Goal: Task Accomplishment & Management: Use online tool/utility

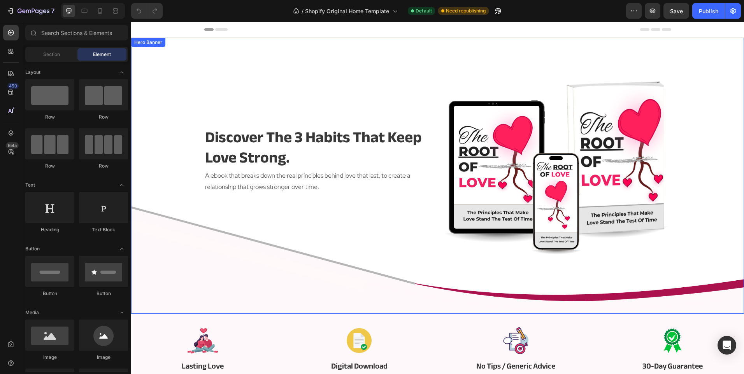
click at [377, 229] on div "discover the 3 habits that keep love strong. Heading A ebook that breaks down t…" at bounding box center [317, 160] width 227 height 191
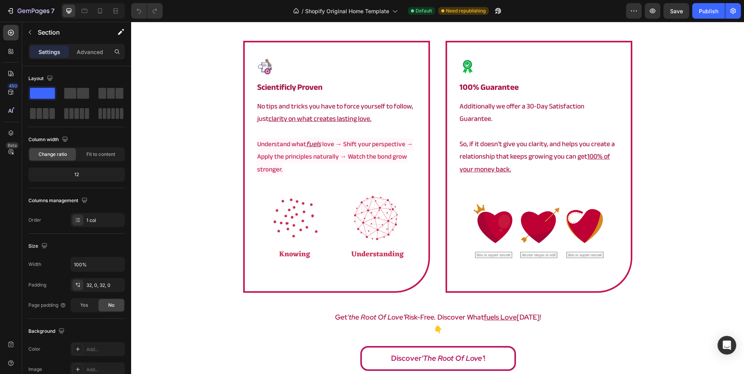
scroll to position [1323, 0]
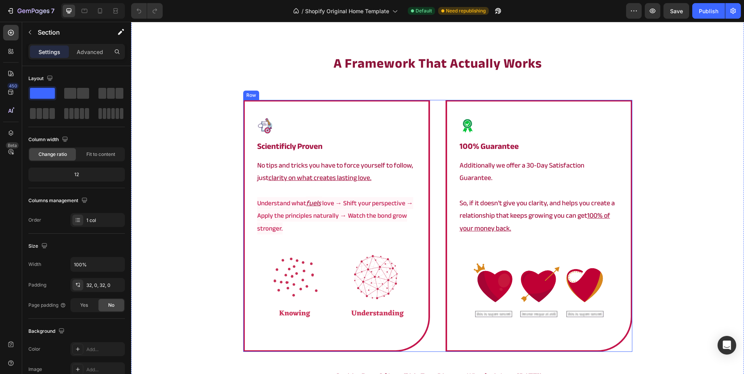
click at [431, 122] on div "Image scientificly proven Heading No tips and tricks you have to force yourself…" at bounding box center [437, 226] width 389 height 252
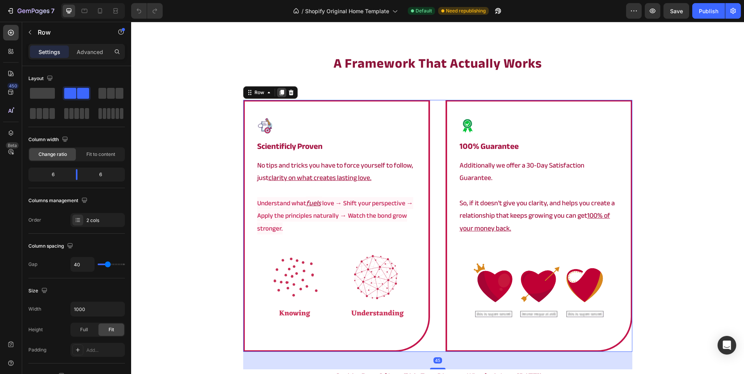
click at [279, 94] on icon at bounding box center [282, 92] width 6 height 6
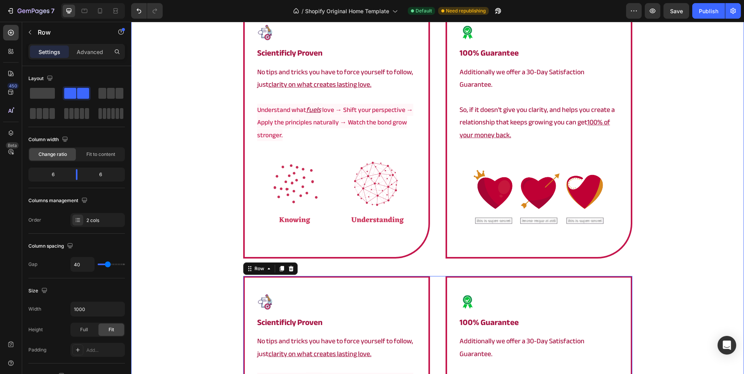
scroll to position [1411, 0]
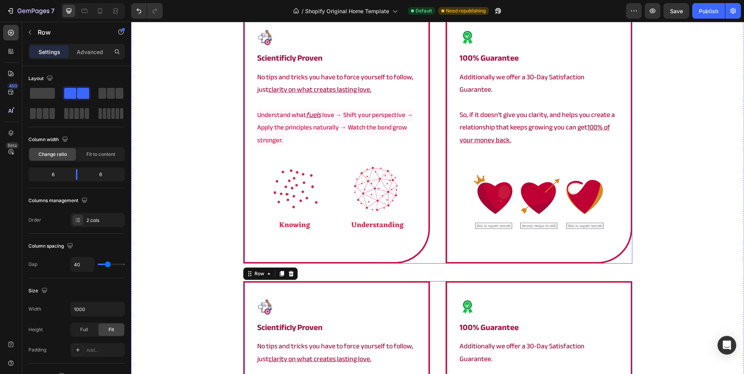
click at [436, 188] on div "Image scientificly proven Heading No tips and tricks you have to force yourself…" at bounding box center [437, 138] width 389 height 252
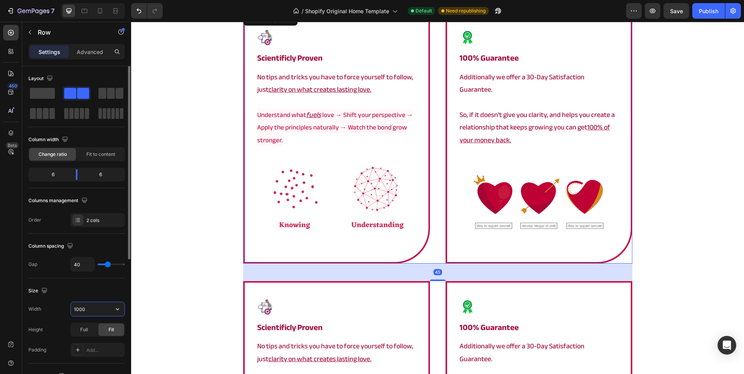
click at [93, 307] on input "1000" at bounding box center [98, 309] width 54 height 14
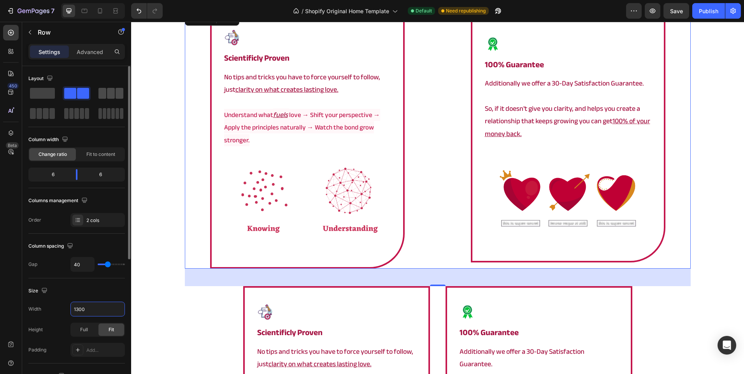
type input "1300"
click at [112, 91] on span at bounding box center [111, 93] width 8 height 11
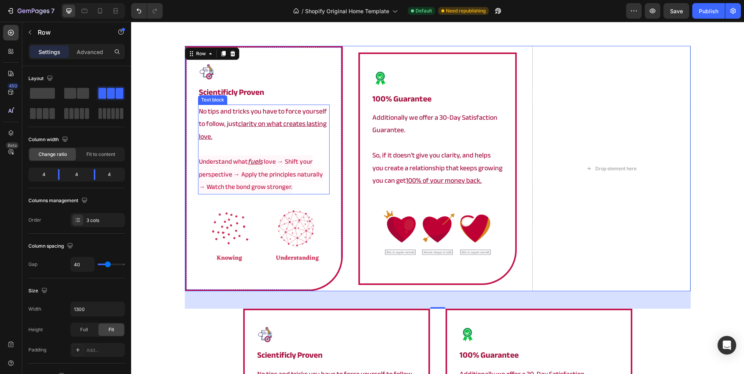
scroll to position [1333, 0]
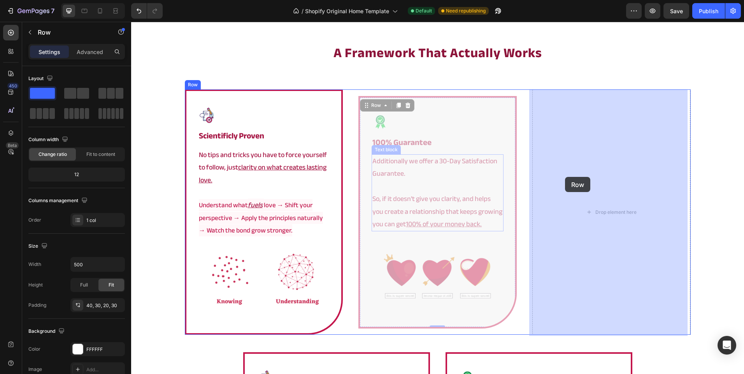
drag, startPoint x: 361, startPoint y: 174, endPoint x: 565, endPoint y: 177, distance: 203.5
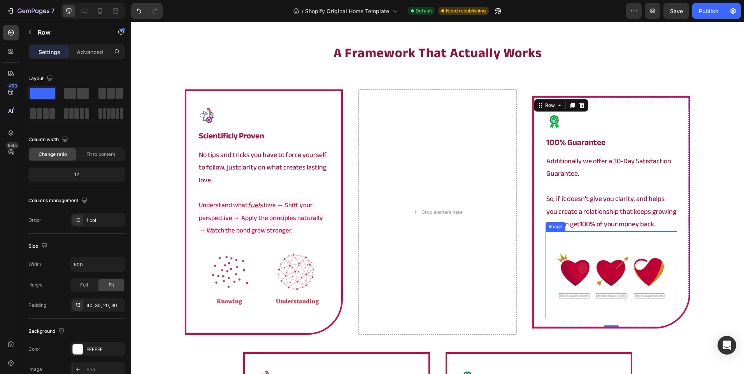
click at [582, 267] on img at bounding box center [611, 275] width 132 height 88
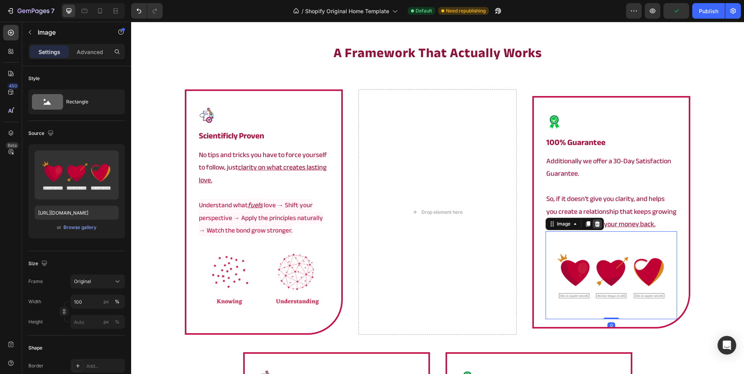
click at [594, 223] on icon at bounding box center [597, 224] width 6 height 6
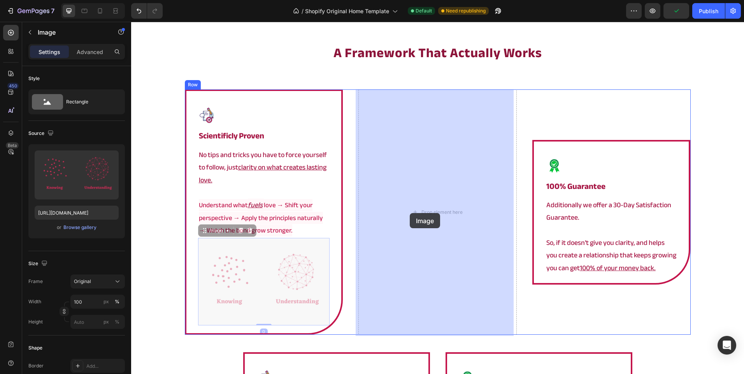
drag, startPoint x: 357, startPoint y: 241, endPoint x: 405, endPoint y: 217, distance: 53.1
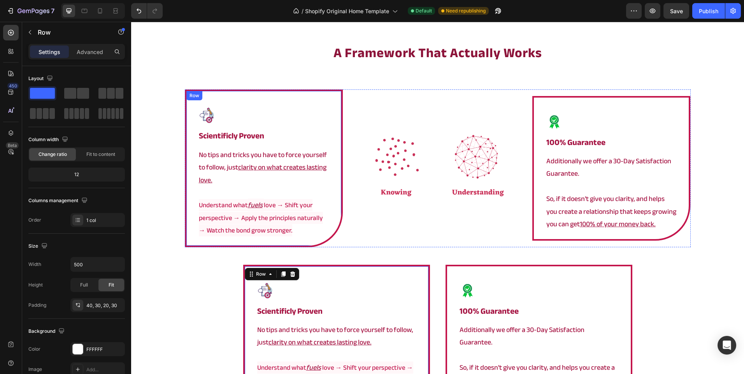
click at [305, 244] on div "Image scientificly proven Heading No tips and tricks you have to force yourself…" at bounding box center [264, 168] width 158 height 158
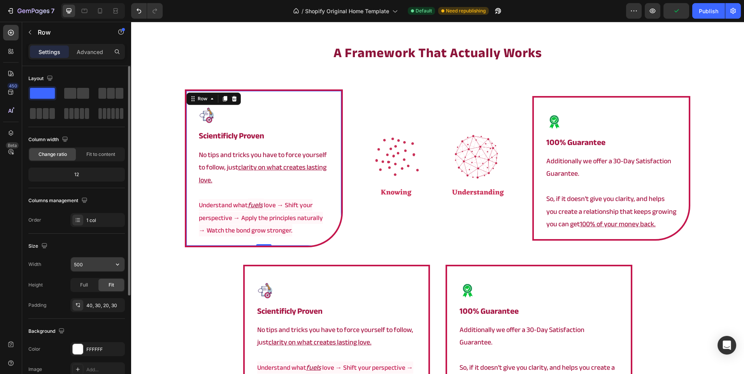
scroll to position [144, 0]
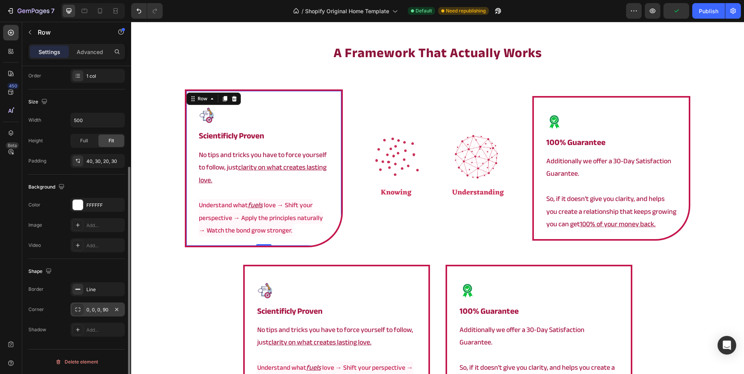
click at [98, 309] on div "0, 0, 0, 90" at bounding box center [97, 310] width 23 height 7
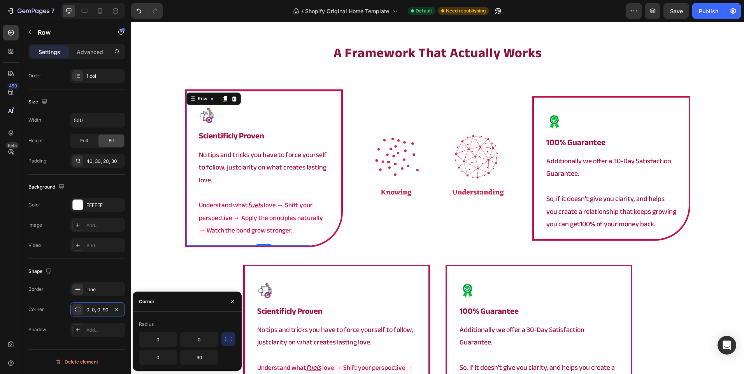
click at [226, 337] on icon "button" at bounding box center [228, 339] width 8 height 8
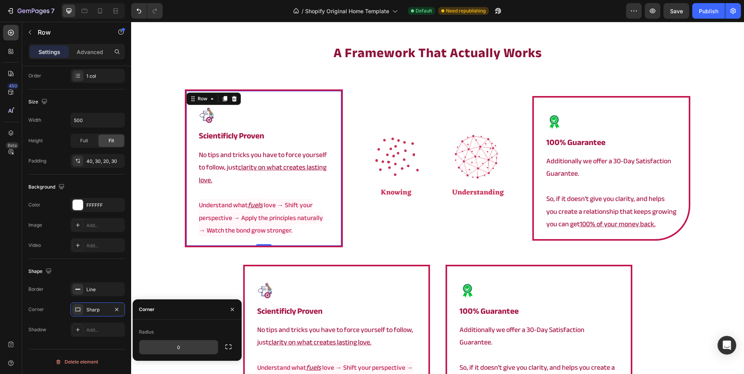
click at [190, 345] on input "0" at bounding box center [178, 347] width 79 height 14
click at [537, 232] on div "Image 100% guarantee Heading Additionally we offer a 30-Day Satisfaction Guaran…" at bounding box center [611, 168] width 158 height 145
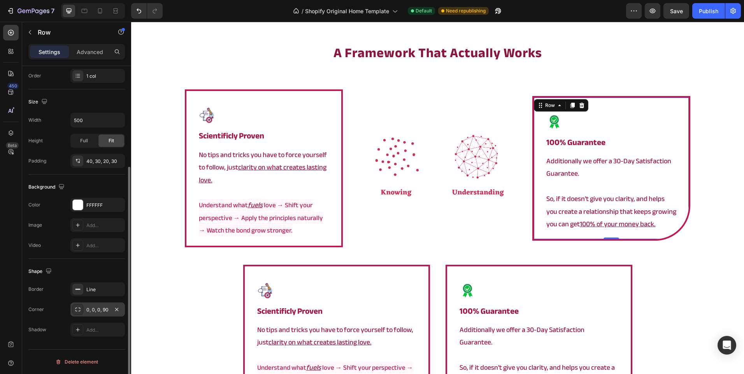
click at [100, 308] on div "0, 0, 0, 90" at bounding box center [97, 310] width 23 height 7
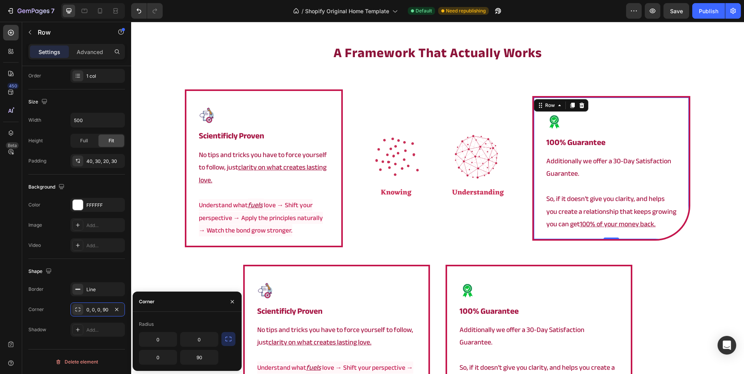
click at [230, 341] on icon "button" at bounding box center [228, 339] width 6 height 5
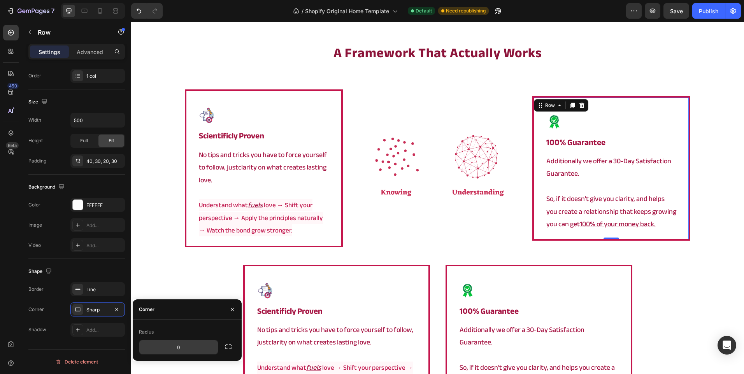
click at [193, 341] on input "0" at bounding box center [178, 347] width 79 height 14
type input "20"
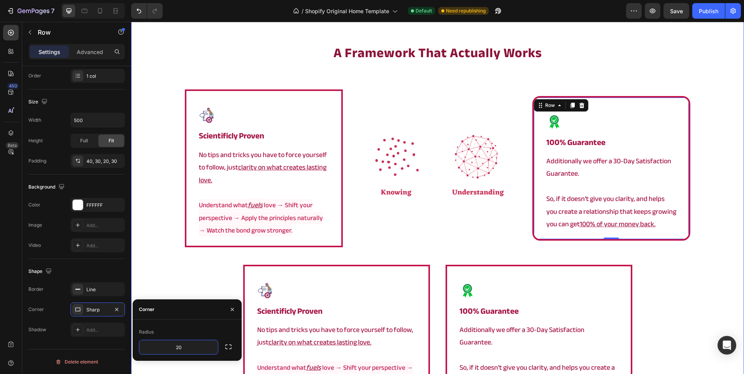
click at [196, 261] on div "a framework that actually works Heading Image scientificly proven Heading No ti…" at bounding box center [437, 322] width 613 height 556
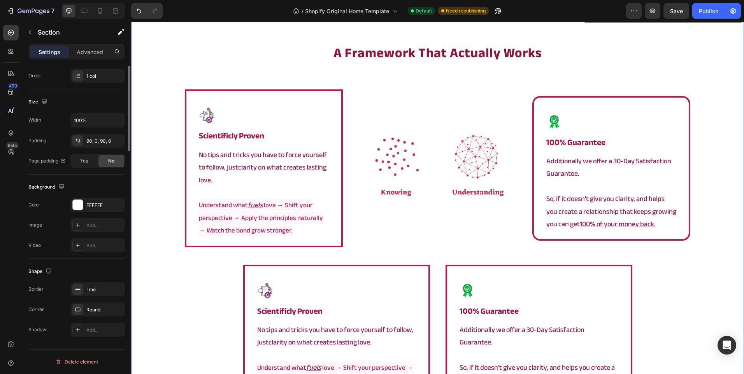
scroll to position [0, 0]
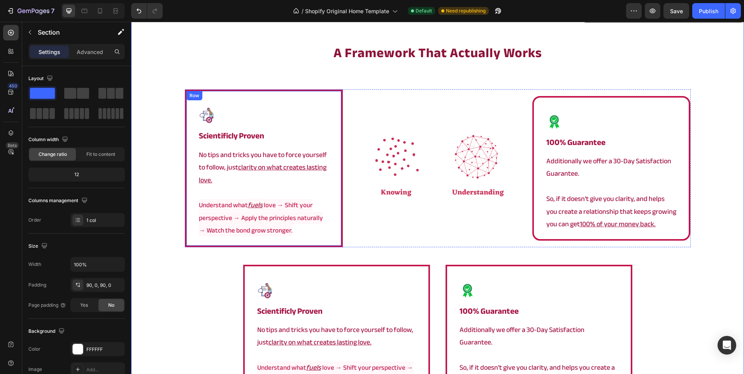
click at [232, 240] on div "Image scientificly proven Heading No tips and tricks you have to force yourself…" at bounding box center [264, 168] width 158 height 158
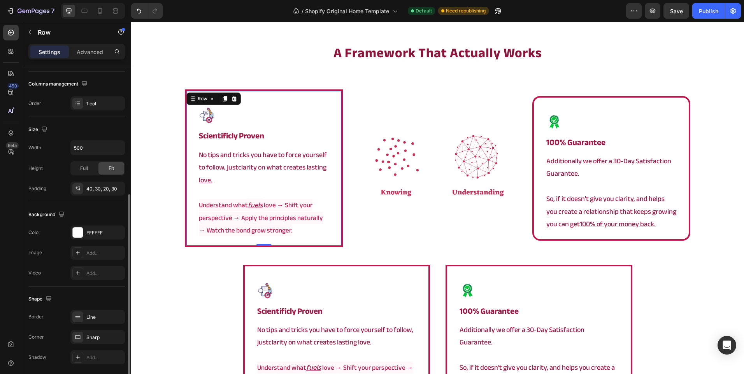
scroll to position [144, 0]
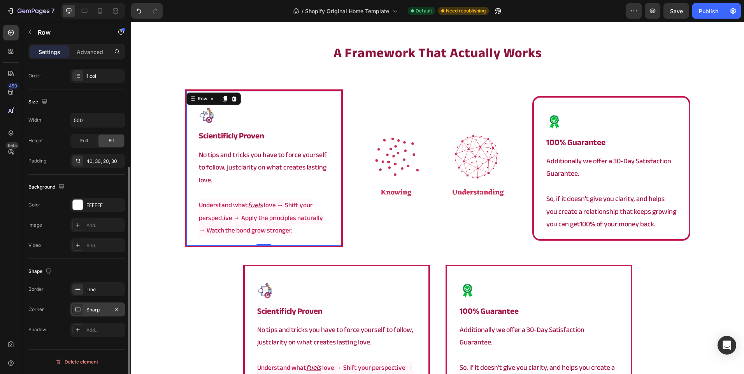
click at [96, 314] on div "Sharp" at bounding box center [97, 310] width 54 height 14
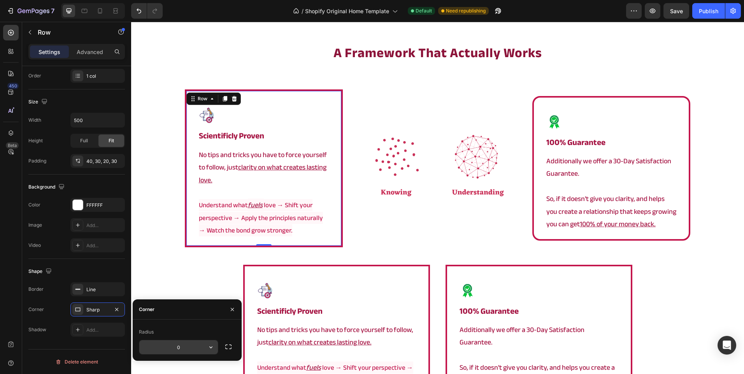
click at [185, 345] on input "0" at bounding box center [178, 347] width 79 height 14
type input "20"
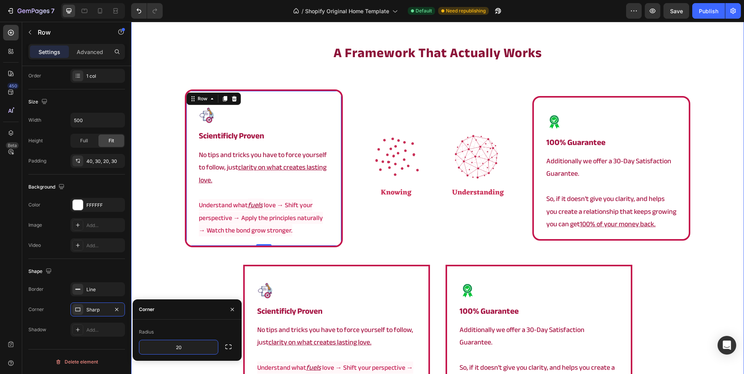
click at [187, 275] on div "a framework that actually works Heading Image scientificly proven Heading No ti…" at bounding box center [437, 322] width 613 height 556
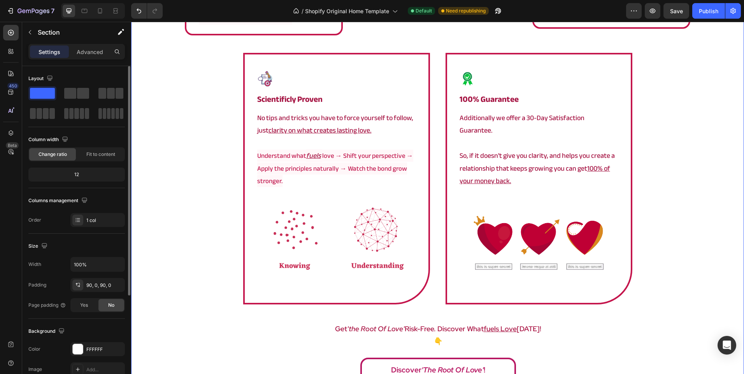
scroll to position [1567, 0]
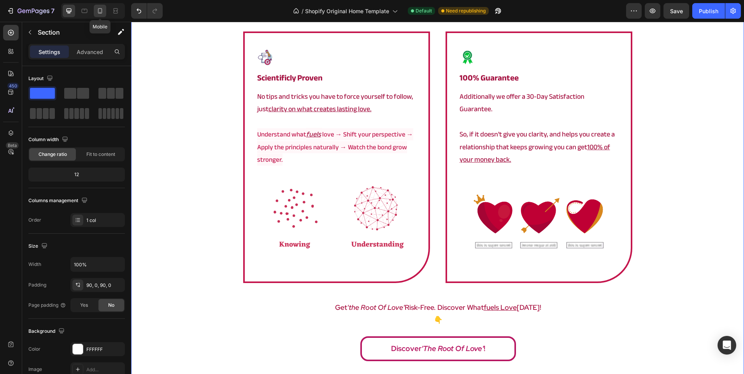
click at [103, 13] on icon at bounding box center [100, 11] width 8 height 8
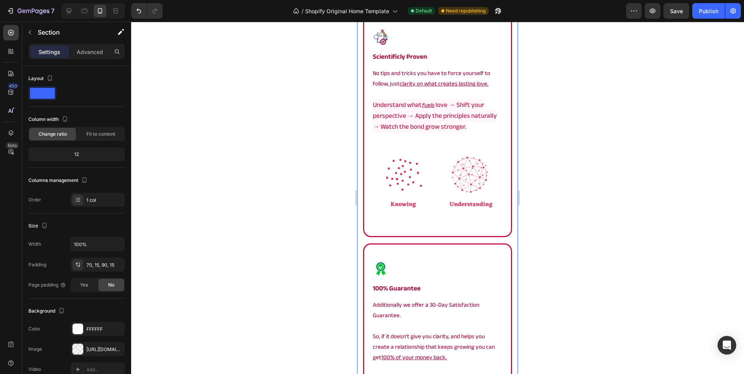
scroll to position [1799, 0]
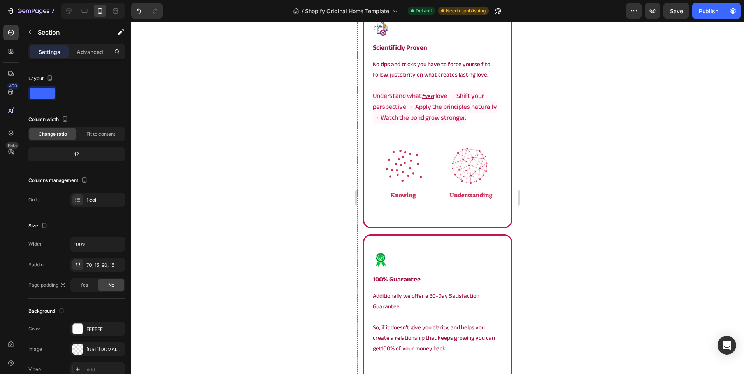
click at [405, 224] on div "Image scientificly proven Heading No tips and tricks you have to force yourself…" at bounding box center [437, 231] width 149 height 456
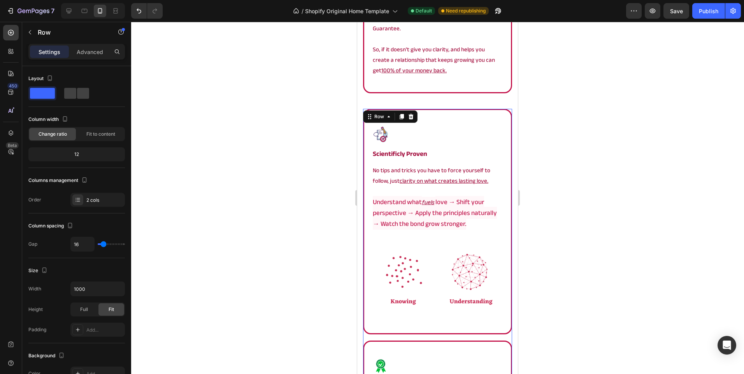
scroll to position [1682, 0]
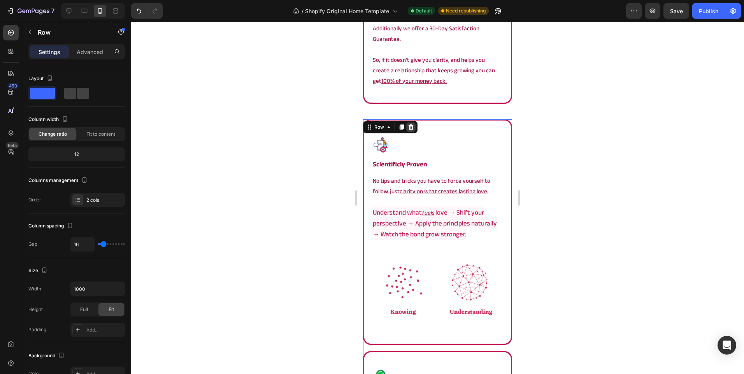
click at [414, 125] on icon at bounding box center [411, 127] width 6 height 6
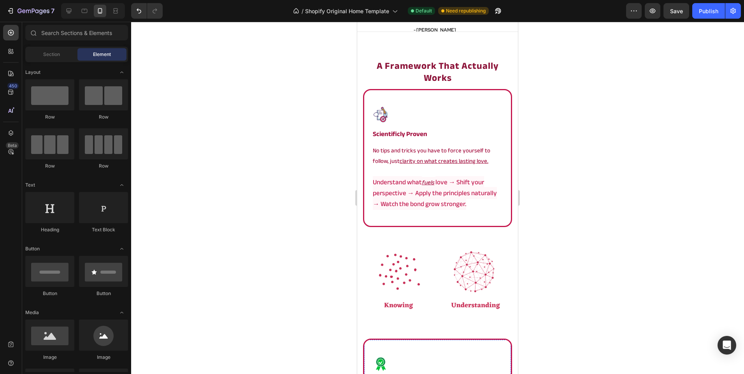
scroll to position [1254, 0]
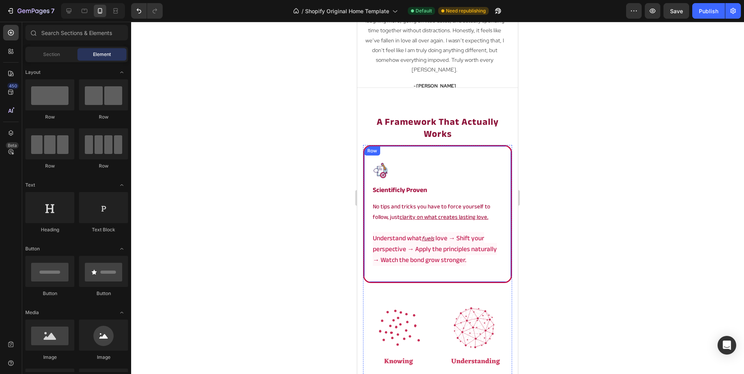
click at [213, 154] on div at bounding box center [437, 198] width 613 height 352
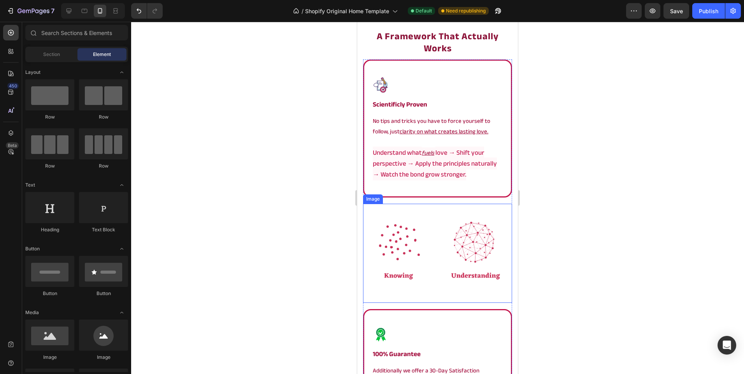
scroll to position [1332, 0]
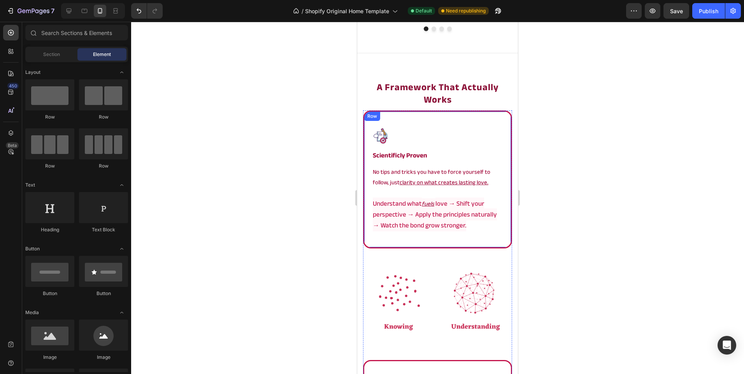
click at [401, 198] on span "Understand what" at bounding box center [397, 204] width 49 height 12
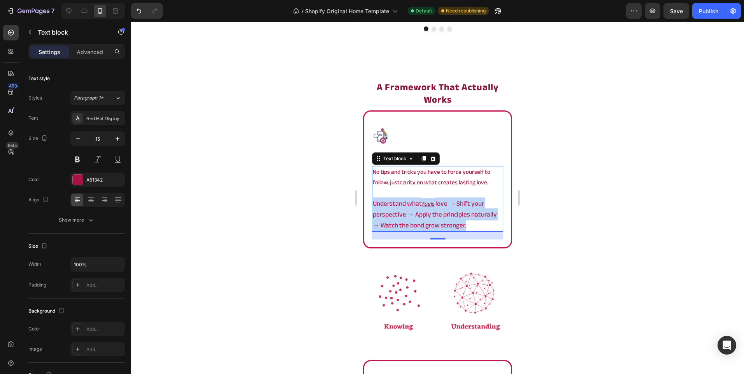
click at [401, 198] on span "Understand what" at bounding box center [397, 204] width 49 height 12
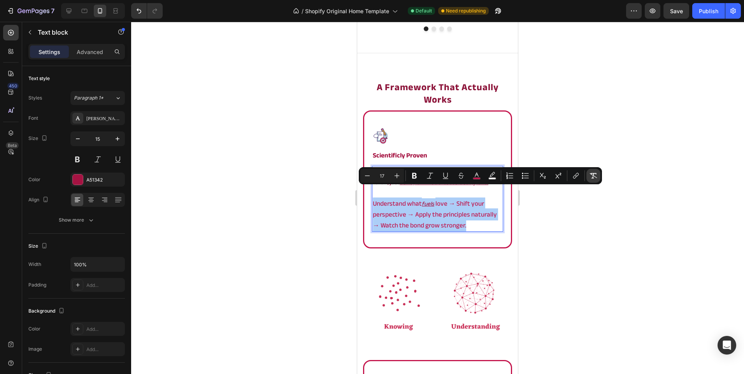
click at [590, 177] on icon "Editor contextual toolbar" at bounding box center [593, 176] width 8 height 8
type input "15"
click at [70, 14] on icon at bounding box center [69, 11] width 8 height 8
type input "18"
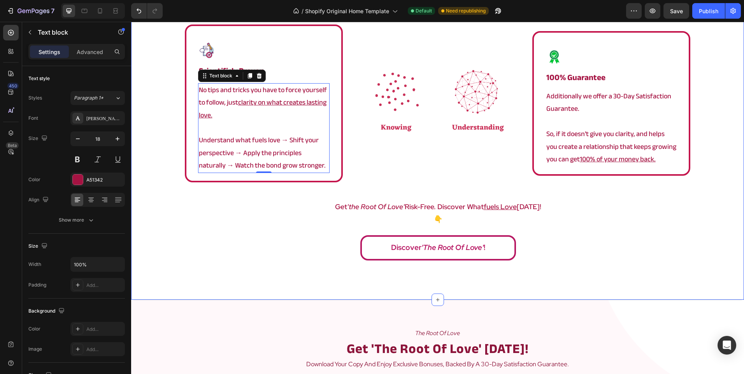
scroll to position [1355, 0]
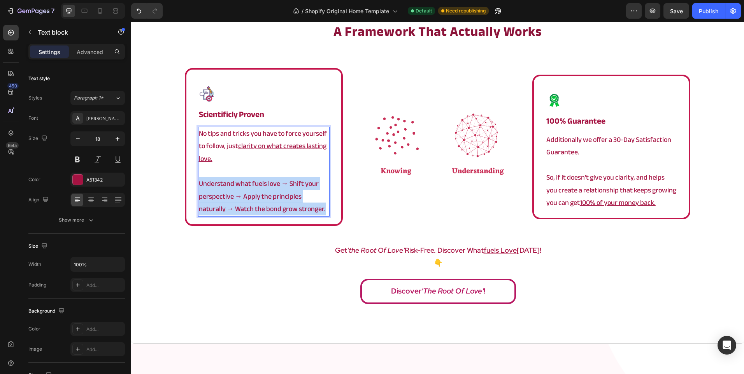
click at [257, 195] on p "Understand what fuels love → Shift your perspective → Apply the principles natu…" at bounding box center [264, 197] width 130 height 38
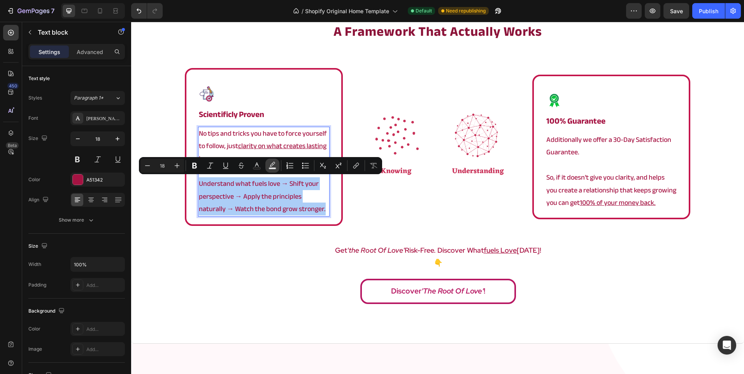
click at [268, 163] on icon "Editor contextual toolbar" at bounding box center [272, 166] width 8 height 8
type input "000000"
type input "77"
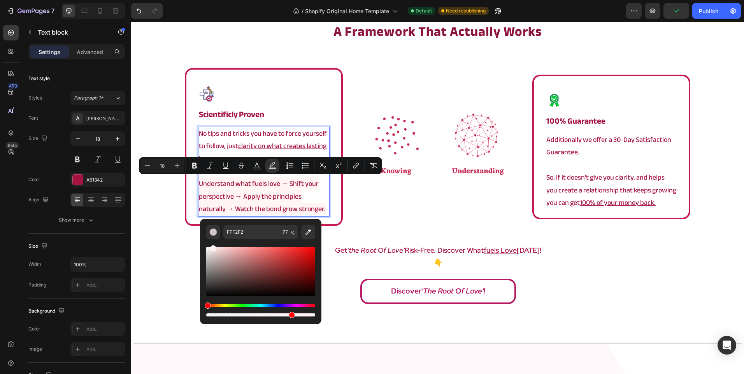
drag, startPoint x: 214, startPoint y: 257, endPoint x: 212, endPoint y: 240, distance: 16.5
click at [212, 240] on div "Editor contextual toolbar" at bounding box center [260, 278] width 109 height 79
click at [311, 306] on div "Hue" at bounding box center [260, 305] width 109 height 3
type input "FFF1F5"
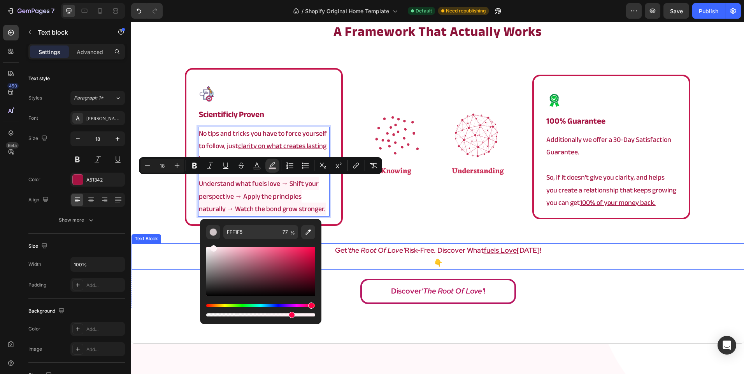
click at [195, 259] on p "👇" at bounding box center [437, 263] width 611 height 12
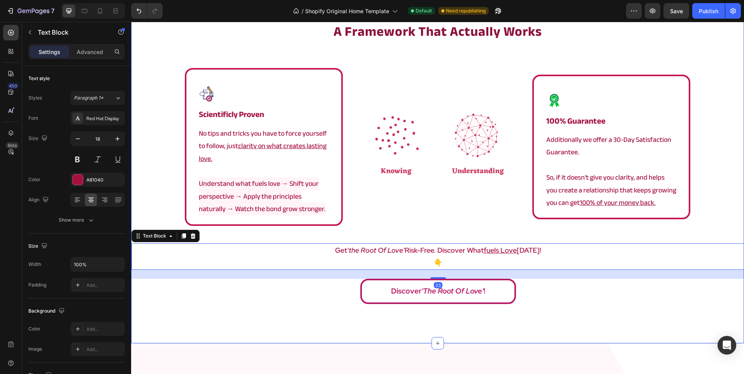
click at [144, 183] on div "a framework that actually works Heading Image scientificly proven Heading No ti…" at bounding box center [437, 165] width 613 height 286
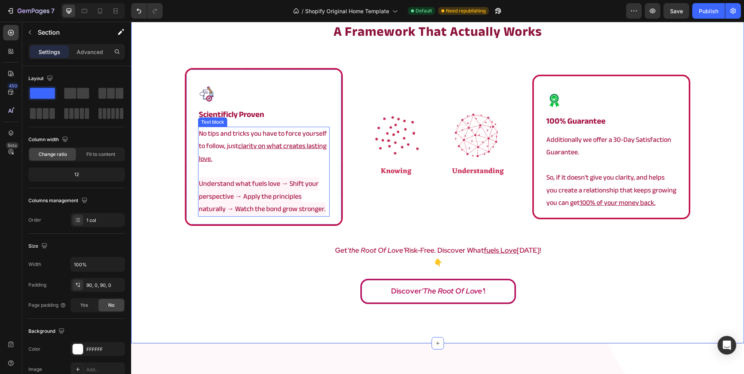
click at [231, 182] on span "Understand what fuels love → Shift your perspective → Apply the principles natu…" at bounding box center [262, 196] width 127 height 38
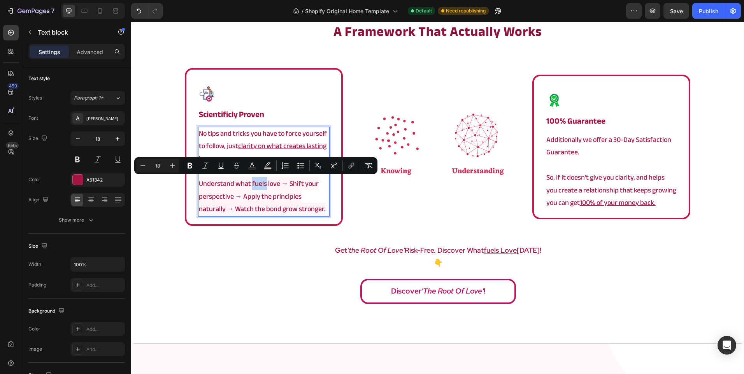
drag, startPoint x: 249, startPoint y: 186, endPoint x: 263, endPoint y: 186, distance: 14.4
click at [263, 186] on span "Understand what fuels love → Shift your perspective → Apply the principles natu…" at bounding box center [262, 196] width 127 height 38
click at [222, 167] on icon "Editor contextual toolbar" at bounding box center [221, 166] width 8 height 8
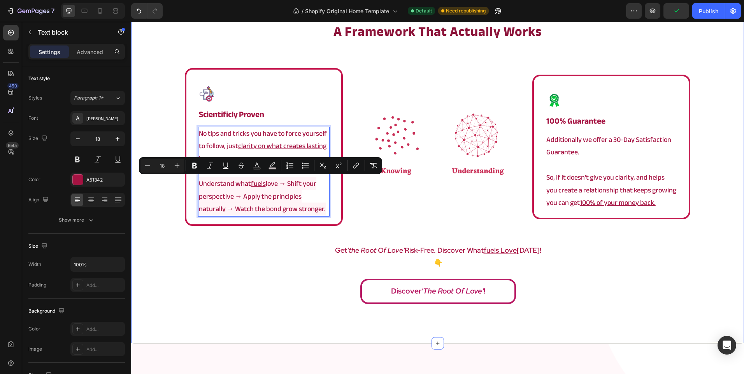
drag, startPoint x: 309, startPoint y: 210, endPoint x: 170, endPoint y: 174, distance: 143.1
click at [170, 174] on div "a framework that actually works Heading Image scientificly proven Heading No ti…" at bounding box center [437, 165] width 613 height 286
click at [211, 162] on icon "Editor contextual toolbar" at bounding box center [210, 166] width 8 height 8
click at [166, 226] on div "a framework that actually works Heading Image scientificly proven Heading No ti…" at bounding box center [437, 165] width 613 height 286
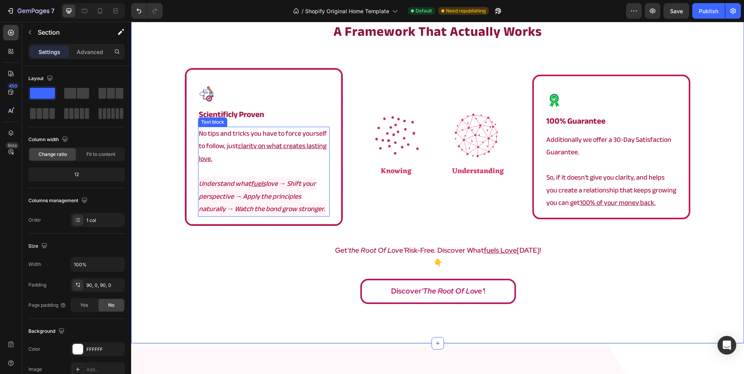
click at [276, 195] on icon "Understand what fuels love → Shift your perspective → Apply the principles natu…" at bounding box center [262, 196] width 127 height 38
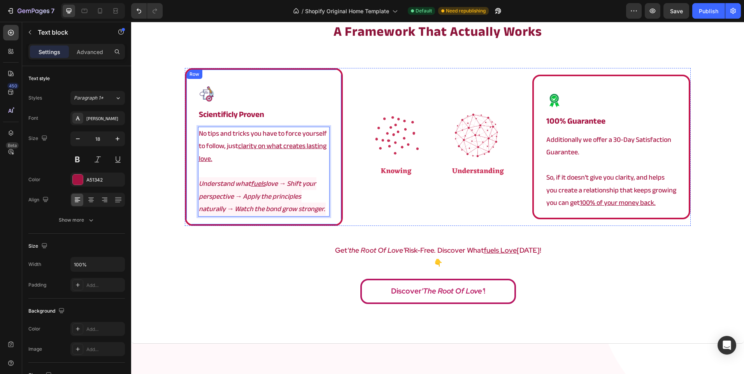
drag, startPoint x: 303, startPoint y: 208, endPoint x: 152, endPoint y: 170, distance: 155.7
click at [152, 170] on div "a framework that actually works Heading Image scientificly proven Heading No ti…" at bounding box center [437, 165] width 613 height 286
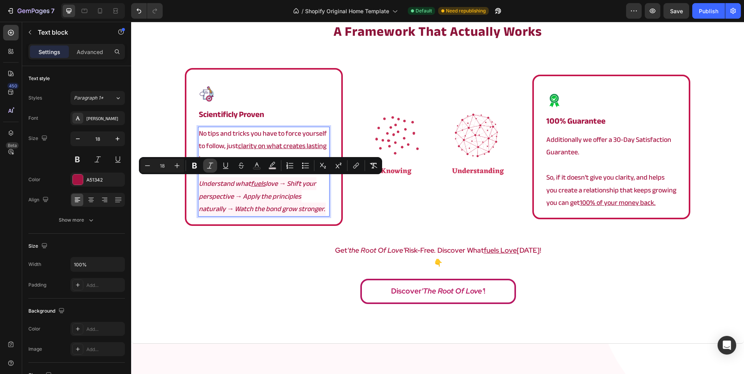
click at [208, 165] on icon "Editor contextual toolbar" at bounding box center [210, 166] width 8 height 8
click at [181, 233] on div "a framework that actually works Heading Image scientificly proven Heading No ti…" at bounding box center [437, 165] width 613 height 286
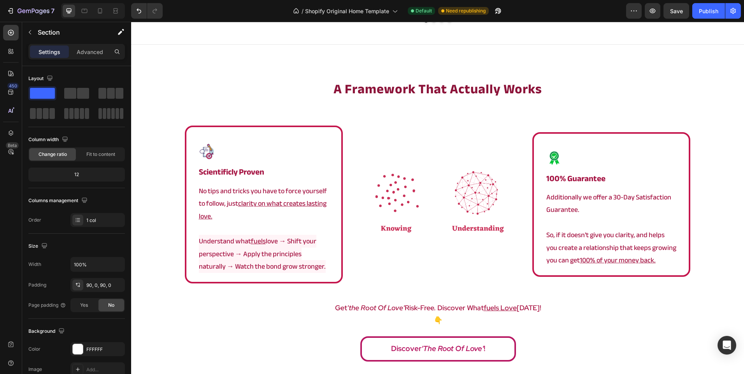
scroll to position [1311, 0]
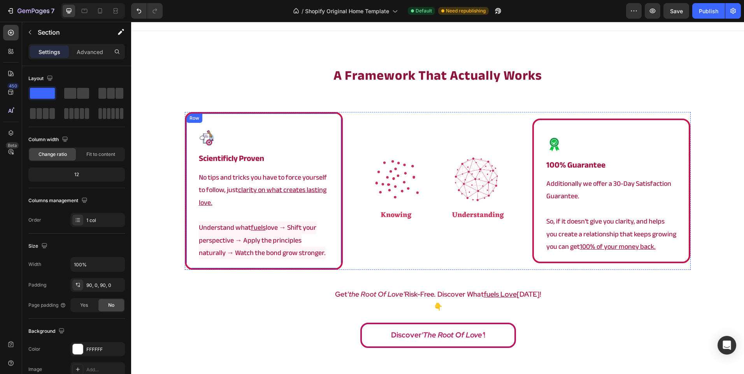
click at [189, 238] on div "Image scientificly proven Heading No tips and tricks you have to force yourself…" at bounding box center [264, 191] width 158 height 158
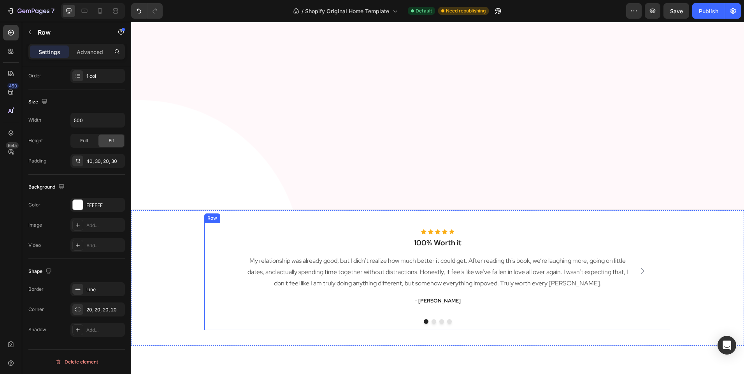
scroll to position [1302, 0]
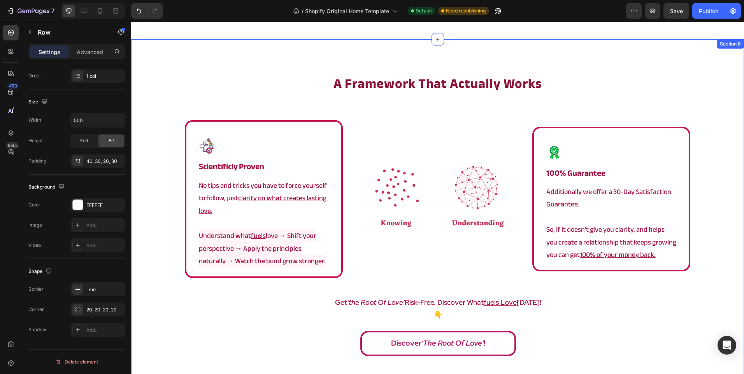
click at [181, 216] on div "a framework that actually works Heading Image scientificly proven Heading No ti…" at bounding box center [437, 217] width 613 height 286
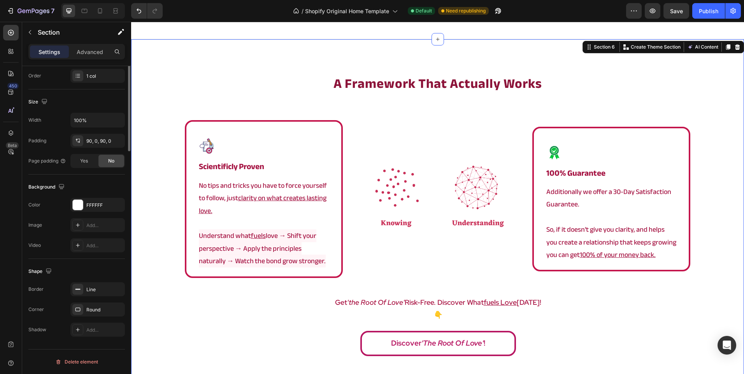
scroll to position [0, 0]
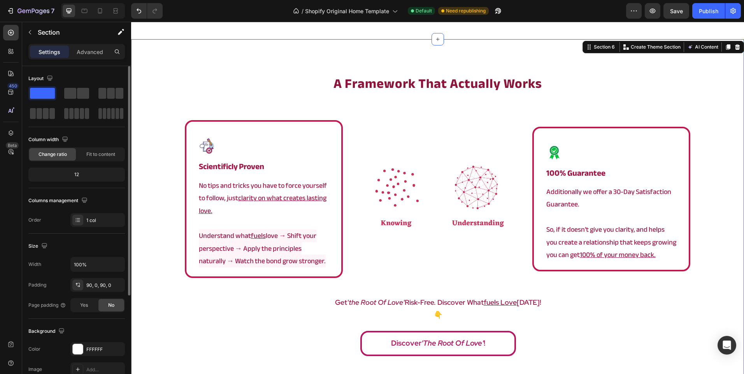
click at [186, 216] on div "Image scientificly proven Heading No tips and tricks you have to force yourself…" at bounding box center [264, 199] width 158 height 158
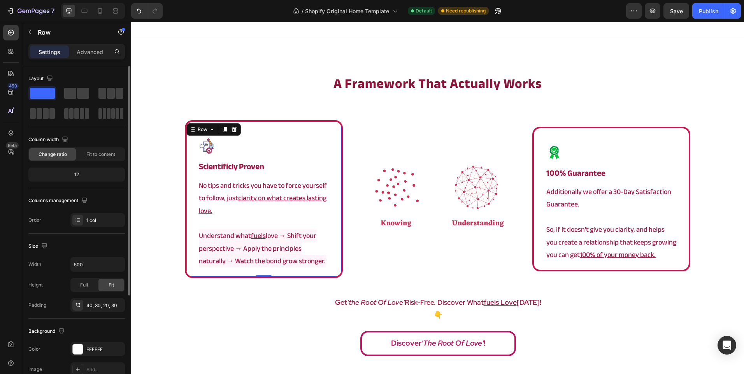
scroll to position [144, 0]
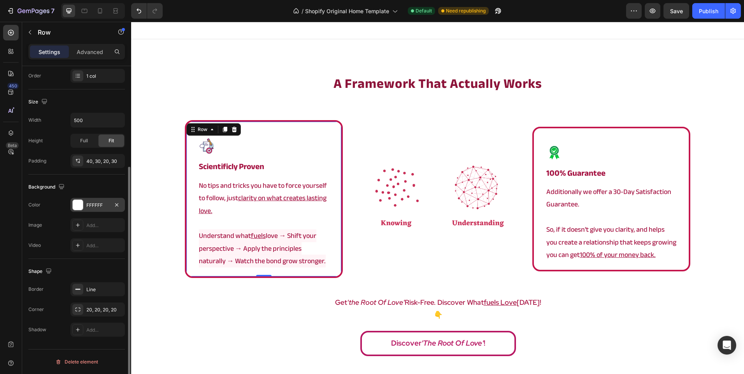
click at [96, 200] on div "FFFFFF" at bounding box center [97, 205] width 54 height 14
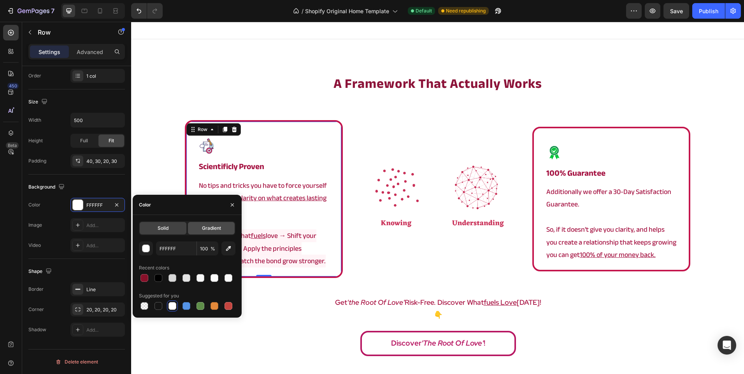
click at [197, 226] on div "Gradient" at bounding box center [211, 228] width 47 height 12
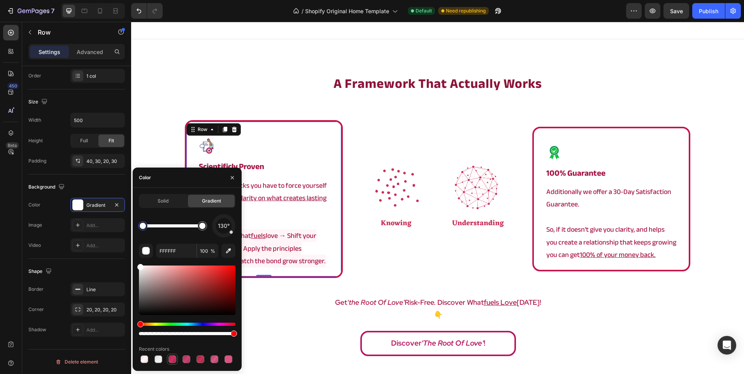
click at [170, 358] on div at bounding box center [172, 360] width 8 height 8
type input "AF1F4D"
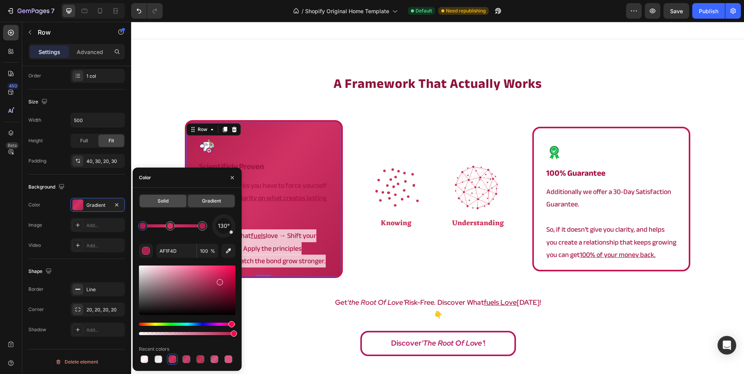
click at [153, 199] on div "Solid" at bounding box center [163, 201] width 47 height 12
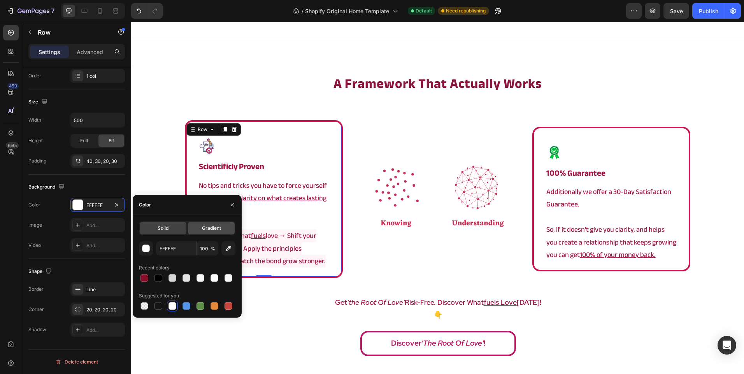
click at [199, 224] on div "Gradient" at bounding box center [211, 228] width 47 height 12
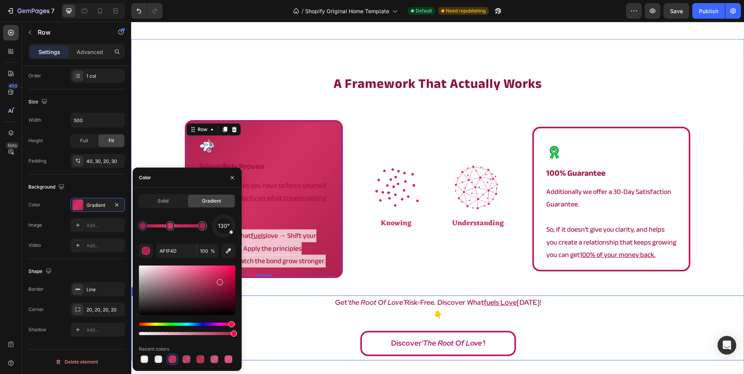
click at [258, 321] on p "👇" at bounding box center [437, 315] width 611 height 12
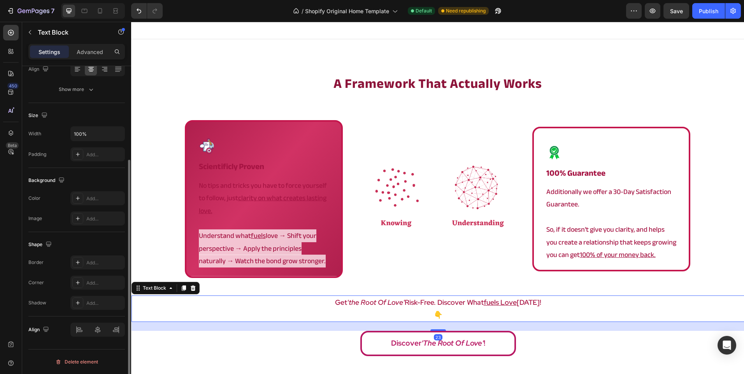
scroll to position [0, 0]
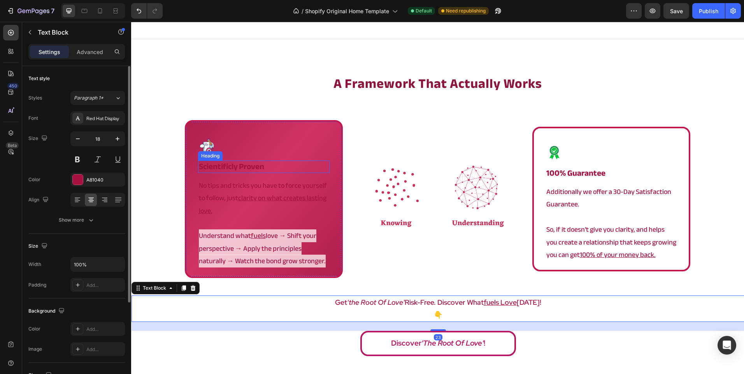
click at [239, 168] on strong "scientificly proven" at bounding box center [231, 166] width 65 height 15
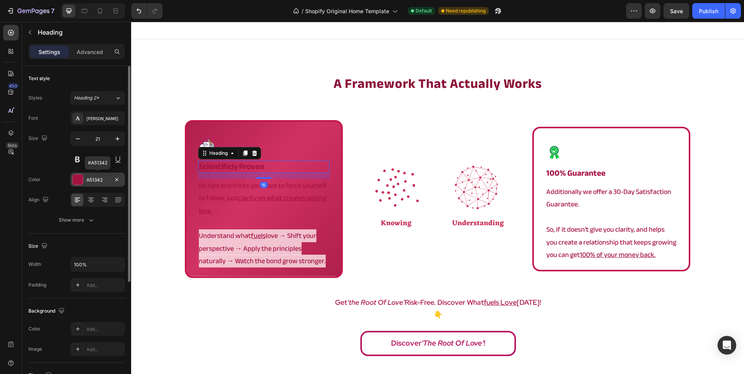
click at [95, 179] on div "A51342" at bounding box center [97, 180] width 23 height 7
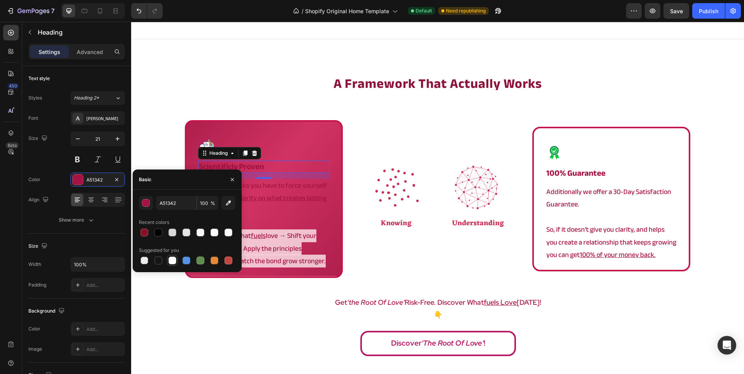
click at [174, 260] on div at bounding box center [172, 261] width 8 height 8
type input "FFFFFF"
click at [275, 193] on u "clarity on what creates lasting love." at bounding box center [263, 204] width 128 height 25
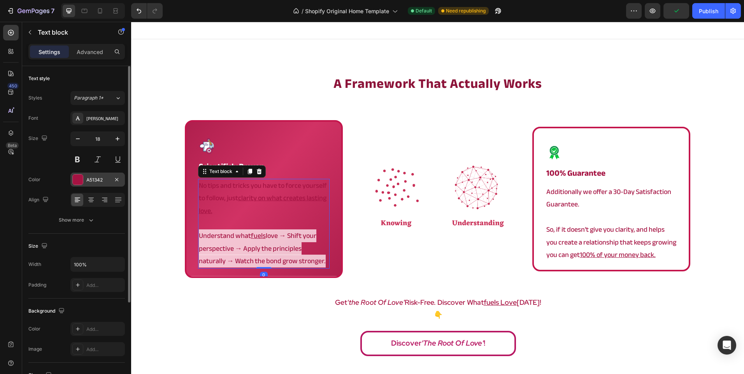
click at [86, 181] on div "A51342" at bounding box center [97, 180] width 54 height 14
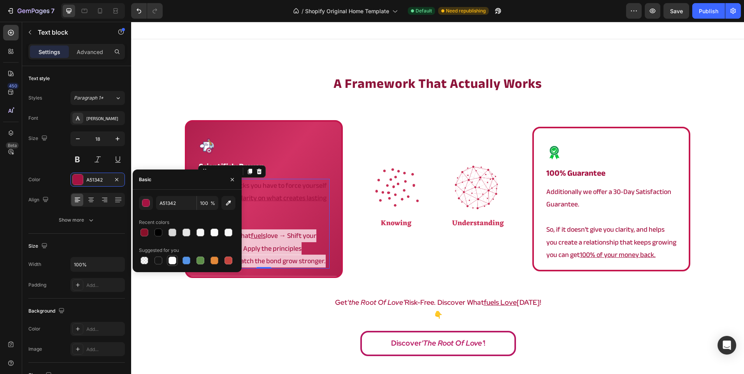
click at [168, 261] on div at bounding box center [172, 260] width 9 height 9
type input "FFFFFF"
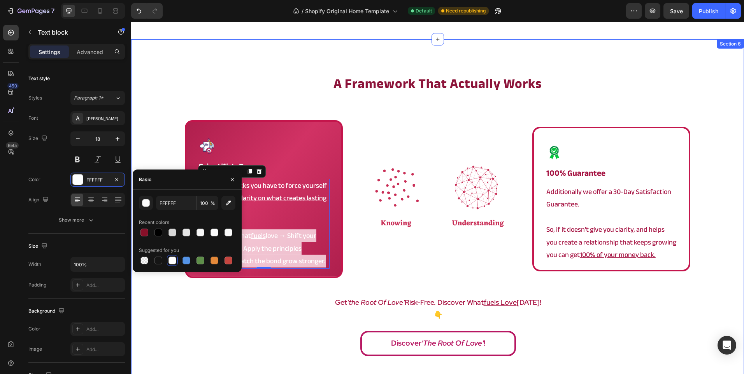
click at [190, 298] on p "get 'the root of love' risk-free. discover what fuels love today!" at bounding box center [437, 302] width 611 height 12
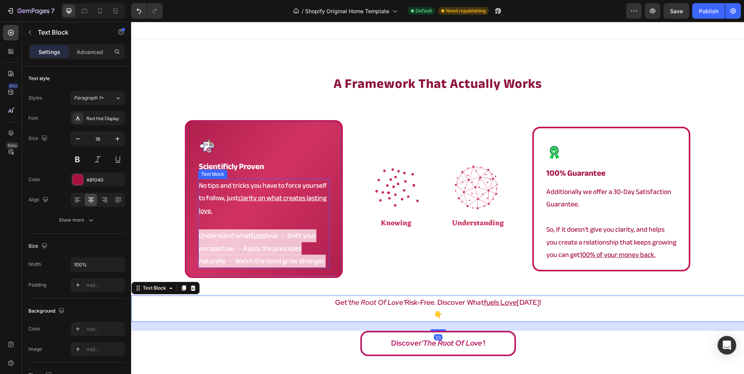
click at [272, 254] on span "Understand what fuels love → Shift your perspective → Apply the principles natu…" at bounding box center [262, 249] width 127 height 38
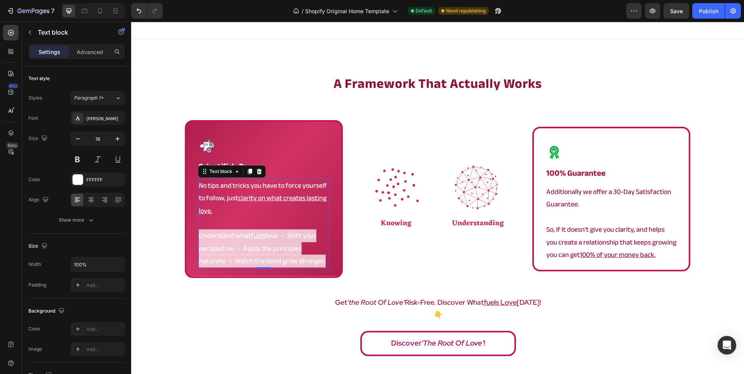
click at [272, 254] on span "Understand what fuels love → Shift your perspective → Apply the principles natu…" at bounding box center [262, 249] width 127 height 38
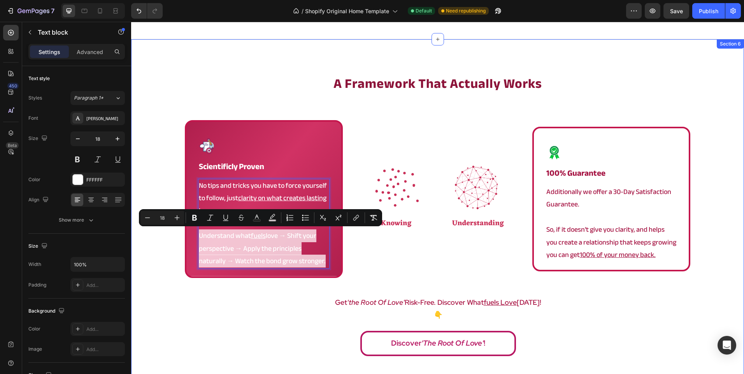
drag, startPoint x: 300, startPoint y: 267, endPoint x: 171, endPoint y: 232, distance: 133.5
click at [171, 232] on div "a framework that actually works Heading Image scientificly proven Heading No ti…" at bounding box center [437, 217] width 613 height 286
click at [268, 220] on icon "Editor contextual toolbar" at bounding box center [272, 218] width 8 height 8
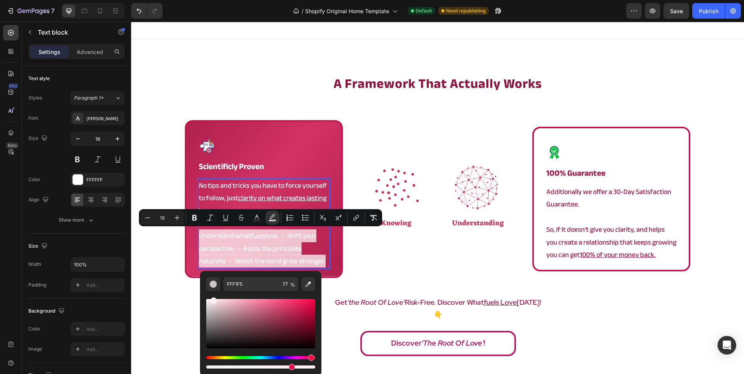
click at [307, 309] on div "Editor contextual toolbar" at bounding box center [260, 323] width 109 height 49
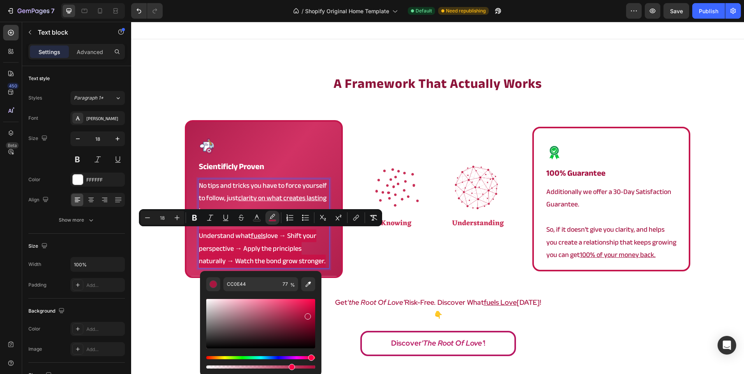
click at [307, 315] on div "Editor contextual toolbar" at bounding box center [260, 323] width 109 height 49
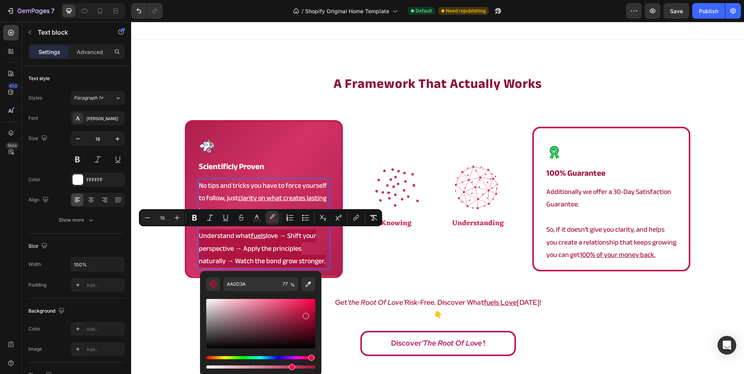
drag, startPoint x: 305, startPoint y: 315, endPoint x: 298, endPoint y: 308, distance: 9.9
click at [298, 308] on div "Editor contextual toolbar" at bounding box center [260, 323] width 109 height 49
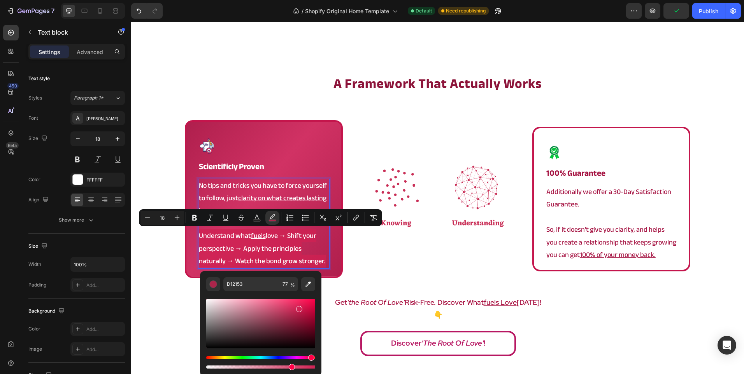
click at [292, 306] on div "Editor contextual toolbar" at bounding box center [260, 323] width 109 height 49
click at [290, 304] on div "Editor contextual toolbar" at bounding box center [260, 323] width 109 height 49
type input "E23667"
click at [175, 298] on p "get 'the root of love' risk-free. discover what fuels love today!" at bounding box center [437, 302] width 611 height 12
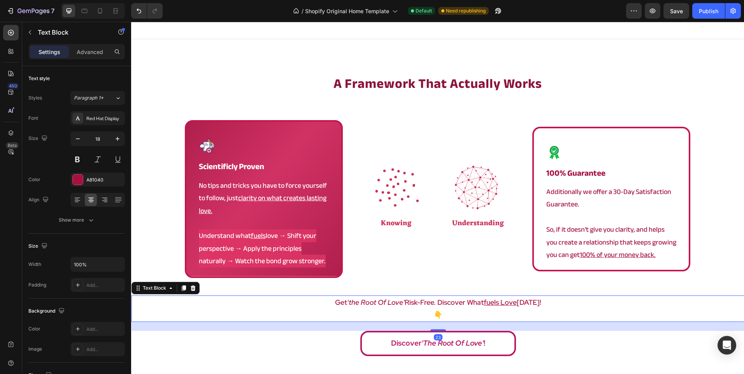
click at [165, 235] on div "a framework that actually works Heading Image scientificly proven Heading No ti…" at bounding box center [437, 217] width 613 height 286
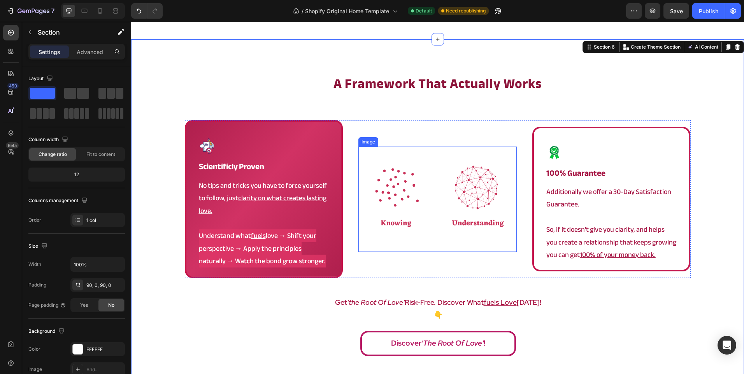
click at [482, 200] on img at bounding box center [437, 199] width 158 height 105
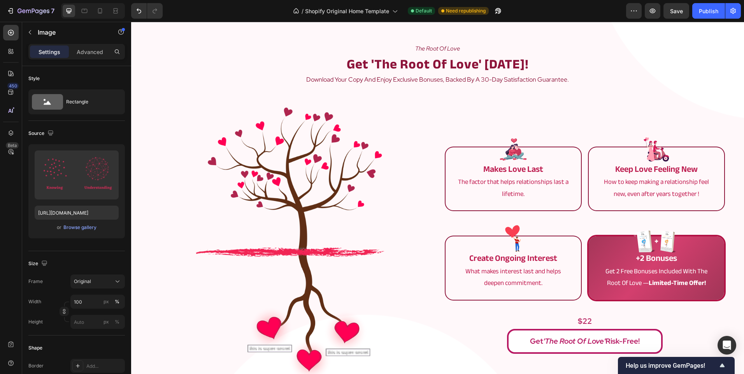
scroll to position [1683, 0]
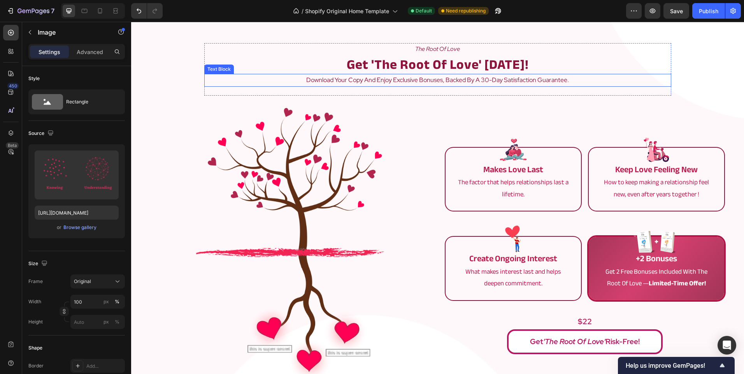
click at [361, 81] on p "download your copy and enjoy exclusive bonuses, backed by a 30-day satisfaction…" at bounding box center [437, 80] width 465 height 11
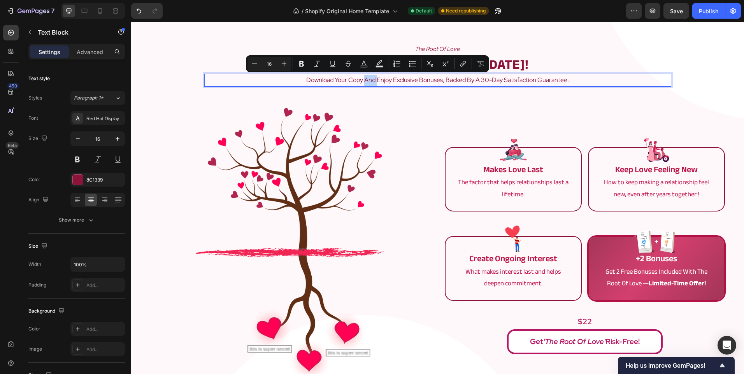
click at [363, 82] on p "download your copy and enjoy exclusive bonuses, backed by a 30-day satisfaction…" at bounding box center [437, 80] width 465 height 11
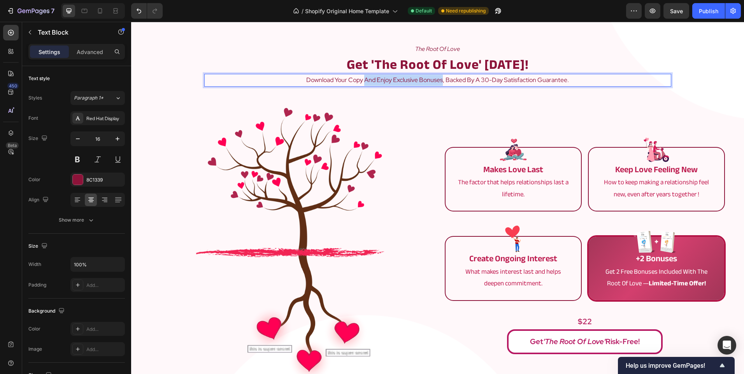
drag, startPoint x: 361, startPoint y: 79, endPoint x: 440, endPoint y: 79, distance: 78.6
click at [440, 79] on p "download your copy and enjoy exclusive bonuses, backed by a 30-day satisfaction…" at bounding box center [437, 80] width 465 height 11
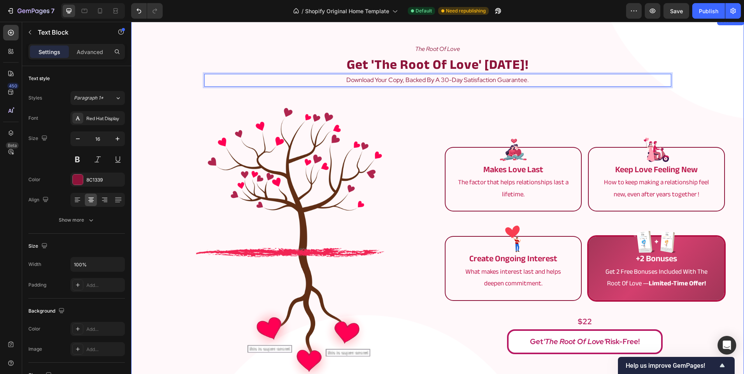
click at [434, 101] on div "the root of love Text Block get 'the root of love' today! Heading download your…" at bounding box center [437, 221] width 613 height 356
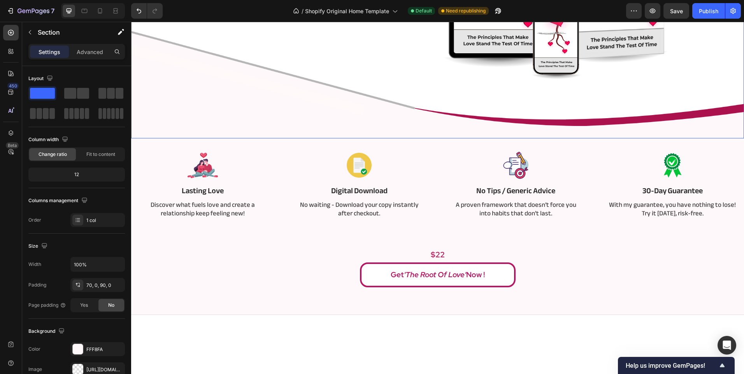
scroll to position [195, 0]
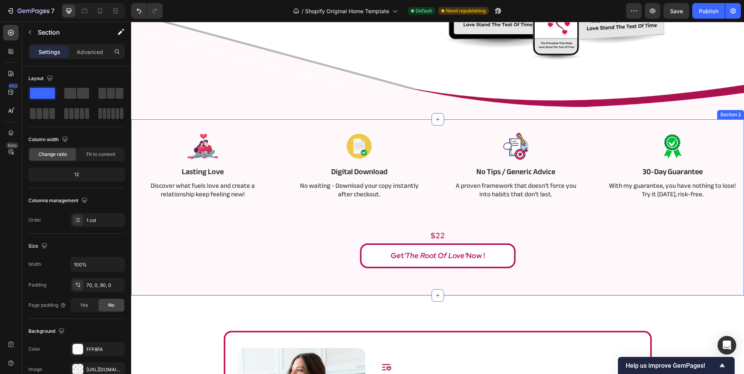
click at [317, 219] on div "Image Lasting Love Text Block Discover what fuels love and create a relationshi…" at bounding box center [437, 198] width 601 height 139
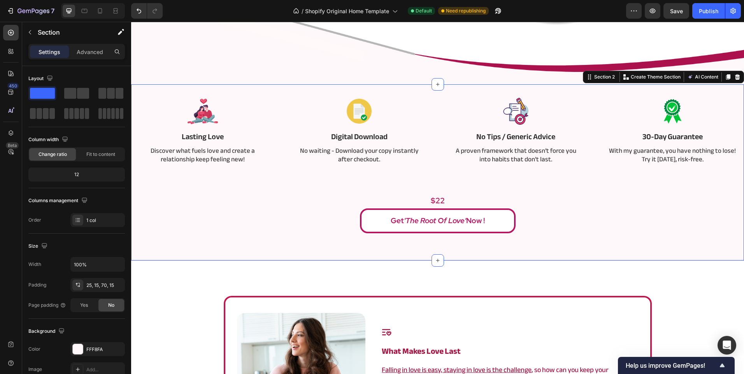
scroll to position [233, 0]
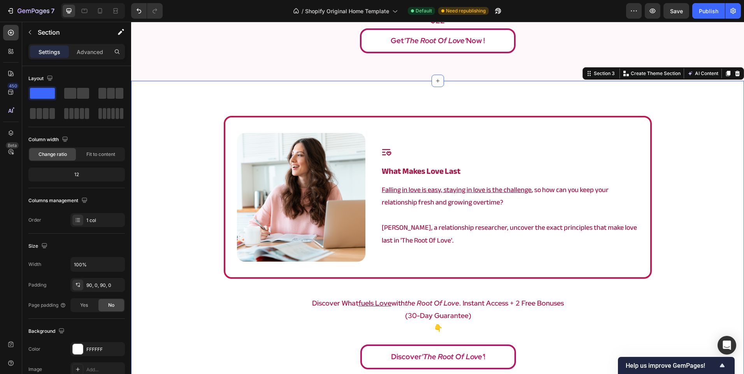
scroll to position [467, 0]
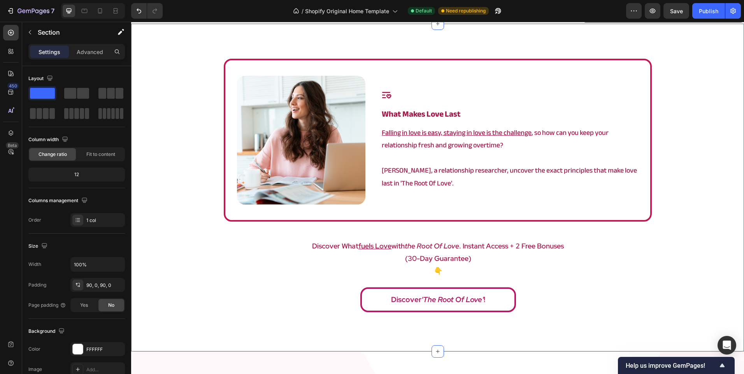
click at [319, 232] on div "Image Icon what makes love last Heading Falling in love is easy, staying in lov…" at bounding box center [437, 188] width 613 height 258
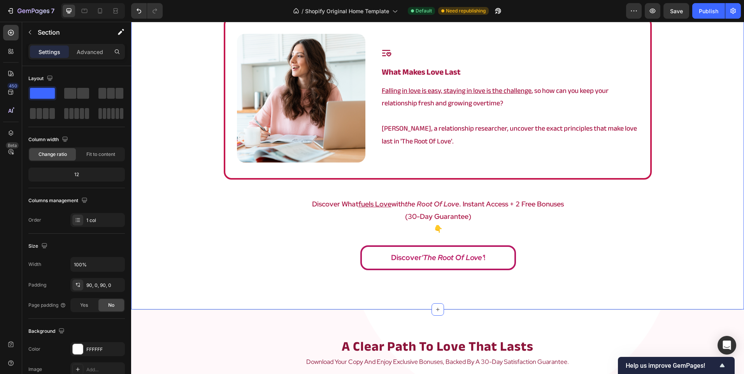
scroll to position [506, 0]
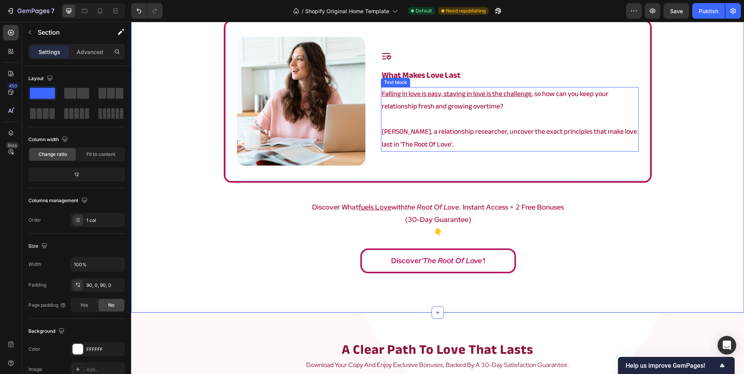
click at [505, 138] on p "Angela, a relationship researcher, uncover the exact principles that make love …" at bounding box center [510, 138] width 256 height 25
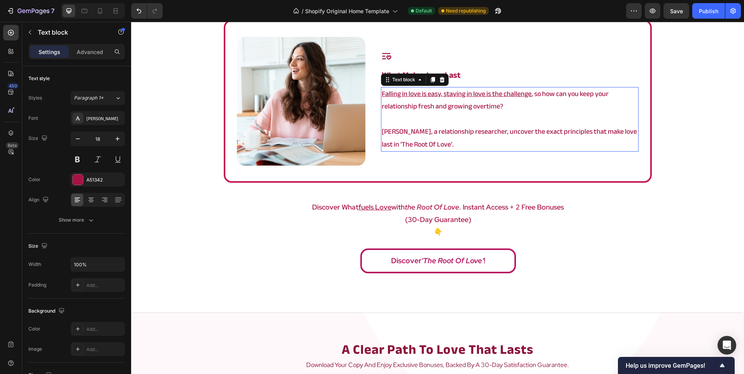
click at [505, 138] on p "Angela, a relationship researcher, uncover the exact principles that make love …" at bounding box center [510, 138] width 256 height 25
click at [501, 132] on p "Angela, a relationship researcher, uncover the exact principles that make love …" at bounding box center [510, 138] width 256 height 25
click at [642, 228] on p "👇" at bounding box center [437, 232] width 611 height 12
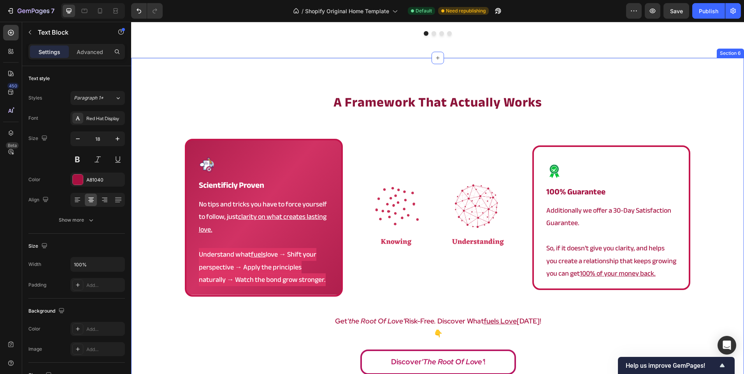
scroll to position [1323, 0]
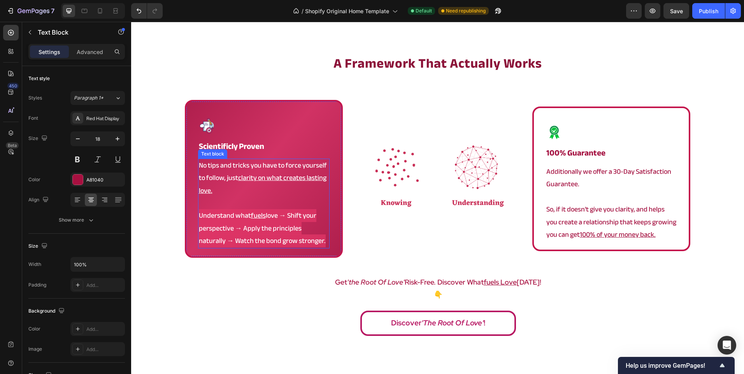
click at [299, 243] on p "Understand what fuels love → Shift your perspective → Apply the principles natu…" at bounding box center [264, 229] width 130 height 38
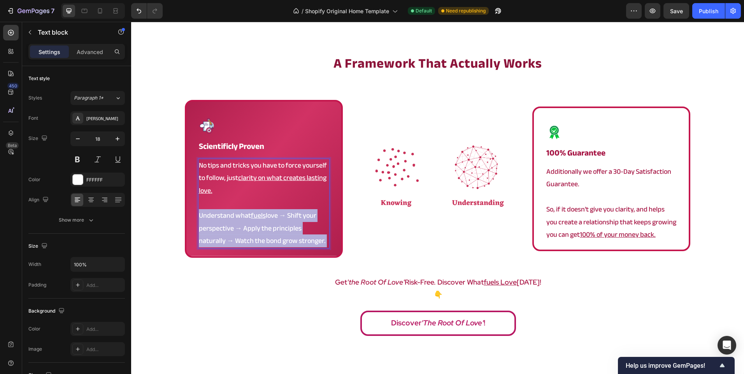
drag, startPoint x: 305, startPoint y: 243, endPoint x: 244, endPoint y: 243, distance: 61.1
click at [244, 243] on p "Understand what fuels love → Shift your perspective → Apply the principles natu…" at bounding box center [264, 229] width 130 height 38
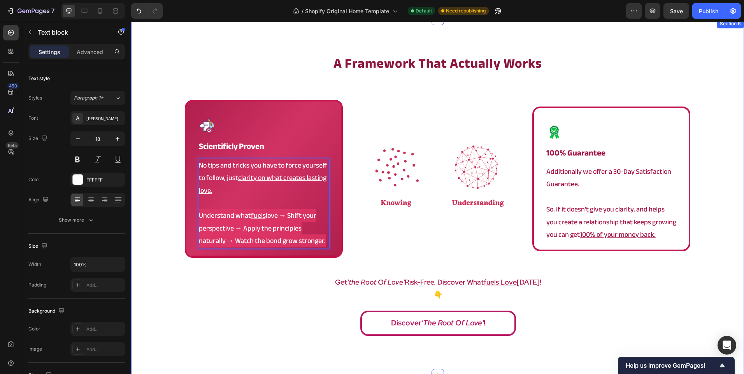
drag, startPoint x: 298, startPoint y: 243, endPoint x: 167, endPoint y: 245, distance: 131.9
click at [167, 245] on div "a framework that actually works Heading Image scientificly proven Heading No ti…" at bounding box center [437, 197] width 613 height 286
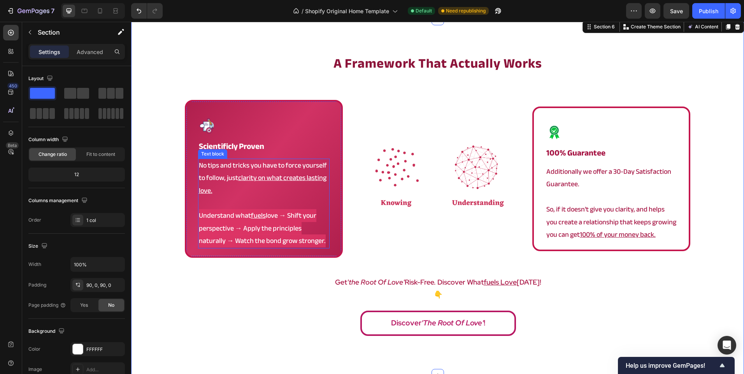
click at [304, 236] on p "Understand what fuels love → Shift your perspective → Apply the principles natu…" at bounding box center [264, 229] width 130 height 38
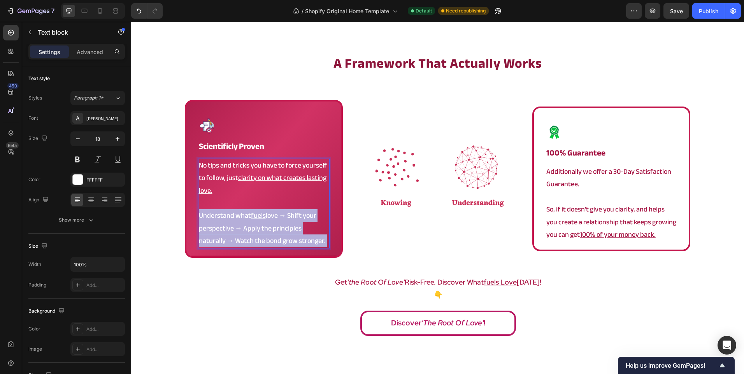
drag, startPoint x: 301, startPoint y: 242, endPoint x: 200, endPoint y: 240, distance: 100.8
click at [202, 240] on p "Understand what fuels love → Shift your perspective → Apply the principles natu…" at bounding box center [264, 229] width 130 height 38
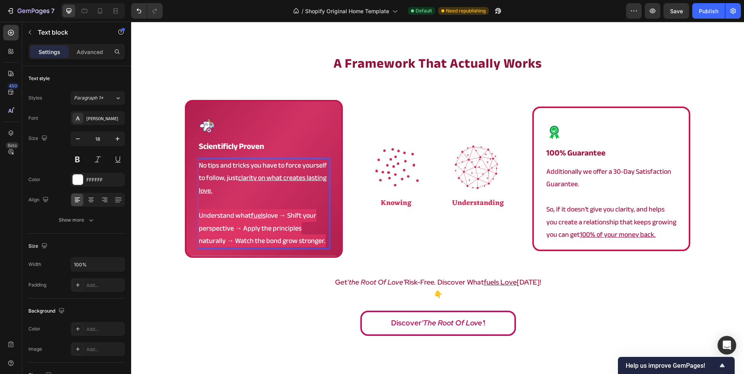
drag, startPoint x: 304, startPoint y: 236, endPoint x: 138, endPoint y: 241, distance: 166.2
click at [138, 241] on div "a framework that actually works Heading Image scientificly proven Heading No ti…" at bounding box center [437, 197] width 613 height 286
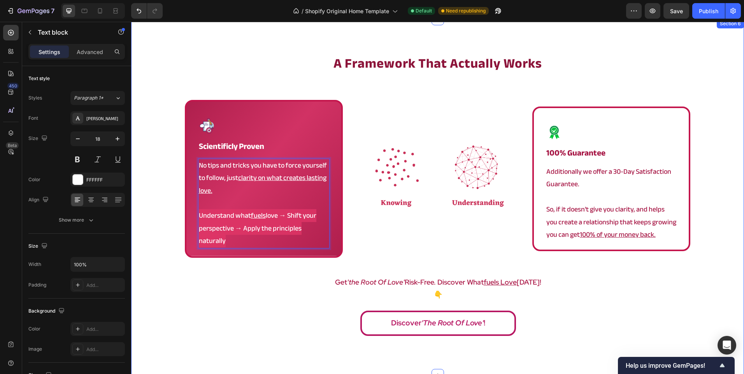
click at [138, 241] on div "a framework that actually works Heading Image scientificly proven Heading No ti…" at bounding box center [437, 197] width 613 height 286
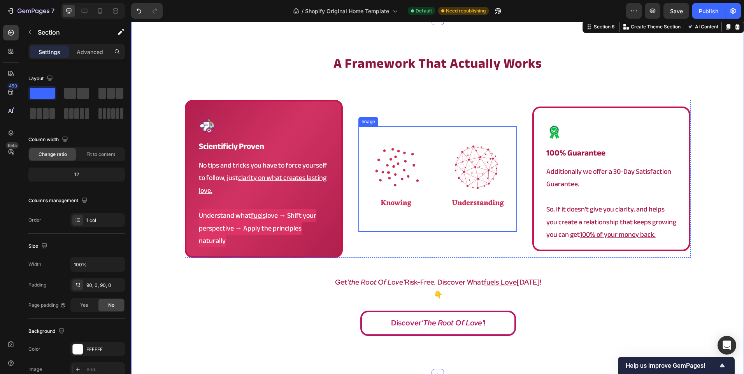
click at [461, 192] on img at bounding box center [437, 178] width 158 height 105
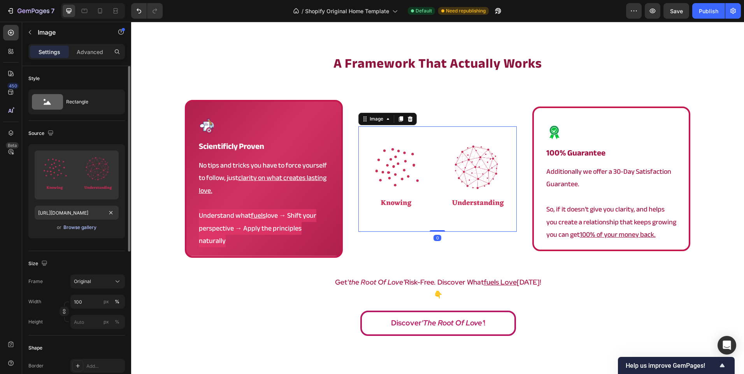
click at [81, 224] on div "Browse gallery" at bounding box center [79, 227] width 33 height 7
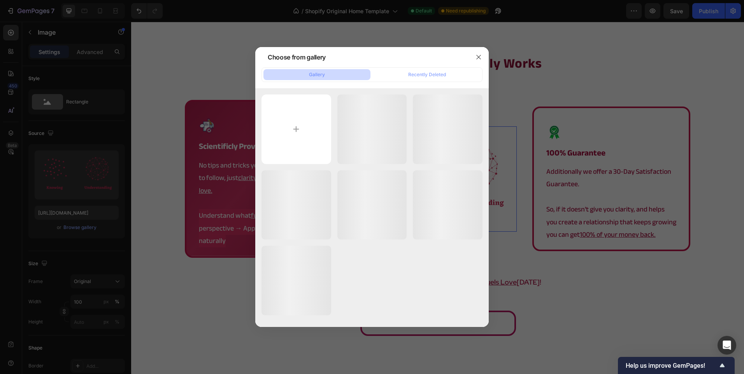
click at [81, 218] on div at bounding box center [372, 187] width 744 height 374
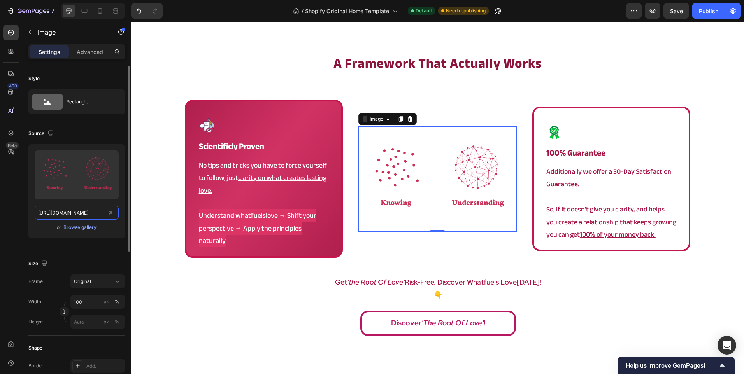
click at [80, 214] on input "https://cdn.shopify.com/s/files/1/0902/9520/6154/files/root_1000.png?v=17588938…" at bounding box center [77, 213] width 84 height 14
paste input "957695"
type input "https://cdn.shopify.com/s/files/1/0902/9520/6154/files/root_1000.png?v=17589576…"
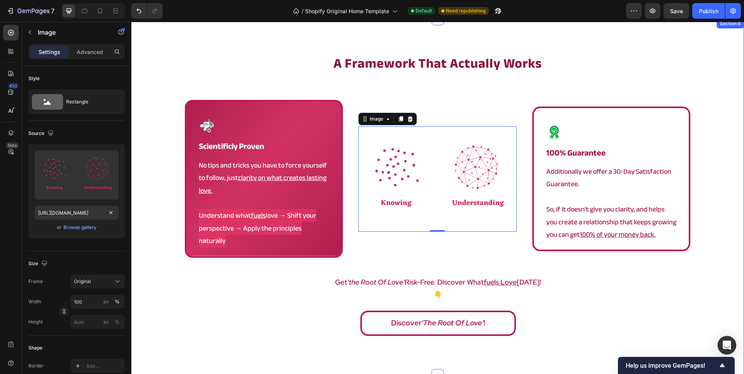
click at [170, 253] on div "a framework that actually works Heading Image scientificly proven Heading No ti…" at bounding box center [437, 197] width 613 height 286
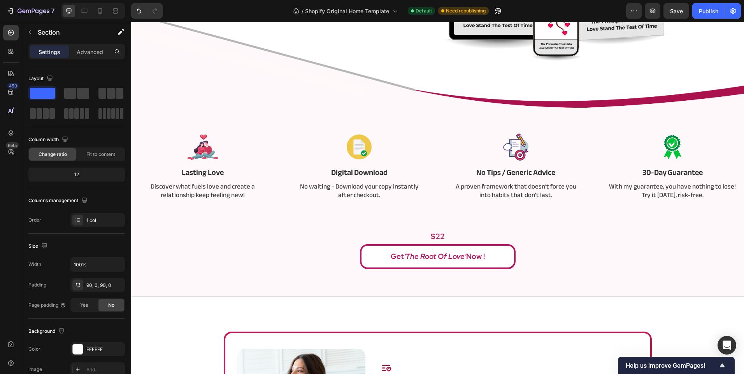
scroll to position [186, 0]
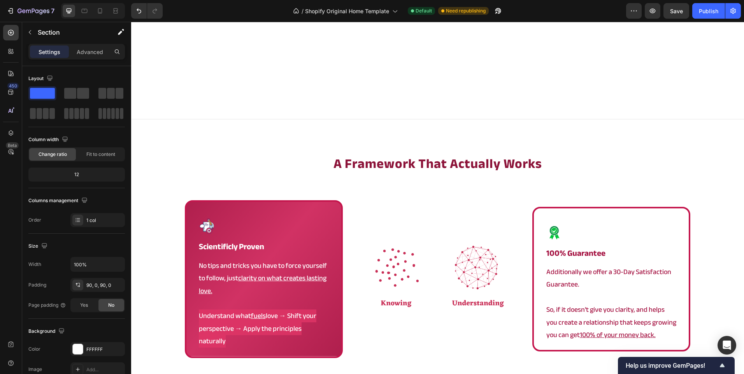
scroll to position [1392, 0]
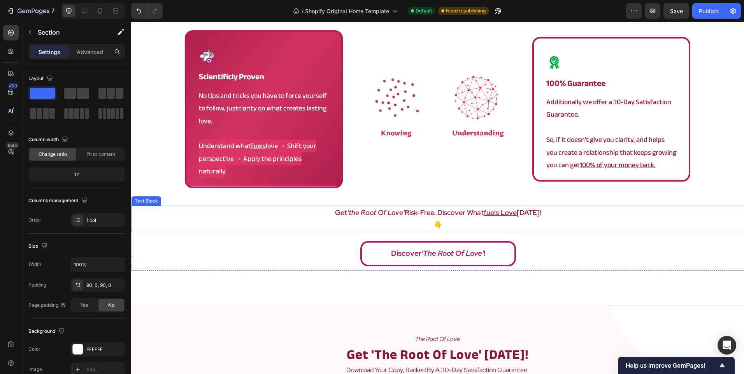
click at [352, 219] on p "👇" at bounding box center [437, 225] width 611 height 12
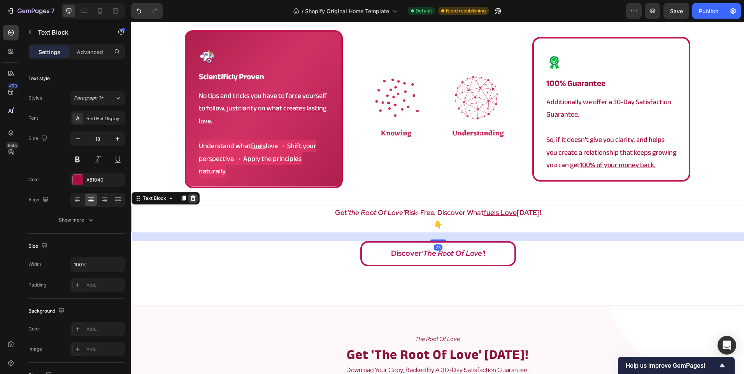
click at [194, 195] on icon at bounding box center [193, 198] width 6 height 6
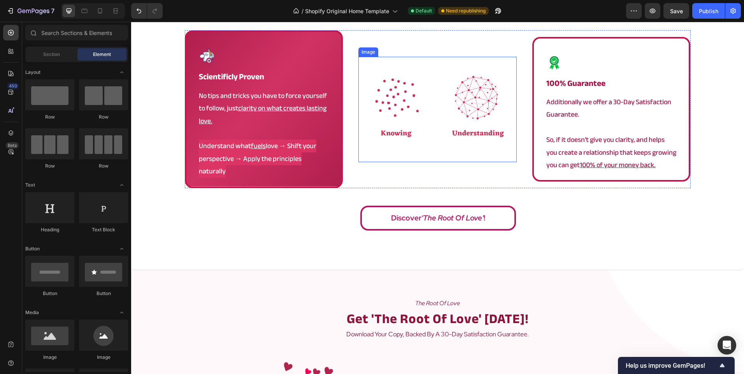
click at [384, 114] on img at bounding box center [437, 109] width 158 height 105
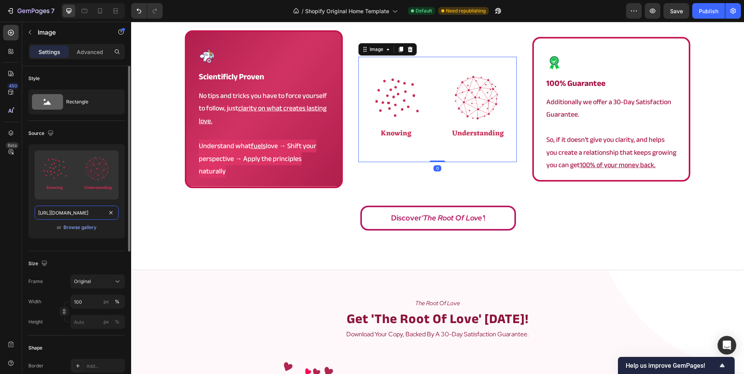
paste input "834"
type input "[URL][DOMAIN_NAME]"
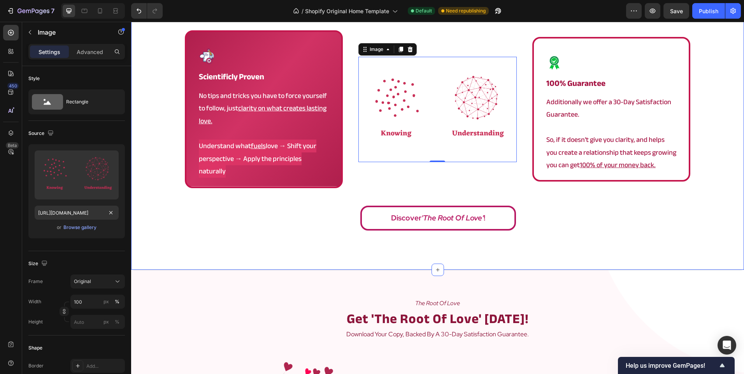
click at [241, 228] on div "a framework that actually works Heading Image scientificly proven Heading No ti…" at bounding box center [437, 109] width 613 height 321
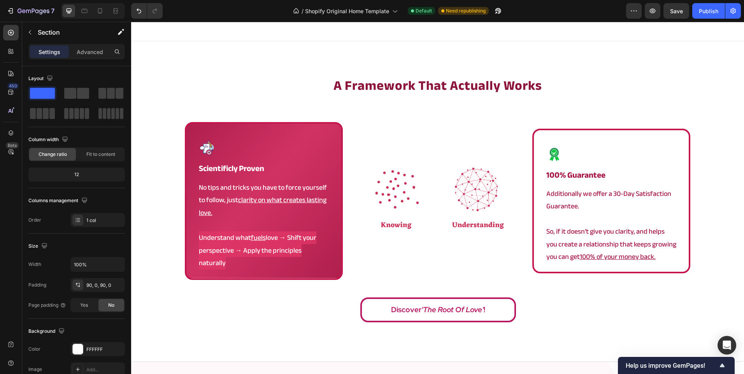
scroll to position [1167, 0]
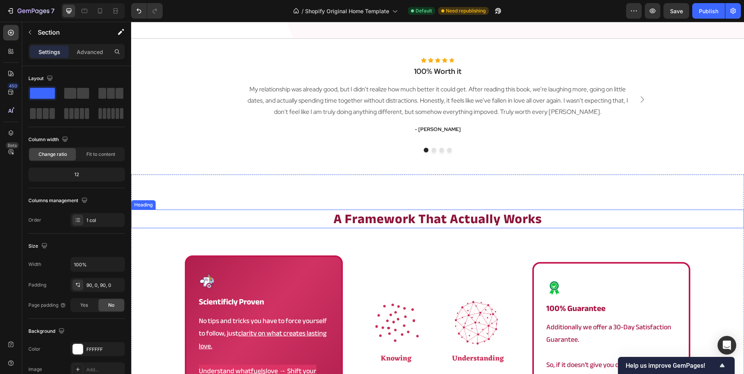
click at [556, 219] on h2 "a framework that actually works" at bounding box center [437, 219] width 613 height 19
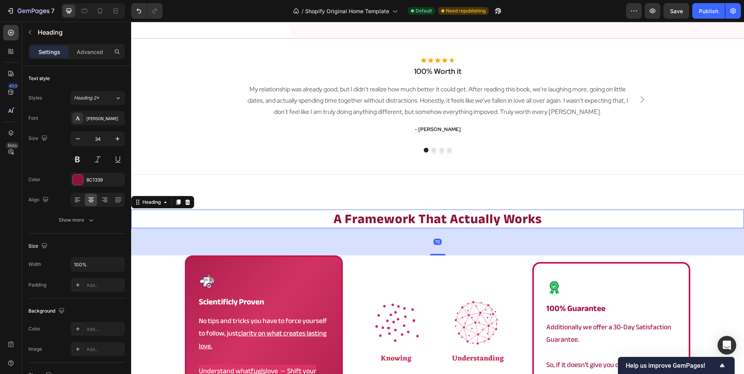
click at [556, 219] on h2 "a framework that actually works" at bounding box center [437, 219] width 613 height 19
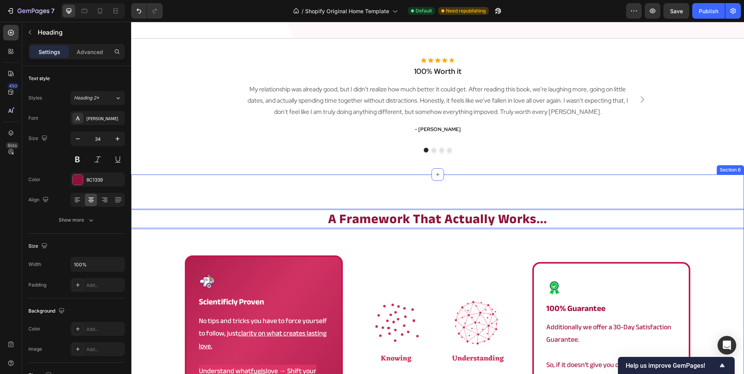
click at [595, 182] on div "a framework that actually works... Heading 70 Image scientificly proven Heading…" at bounding box center [437, 335] width 613 height 321
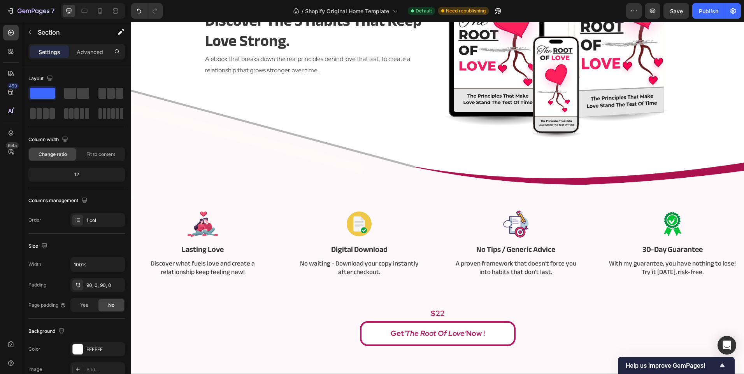
scroll to position [0, 0]
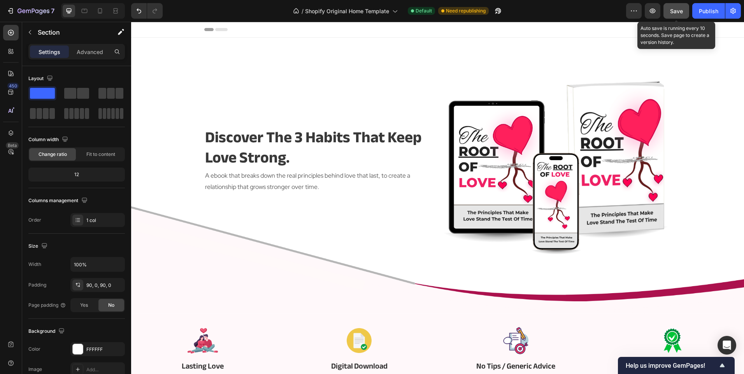
click at [676, 9] on span "Save" at bounding box center [676, 11] width 13 height 7
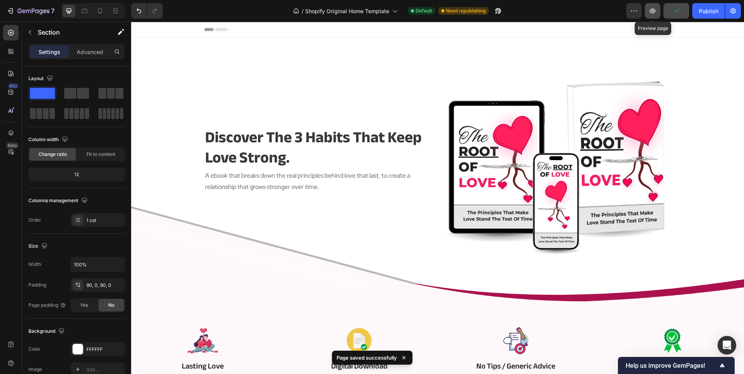
click at [649, 10] on icon "button" at bounding box center [653, 11] width 8 height 8
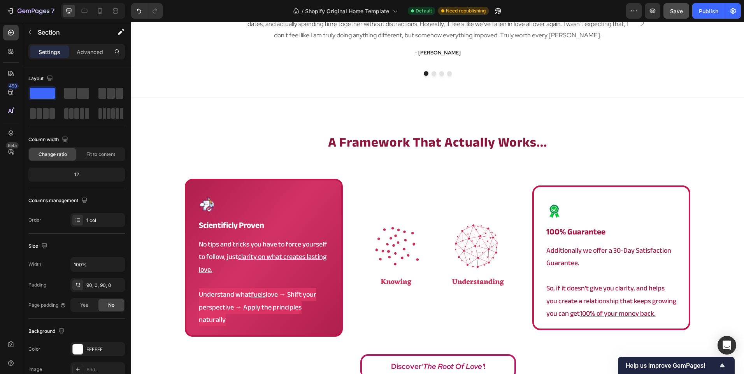
scroll to position [1284, 0]
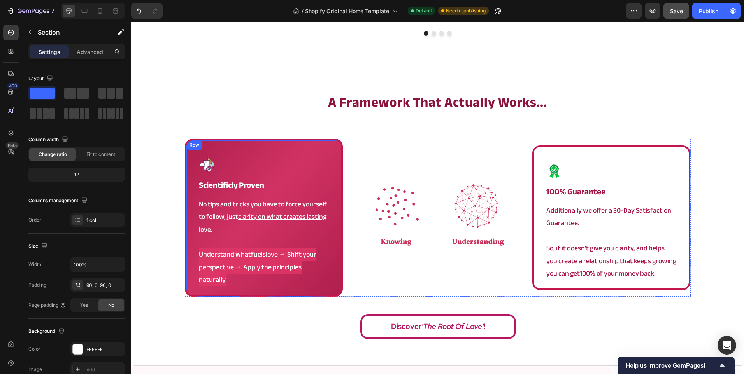
click at [369, 184] on img at bounding box center [437, 217] width 158 height 105
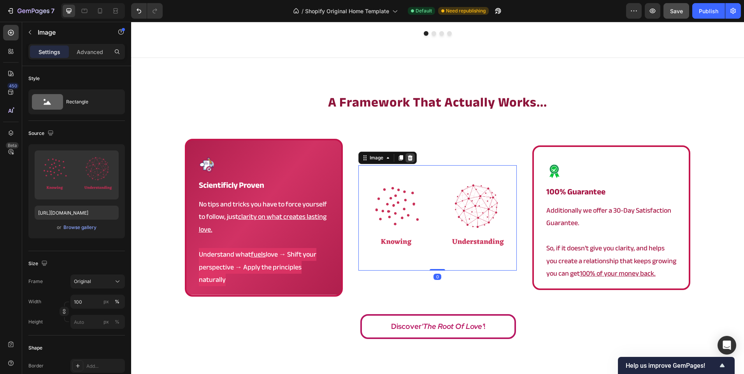
click at [408, 155] on icon at bounding box center [410, 157] width 5 height 5
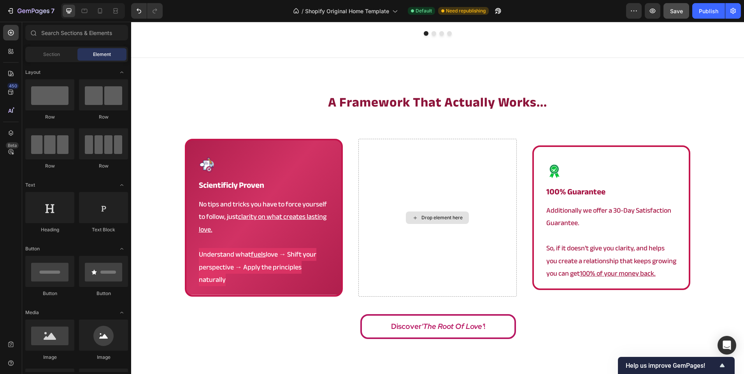
click at [411, 154] on div "Drop element here" at bounding box center [437, 218] width 158 height 158
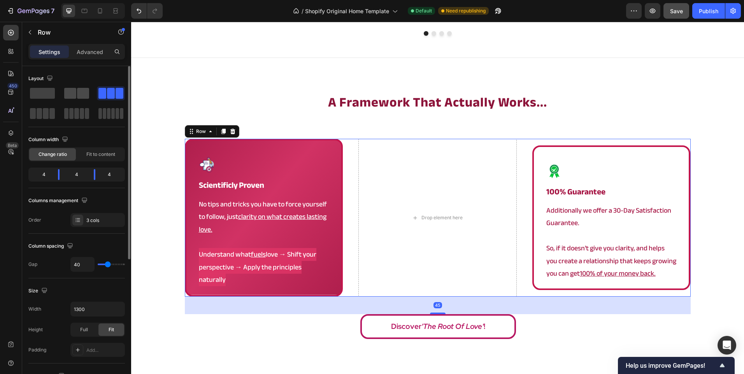
click at [82, 89] on span at bounding box center [83, 93] width 12 height 11
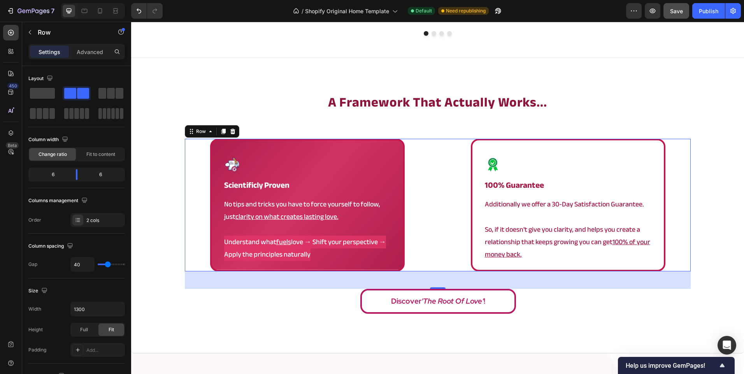
click at [413, 189] on div "Image scientificly proven Heading No tips and tricks you have to force yourself…" at bounding box center [307, 205] width 245 height 132
click at [73, 310] on input "1300" at bounding box center [98, 309] width 54 height 14
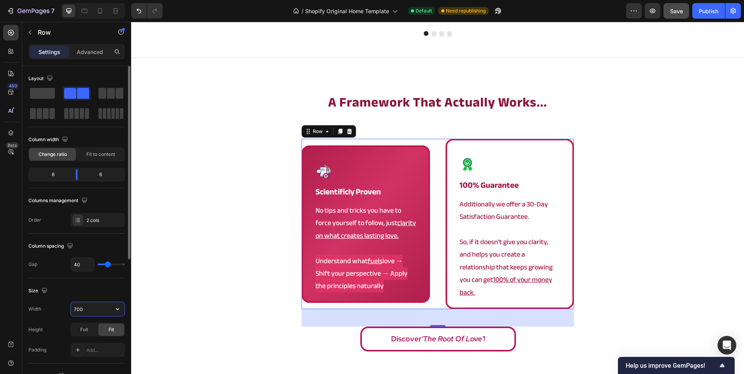
click at [73, 310] on input "700" at bounding box center [98, 309] width 54 height 14
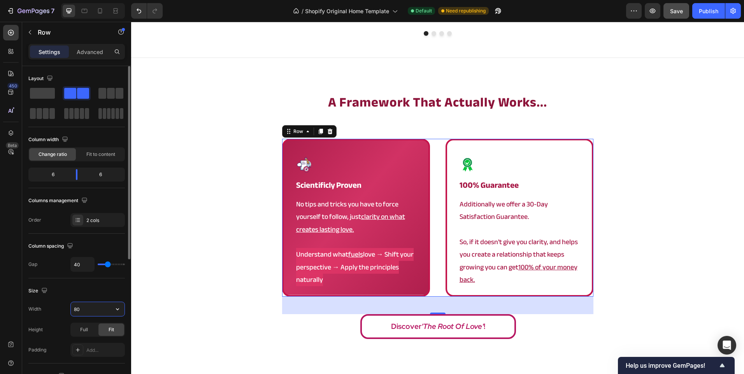
type input "800"
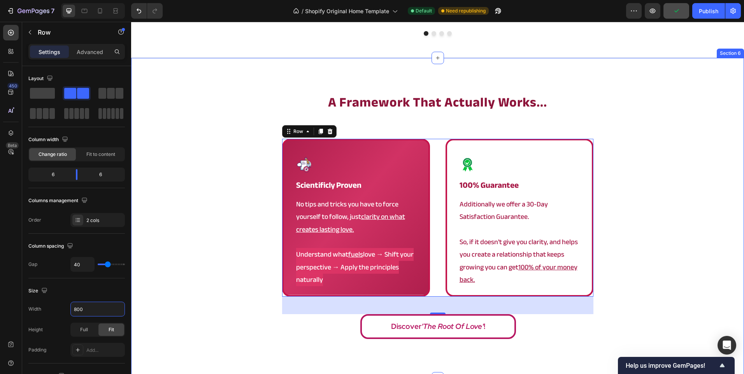
click at [170, 268] on div "a framework that actually works... Heading Image scientificly proven Heading No…" at bounding box center [437, 218] width 613 height 251
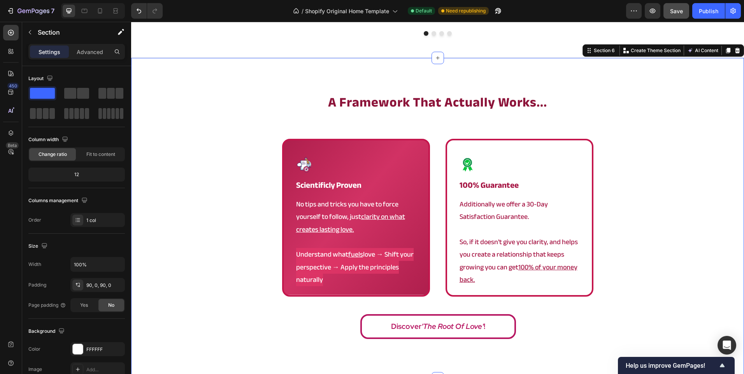
click at [192, 235] on div "a framework that actually works... Heading Image scientificly proven Heading No…" at bounding box center [437, 218] width 613 height 251
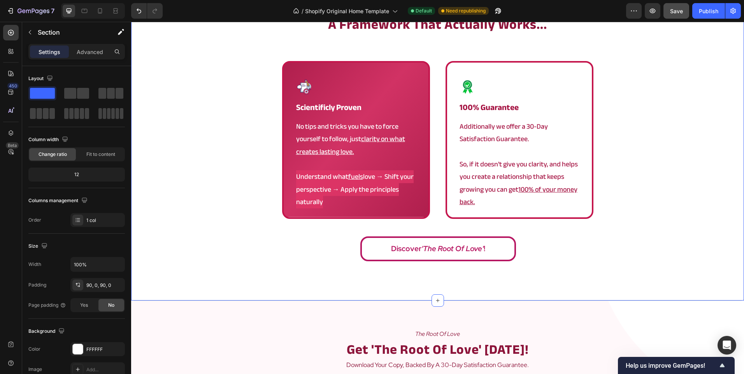
scroll to position [1245, 0]
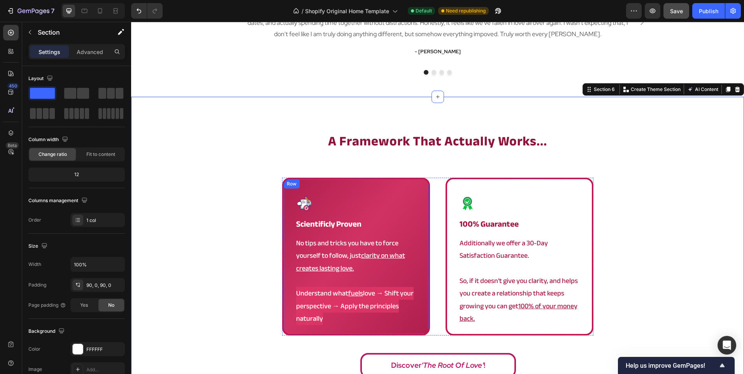
click at [307, 284] on p at bounding box center [356, 281] width 120 height 12
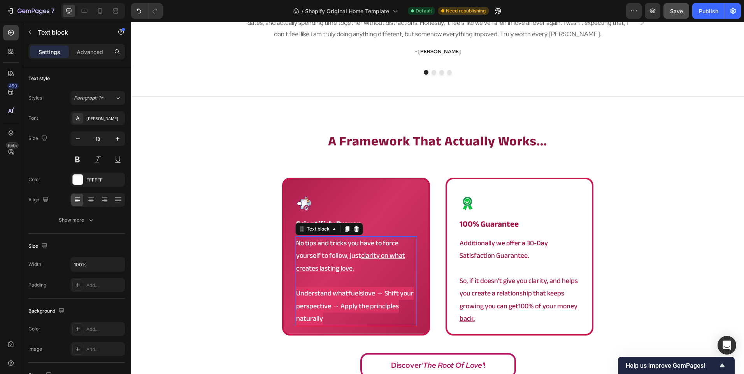
click at [307, 284] on p at bounding box center [356, 281] width 120 height 12
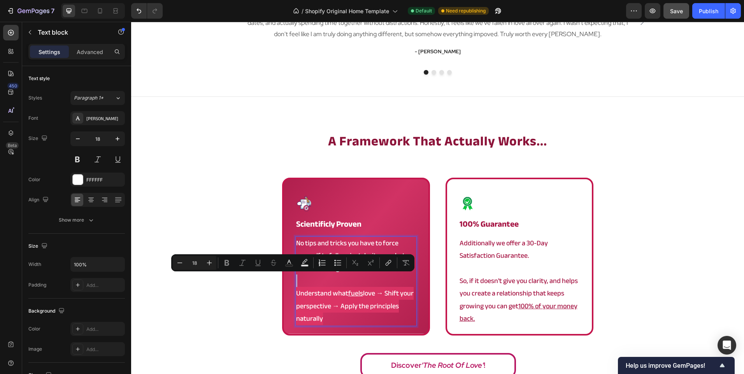
click at [307, 291] on span "Understand what fuels love → Shift your perspective → Apply the principles natu…" at bounding box center [354, 306] width 117 height 38
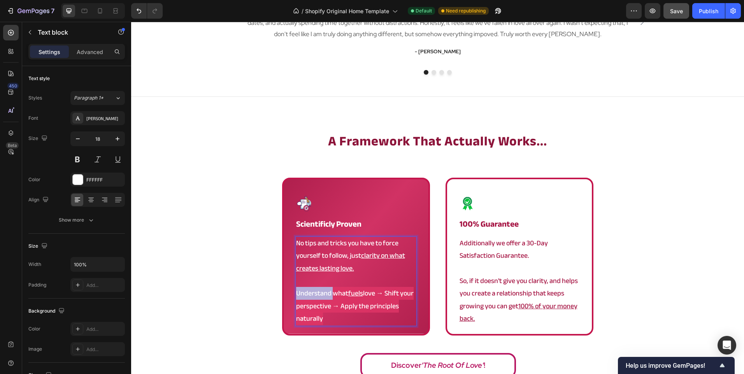
click at [307, 291] on span "Understand what fuels love → Shift your perspective → Apply the principles natu…" at bounding box center [354, 306] width 117 height 38
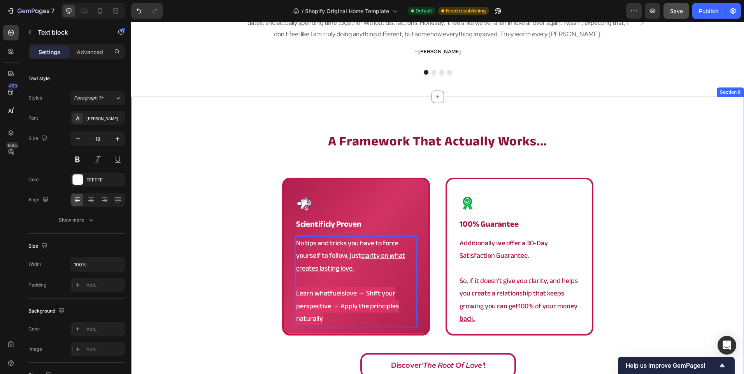
click at [262, 298] on div "a framework that actually works... Heading Image scientificly proven Heading No…" at bounding box center [437, 257] width 613 height 251
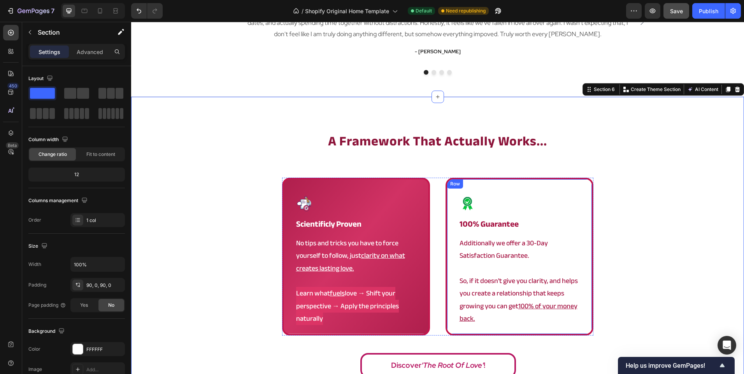
click at [485, 240] on p "Additionally we offer a 30-Day Satisfaction Guarantee." at bounding box center [519, 249] width 120 height 25
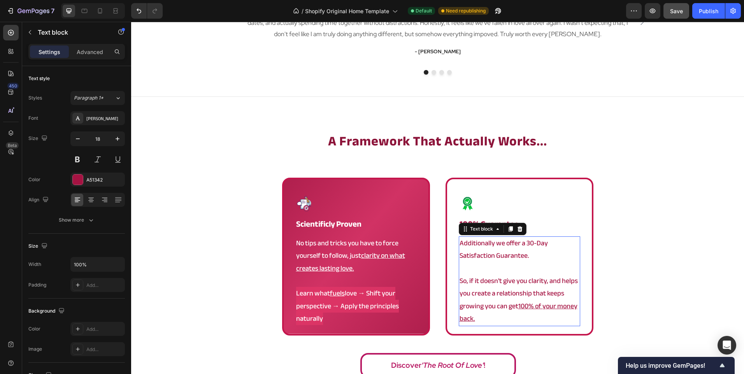
click at [485, 240] on p "Additionally we offer a 30-Day Satisfaction Guarantee." at bounding box center [519, 249] width 120 height 25
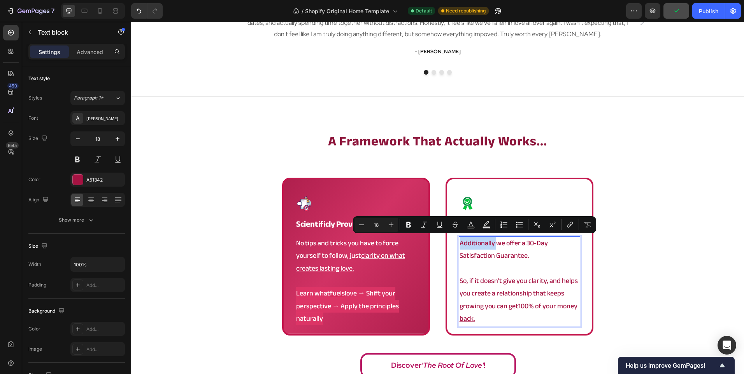
click at [492, 243] on p "Additionally we offer a 30-Day Satisfaction Guarantee." at bounding box center [519, 249] width 120 height 25
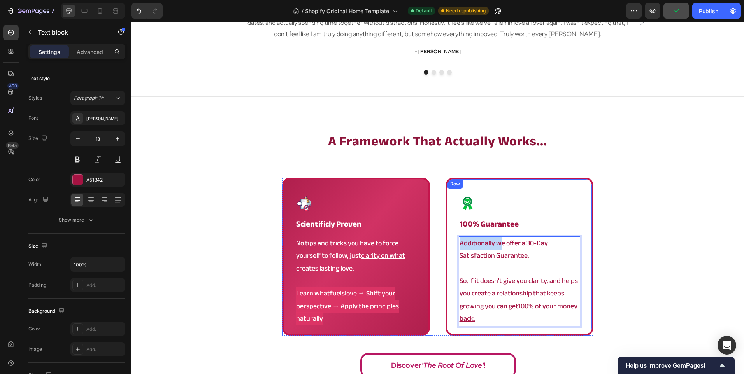
drag, startPoint x: 497, startPoint y: 244, endPoint x: 455, endPoint y: 242, distance: 42.4
click at [455, 242] on div "Image 100% guarantee Heading Additionally we offer a 30-Day Satisfaction Guaran…" at bounding box center [519, 257] width 148 height 158
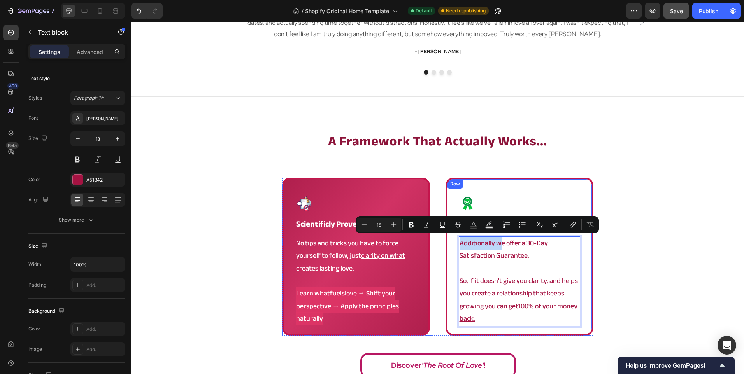
click at [448, 247] on div "Image 100% guarantee Heading Additionally we offer a 30-Day Satisfaction Guaran…" at bounding box center [519, 257] width 148 height 158
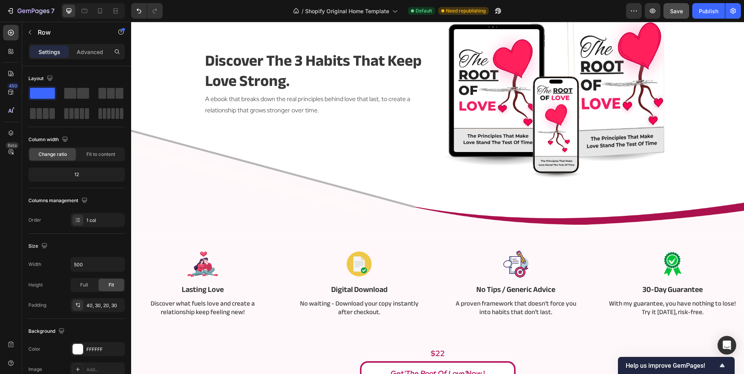
scroll to position [78, 0]
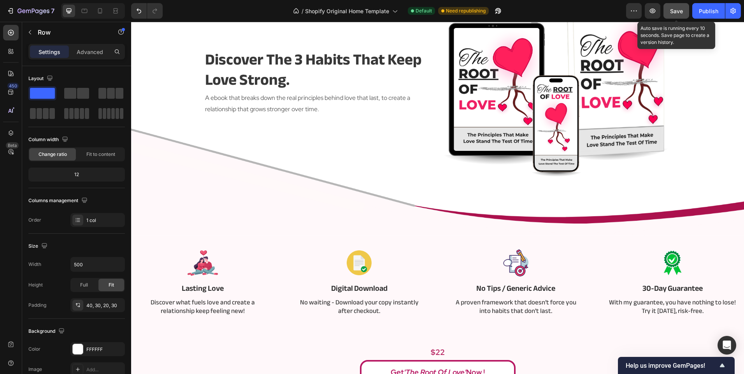
click at [688, 7] on button "Save" at bounding box center [676, 11] width 26 height 16
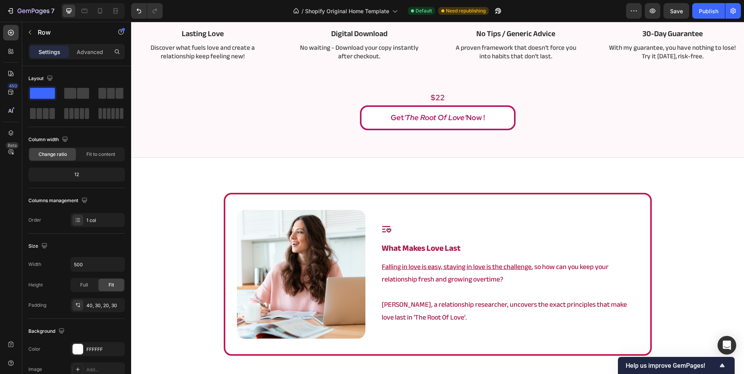
scroll to position [350, 0]
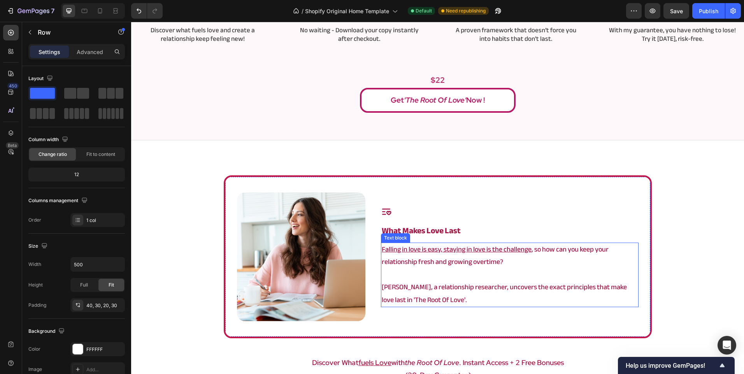
click at [449, 304] on p "Angela, a relationship researcher, uncovers the exact principles that make love…" at bounding box center [510, 293] width 256 height 25
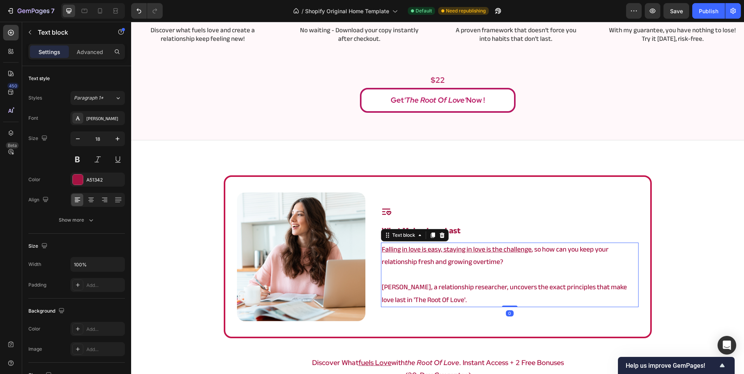
click at [449, 304] on p "Angela, a relationship researcher, uncovers the exact principles that make love…" at bounding box center [510, 293] width 256 height 25
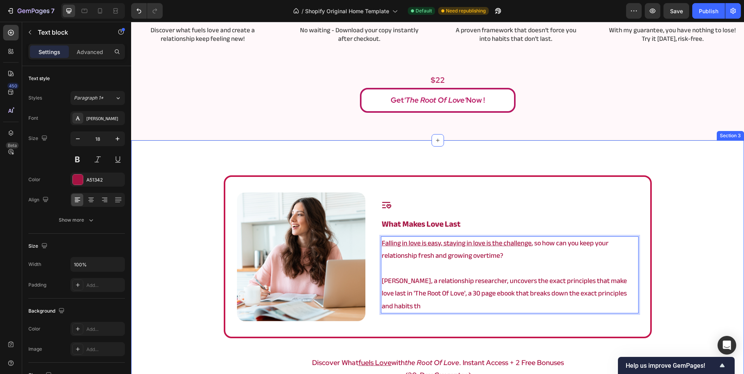
scroll to position [344, 0]
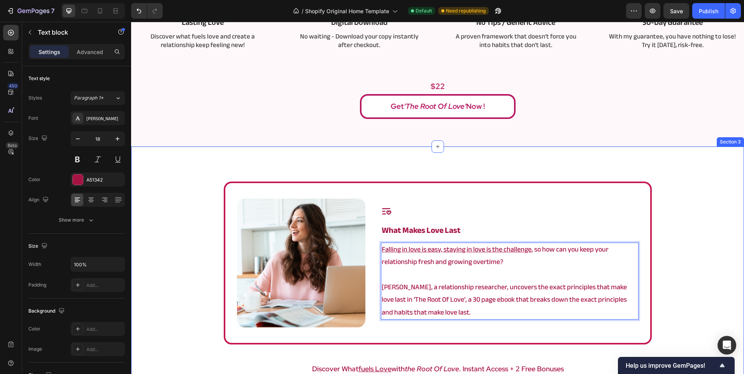
click at [685, 219] on div "Image Icon what makes love last Heading Falling in love is easy, staying in lov…" at bounding box center [437, 311] width 613 height 258
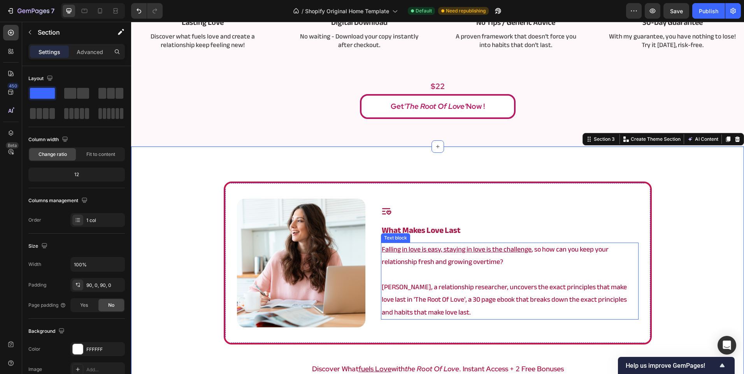
click at [578, 302] on p "Angela, a relationship researcher, uncovers the exact principles that make love…" at bounding box center [510, 300] width 256 height 38
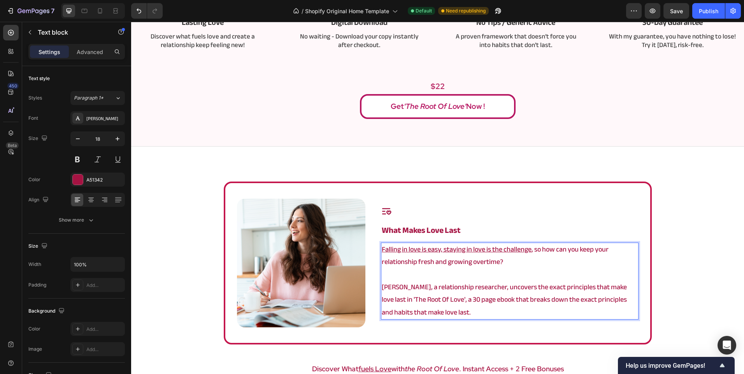
click at [578, 302] on p "Angela, a relationship researcher, uncovers the exact principles that make love…" at bounding box center [510, 300] width 256 height 38
click at [601, 296] on p "Angela, a relationship researcher, uncovers the exact principles that make love…" at bounding box center [510, 300] width 256 height 38
click at [664, 268] on div "Image Icon what makes love last Heading Falling in love is easy, staying in lov…" at bounding box center [437, 311] width 613 height 258
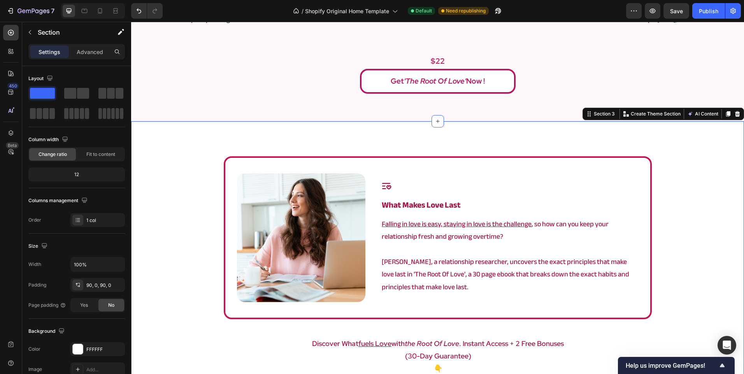
scroll to position [383, 0]
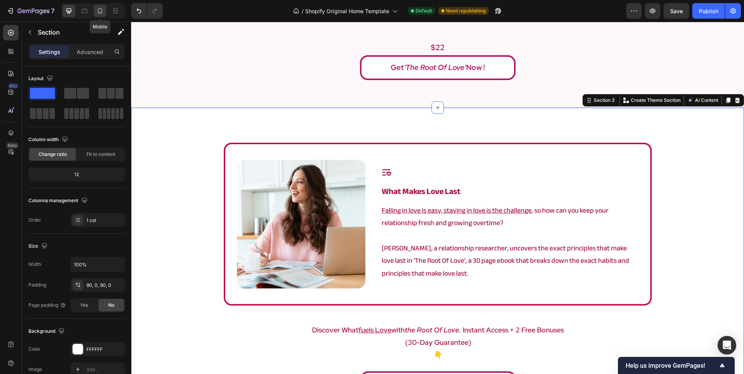
click at [100, 13] on icon at bounding box center [100, 11] width 8 height 8
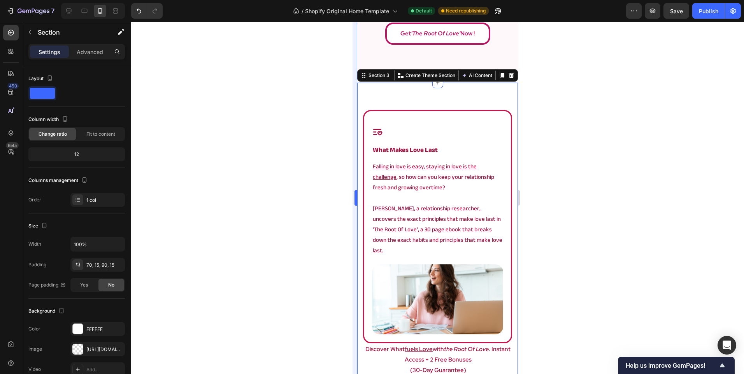
scroll to position [652, 0]
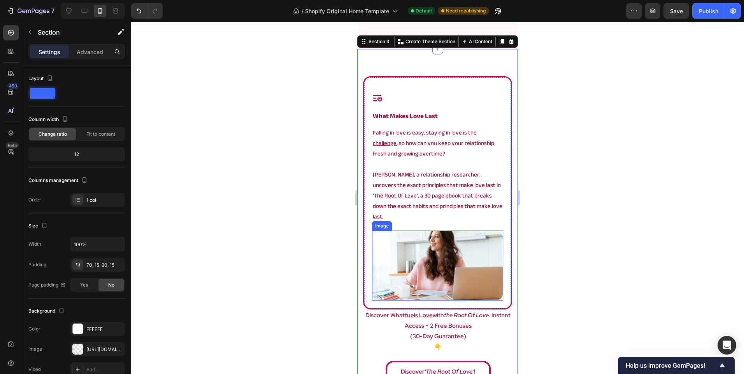
click at [431, 250] on img at bounding box center [437, 266] width 131 height 70
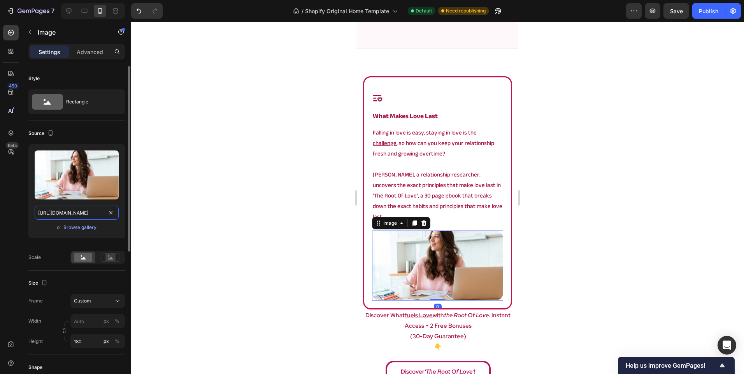
click at [82, 214] on input "[URL][DOMAIN_NAME]" at bounding box center [77, 213] width 84 height 14
paste input "t_1000.png?v=1758957834"
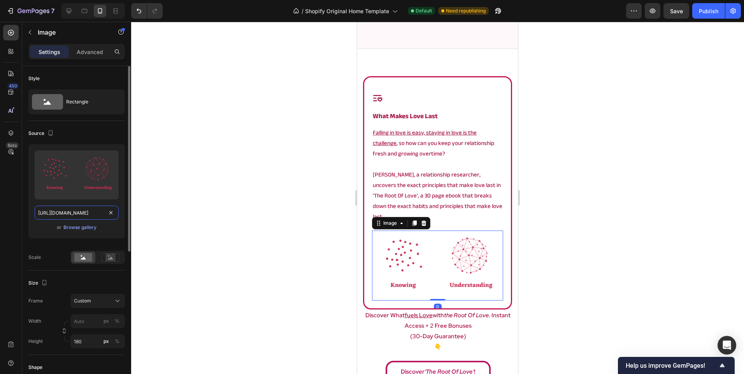
scroll to position [0, 124]
type input "[URL][DOMAIN_NAME]"
click at [219, 197] on div at bounding box center [437, 198] width 613 height 352
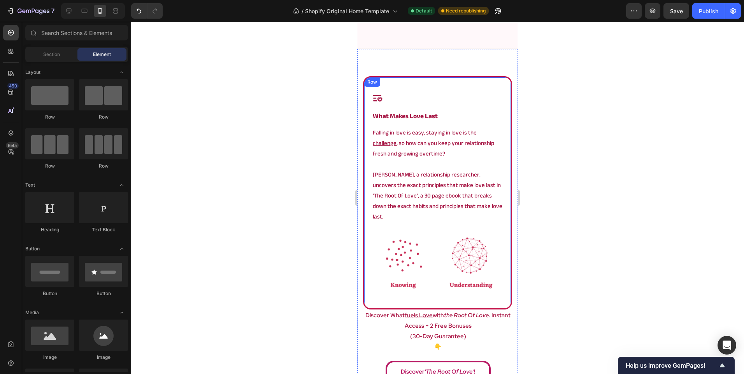
click at [472, 296] on div "Image Icon what makes love last Heading Falling in love is easy, staying in lov…" at bounding box center [437, 192] width 149 height 233
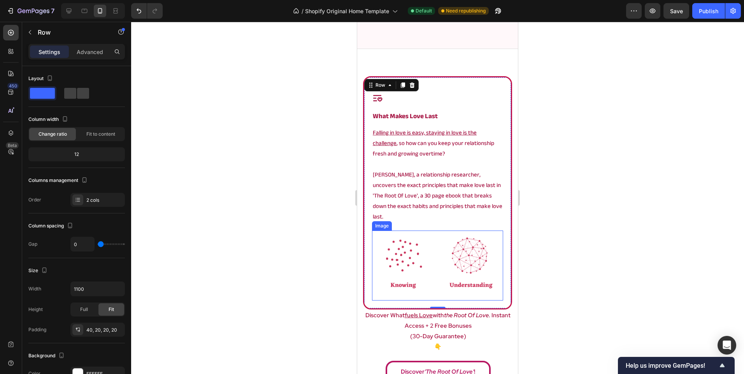
click at [463, 271] on img at bounding box center [437, 266] width 131 height 70
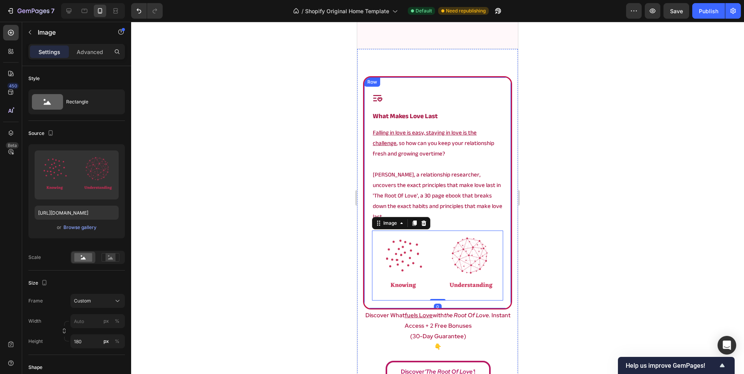
click at [421, 294] on div "Image 0 Icon what makes love last Heading Falling in love is easy, staying in l…" at bounding box center [437, 192] width 149 height 233
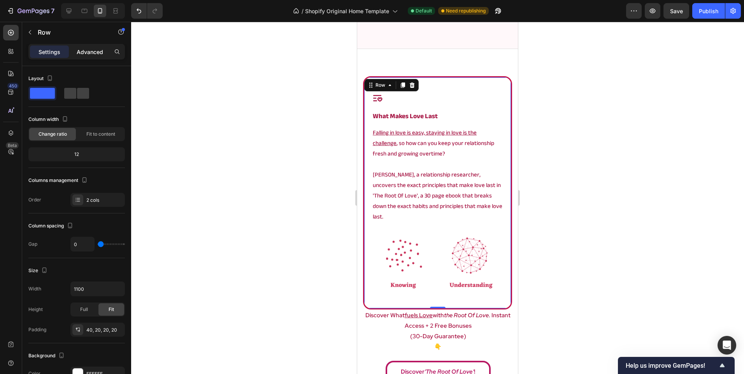
click at [90, 53] on p "Advanced" at bounding box center [90, 52] width 26 height 8
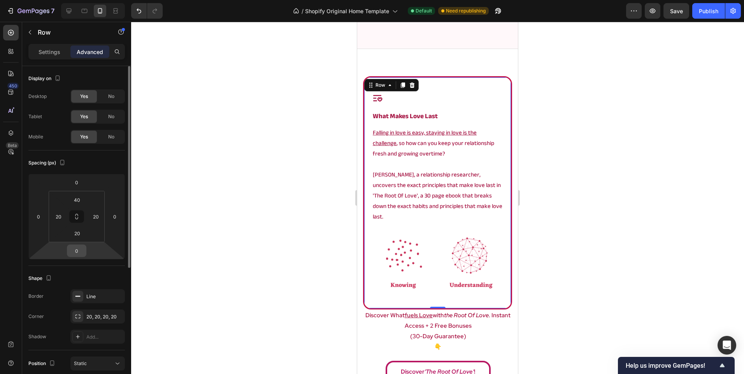
click at [78, 251] on input "0" at bounding box center [77, 251] width 16 height 12
type input "20"
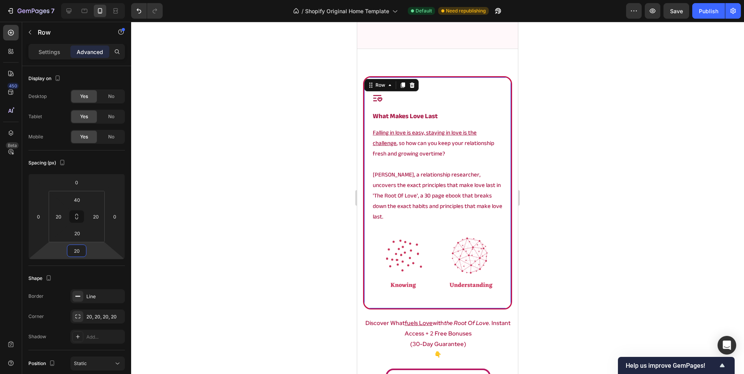
click at [288, 174] on div at bounding box center [437, 198] width 613 height 352
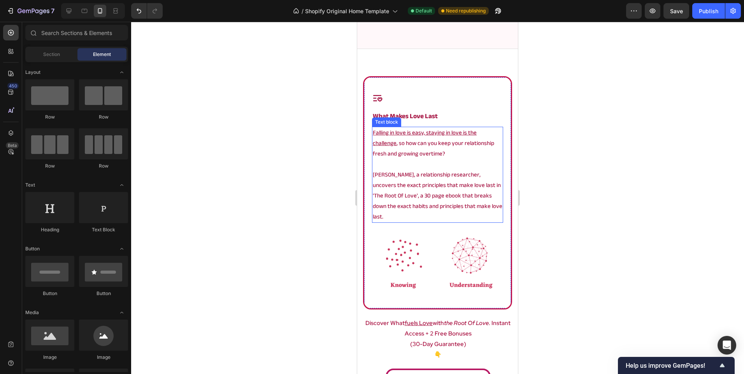
click at [400, 164] on p "Rich Text Editor. Editing area: main" at bounding box center [438, 164] width 130 height 11
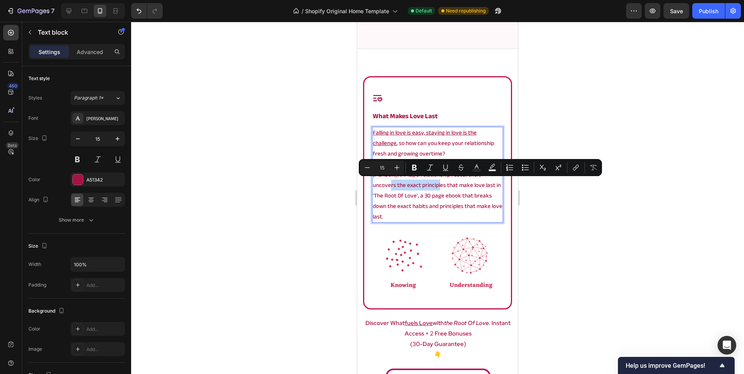
drag, startPoint x: 372, startPoint y: 185, endPoint x: 422, endPoint y: 186, distance: 49.8
click at [422, 186] on div "Falling in love is easy, staying in love is the challenge , so how can you keep…" at bounding box center [437, 175] width 131 height 96
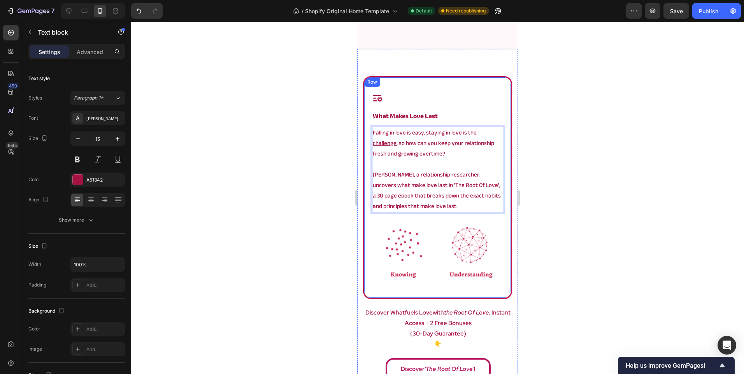
click at [272, 198] on div at bounding box center [437, 198] width 613 height 352
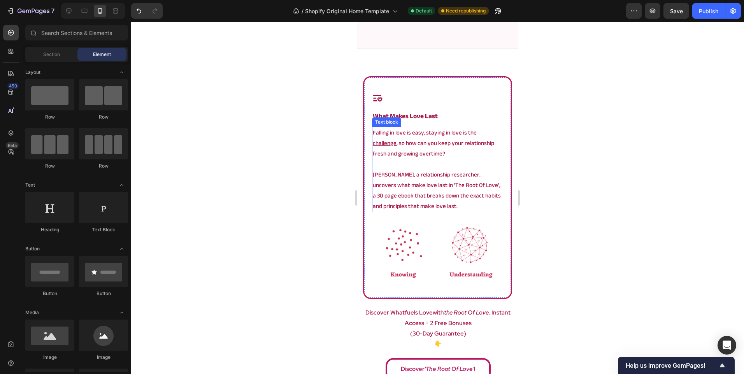
click at [406, 208] on p "Angela, a relationship researcher, uncovers what make love last in 'The Root Of…" at bounding box center [438, 191] width 130 height 42
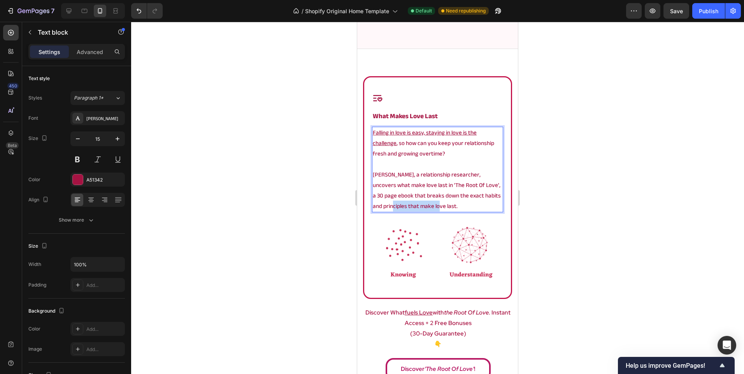
drag, startPoint x: 398, startPoint y: 205, endPoint x: 443, endPoint y: 206, distance: 45.5
click at [443, 206] on p "Angela, a relationship researcher, uncovers what make love last in 'The Root Of…" at bounding box center [438, 191] width 130 height 42
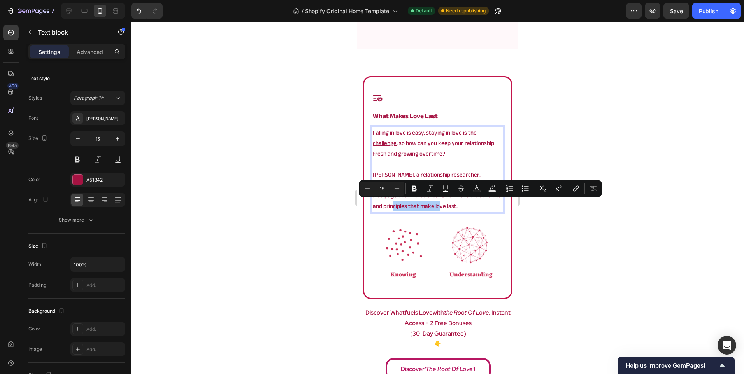
click at [296, 207] on div at bounding box center [437, 198] width 613 height 352
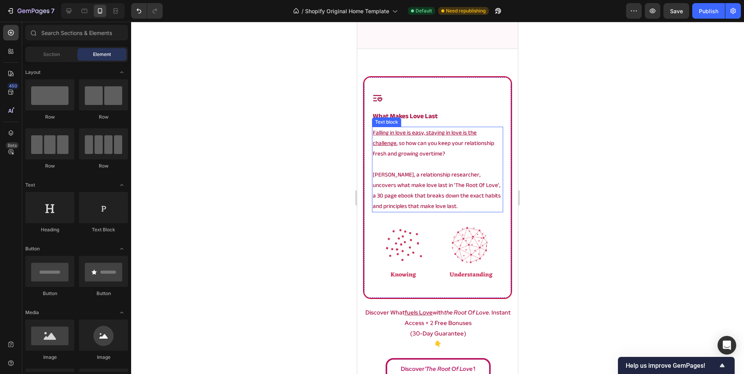
click at [397, 158] on p "Falling in love is easy, staying in love is the challenge , so how can you keep…" at bounding box center [438, 144] width 130 height 32
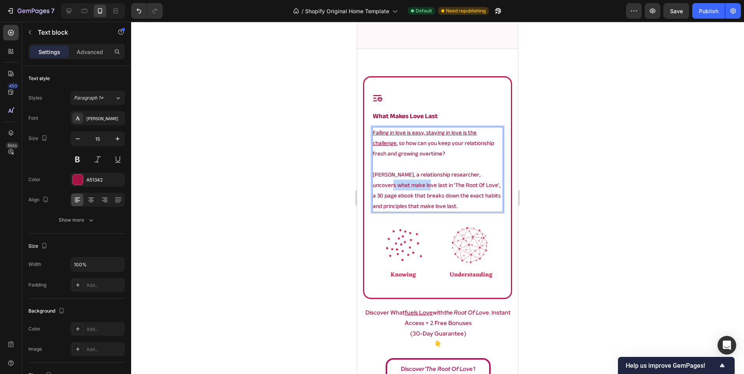
drag, startPoint x: 375, startPoint y: 184, endPoint x: 407, endPoint y: 186, distance: 32.0
click at [407, 186] on p "Angela, a relationship researcher, uncovers what make love last in 'The Root Of…" at bounding box center [438, 191] width 130 height 42
click at [230, 205] on div at bounding box center [437, 198] width 613 height 352
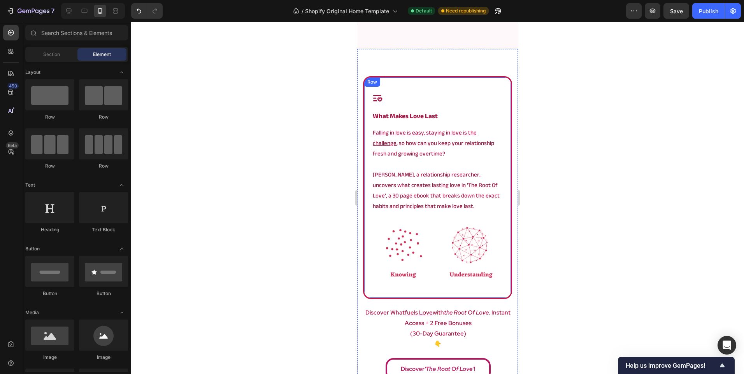
click at [287, 220] on div at bounding box center [437, 198] width 613 height 352
click at [61, 16] on div at bounding box center [91, 11] width 67 height 16
click at [68, 9] on icon at bounding box center [69, 11] width 5 height 5
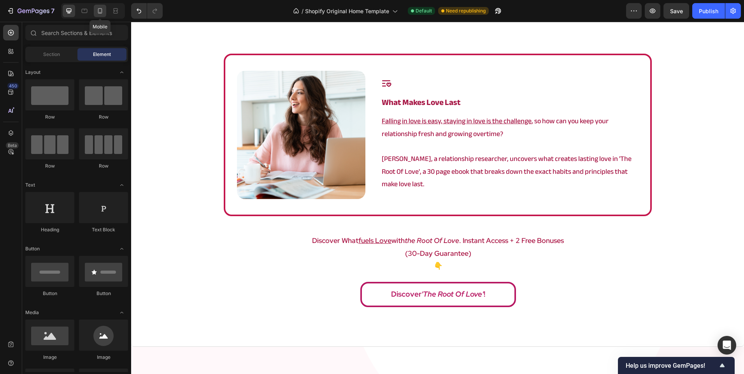
click at [97, 15] on div at bounding box center [100, 11] width 12 height 12
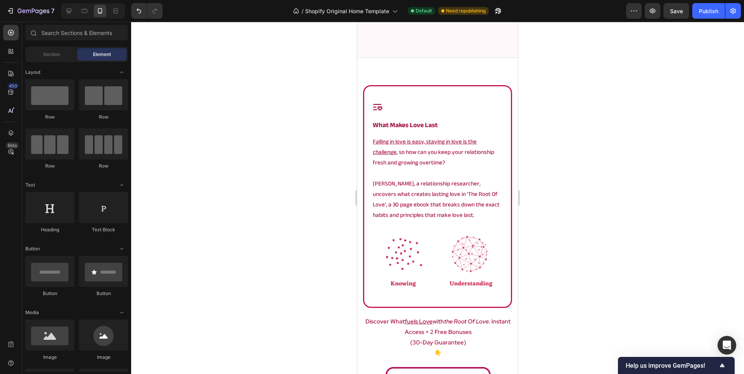
scroll to position [700, 0]
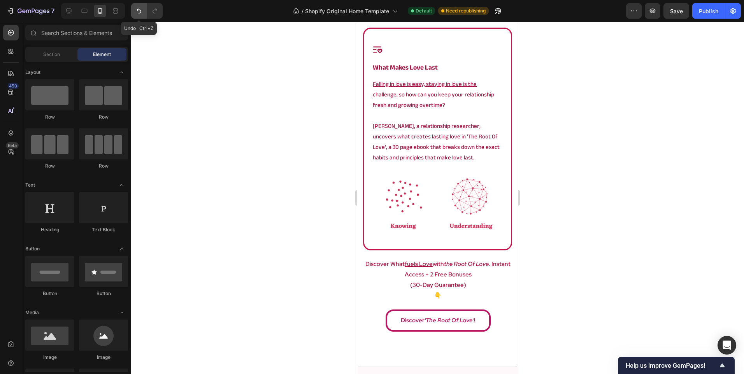
click at [142, 14] on icon "Undo/Redo" at bounding box center [139, 11] width 8 height 8
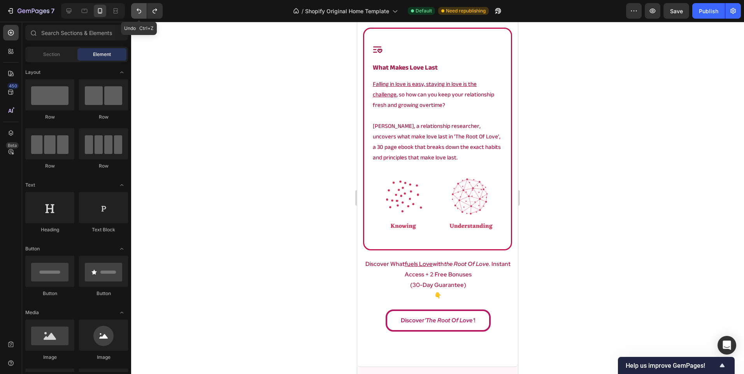
click at [142, 14] on icon "Undo/Redo" at bounding box center [139, 11] width 8 height 8
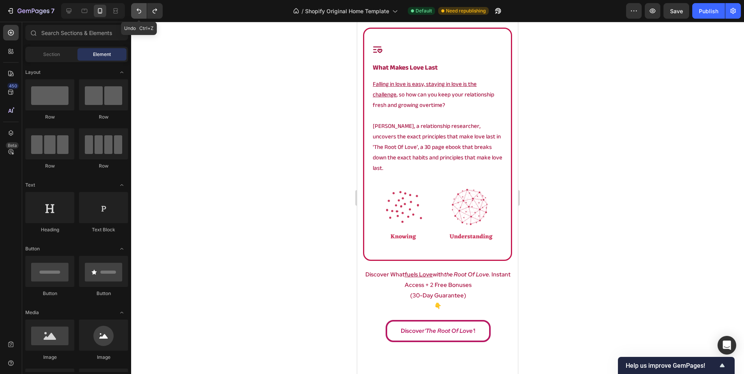
click at [142, 14] on icon "Undo/Redo" at bounding box center [139, 11] width 8 height 8
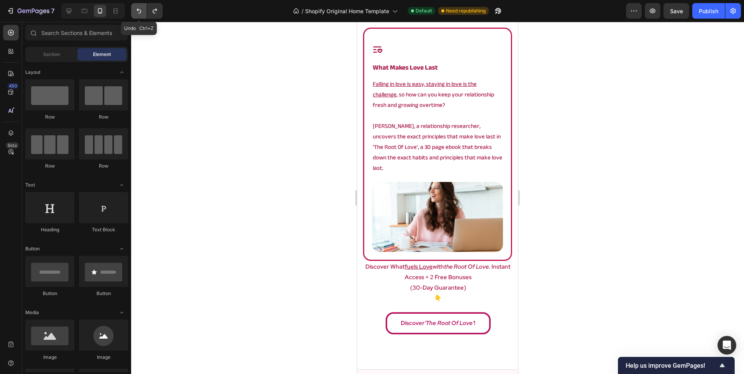
click at [142, 14] on icon "Undo/Redo" at bounding box center [139, 11] width 8 height 8
click at [460, 154] on p "Angela, a relationship researcher, uncovers the exact principles that make love…" at bounding box center [438, 147] width 130 height 53
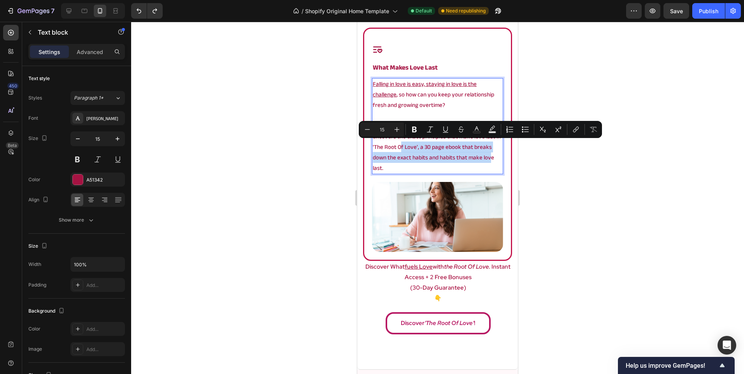
drag, startPoint x: 467, startPoint y: 159, endPoint x: 385, endPoint y: 149, distance: 82.7
click at [385, 149] on p "Angela, a relationship researcher, uncovers the exact principles that make love…" at bounding box center [438, 147] width 130 height 53
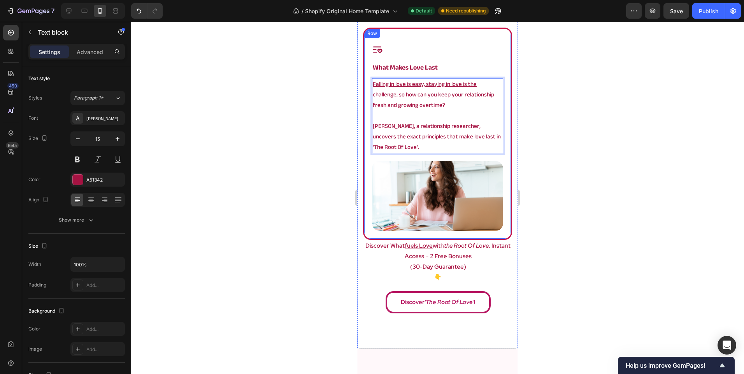
click at [198, 142] on div at bounding box center [437, 198] width 613 height 352
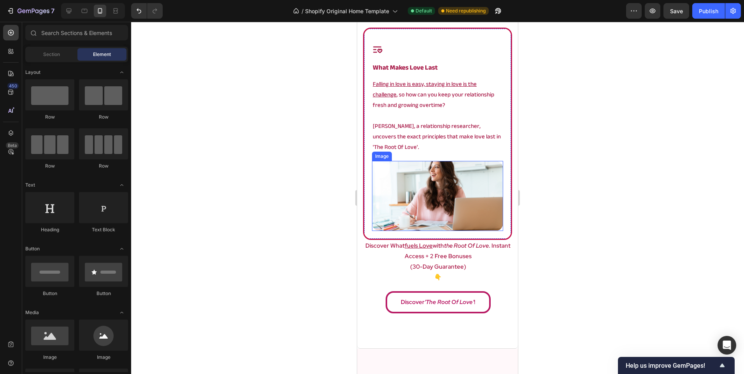
click at [413, 203] on img at bounding box center [437, 196] width 131 height 70
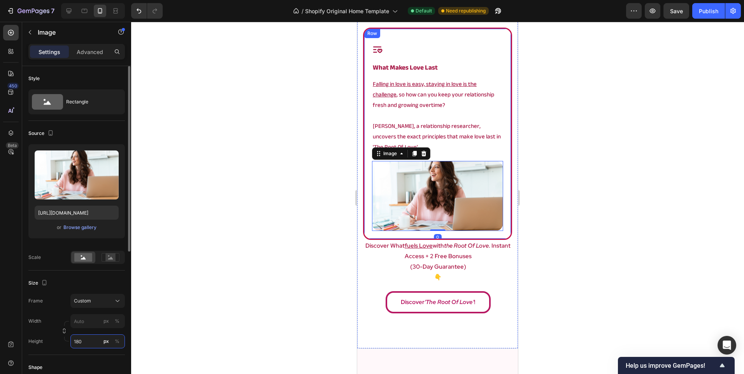
click at [84, 347] on input "180" at bounding box center [97, 342] width 54 height 14
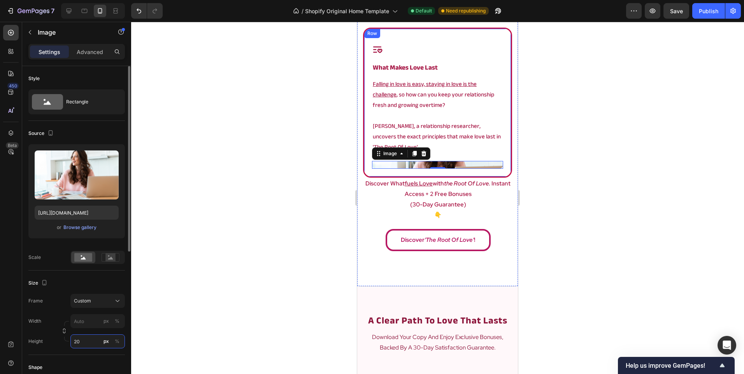
type input "200"
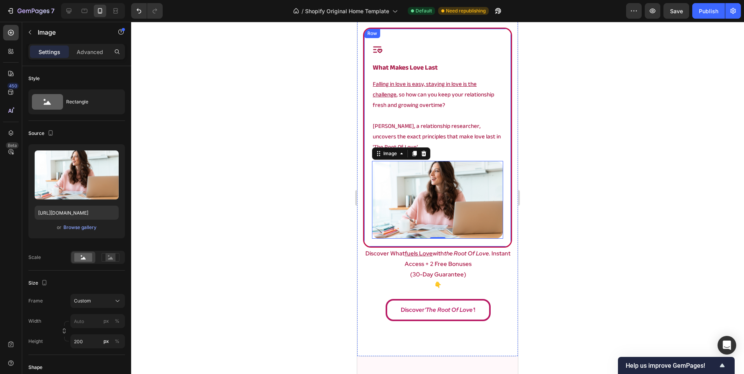
click at [229, 212] on div at bounding box center [437, 198] width 613 height 352
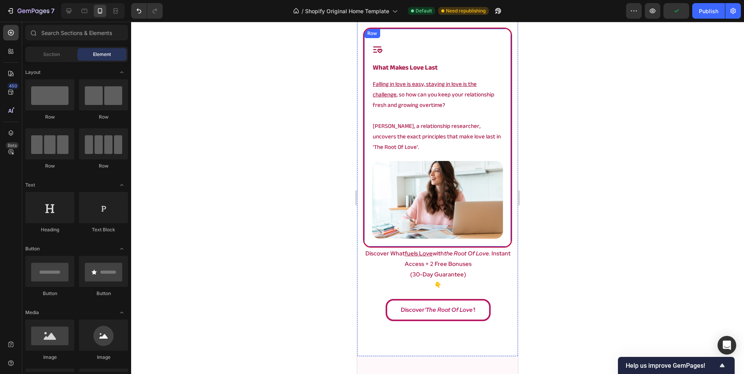
click at [229, 212] on div at bounding box center [437, 198] width 613 height 352
click at [393, 245] on div "Image Icon what makes love last Heading Falling in love is easy, staying in lov…" at bounding box center [437, 138] width 149 height 220
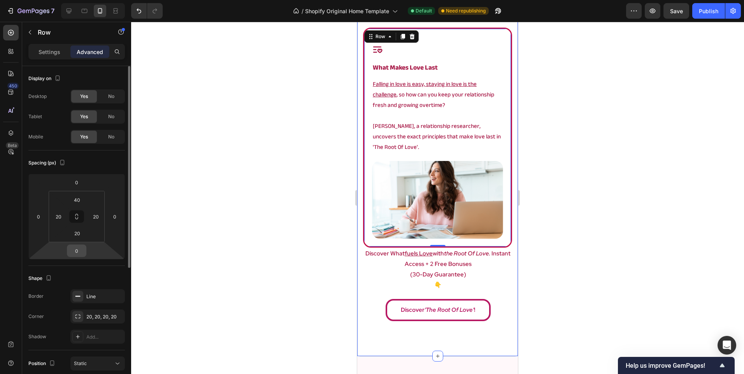
click at [81, 252] on input "0" at bounding box center [77, 251] width 16 height 12
type input "40"
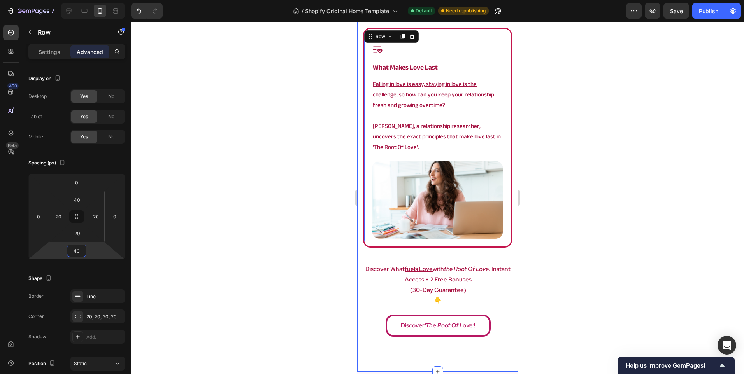
click at [247, 173] on div at bounding box center [437, 198] width 613 height 352
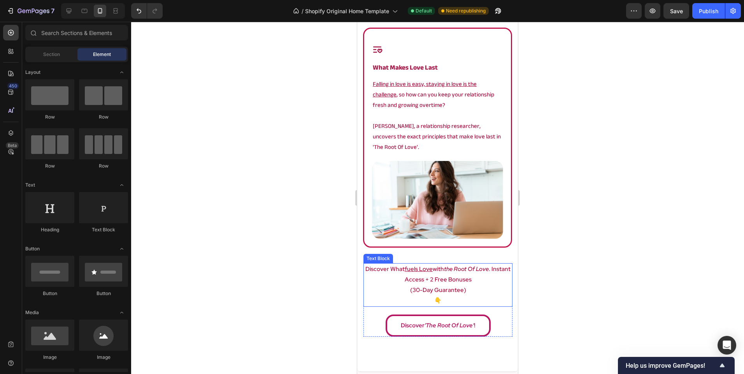
click at [399, 285] on p "(30-day guarantee)" at bounding box center [437, 290] width 147 height 11
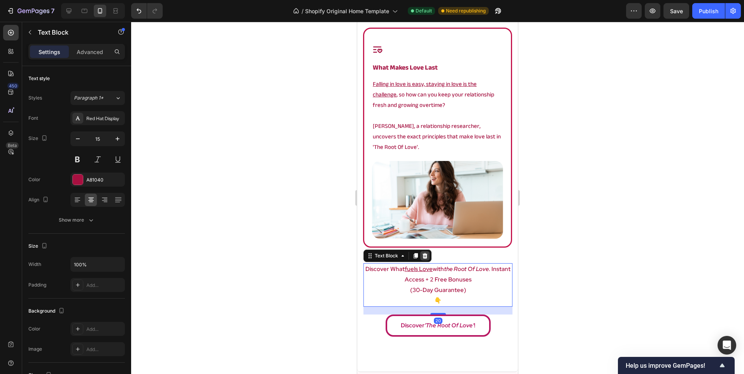
click at [426, 254] on icon at bounding box center [425, 256] width 6 height 6
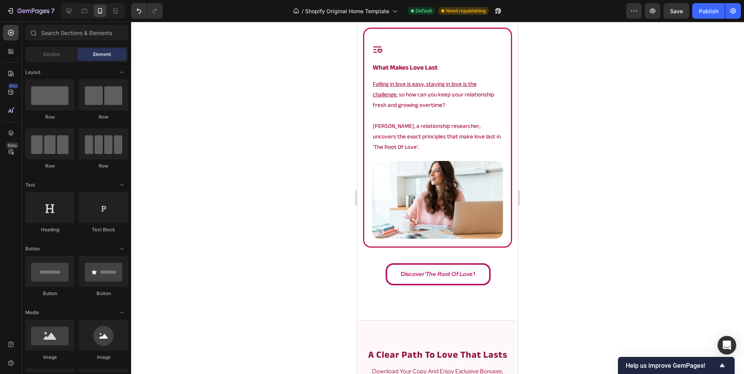
click at [258, 188] on div at bounding box center [437, 198] width 613 height 352
click at [67, 11] on icon at bounding box center [69, 11] width 5 height 5
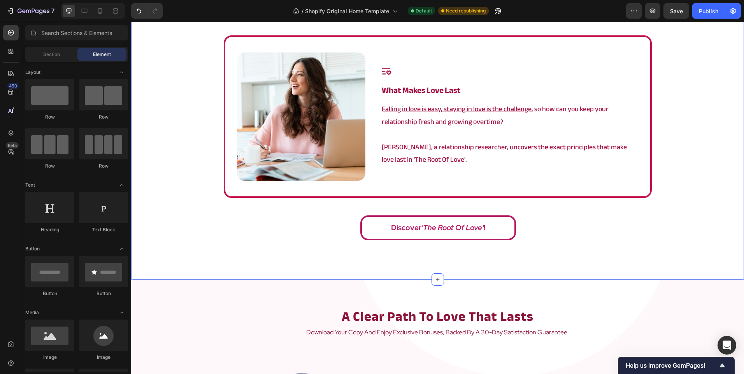
click at [209, 179] on div "Image Icon what makes love last Heading Falling in love is easy, staying in lov…" at bounding box center [437, 140] width 613 height 210
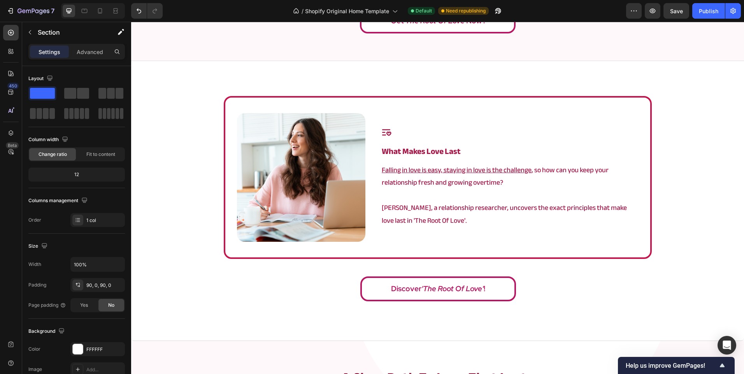
scroll to position [428, 0]
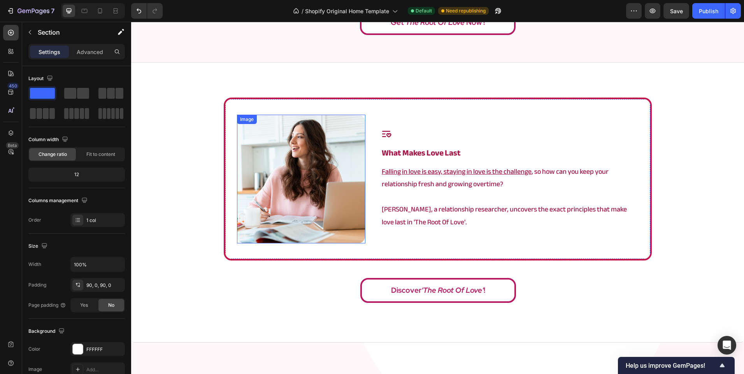
click at [319, 234] on img at bounding box center [301, 179] width 129 height 129
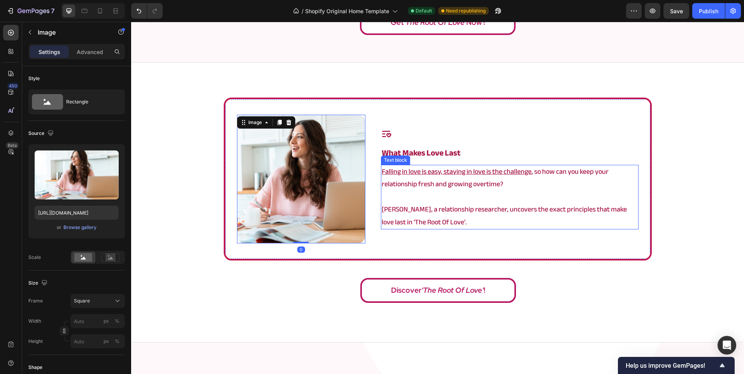
click at [398, 218] on p "Angela, a relationship researcher, uncovers the exact principles that make love…" at bounding box center [510, 215] width 256 height 25
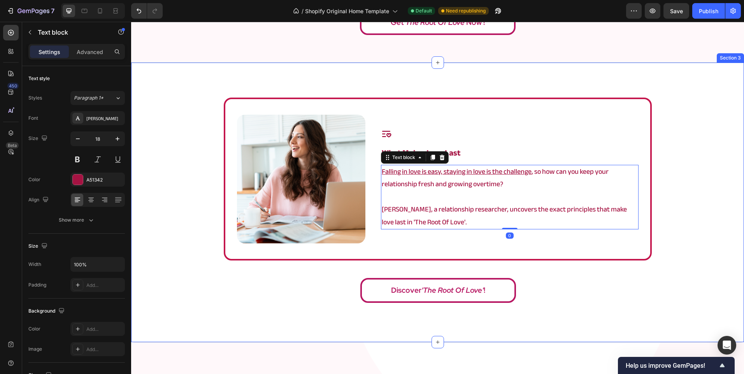
click at [364, 264] on div "Image Icon what makes love last Heading Falling in love is easy, staying in lov…" at bounding box center [437, 203] width 613 height 210
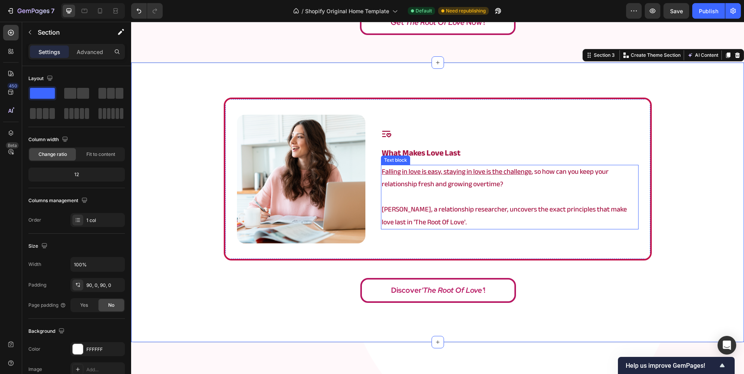
click at [547, 184] on p "Falling in love is easy, staying in love is the challenge , so how can you keep…" at bounding box center [510, 178] width 256 height 25
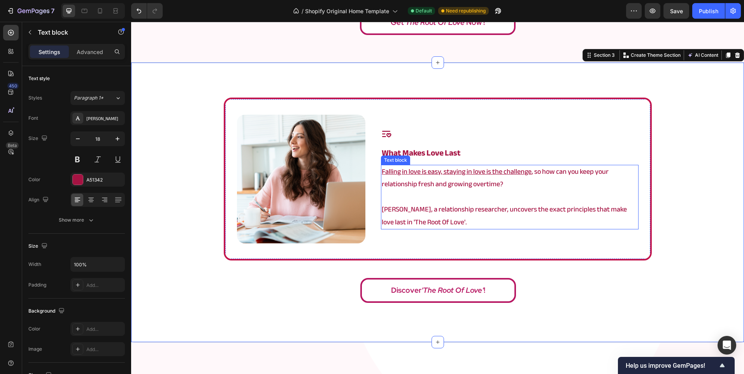
click at [547, 184] on p "Falling in love is easy, staying in love is the challenge , so how can you keep…" at bounding box center [510, 178] width 256 height 25
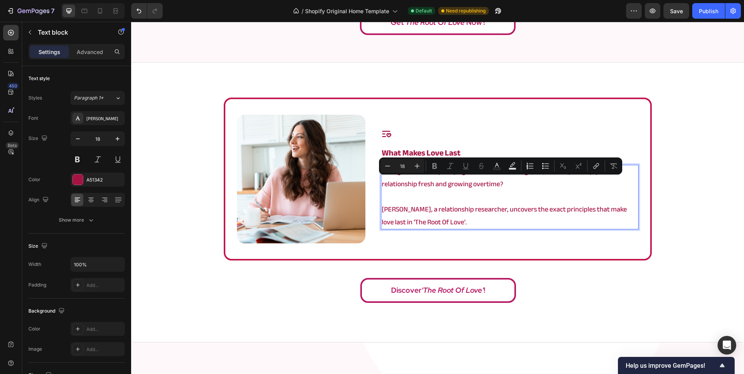
click at [541, 180] on p "Falling in love is easy, staying in love is the challenge , so how can you keep…" at bounding box center [510, 178] width 256 height 25
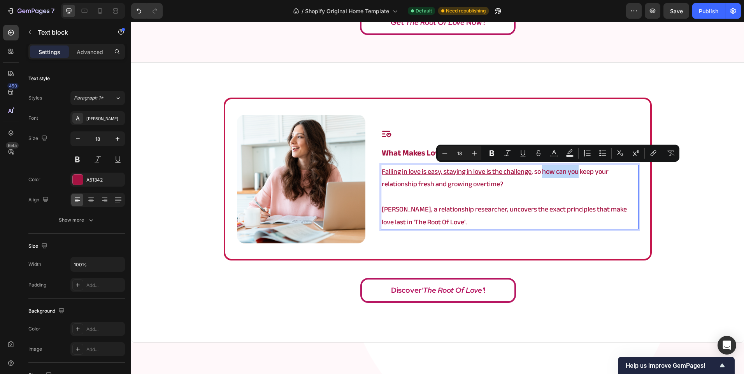
drag, startPoint x: 541, startPoint y: 171, endPoint x: 575, endPoint y: 174, distance: 34.0
click at [575, 174] on p "Falling in love is easy, staying in love is the challenge , so how can you keep…" at bounding box center [510, 178] width 256 height 25
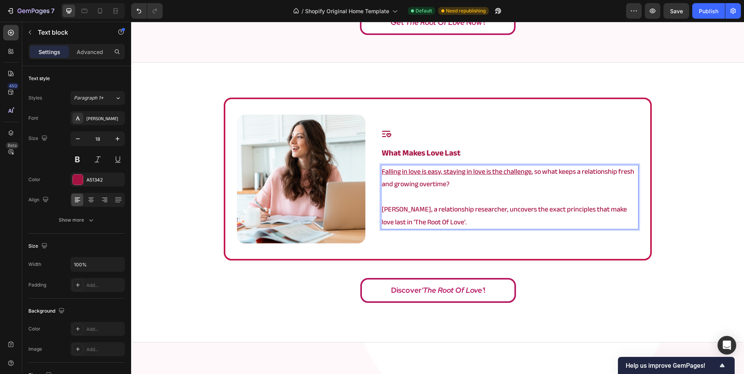
click at [564, 210] on p "Angela, a relationship researcher, uncovers the exact principles that make love…" at bounding box center [510, 215] width 256 height 25
click at [534, 210] on p "Angela, a relationship researcher, uncovers the exact principles that make love…" at bounding box center [510, 215] width 256 height 25
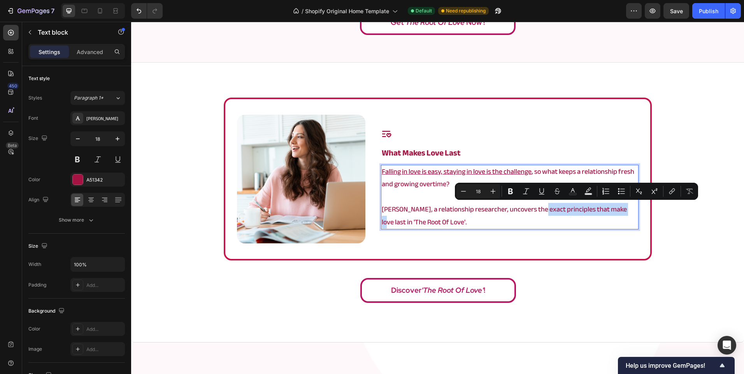
drag, startPoint x: 534, startPoint y: 210, endPoint x: 619, endPoint y: 210, distance: 85.2
click at [619, 210] on p "Angela, a relationship researcher, uncovers the exact principles that make love…" at bounding box center [510, 215] width 256 height 25
click at [536, 211] on p "Angela, a relationship researcher, uncovers the exact principles that make love…" at bounding box center [510, 215] width 256 height 25
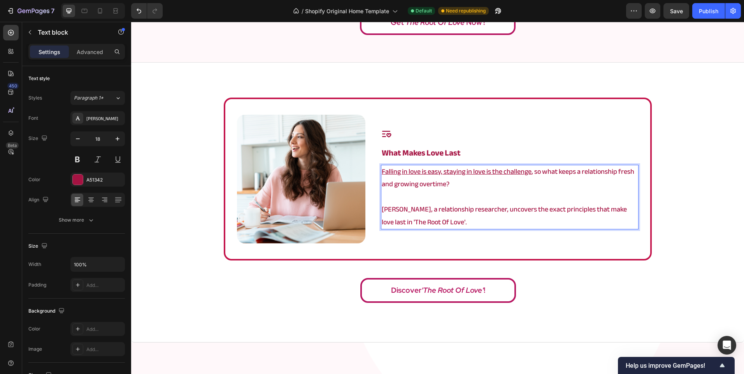
click at [533, 210] on p "Angela, a relationship researcher, uncovers the exact principles that make love…" at bounding box center [510, 215] width 256 height 25
click at [688, 198] on div "Image Icon what makes love last Heading Falling in love is easy, staying in lov…" at bounding box center [437, 203] width 613 height 210
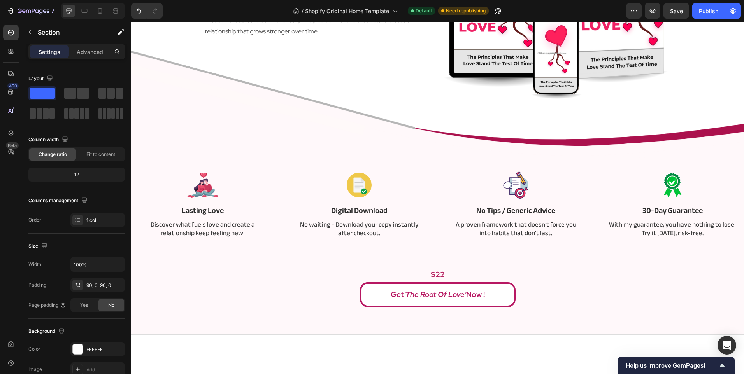
scroll to position [0, 0]
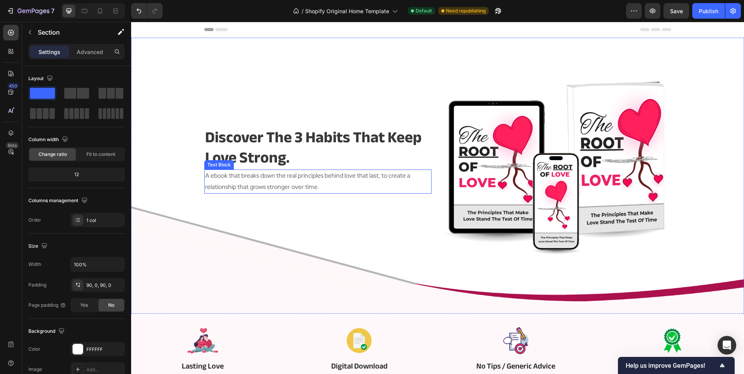
click at [379, 175] on p "A ebook that breaks down the real principles behind love that last, to create a…" at bounding box center [318, 181] width 226 height 23
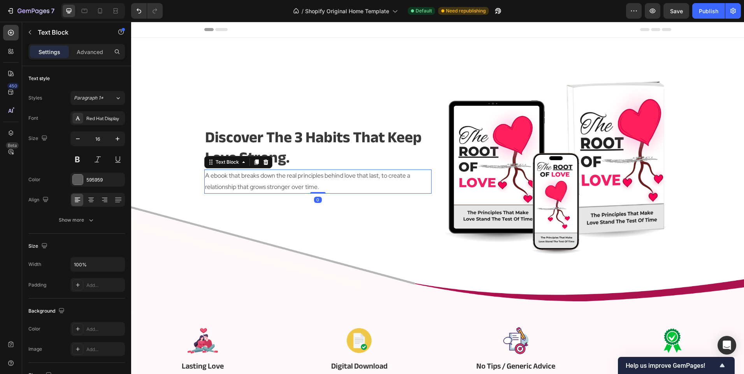
click at [379, 175] on p "A ebook that breaks down the real principles behind love that last, to create a…" at bounding box center [318, 181] width 226 height 23
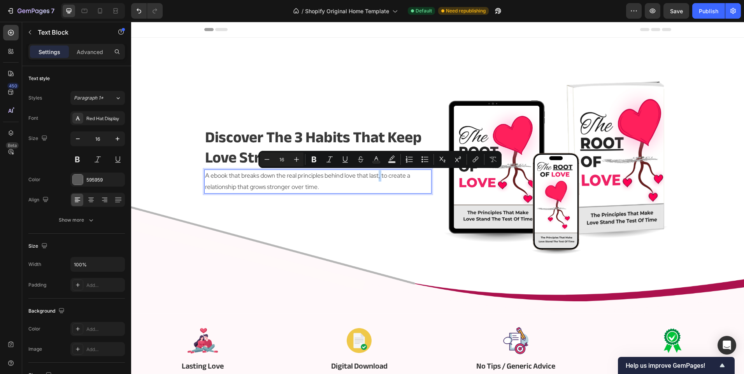
click at [379, 175] on p "A ebook that breaks down the real principles behind love that last, to create a…" at bounding box center [318, 181] width 226 height 23
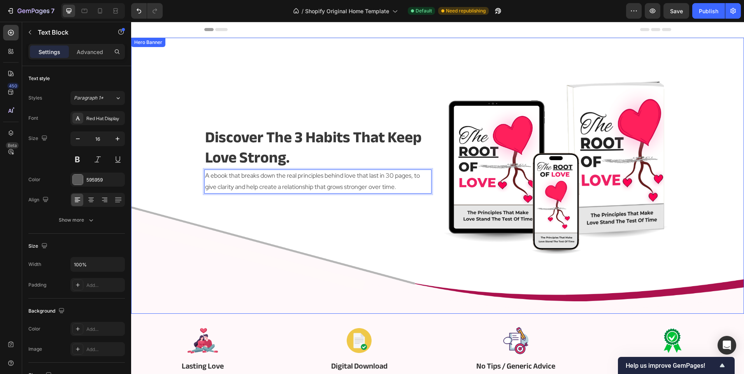
click at [355, 213] on div "discover the 3 habits that keep love strong. Heading A ebook that breaks down t…" at bounding box center [317, 160] width 227 height 191
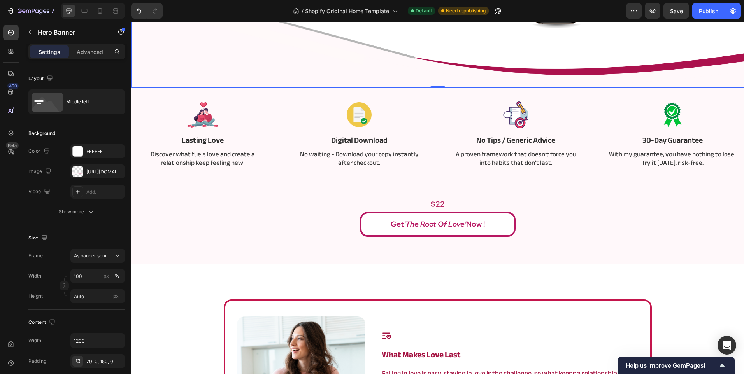
scroll to position [233, 0]
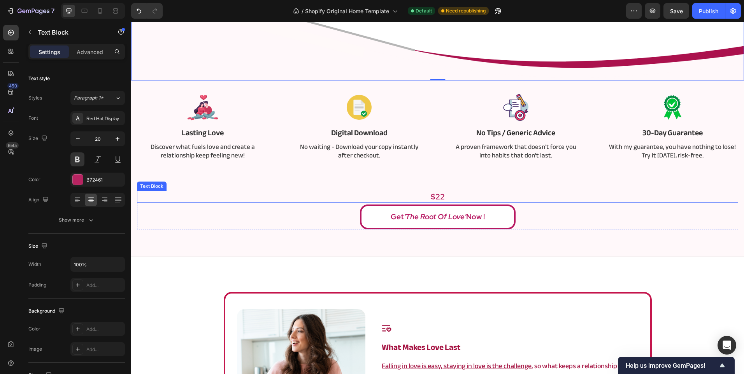
click at [309, 200] on p "$22" at bounding box center [438, 197] width 600 height 10
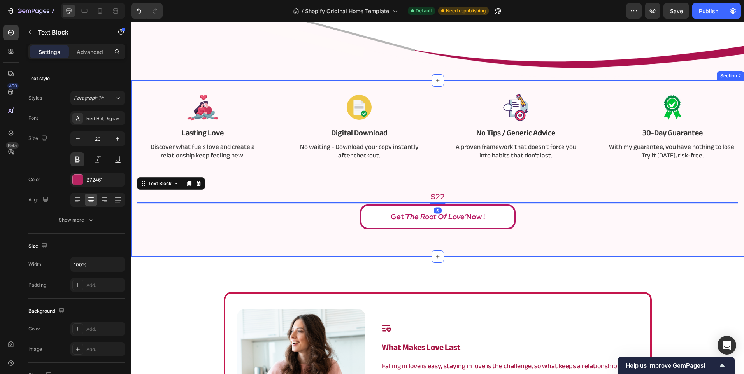
click at [310, 178] on div "Image Lasting Love Text Block Discover what fuels love and create a relationshi…" at bounding box center [437, 159] width 601 height 139
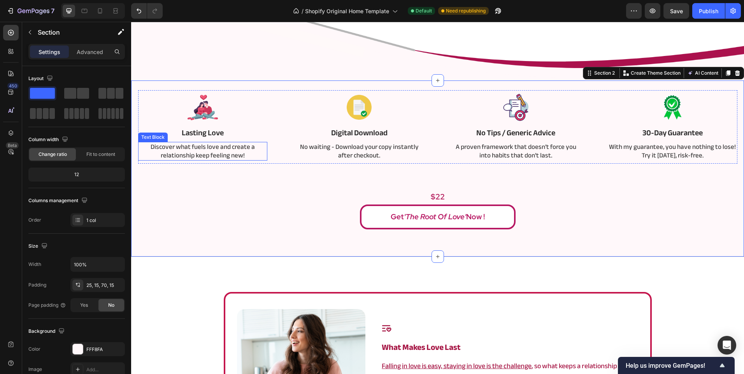
click at [200, 154] on p "Discover what fuels love and create a relationship keep feeling new!" at bounding box center [203, 151] width 128 height 17
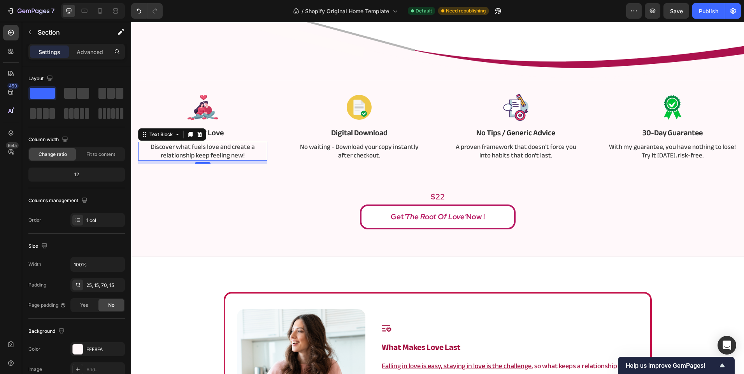
click at [200, 154] on p "Discover what fuels love and create a relationship keep feeling new!" at bounding box center [203, 151] width 128 height 17
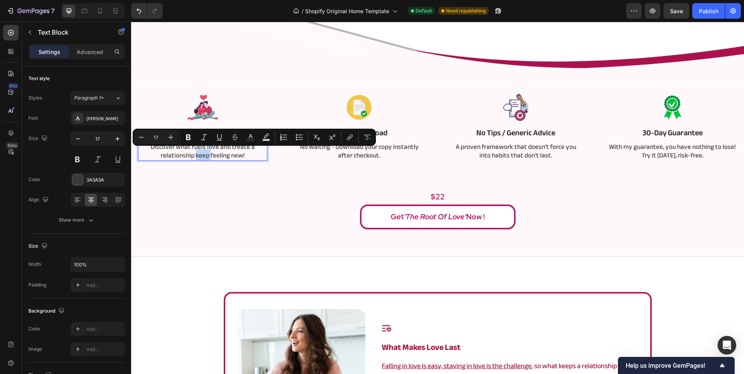
click at [196, 153] on p "Discover what fuels love and create a relationship keep feeling new!" at bounding box center [203, 151] width 128 height 17
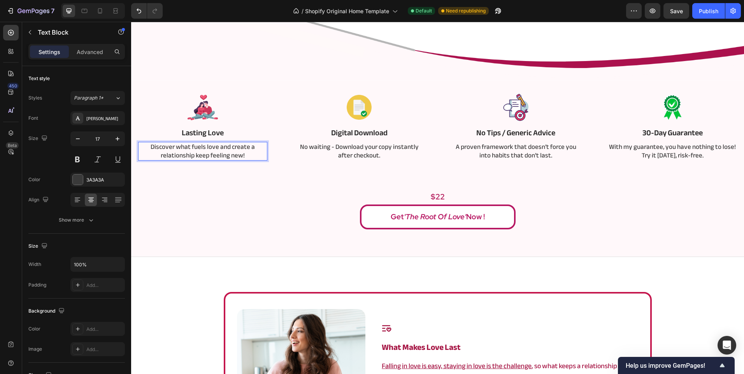
click at [195, 152] on p "Discover what fuels love and create a relationship keep feeling new!" at bounding box center [203, 151] width 128 height 17
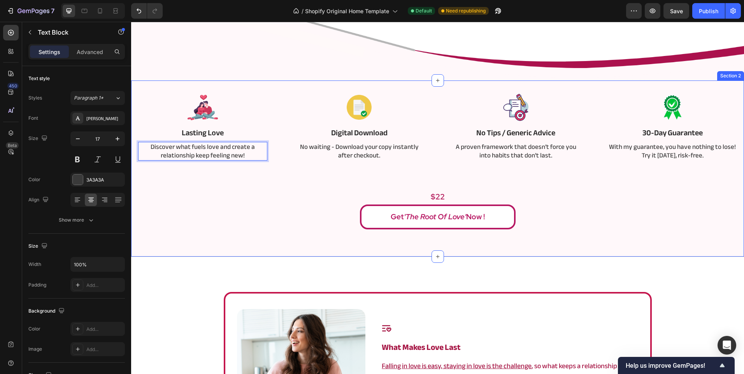
scroll to position [1, 0]
click at [286, 177] on div "Image Lasting Love Text Block Discover what fuels love and create a relationshi…" at bounding box center [437, 159] width 601 height 139
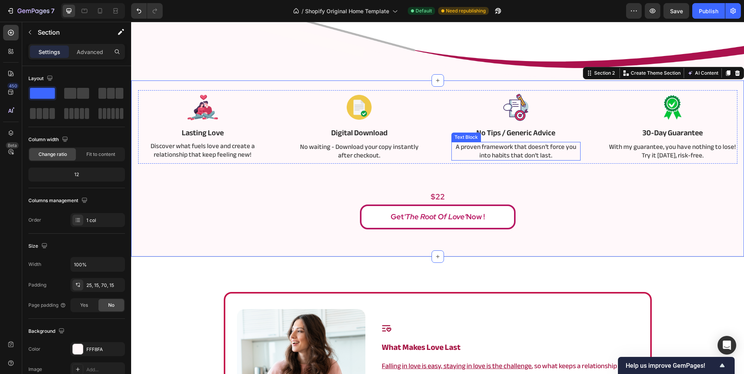
click at [503, 142] on div "Image No Tips / Generic Advice Text Block A proven framework that doesn’t force…" at bounding box center [516, 127] width 130 height 74
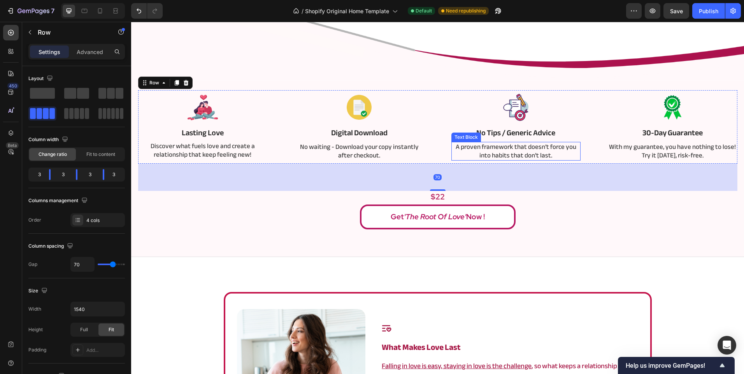
click at [505, 145] on p "A proven framework that doesn’t force you into habits that don't last." at bounding box center [516, 151] width 128 height 17
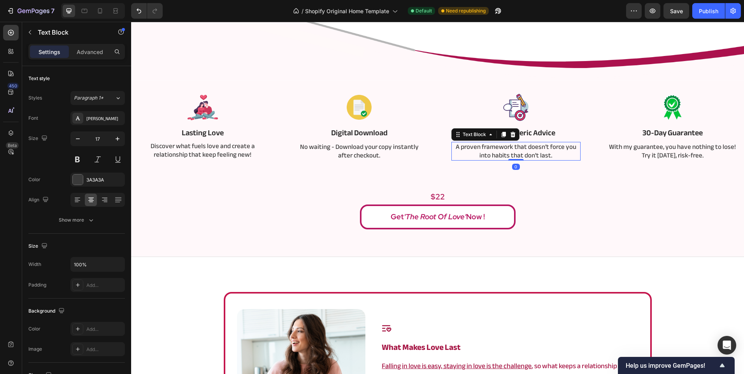
click at [505, 145] on p "A proven framework that doesn’t force you into habits that don't last." at bounding box center [516, 151] width 128 height 17
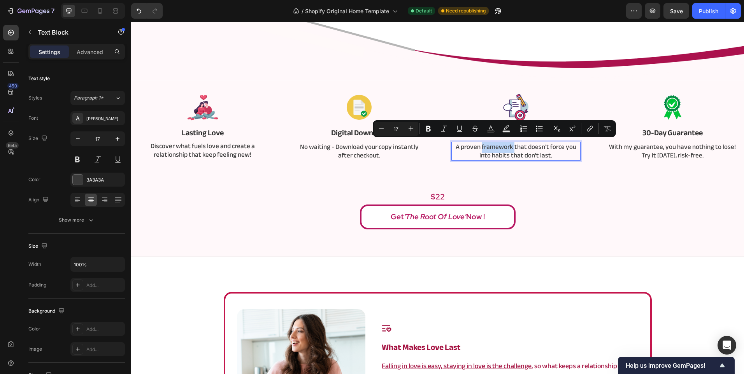
click at [509, 146] on p "A proven framework that doesn’t force you into habits that don't last." at bounding box center [516, 151] width 128 height 17
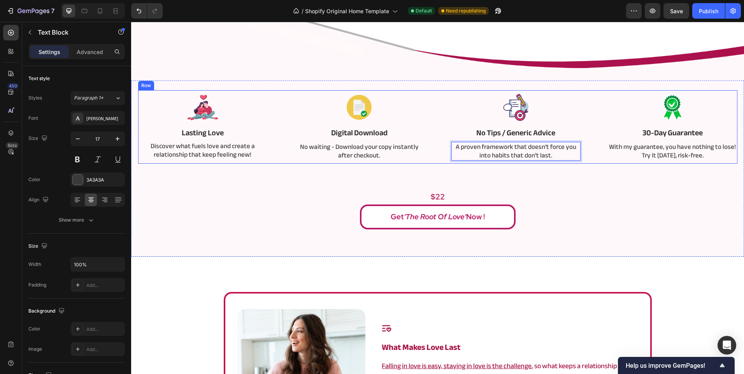
click at [501, 132] on p "No Tips / Generic Advice" at bounding box center [516, 133] width 128 height 10
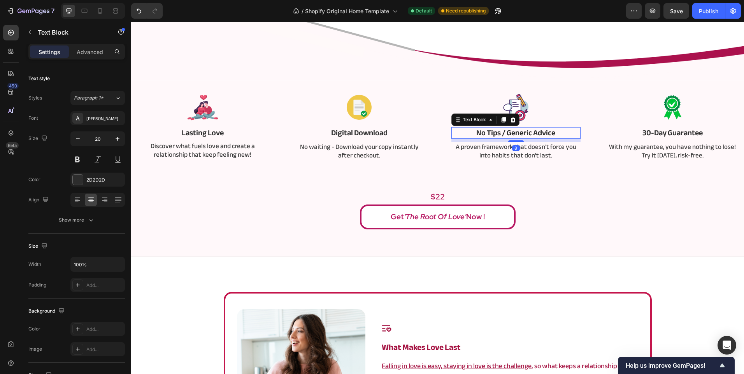
click at [501, 132] on p "No Tips / Generic Advice" at bounding box center [516, 133] width 128 height 10
click at [473, 153] on p "A proven framework that doesn’t force you into habits that don't last." at bounding box center [516, 151] width 128 height 17
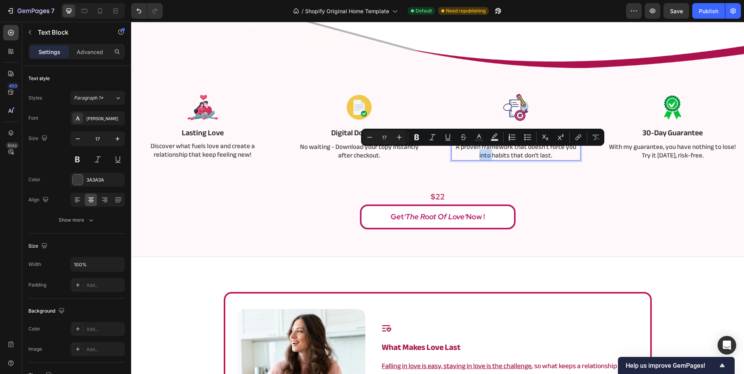
click at [467, 149] on p "A proven framework that doesn’t force you into habits that don't last." at bounding box center [516, 151] width 128 height 17
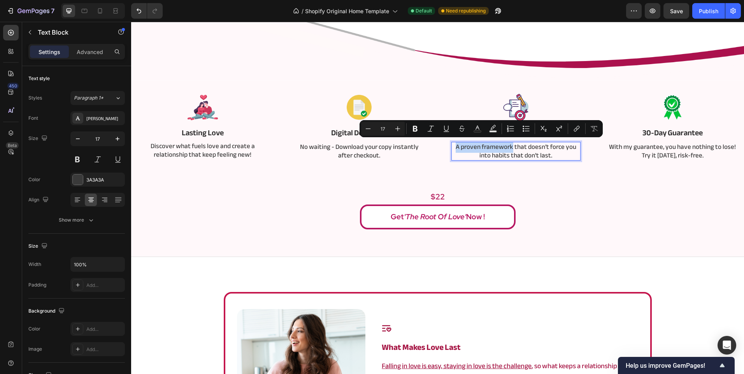
drag, startPoint x: 452, startPoint y: 145, endPoint x: 509, endPoint y: 146, distance: 57.2
click at [509, 146] on p "A proven framework that doesn’t force you into habits that don't last." at bounding box center [516, 151] width 128 height 17
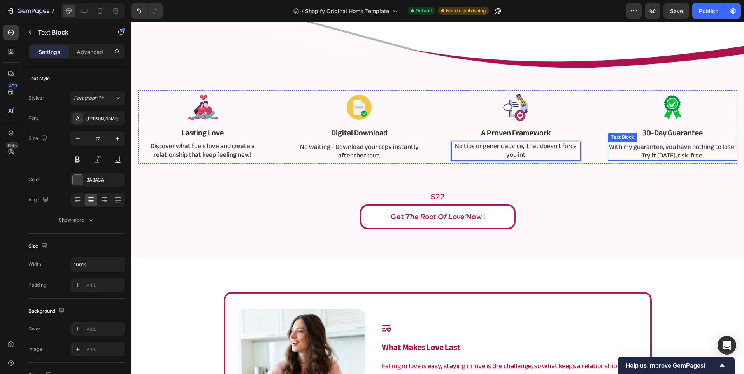
scroll to position [0, 0]
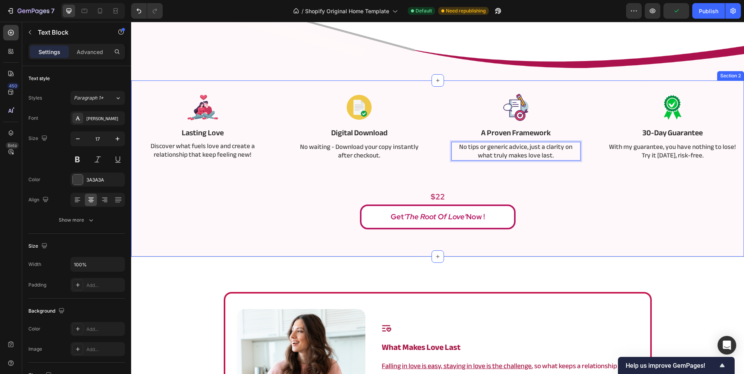
click at [516, 170] on div "Image Lasting Love Text Block Discover what fuels love and create a relationshi…" at bounding box center [437, 159] width 601 height 139
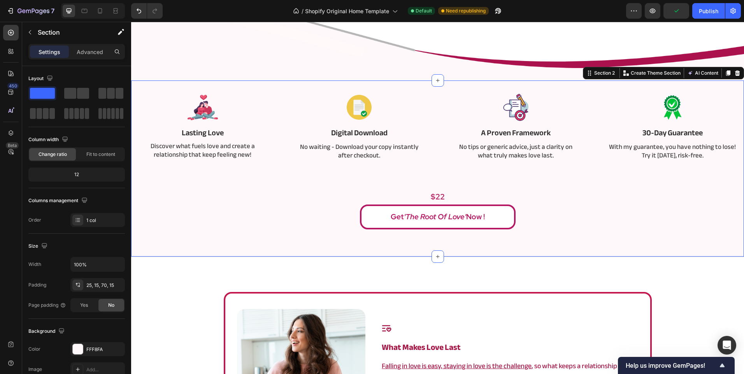
click at [344, 141] on div "Image digital download Text Block No waiting - Download your copy instantly aft…" at bounding box center [359, 127] width 130 height 74
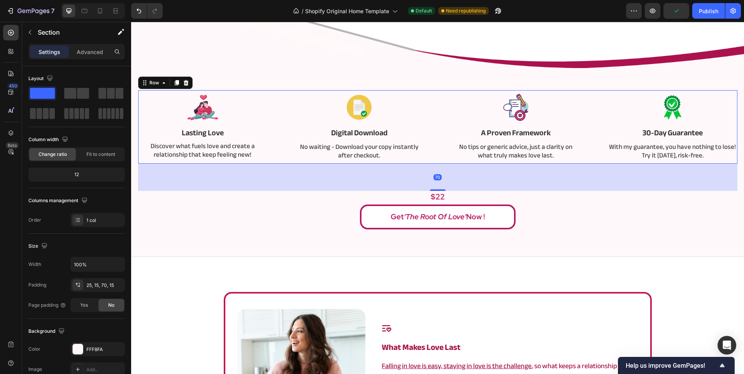
click at [344, 141] on div "Image digital download Text Block No waiting - Download your copy instantly aft…" at bounding box center [359, 127] width 130 height 74
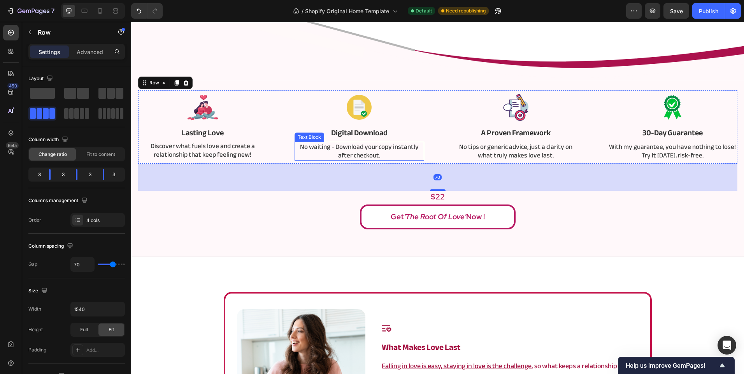
click at [329, 148] on p "No waiting - Download your copy instantly after checkout." at bounding box center [359, 151] width 128 height 17
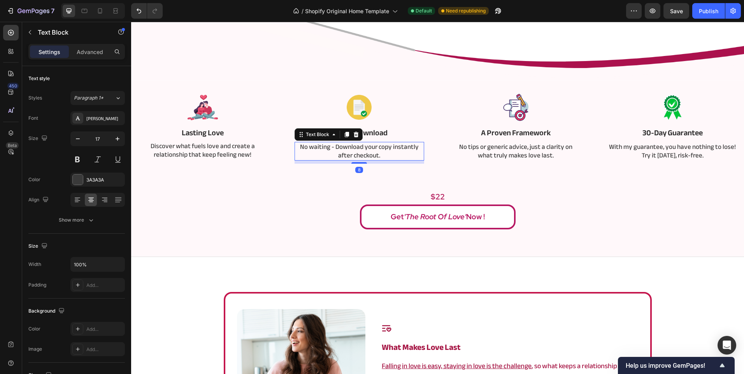
click at [329, 148] on p "No waiting - Download your copy instantly after checkout." at bounding box center [359, 151] width 128 height 17
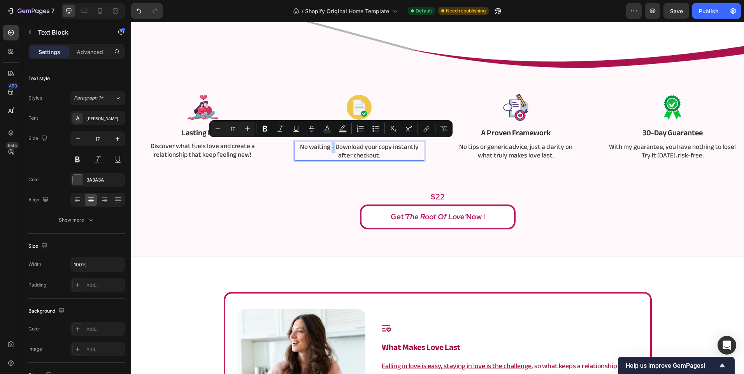
copy p "-"
click at [530, 145] on p "No tips or generic advice, just a clarity on what truly makes love last." at bounding box center [516, 151] width 128 height 17
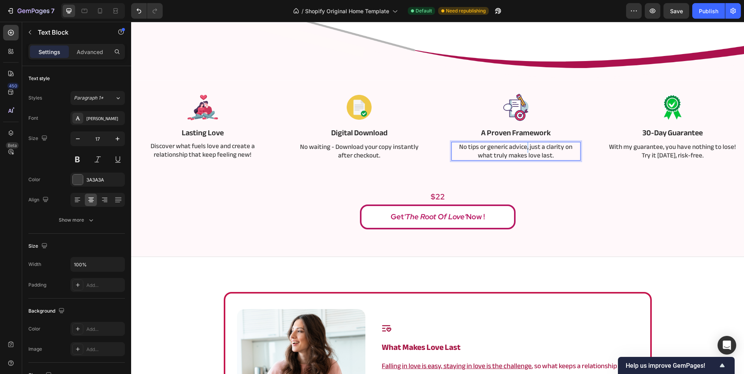
click at [526, 149] on p "No tips or generic advice, just a clarity on what truly makes love last." at bounding box center [516, 151] width 128 height 17
click at [522, 148] on p "No tips or generic advice- just a clarity on what truly makes love last." at bounding box center [516, 151] width 128 height 17
click at [547, 199] on p "$22" at bounding box center [438, 197] width 600 height 10
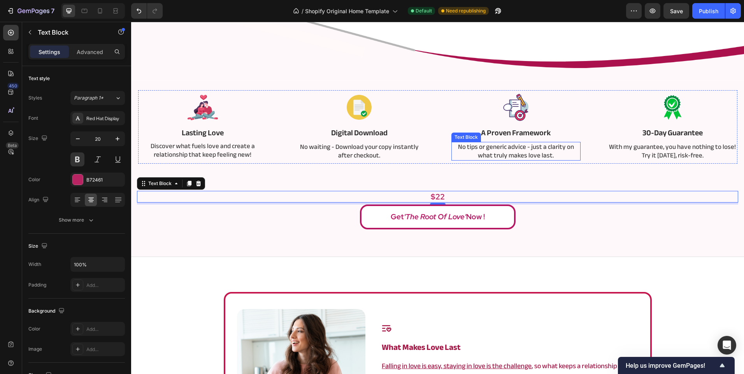
click at [496, 150] on p "No tips or generic advice - just a clarity on what truly makes love last." at bounding box center [516, 151] width 128 height 17
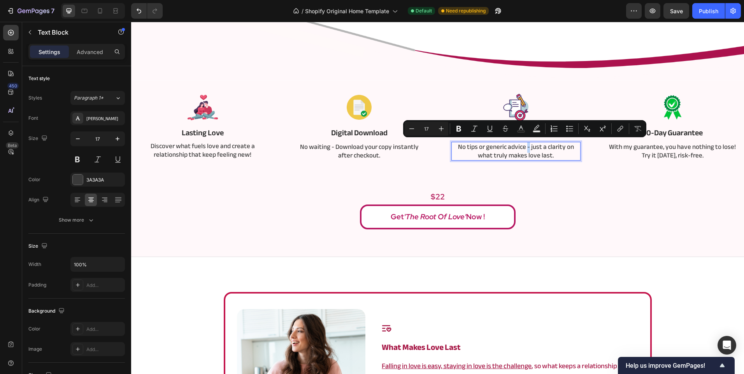
click at [527, 147] on p "No tips or generic advice - just a clarity on what truly makes love last." at bounding box center [516, 151] width 128 height 17
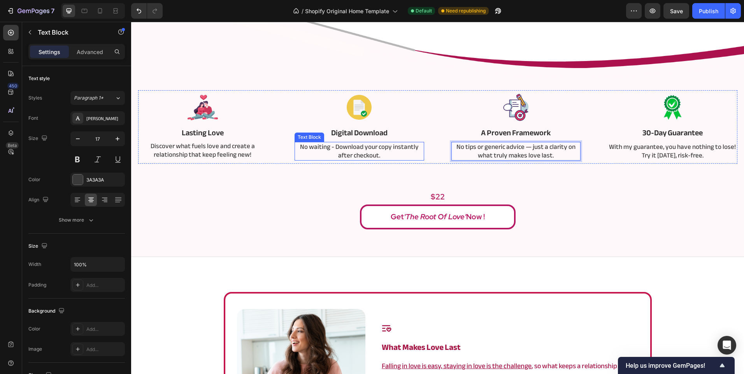
click at [351, 147] on p "No waiting - Download your copy instantly after checkout." at bounding box center [359, 151] width 128 height 17
click at [329, 146] on p "No waiting - Download your copy instantly after checkout." at bounding box center [359, 151] width 128 height 17
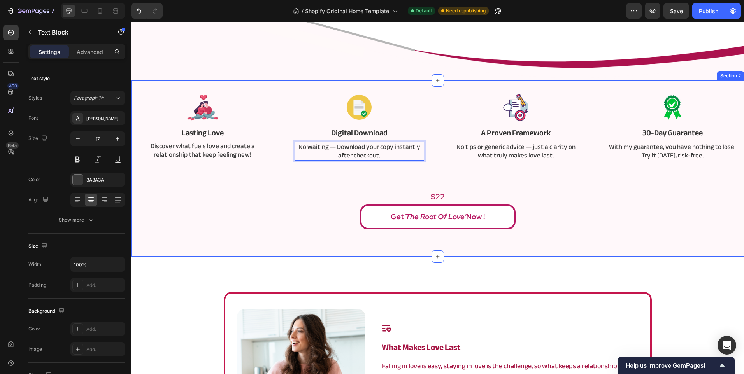
click at [337, 183] on div "Image Lasting Love Text Block Discover what fuels love and create a relationshi…" at bounding box center [437, 159] width 601 height 139
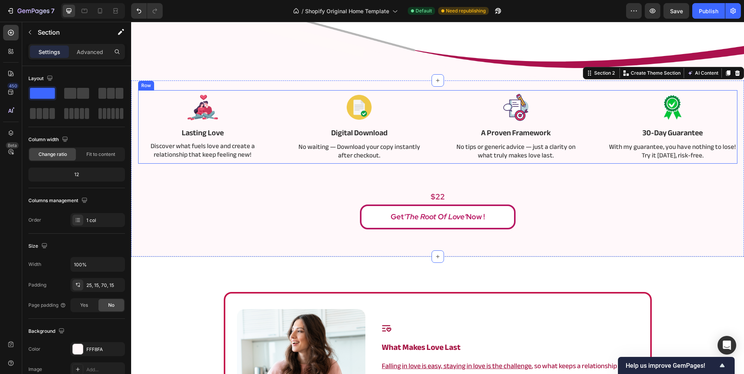
click at [551, 156] on p "No tips or generic advice — just a clarity on what truly makes love last." at bounding box center [516, 151] width 128 height 17
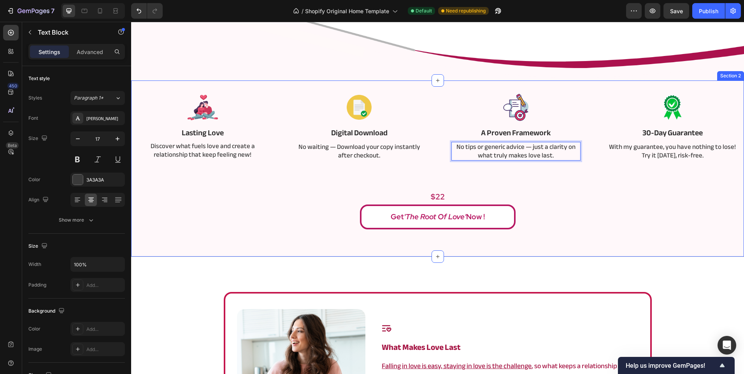
scroll to position [1, 0]
click at [622, 173] on div "Image Lasting Love Text Block Discover what fuels love and create a relationshi…" at bounding box center [437, 159] width 601 height 139
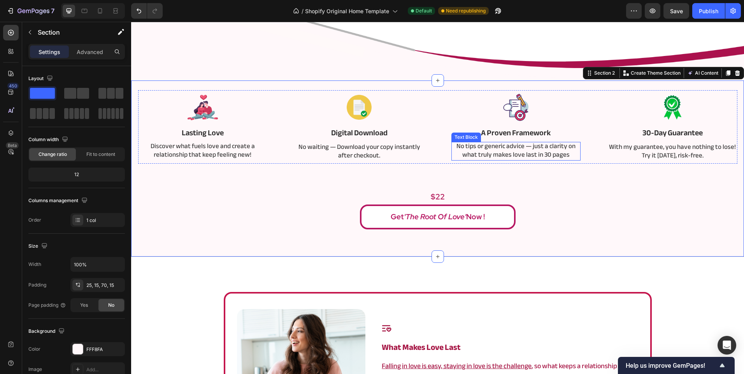
click at [571, 156] on p "No tips or generic advice — just a clarity on what truly makes love last in 30 …" at bounding box center [516, 150] width 128 height 17
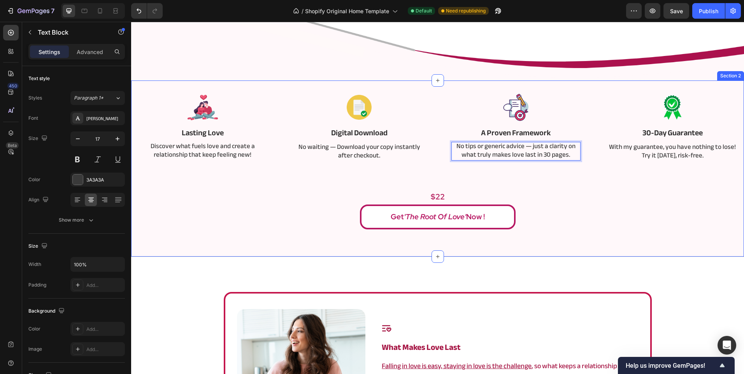
click at [547, 168] on div "Image Lasting Love Text Block Discover what fuels love and create a relationshi…" at bounding box center [437, 159] width 601 height 139
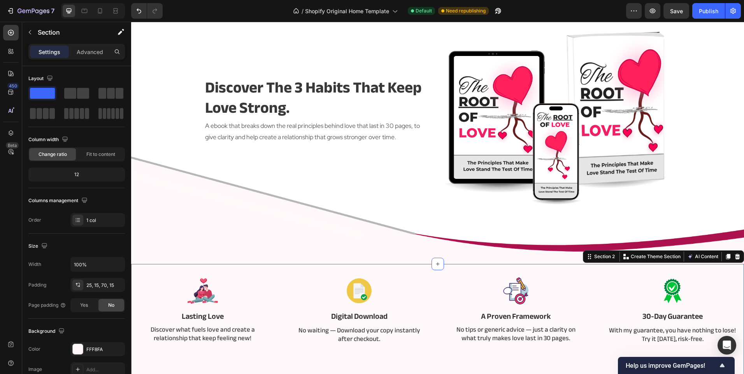
scroll to position [39, 0]
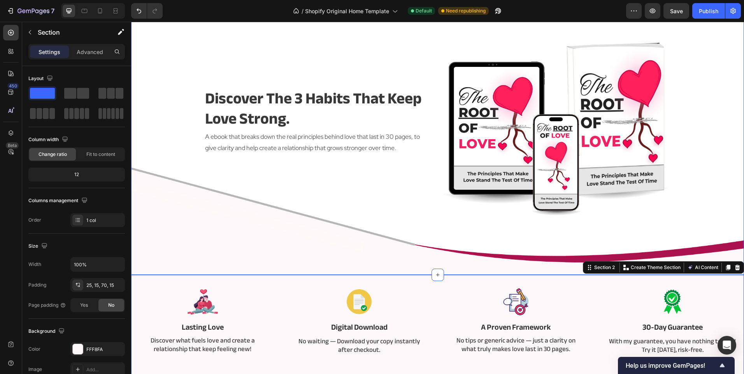
click at [428, 243] on div "discover the 3 habits that keep love strong. Heading A ebook that breaks down t…" at bounding box center [437, 137] width 467 height 276
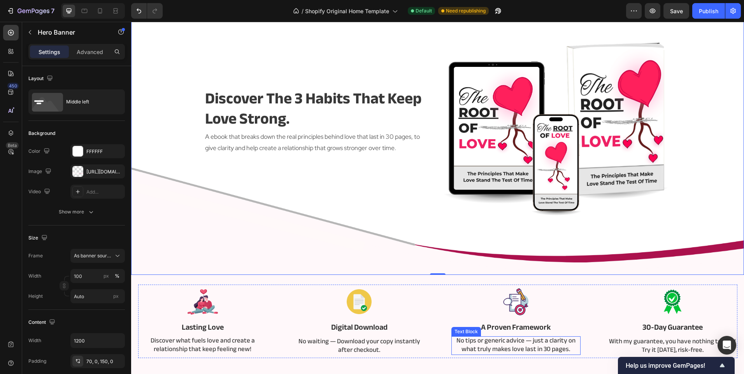
click at [529, 351] on p "No tips or generic advice — just a clarity on what truly makes love last in 30 …" at bounding box center [516, 345] width 128 height 17
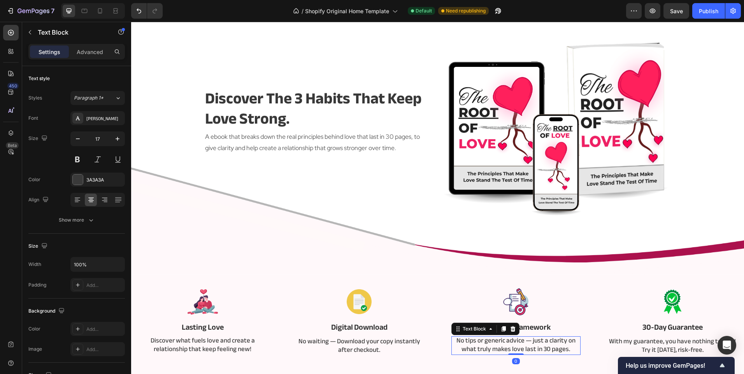
scroll to position [0, 0]
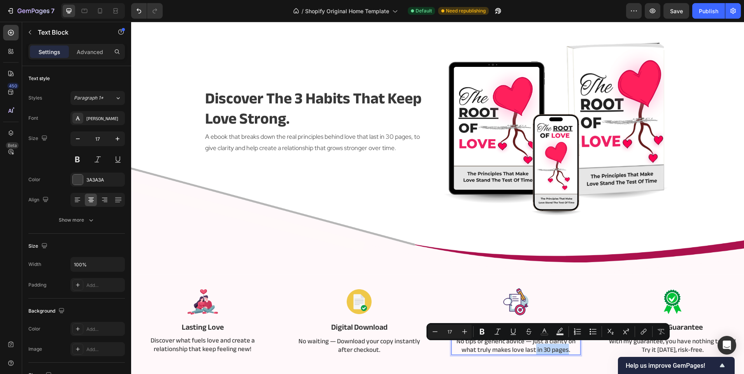
drag, startPoint x: 531, startPoint y: 352, endPoint x: 563, endPoint y: 349, distance: 32.0
click at [563, 349] on p "No tips or generic advice — just a clarity on what truly makes love last in 30 …" at bounding box center [516, 345] width 128 height 17
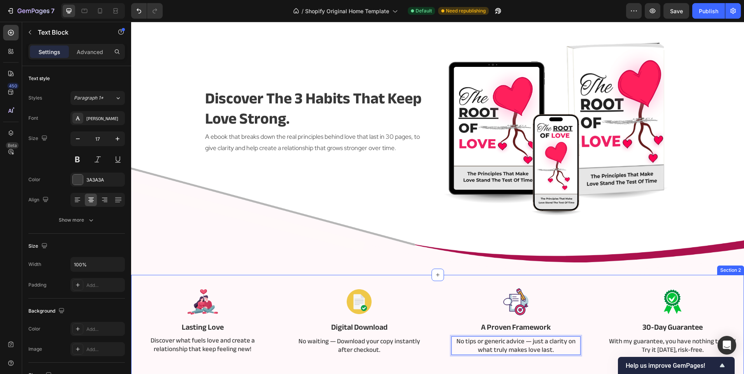
scroll to position [1, 0]
click at [522, 363] on div "Image Lasting Love Text Block Discover what fuels love and create a relationshi…" at bounding box center [437, 354] width 601 height 139
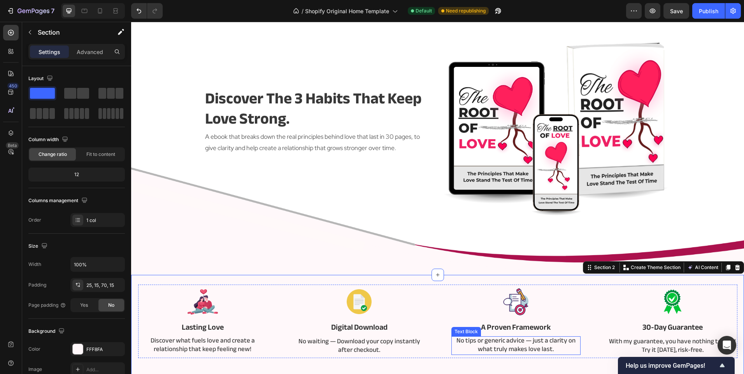
click at [531, 348] on p "No tips or generic advice — just a clarity on what truly makes love last." at bounding box center [516, 345] width 128 height 17
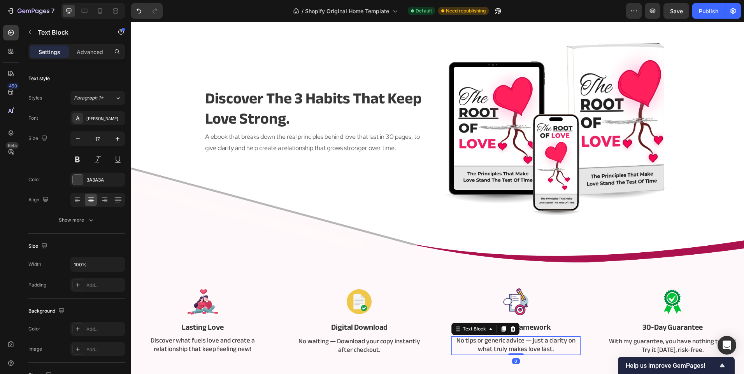
scroll to position [0, 0]
click at [531, 348] on p "No tips or generic advice — just a clarity on what truly makes love last." at bounding box center [516, 345] width 128 height 17
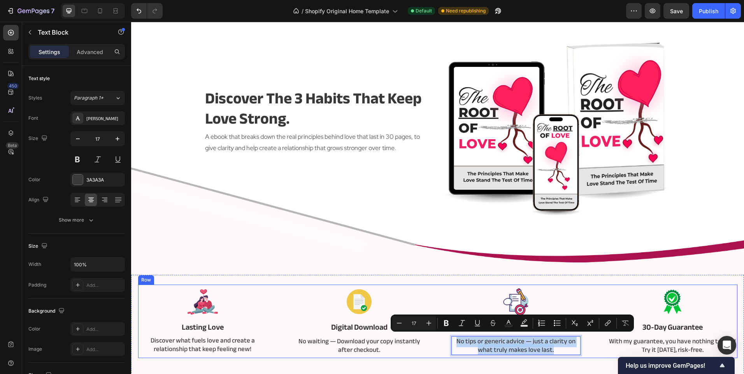
click at [525, 357] on div "Image A Proven Framework Text Block No tips or generic advice — just a clarity …" at bounding box center [516, 322] width 130 height 74
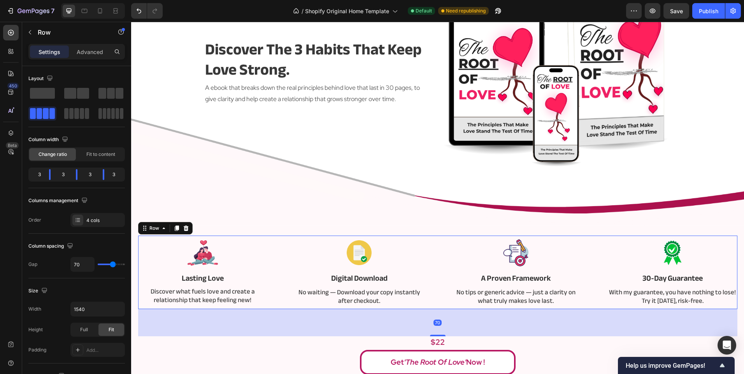
scroll to position [233, 0]
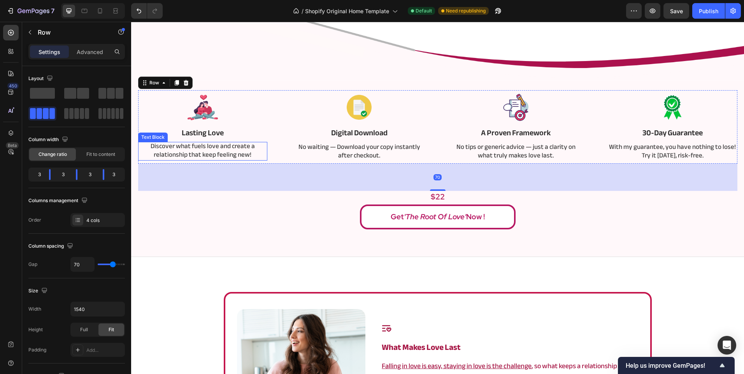
click at [216, 152] on p "Discover what fuels love and create a relationship that keep feeling new!" at bounding box center [203, 150] width 128 height 17
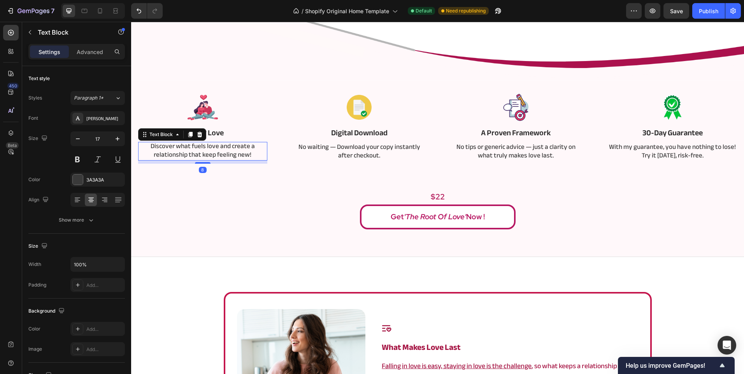
scroll to position [0, 0]
click at [216, 152] on p "Discover what fuels love and create a relationship that keep feeling new!" at bounding box center [203, 151] width 128 height 17
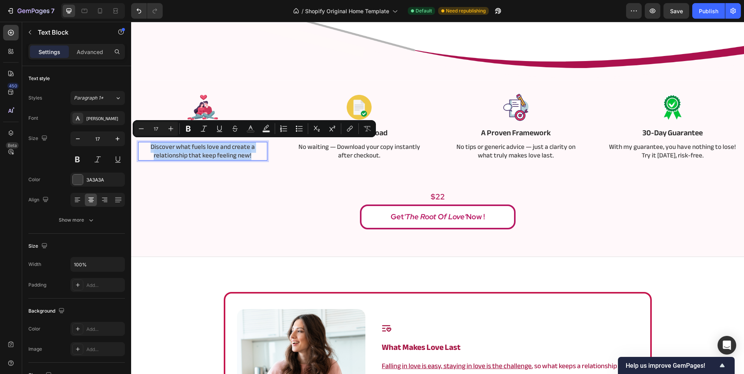
click at [216, 152] on p "Discover what fuels love and create a relationship that keep feeling new!" at bounding box center [203, 151] width 128 height 17
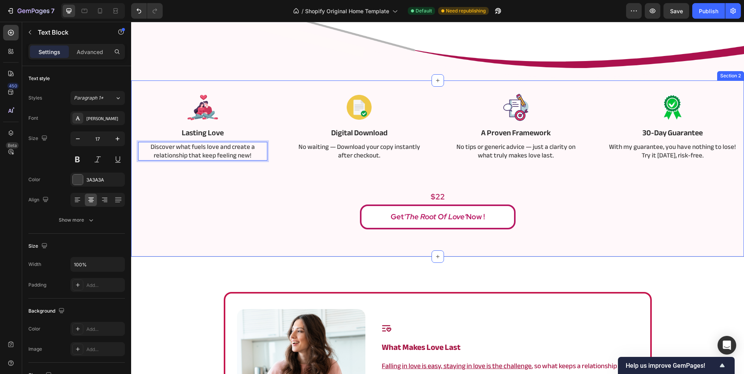
click at [238, 174] on div "Image Lasting Love Text Block Discover what fuels love and create a relationshi…" at bounding box center [437, 159] width 601 height 139
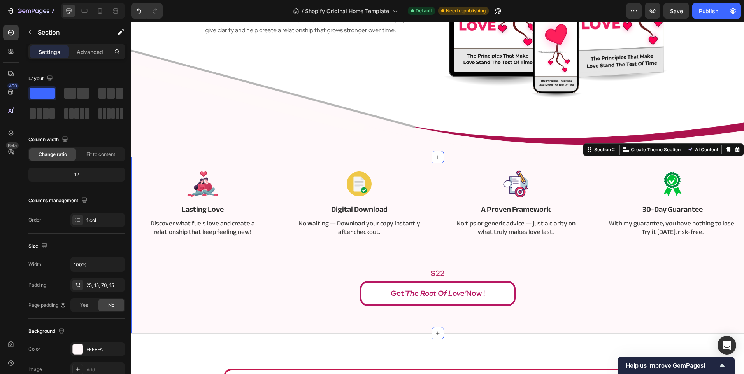
scroll to position [156, 0]
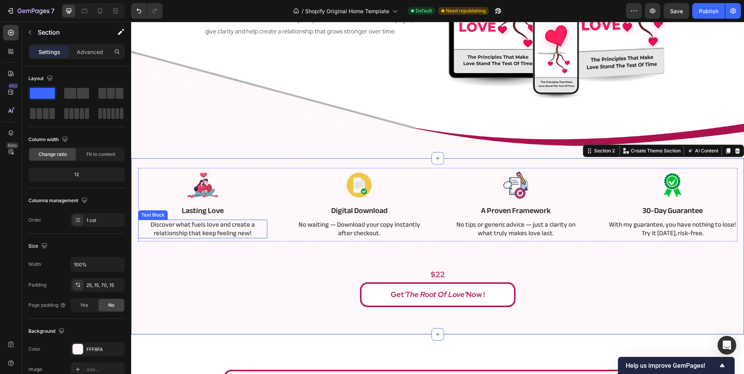
click at [219, 233] on p "Discover what fuels love and create a relationship that keep feeling new!" at bounding box center [203, 229] width 128 height 17
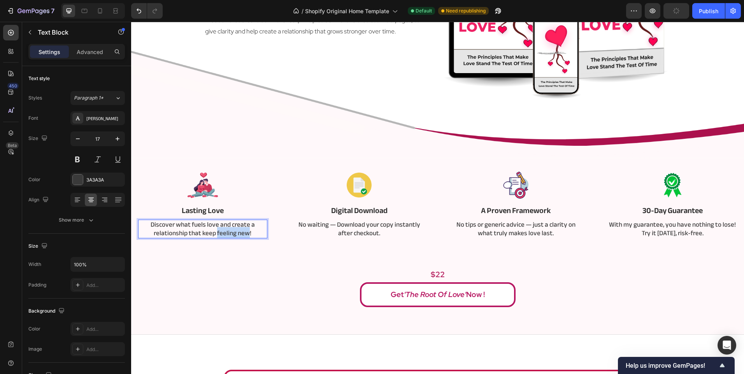
drag, startPoint x: 216, startPoint y: 232, endPoint x: 246, endPoint y: 233, distance: 30.4
click at [246, 233] on p "Discover what fuels love and create a relationship that keep feeling new!" at bounding box center [203, 229] width 128 height 17
click at [245, 236] on p "Discover what fuels love and create a relationship that keeps growing!" at bounding box center [203, 228] width 128 height 17
click at [261, 248] on div "Image Lasting Love Text Block Discover what fuels love and create a relationshi…" at bounding box center [437, 237] width 601 height 139
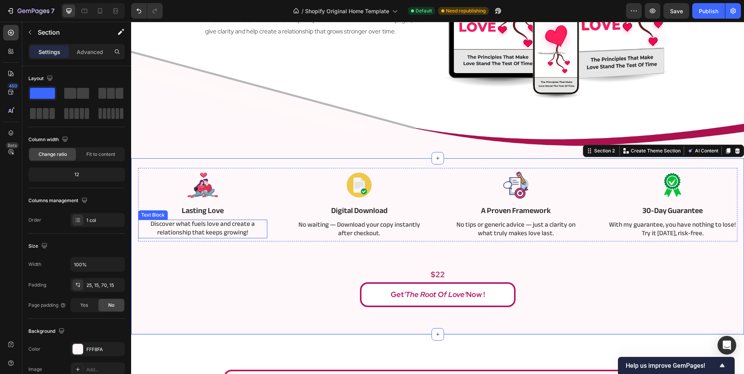
click at [245, 234] on p "Discover what fuels love and create a relationship that keeps growing!" at bounding box center [203, 228] width 128 height 17
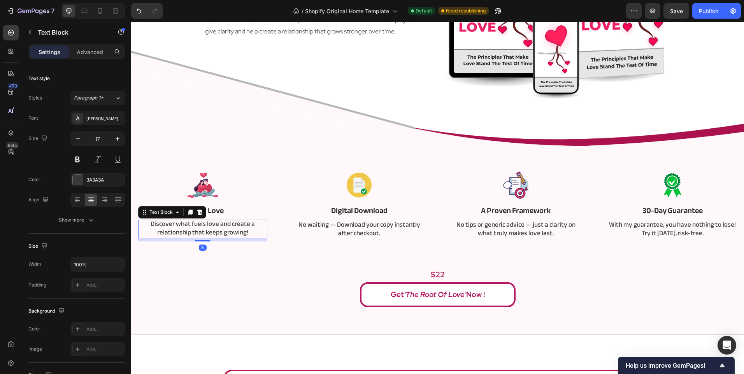
scroll to position [0, 0]
click at [244, 233] on p "Discover what fuels love and create a relationship that keeps growing!" at bounding box center [203, 229] width 128 height 17
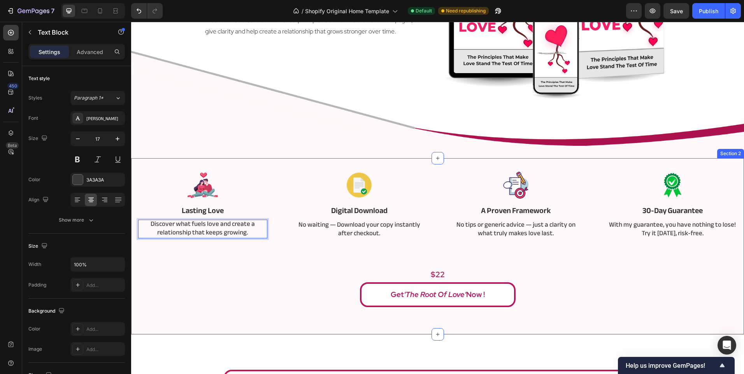
click at [236, 255] on div "Image Lasting Love Text Block Discover what fuels love and create a relationshi…" at bounding box center [437, 237] width 601 height 139
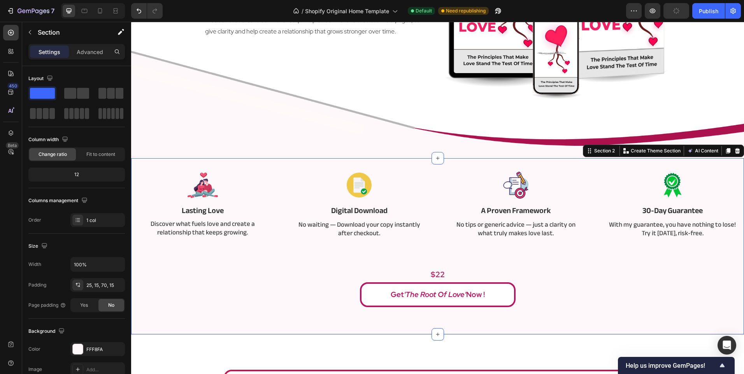
click at [228, 228] on p "Discover what fuels love and create a relationship that keeps growing." at bounding box center [203, 228] width 128 height 17
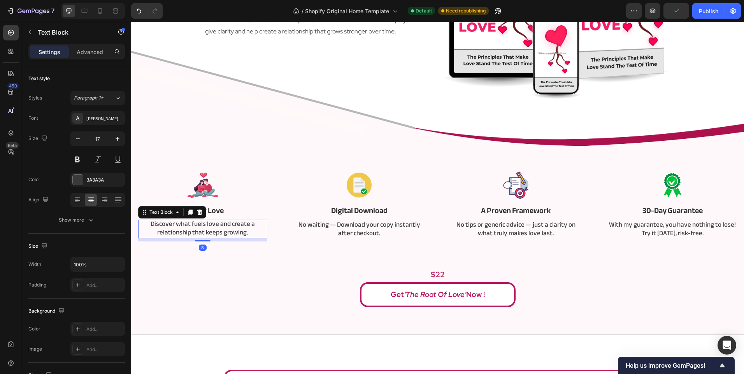
scroll to position [0, 0]
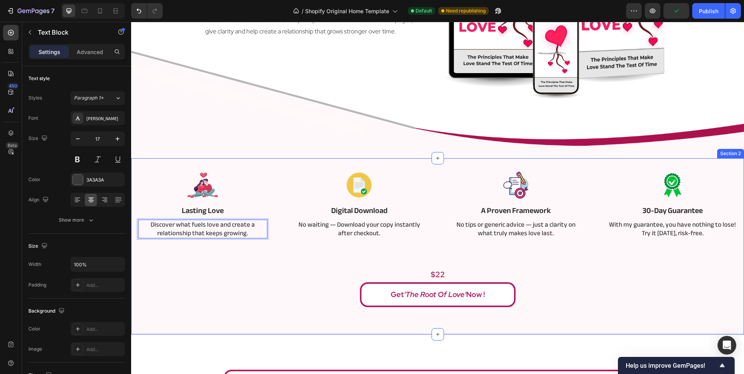
click at [226, 242] on div "Image Lasting Love Text Block Discover what fuels love and create a relationshi…" at bounding box center [437, 237] width 601 height 139
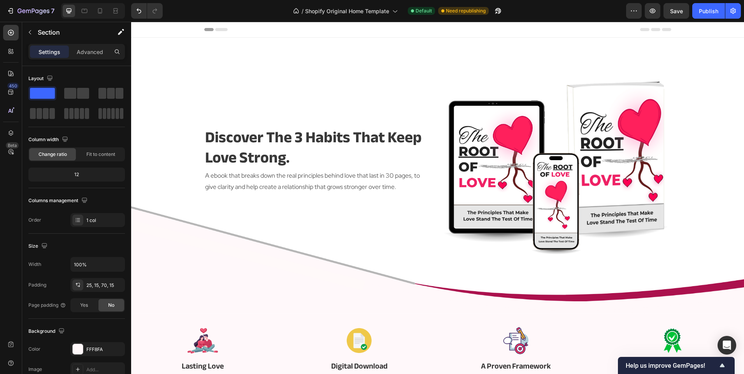
scroll to position [39, 0]
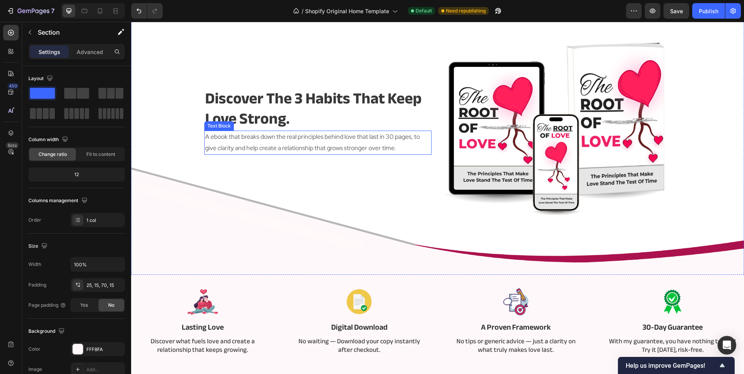
click at [319, 144] on p "A ebook that breaks down the real principles behind love that last in 30 pages,…" at bounding box center [318, 142] width 226 height 23
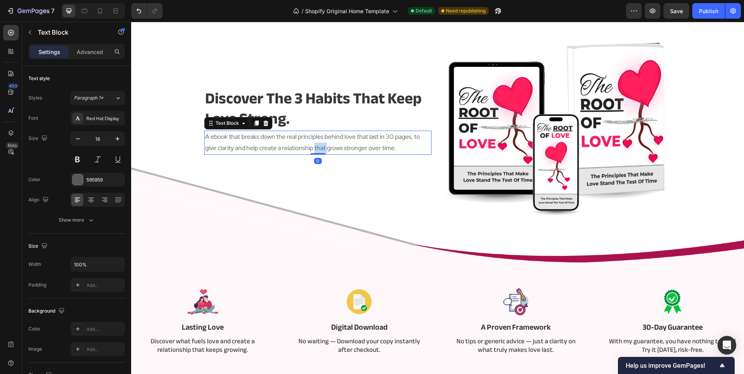
click at [319, 144] on p "A ebook that breaks down the real principles behind love that last in 30 pages,…" at bounding box center [318, 142] width 226 height 23
click at [384, 143] on p "A ebook that breaks down the real principles behind love that last in 30 pages,…" at bounding box center [318, 142] width 226 height 23
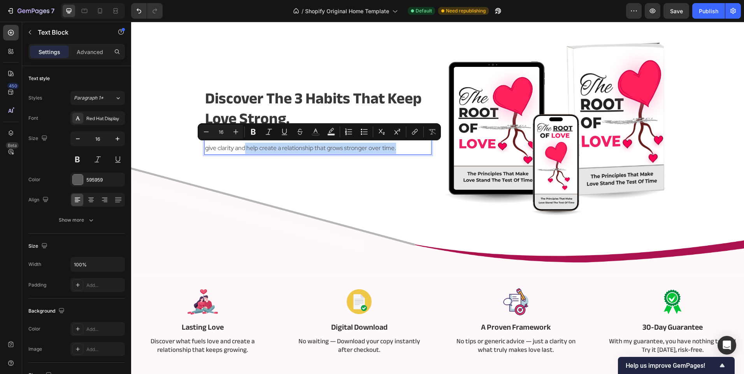
drag, startPoint x: 402, startPoint y: 148, endPoint x: 242, endPoint y: 147, distance: 160.7
click at [242, 147] on p "A ebook that breaks down the real principles behind love that last in 30 pages,…" at bounding box center [318, 142] width 226 height 23
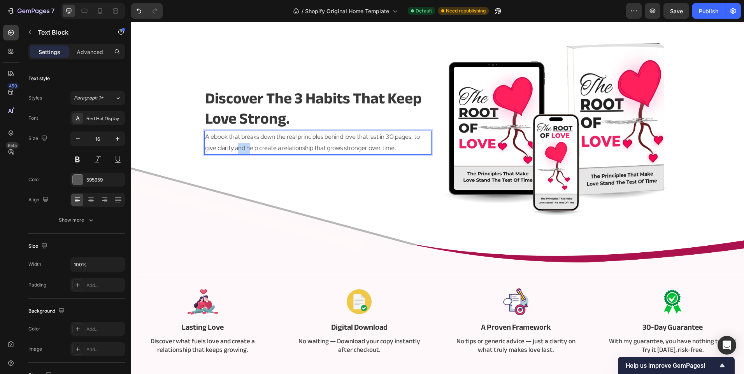
drag, startPoint x: 235, startPoint y: 146, endPoint x: 246, endPoint y: 149, distance: 11.6
click at [246, 149] on p "A ebook that breaks down the real principles behind love that last in 30 pages,…" at bounding box center [318, 142] width 226 height 23
click at [376, 143] on p "A ebook that breaks down the real principles behind love that last in 30 pages,…" at bounding box center [318, 142] width 226 height 23
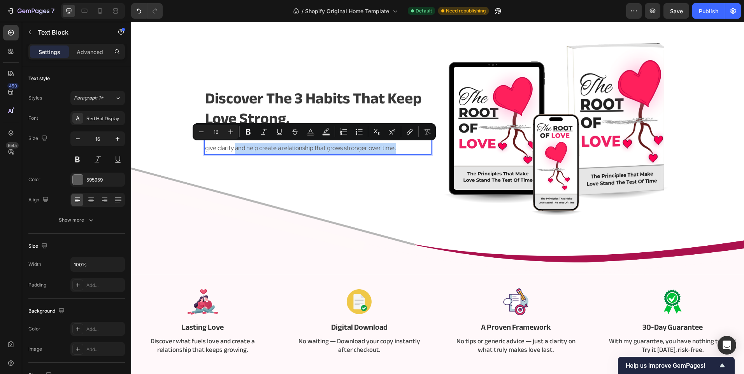
drag, startPoint x: 404, startPoint y: 146, endPoint x: 233, endPoint y: 151, distance: 170.9
click at [233, 151] on p "A ebook that breaks down the real principles behind love that last in 30 pages,…" at bounding box center [318, 142] width 226 height 23
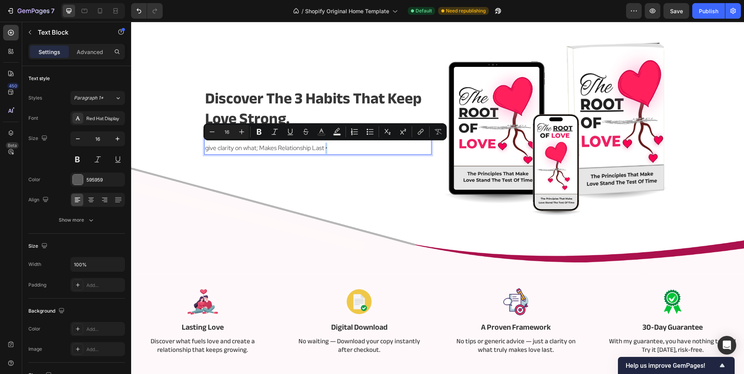
click at [324, 149] on p "A ebook that breaks down the real principles behind love that last in 30 pages,…" at bounding box center [318, 142] width 226 height 23
copy p "•"
click at [438, 130] on icon "Editor contextual toolbar" at bounding box center [438, 131] width 7 height 5
click at [342, 149] on p "A ebook that breaks down the real principles behind love that last in 30 pages,…" at bounding box center [318, 142] width 226 height 23
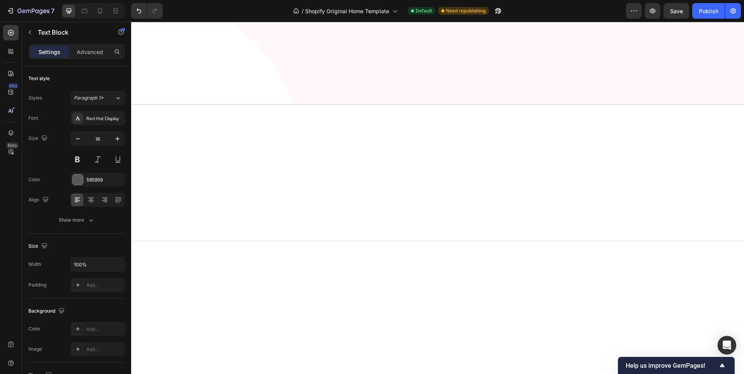
scroll to position [0, 0]
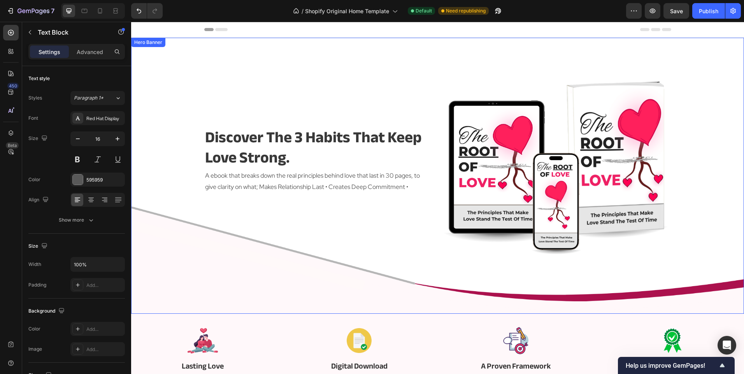
click at [278, 218] on div "discover the 3 habits that keep love strong. Heading A ebook that breaks down t…" at bounding box center [317, 160] width 227 height 191
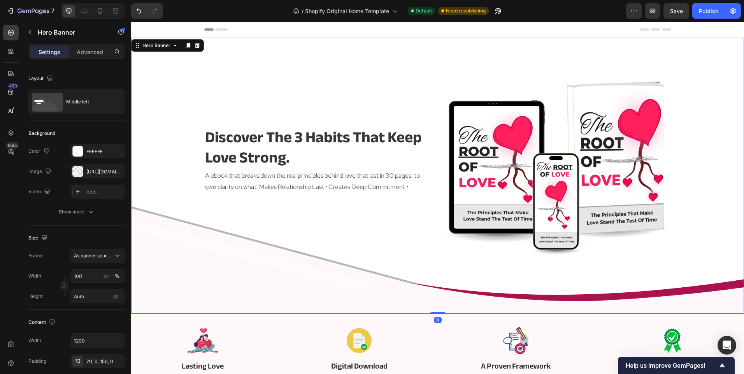
click at [354, 188] on p "A ebook that breaks down the real principles behind love that last in 30 pages,…" at bounding box center [318, 181] width 226 height 23
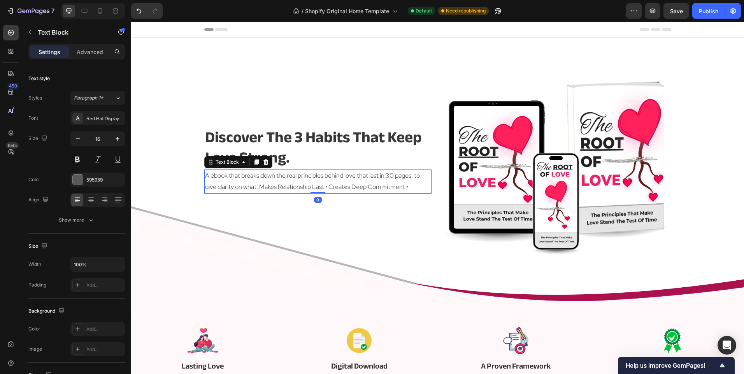
click at [354, 188] on p "A ebook that breaks down the real principles behind love that last in 30 pages,…" at bounding box center [318, 181] width 226 height 23
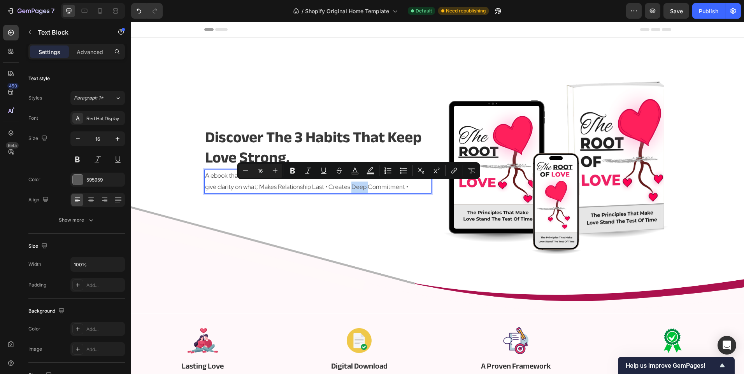
click at [409, 188] on p "A ebook that breaks down the real principles behind love that last in 30 pages,…" at bounding box center [318, 181] width 226 height 23
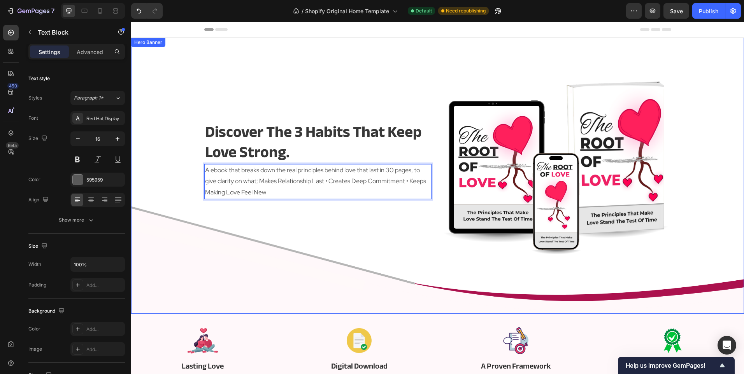
click at [422, 210] on div "discover the 3 habits that keep love strong. Heading A ebook that breaks down t…" at bounding box center [317, 160] width 227 height 191
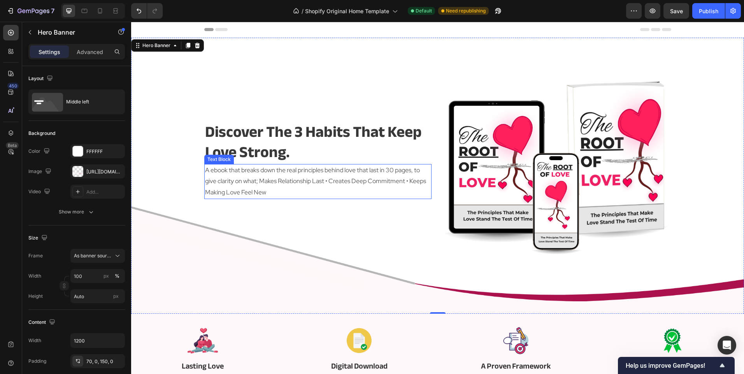
click at [284, 183] on p "A ebook that breaks down the real principles behind love that last in 30 pages,…" at bounding box center [318, 181] width 226 height 33
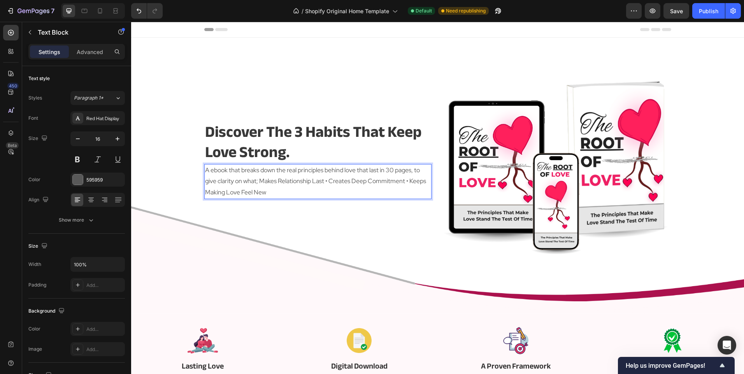
click at [290, 180] on p "A ebook that breaks down the real principles behind love that last in 30 pages,…" at bounding box center [318, 181] width 226 height 33
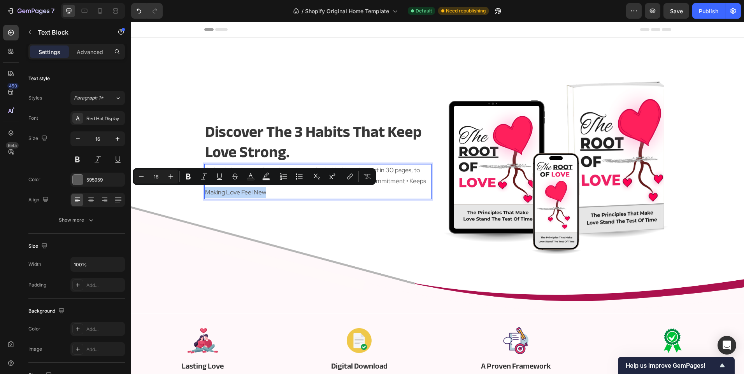
drag, startPoint x: 269, startPoint y: 193, endPoint x: 201, endPoint y: 191, distance: 67.7
click at [204, 191] on div "A ebook that breaks down the real principles behind love that last in 30 pages,…" at bounding box center [317, 181] width 227 height 35
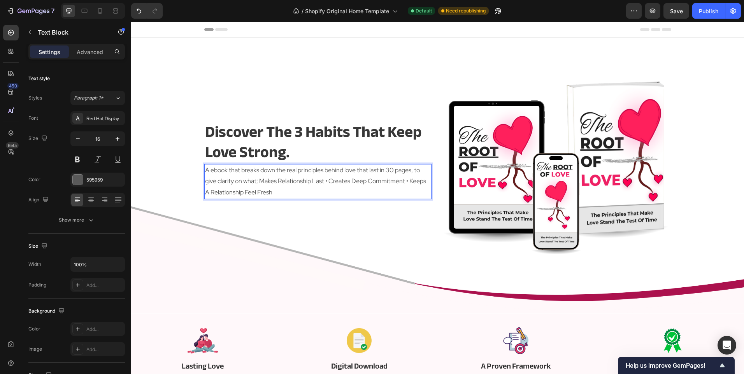
click at [283, 184] on p "A ebook that breaks down the real principles behind love that last in 30 pages,…" at bounding box center [318, 181] width 226 height 33
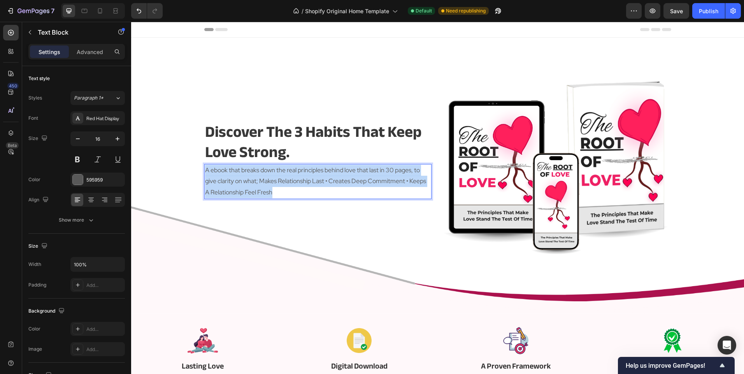
click at [283, 184] on p "A ebook that breaks down the real principles behind love that last in 30 pages,…" at bounding box center [318, 181] width 226 height 33
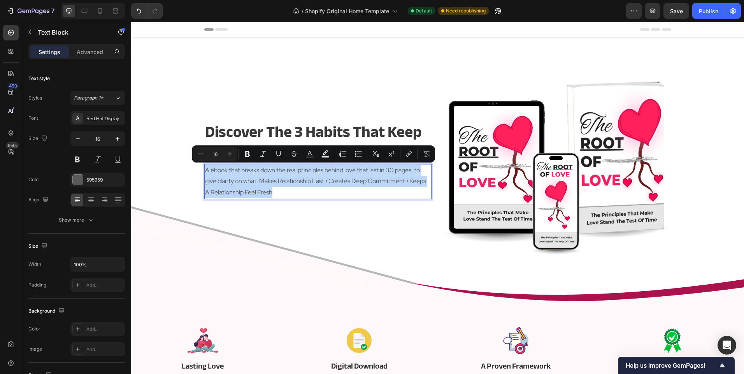
click at [286, 179] on p "A ebook that breaks down the real principles behind love that last in 30 pages,…" at bounding box center [318, 181] width 226 height 33
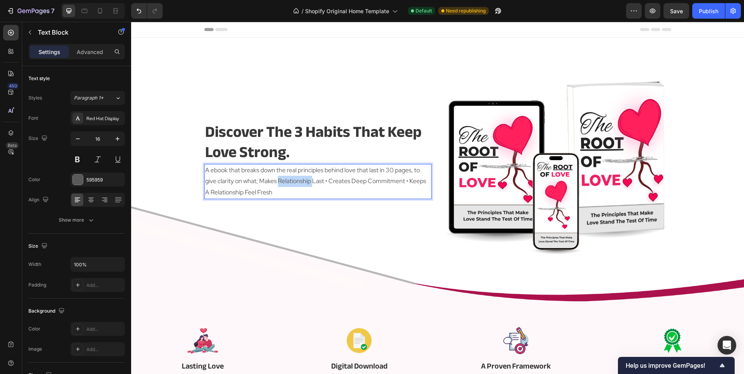
click at [286, 179] on p "A ebook that breaks down the real principles behind love that last in 30 pages,…" at bounding box center [318, 181] width 226 height 33
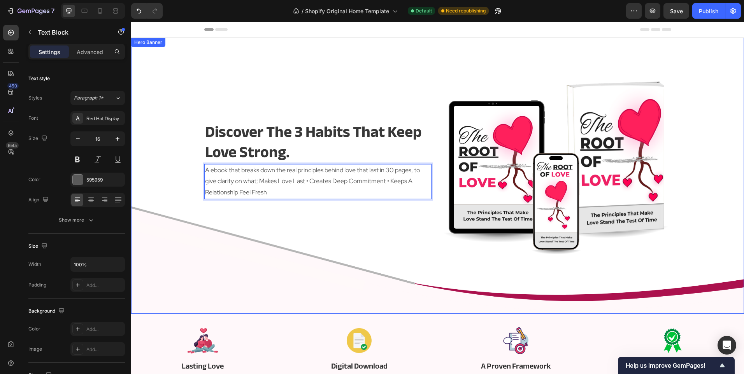
click at [278, 229] on div "discover the 3 habits that keep love strong. Heading A ebook that breaks down t…" at bounding box center [317, 160] width 227 height 191
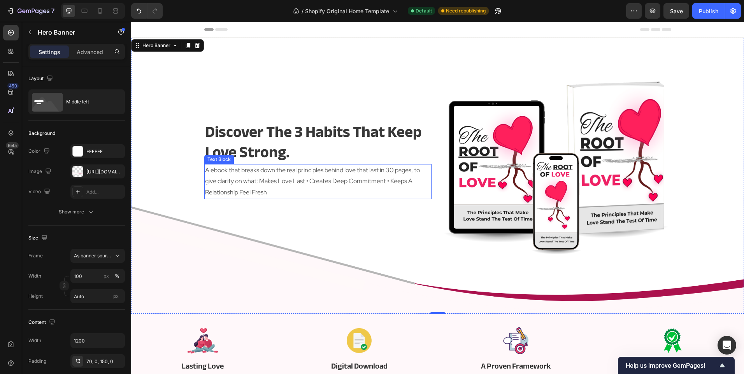
click at [282, 194] on p "A ebook that breaks down the real principles behind love that last in 30 pages,…" at bounding box center [318, 181] width 226 height 33
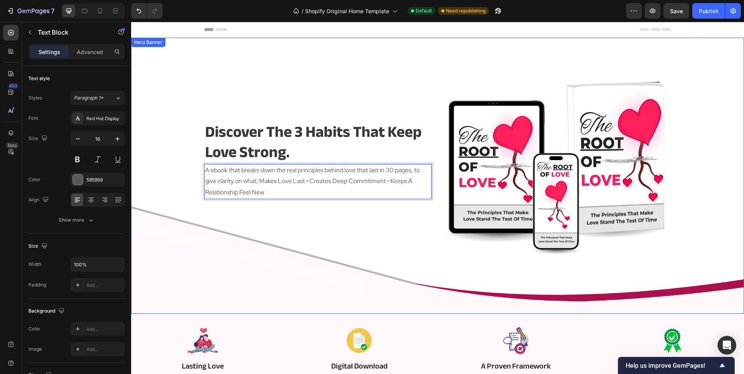
click at [297, 219] on div "discover the 3 habits that keep love strong. Heading A ebook that breaks down t…" at bounding box center [317, 160] width 227 height 191
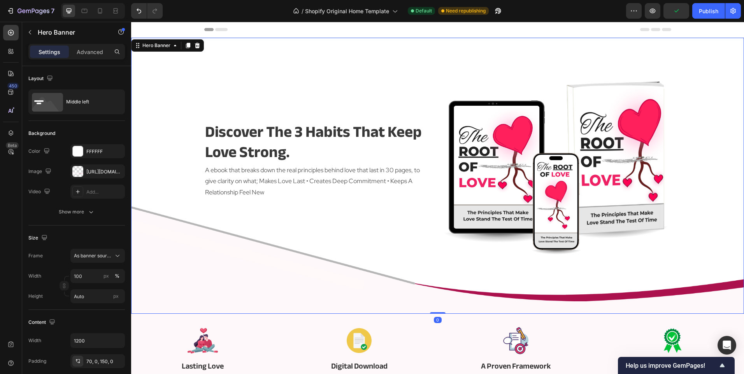
click at [279, 198] on p "A ebook that breaks down the real principles behind love that last in 30 pages,…" at bounding box center [318, 181] width 226 height 33
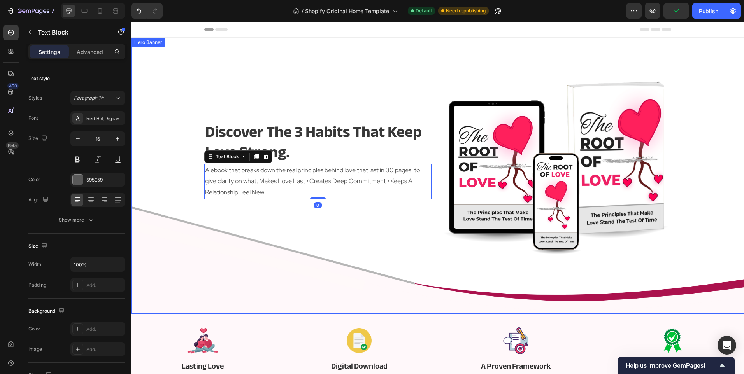
click at [277, 213] on div "discover the 3 habits that keep love strong. Heading A ebook that breaks down t…" at bounding box center [317, 160] width 227 height 191
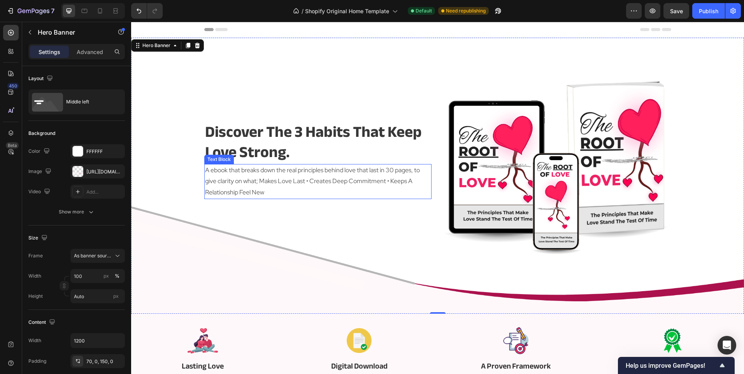
click at [285, 194] on p "A ebook that breaks down the real principles behind love that last in 30 pages,…" at bounding box center [318, 181] width 226 height 33
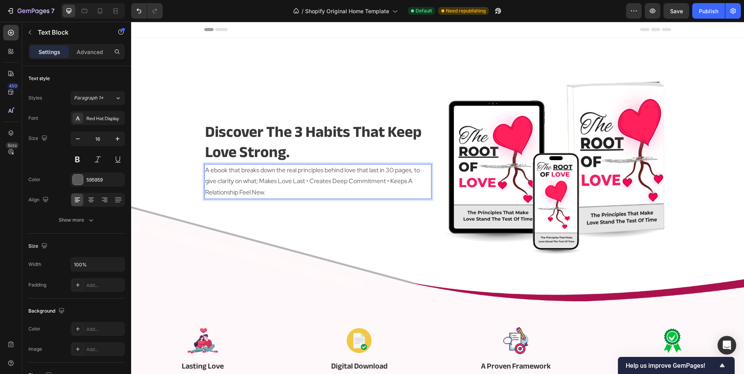
click at [283, 198] on div "A ebook that breaks down the real principles behind love that last in 30 pages,…" at bounding box center [317, 181] width 227 height 35
click at [275, 221] on div "discover the 3 habits that keep love strong. Heading A ebook that breaks down t…" at bounding box center [317, 160] width 227 height 191
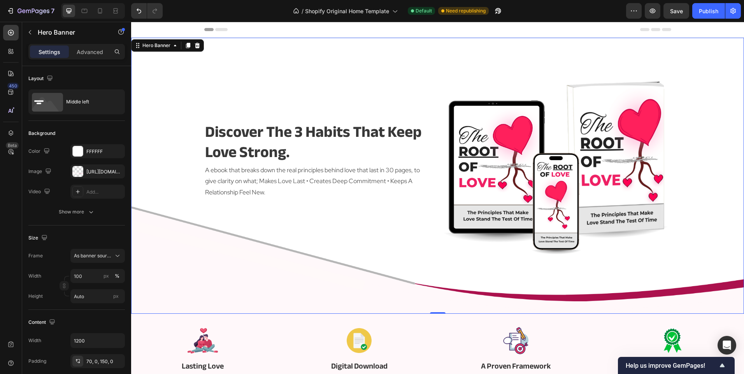
click at [279, 187] on p "A ebook that breaks down the real principles behind love that last in 30 pages,…" at bounding box center [318, 181] width 226 height 33
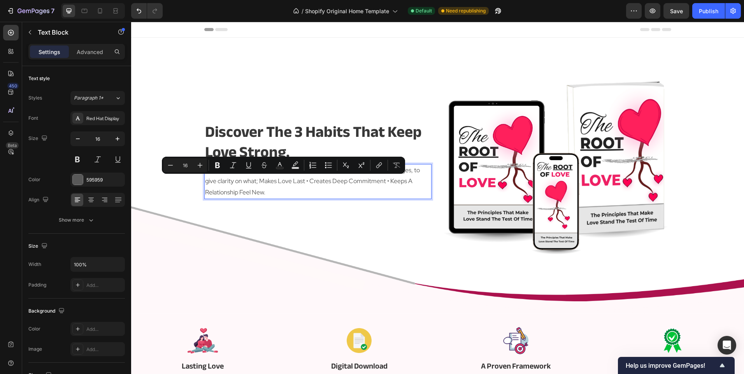
click at [259, 184] on p "A ebook that breaks down the real principles behind love that last in 30 pages,…" at bounding box center [318, 181] width 226 height 33
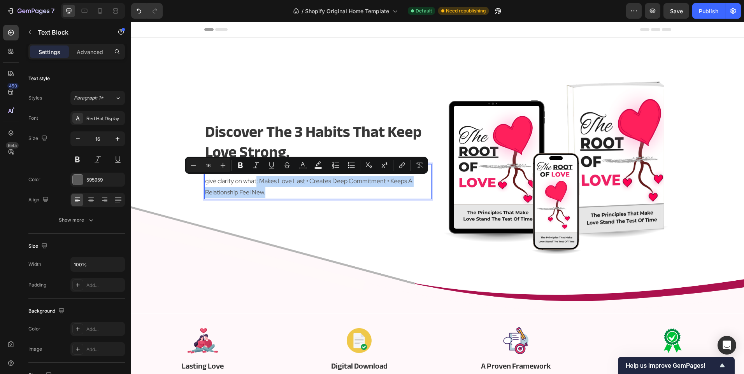
drag, startPoint x: 254, startPoint y: 182, endPoint x: 271, endPoint y: 191, distance: 18.6
click at [271, 191] on p "A ebook that breaks down the real principles behind love that last in 30 pages,…" at bounding box center [318, 181] width 226 height 33
click at [277, 223] on div "discover the 3 habits that keep love strong. Heading A ebook that breaks down t…" at bounding box center [317, 160] width 227 height 191
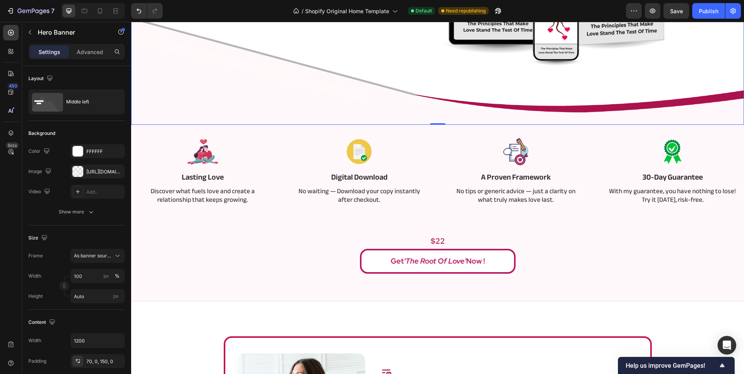
scroll to position [195, 0]
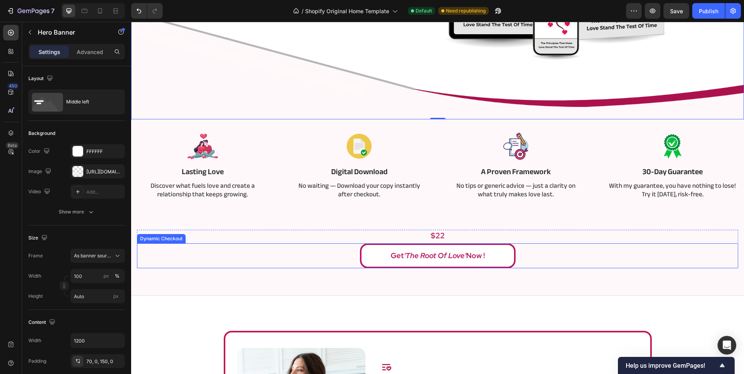
click at [273, 245] on div "Get 'The Root of Love' Now !" at bounding box center [437, 256] width 601 height 25
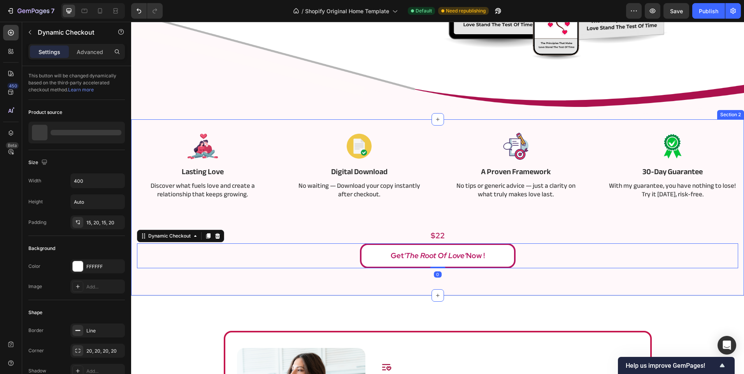
click at [272, 218] on div "Image Lasting Love Text Block Discover what fuels love and create a relationshi…" at bounding box center [437, 198] width 601 height 139
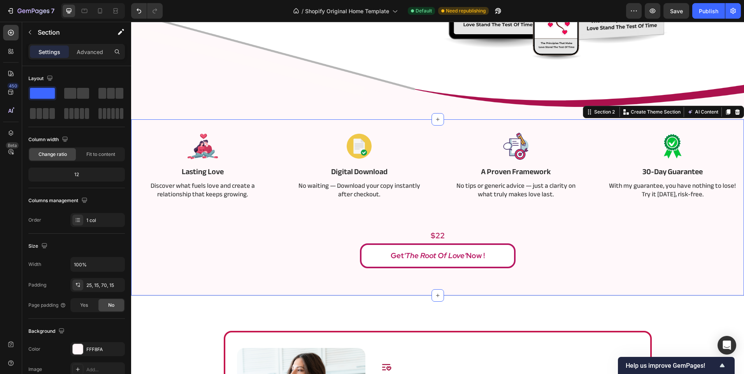
click at [581, 212] on div "Image Lasting Love Text Block Discover what fuels love and create a relationshi…" at bounding box center [437, 198] width 601 height 139
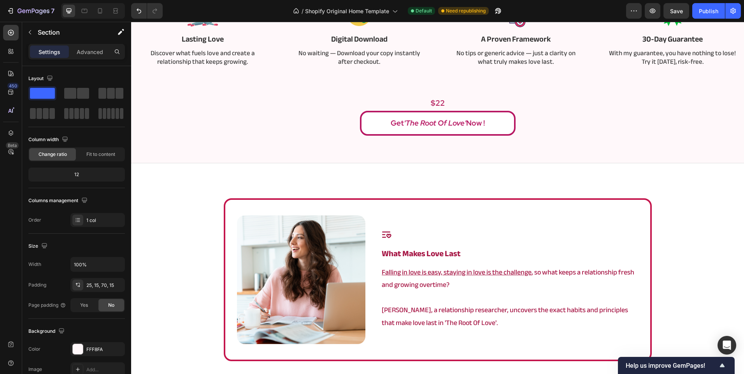
scroll to position [303, 0]
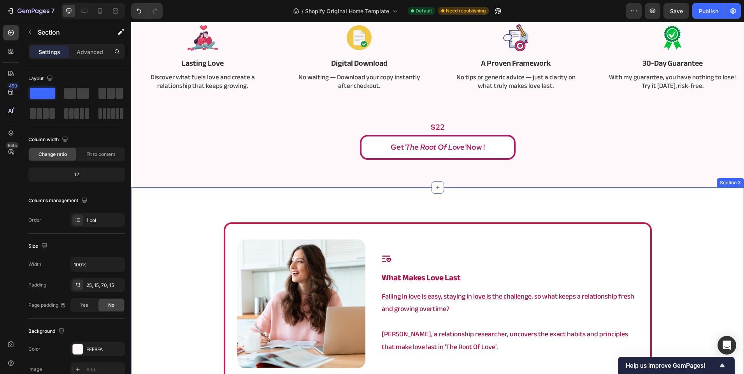
click at [452, 214] on div "Image Icon what makes love last Heading Falling in love is easy, staying in lov…" at bounding box center [437, 328] width 613 height 280
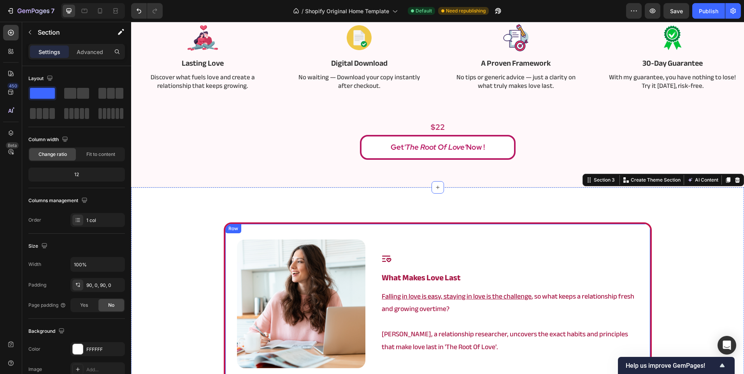
click at [417, 233] on div "Image Icon what makes love last Heading Falling in love is easy, staying in lov…" at bounding box center [438, 304] width 428 height 163
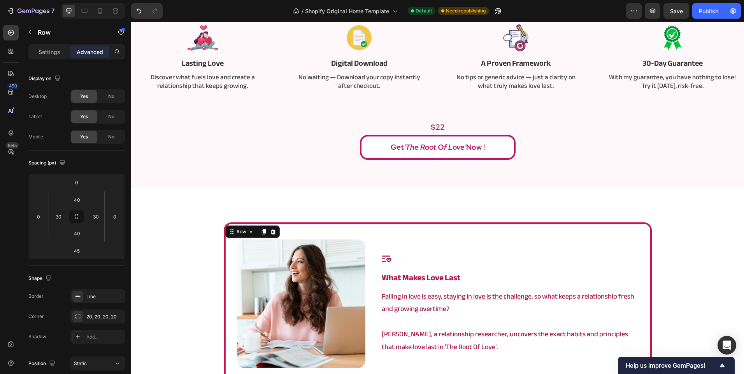
click at [417, 233] on div "Image Icon what makes love last Heading Falling in love is easy, staying in lov…" at bounding box center [438, 304] width 428 height 163
click at [40, 59] on div "Settings Advanced" at bounding box center [76, 52] width 96 height 16
click at [51, 53] on p "Settings" at bounding box center [50, 52] width 22 height 8
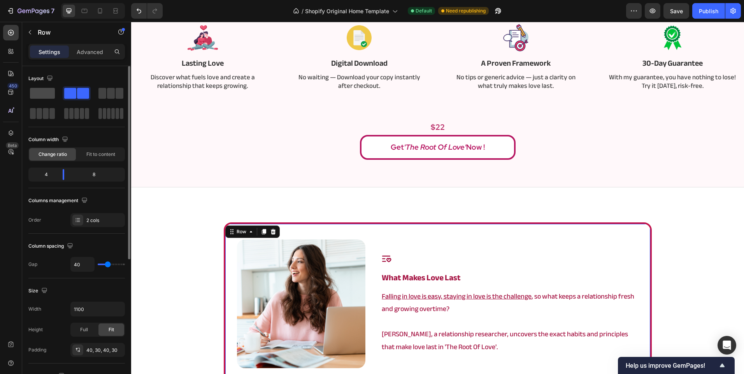
click at [47, 93] on span at bounding box center [42, 93] width 25 height 11
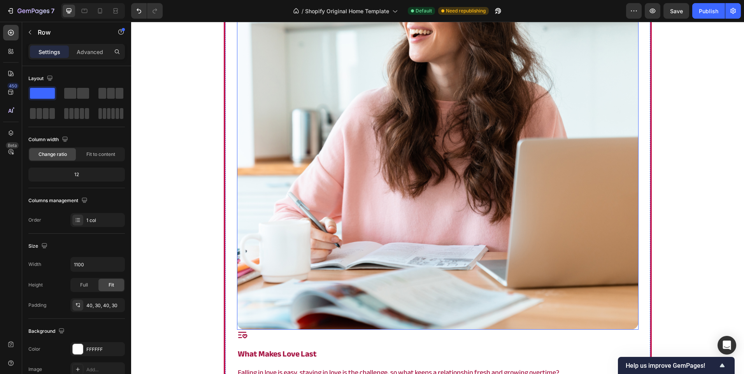
scroll to position [731, 0]
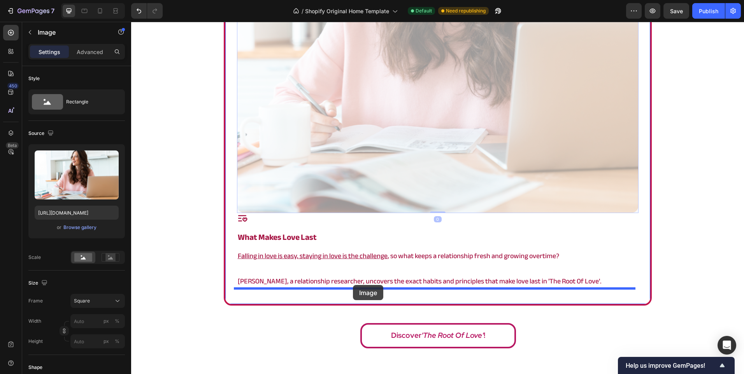
drag, startPoint x: 354, startPoint y: 126, endPoint x: 353, endPoint y: 285, distance: 159.1
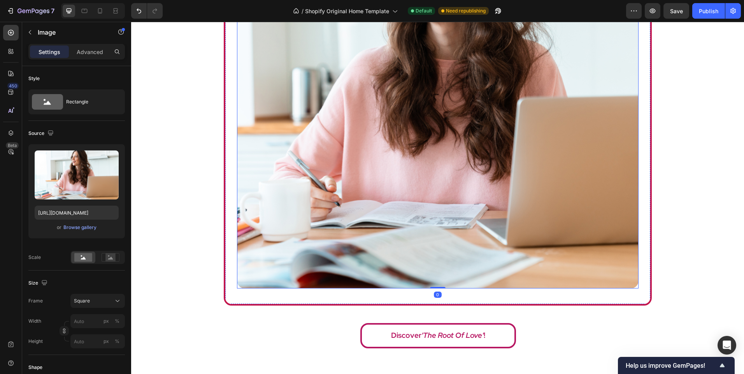
scroll to position [330, 0]
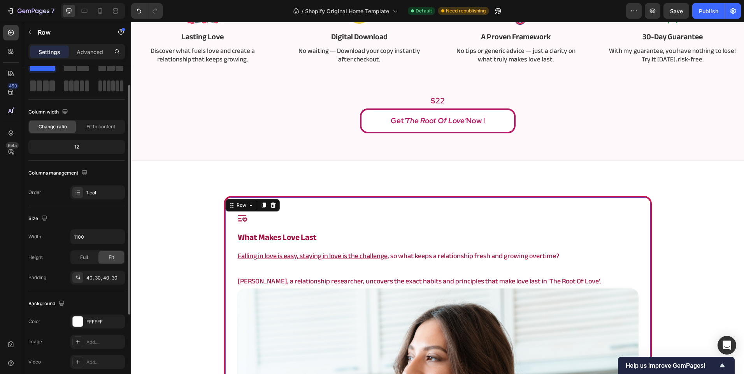
scroll to position [0, 0]
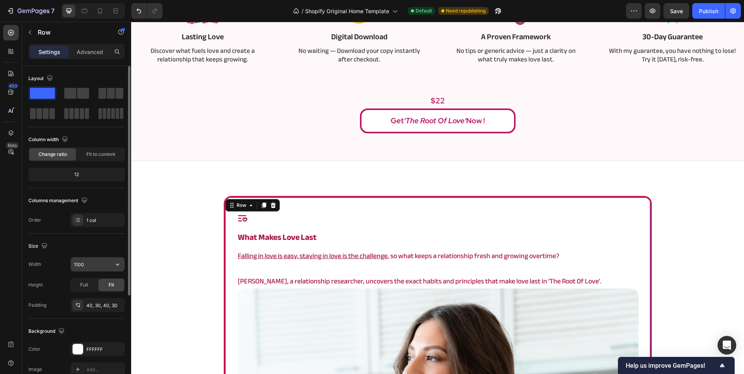
click at [93, 264] on input "1100" at bounding box center [98, 265] width 54 height 14
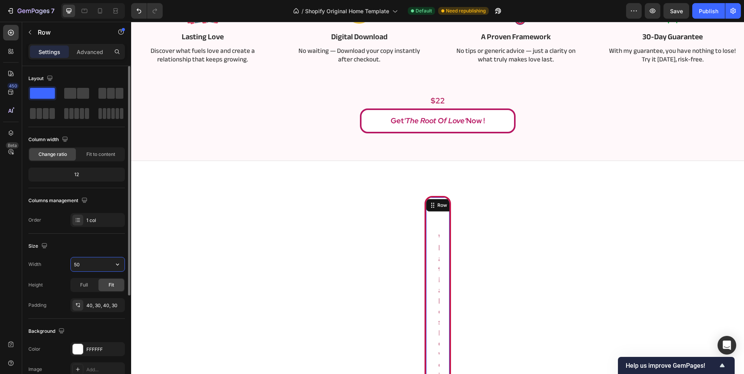
type input "500"
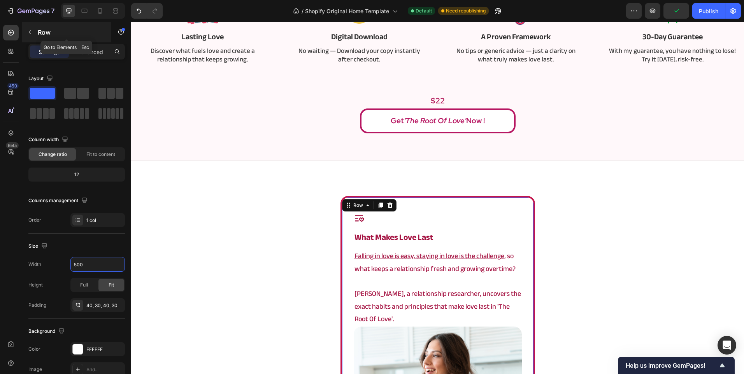
click at [70, 37] on p "Row" at bounding box center [71, 32] width 66 height 9
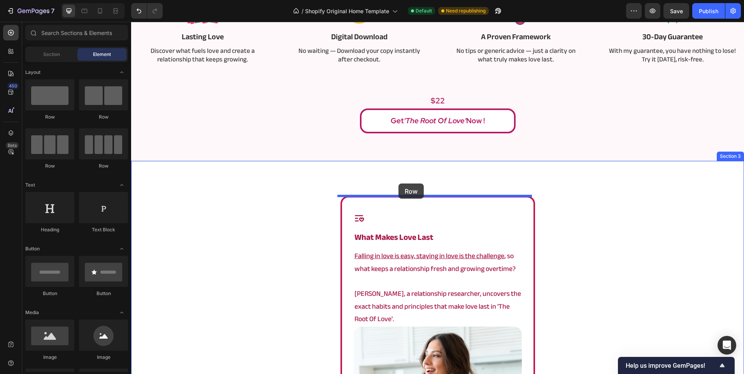
drag, startPoint x: 252, startPoint y: 130, endPoint x: 398, endPoint y: 184, distance: 155.6
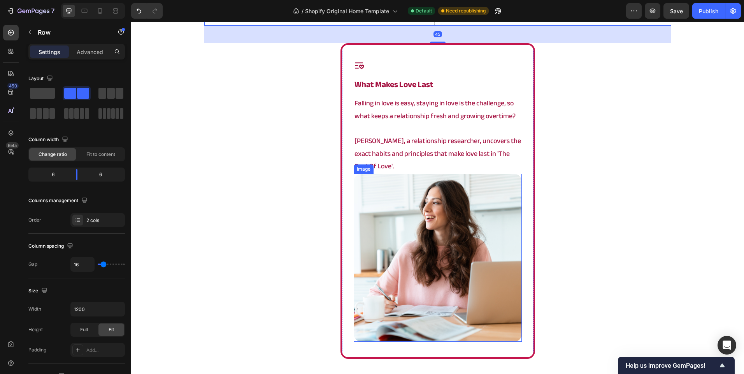
scroll to position [526, 0]
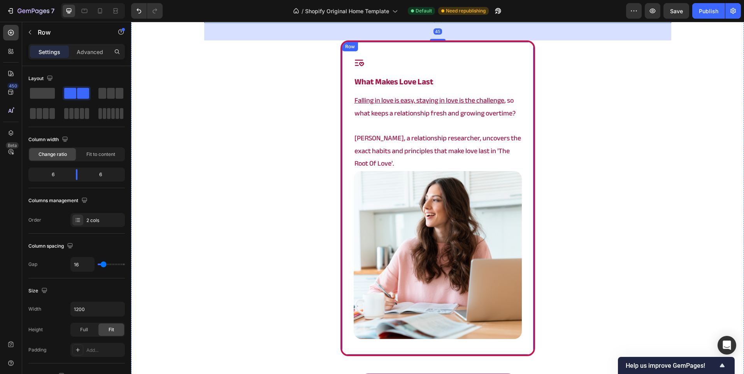
click at [369, 212] on img at bounding box center [438, 255] width 168 height 168
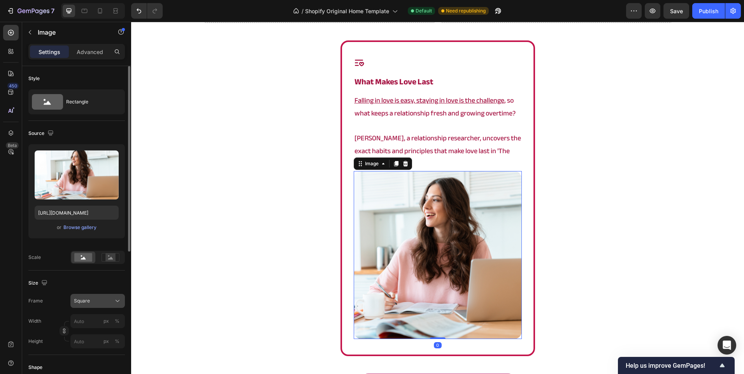
click at [93, 302] on div "Square" at bounding box center [93, 301] width 38 height 7
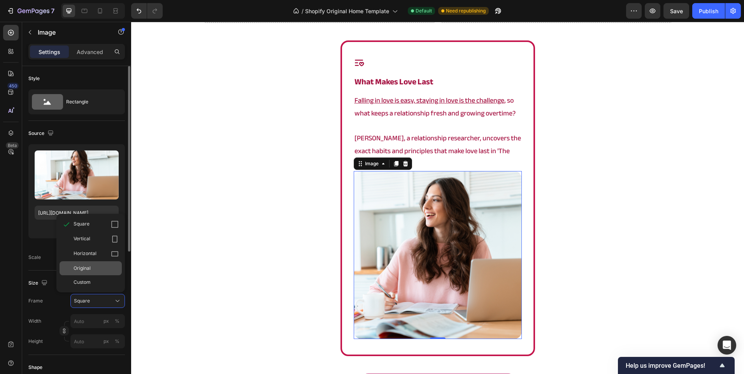
click at [100, 269] on div "Original" at bounding box center [96, 268] width 45 height 7
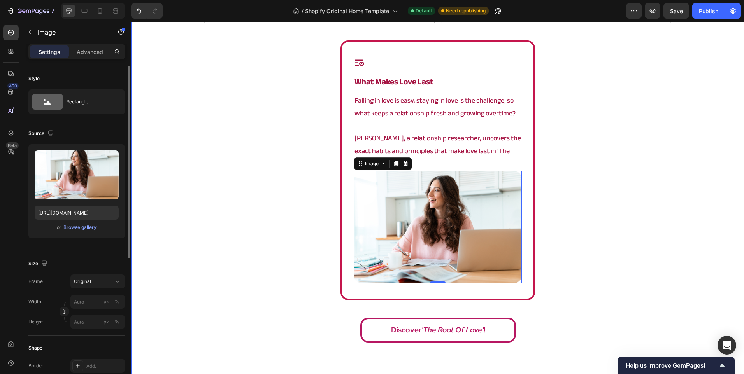
click at [255, 230] on div "Drop element here Drop element here Row Icon what makes love last Heading Falli…" at bounding box center [437, 173] width 613 height 347
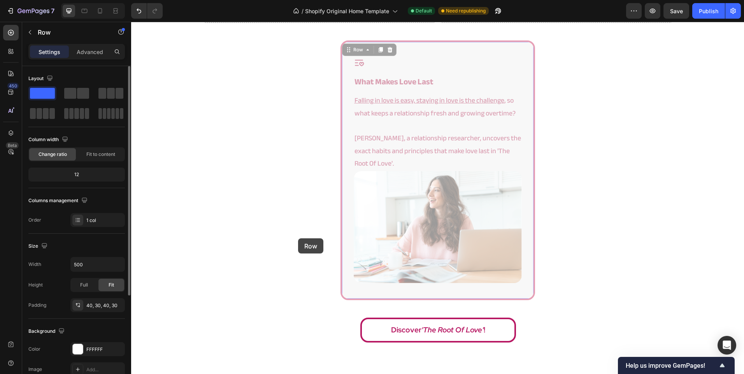
scroll to position [331, 0]
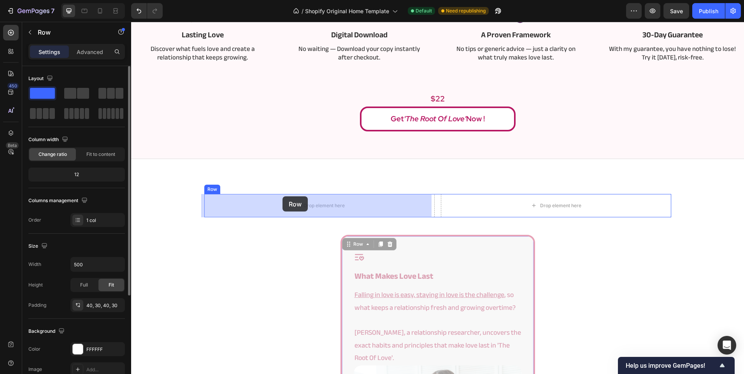
drag, startPoint x: 348, startPoint y: 190, endPoint x: 282, endPoint y: 196, distance: 65.7
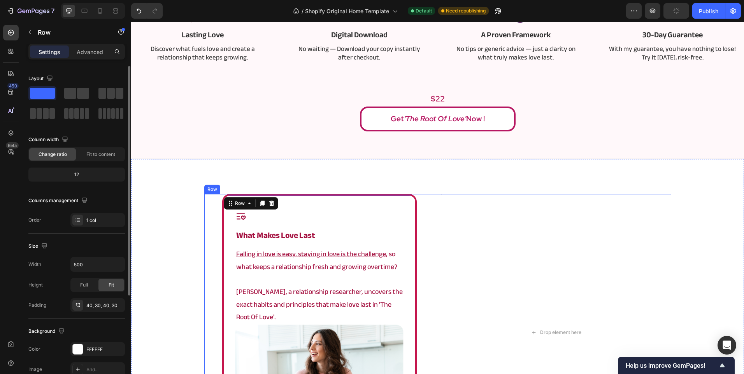
click at [441, 235] on div "Drop element here" at bounding box center [556, 332] width 230 height 277
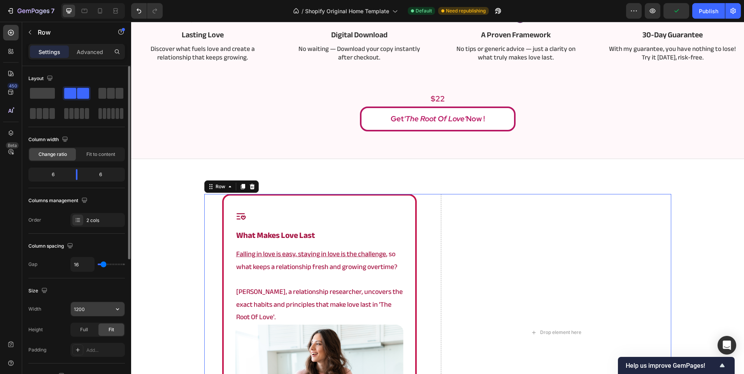
click at [86, 312] on input "1200" at bounding box center [98, 309] width 54 height 14
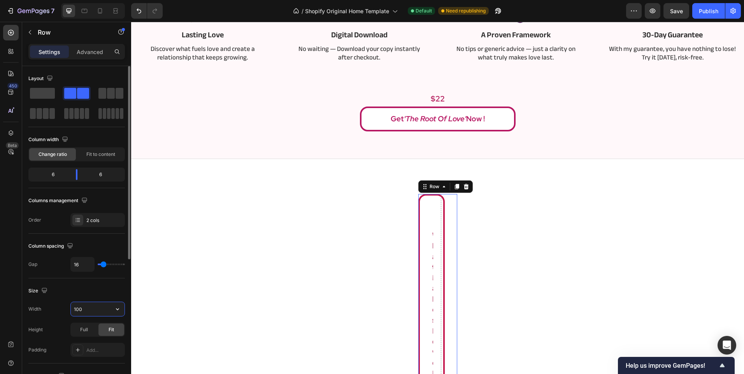
type input "1000"
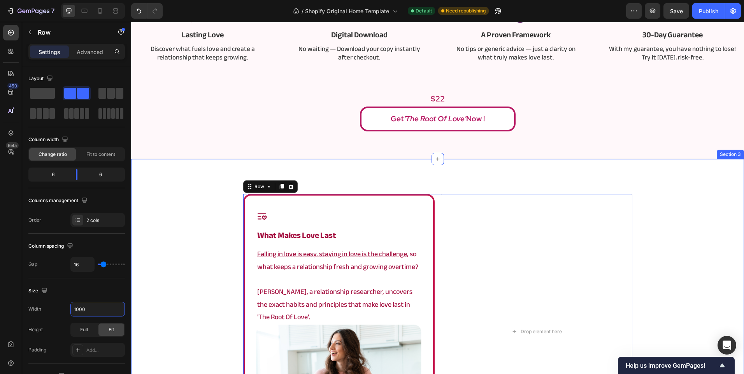
click at [189, 264] on div "Icon what makes love last Heading Falling in love is easy, staying in love is t…" at bounding box center [437, 355] width 613 height 322
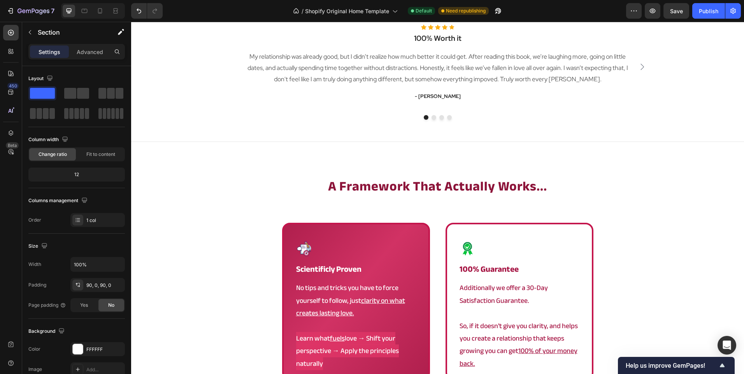
scroll to position [1265, 0]
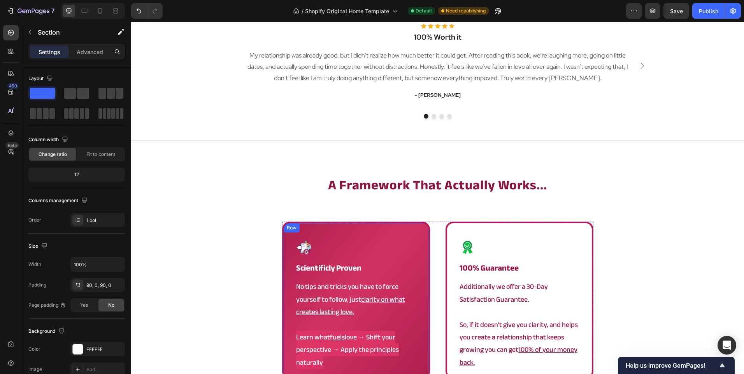
click at [284, 273] on div "Image scientificly proven Heading No tips and tricks you have to force yourself…" at bounding box center [356, 301] width 148 height 158
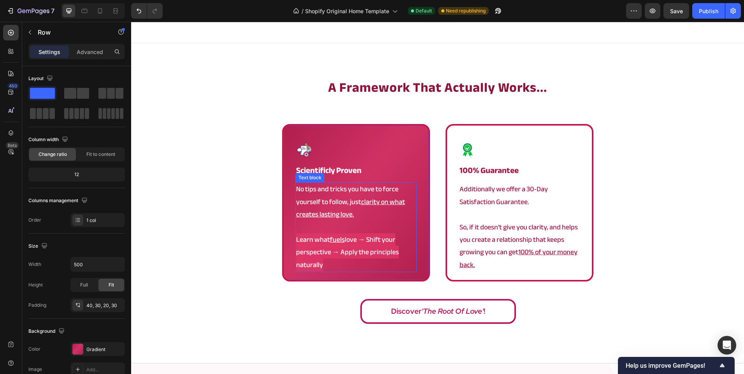
scroll to position [1382, 0]
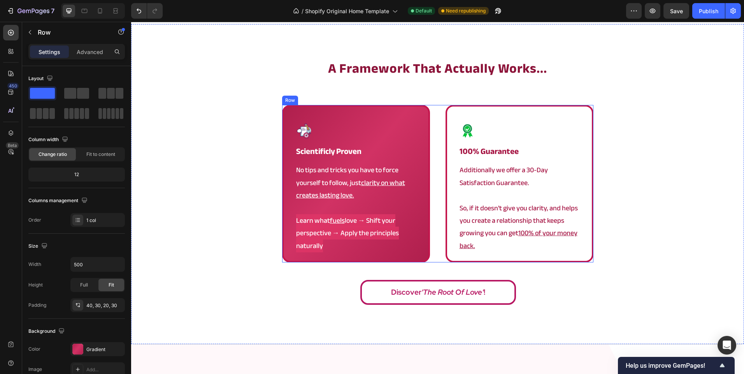
click at [441, 151] on div "Image scientificly proven Heading No tips and tricks you have to force yourself…" at bounding box center [437, 184] width 311 height 158
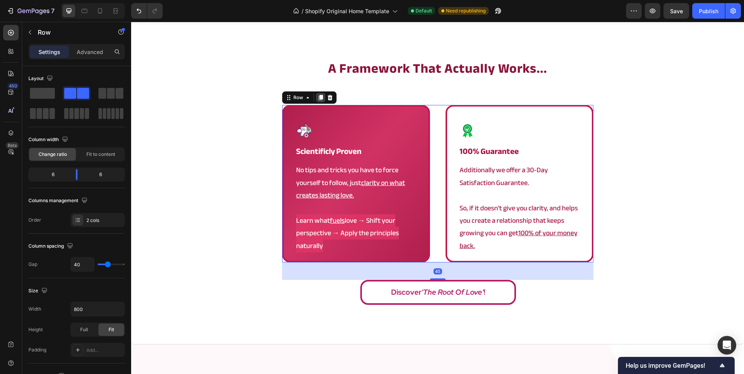
click at [317, 95] on icon at bounding box center [320, 98] width 6 height 6
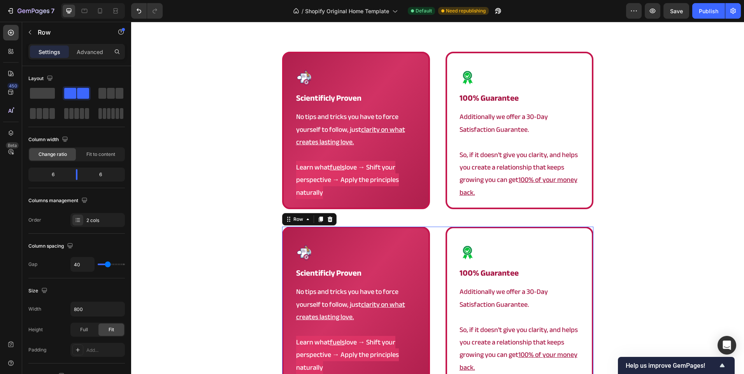
scroll to position [1418, 0]
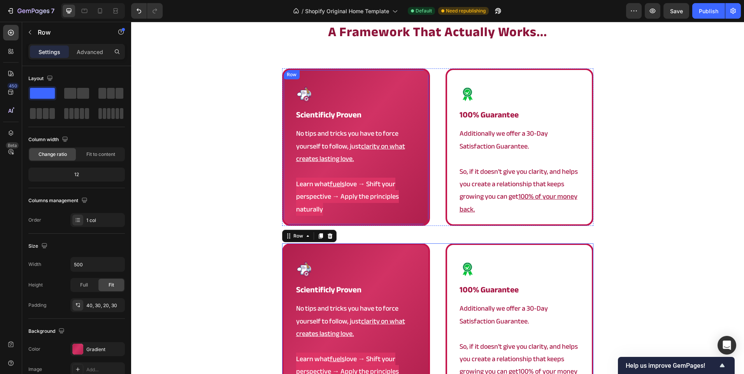
drag, startPoint x: 418, startPoint y: 174, endPoint x: 424, endPoint y: 205, distance: 32.5
click at [431, 147] on div "Image scientificly proven Heading No tips and tricks you have to force yourself…" at bounding box center [437, 147] width 311 height 158
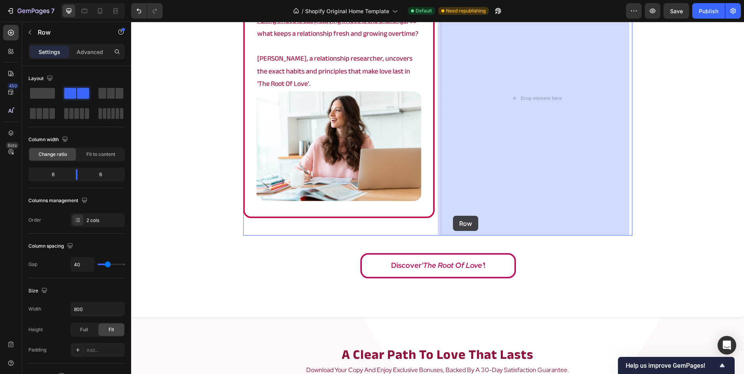
scroll to position [554, 0]
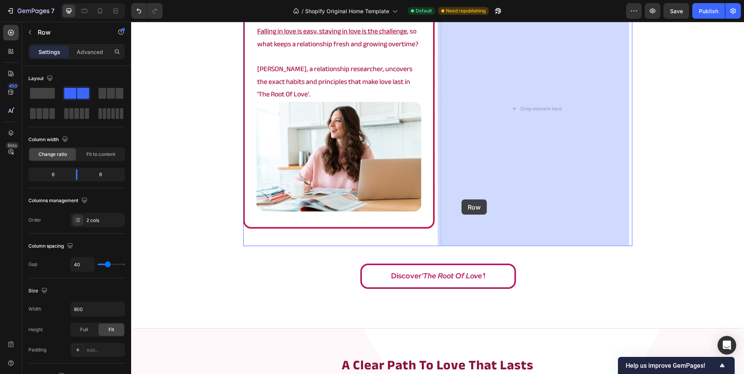
drag, startPoint x: 424, startPoint y: 205, endPoint x: 461, endPoint y: 200, distance: 37.8
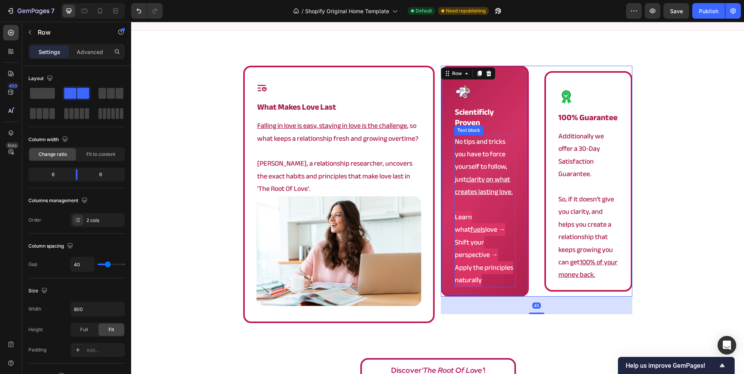
scroll to position [360, 0]
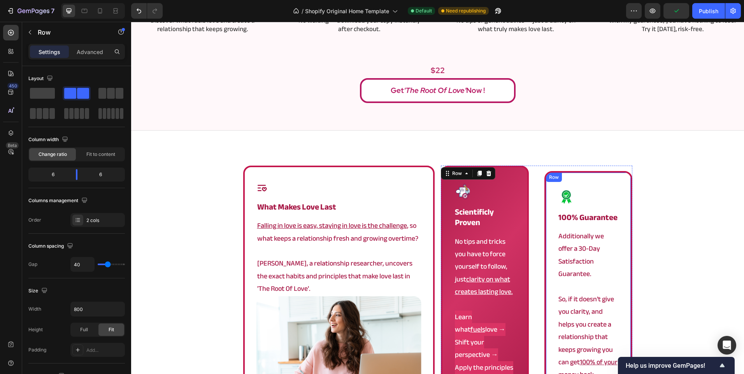
click at [546, 193] on div "Image 100% guarantee Heading Additionally we offer a 30-Day Satisfaction Guaran…" at bounding box center [588, 281] width 88 height 221
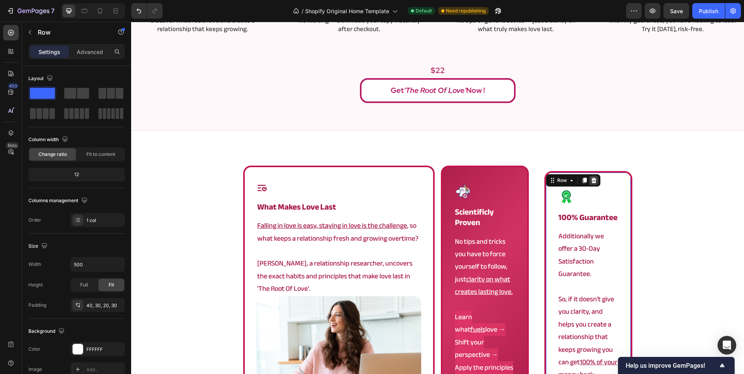
click at [591, 177] on icon at bounding box center [593, 179] width 5 height 5
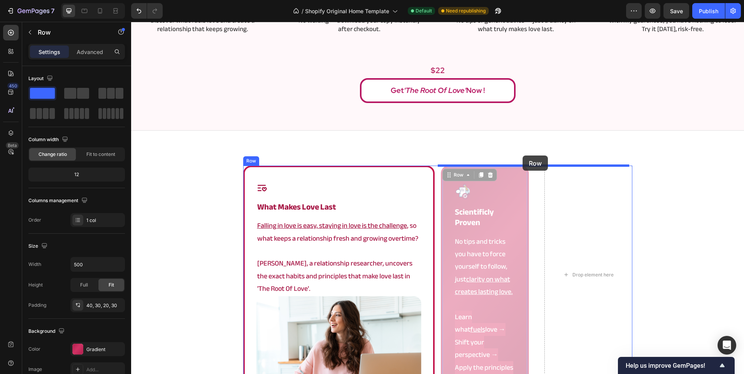
drag, startPoint x: 518, startPoint y: 192, endPoint x: 522, endPoint y: 156, distance: 36.4
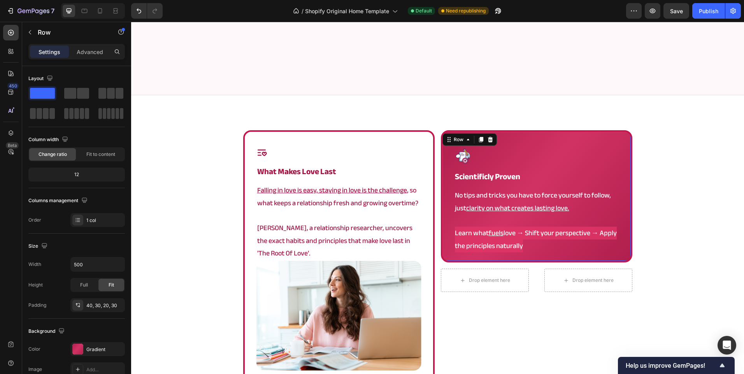
scroll to position [477, 0]
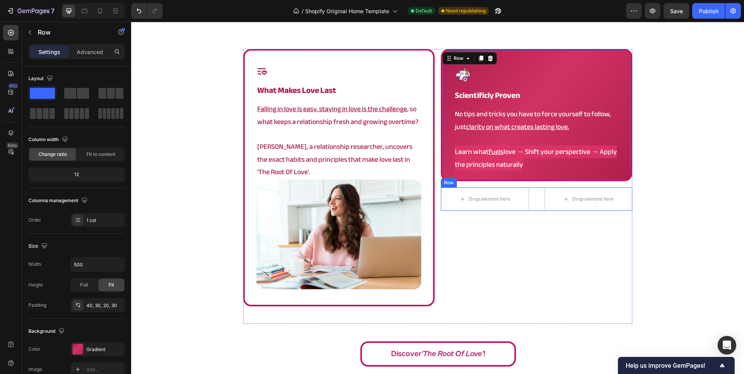
click at [533, 198] on div "Drop element here Drop element here Row" at bounding box center [536, 199] width 191 height 23
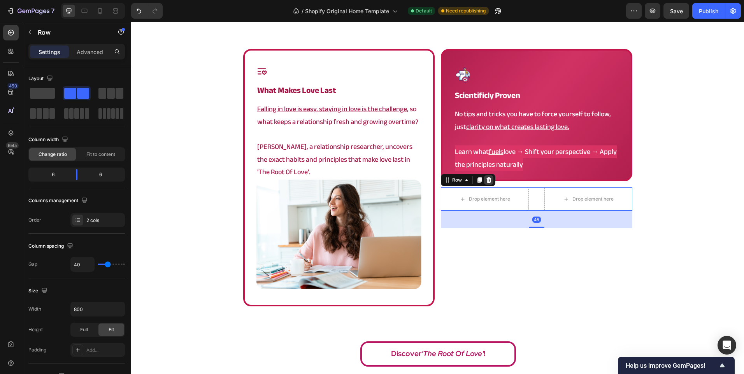
click at [487, 179] on icon at bounding box center [488, 179] width 5 height 5
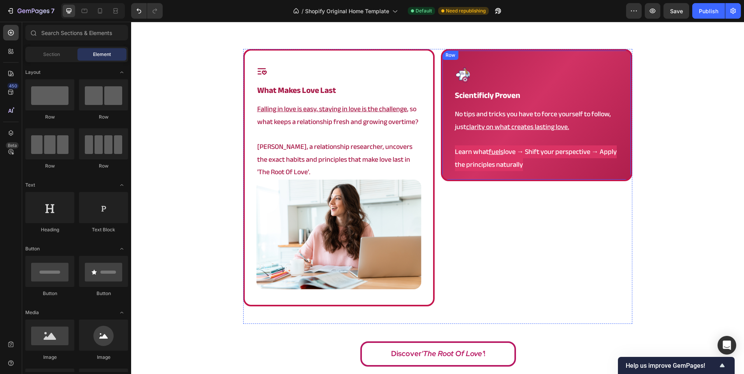
click at [477, 177] on div "Image scientificly proven Heading No tips and tricks you have to force yourself…" at bounding box center [536, 115] width 191 height 132
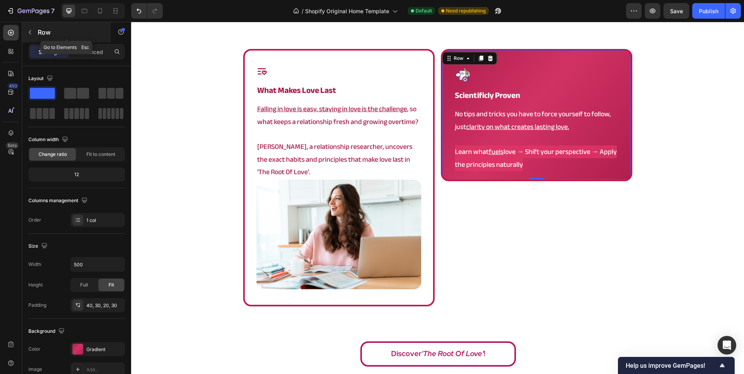
click at [63, 25] on div "Row" at bounding box center [66, 32] width 89 height 20
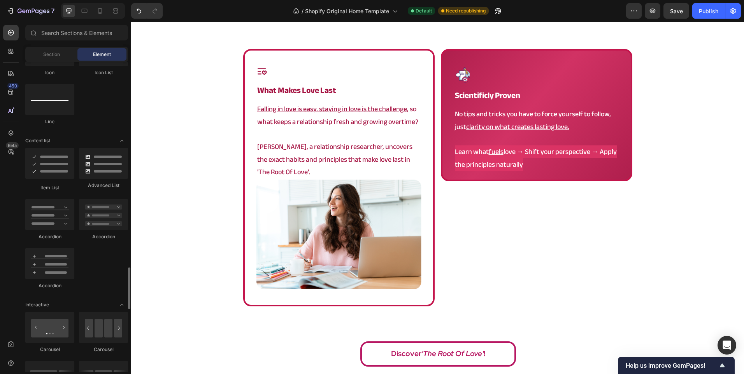
scroll to position [739, 0]
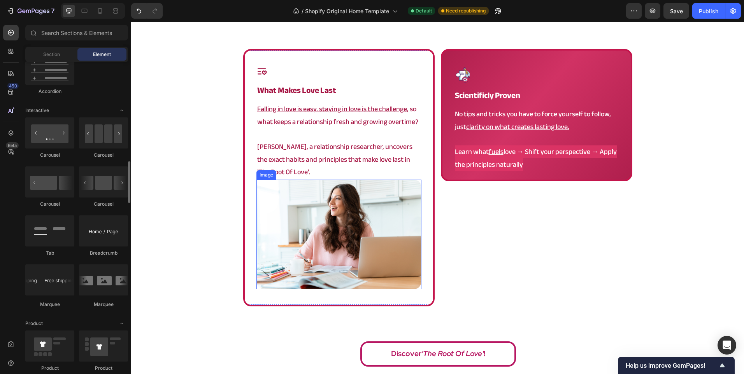
click at [299, 239] on img at bounding box center [338, 235] width 165 height 110
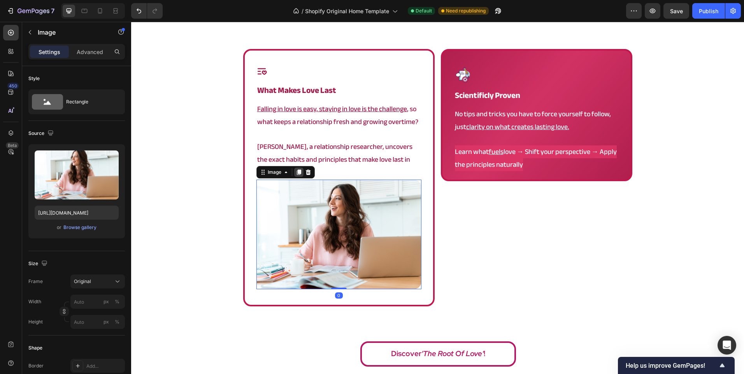
click at [296, 175] on icon at bounding box center [299, 172] width 6 height 6
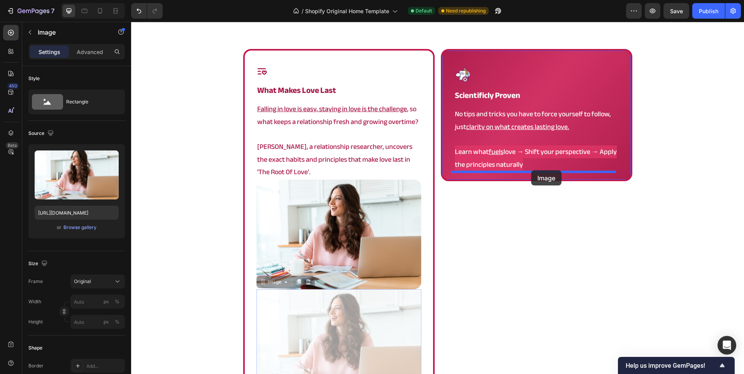
drag, startPoint x: 312, startPoint y: 343, endPoint x: 531, endPoint y: 170, distance: 278.4
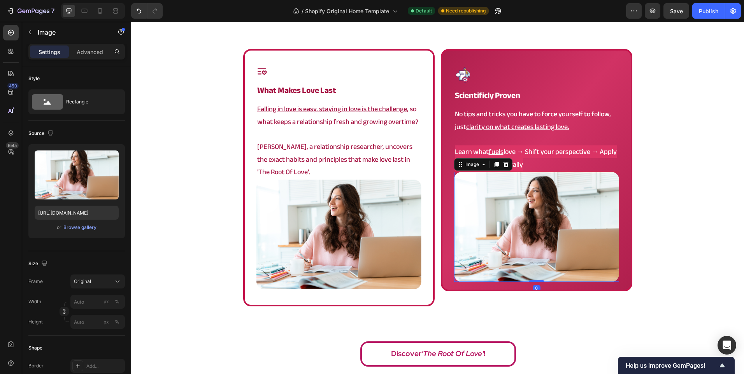
click at [533, 219] on img at bounding box center [536, 227] width 165 height 110
click at [54, 217] on input "[URL][DOMAIN_NAME]" at bounding box center [77, 213] width 84 height 14
paste input "t_1000.png?v=1758957834"
type input "[URL][DOMAIN_NAME]"
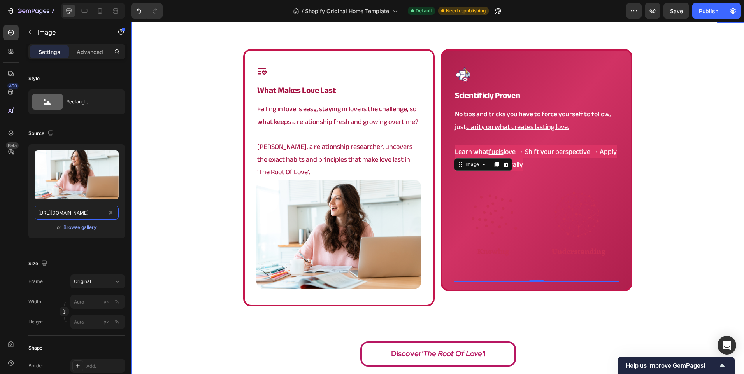
scroll to position [0, 124]
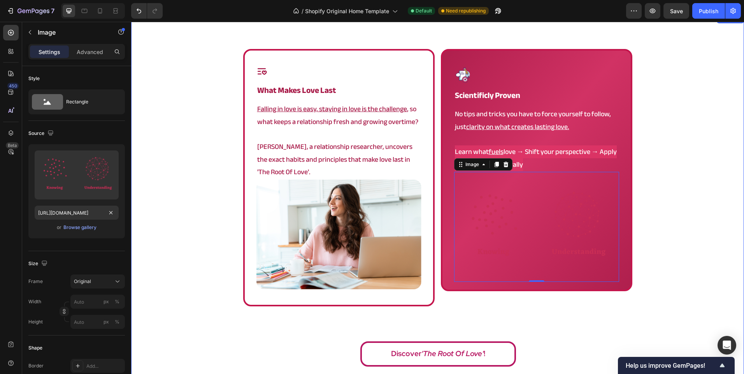
click at [217, 200] on div "Icon what makes love last Heading Falling in love is easy, staying in love is t…" at bounding box center [437, 210] width 613 height 322
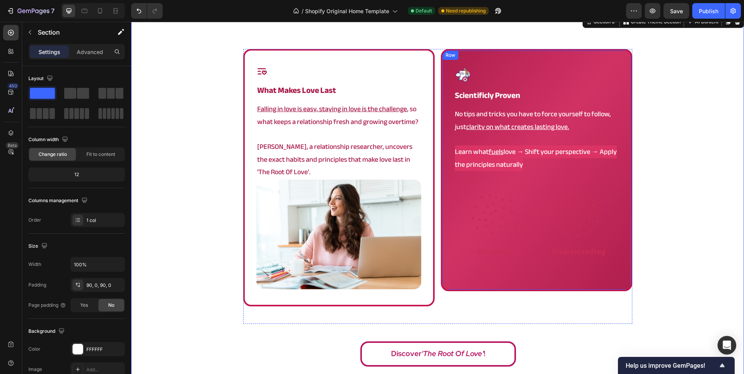
click at [446, 173] on div "Image scientificly proven Heading No tips and tricks you have to force yourself…" at bounding box center [536, 170] width 191 height 242
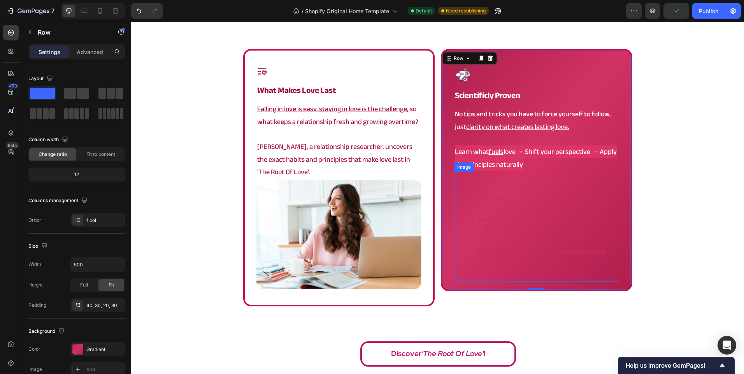
click at [499, 231] on img at bounding box center [536, 227] width 165 height 110
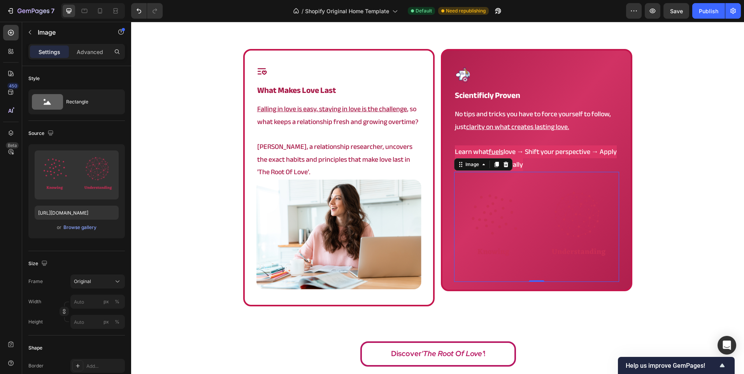
click at [344, 220] on img at bounding box center [338, 235] width 165 height 110
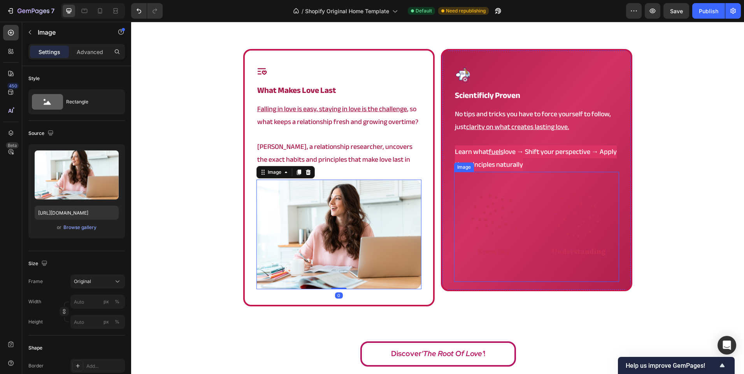
click at [496, 212] on img at bounding box center [536, 227] width 165 height 110
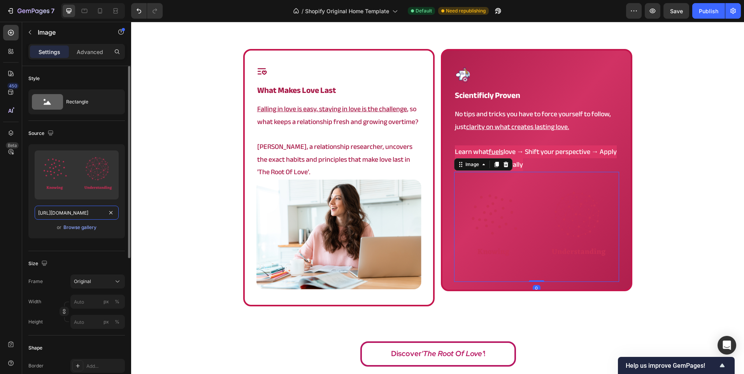
click at [57, 212] on input "[URL][DOMAIN_NAME]" at bounding box center [77, 213] width 84 height 14
paste input "9826"
type input "[URL][DOMAIN_NAME]"
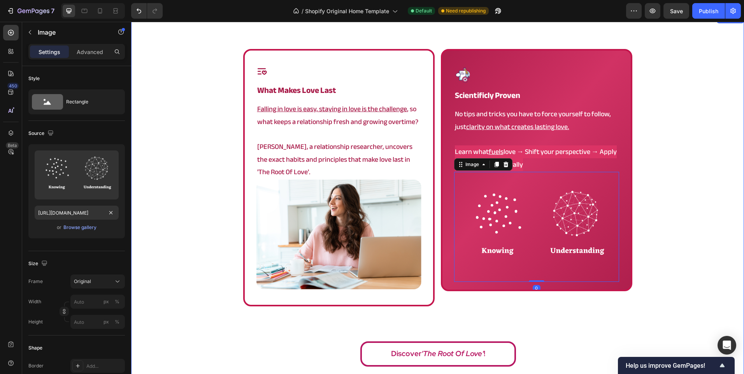
click at [205, 180] on div "Icon what makes love last Heading Falling in love is easy, staying in love is t…" at bounding box center [437, 210] width 613 height 322
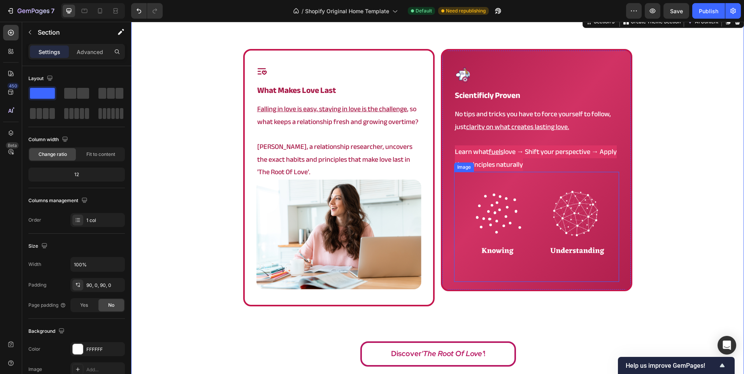
click at [571, 243] on img at bounding box center [536, 227] width 165 height 110
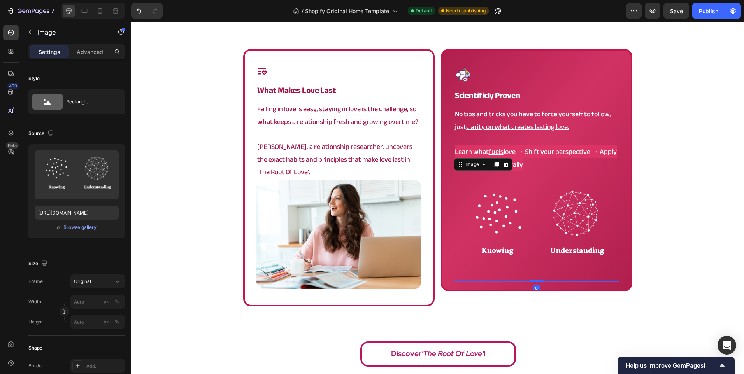
click at [658, 231] on div "Icon what makes love last Heading Falling in love is easy, staying in love is t…" at bounding box center [437, 210] width 613 height 322
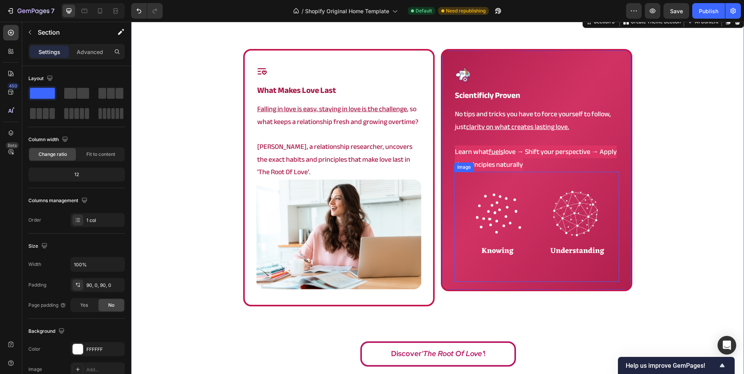
click at [573, 223] on img at bounding box center [536, 227] width 165 height 110
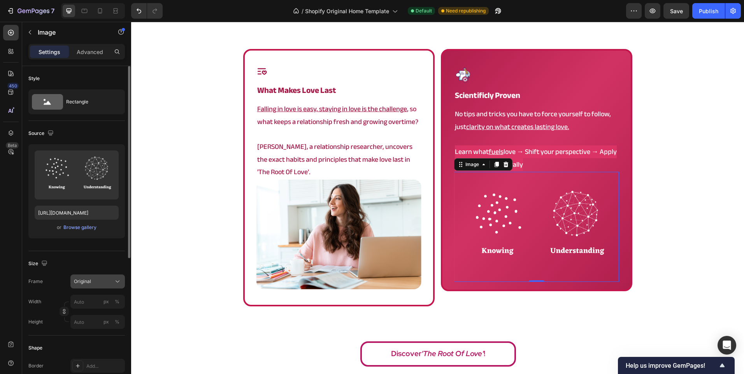
click at [87, 284] on span "Original" at bounding box center [82, 281] width 17 height 7
click at [96, 267] on div "Size" at bounding box center [76, 264] width 96 height 12
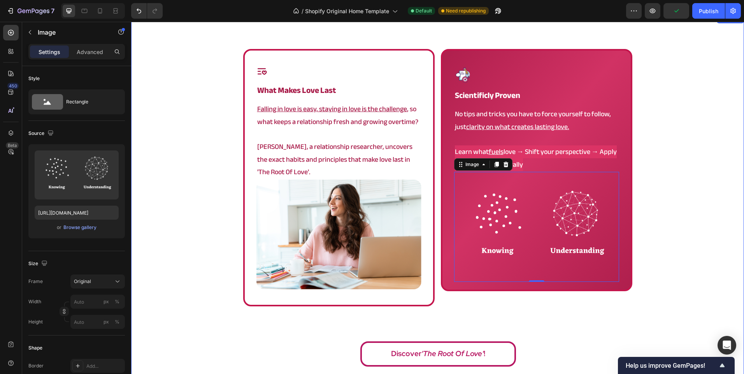
click at [170, 237] on div "Icon what makes love last Heading Falling in love is easy, staying in love is t…" at bounding box center [437, 210] width 613 height 322
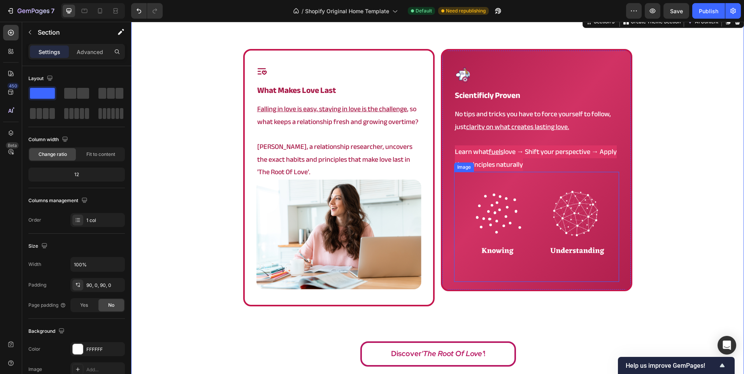
click at [528, 222] on img at bounding box center [536, 227] width 165 height 110
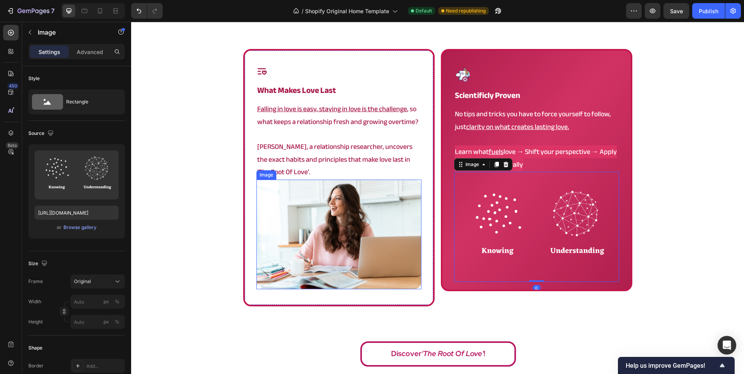
click at [358, 237] on img at bounding box center [338, 235] width 165 height 110
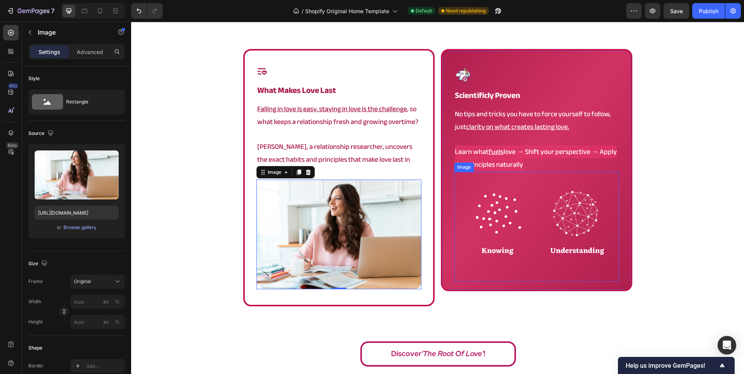
click at [507, 228] on img at bounding box center [536, 227] width 165 height 110
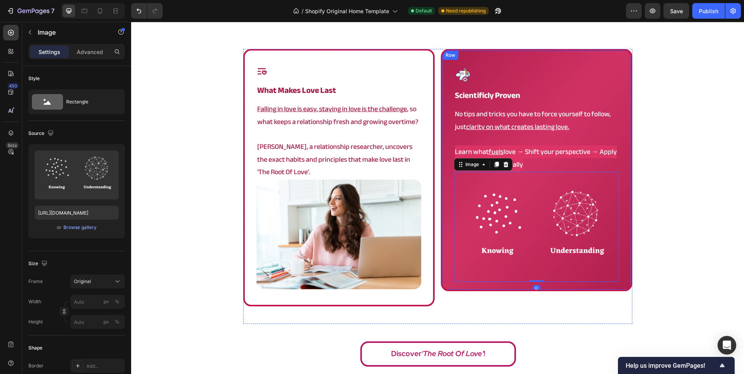
click at [429, 207] on div "Icon what makes love last Heading Falling in love is easy, staying in love is t…" at bounding box center [338, 178] width 191 height 258
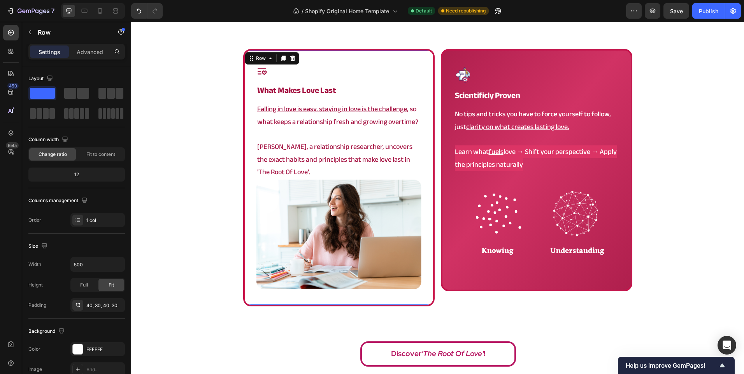
click at [243, 109] on div "Icon what makes love last Heading Falling in love is easy, staying in love is t…" at bounding box center [338, 178] width 191 height 258
click at [225, 109] on div "Icon what makes love last Heading Falling in love is easy, staying in love is t…" at bounding box center [437, 210] width 613 height 322
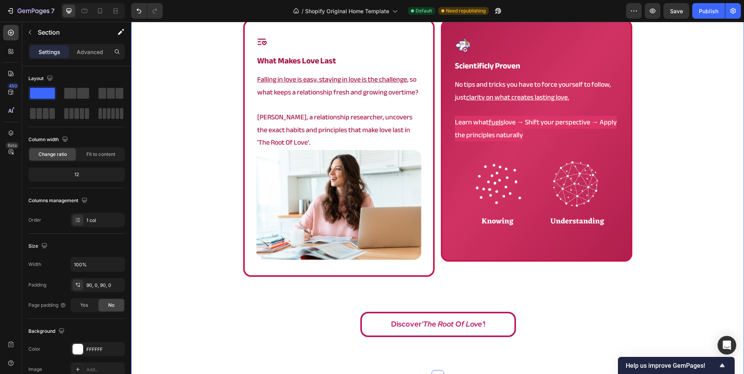
scroll to position [515, 0]
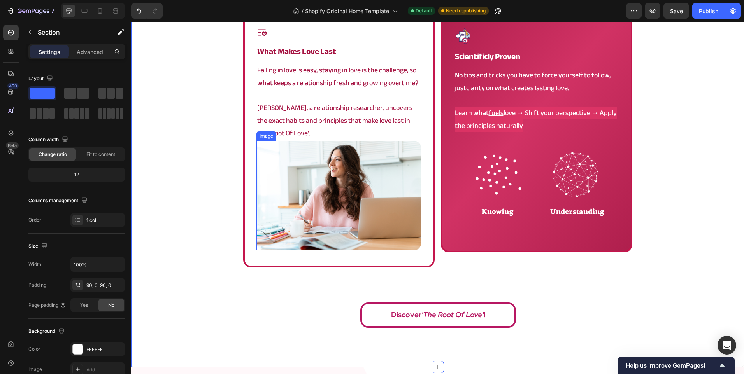
click at [337, 164] on img at bounding box center [338, 196] width 165 height 110
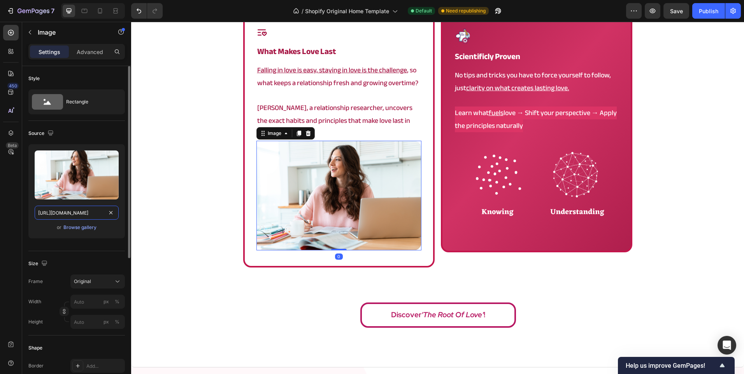
click at [67, 212] on input "[URL][DOMAIN_NAME]" at bounding box center [77, 213] width 84 height 14
paste input "t_74.png?v=1754982108"
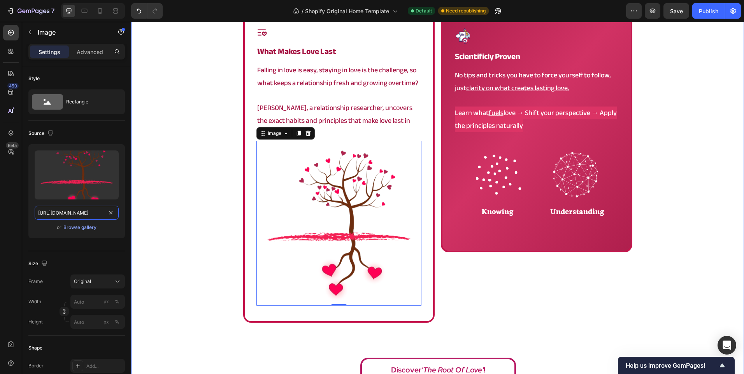
scroll to position [0, 118]
click at [332, 212] on img at bounding box center [338, 223] width 165 height 165
click at [335, 204] on img at bounding box center [338, 223] width 165 height 165
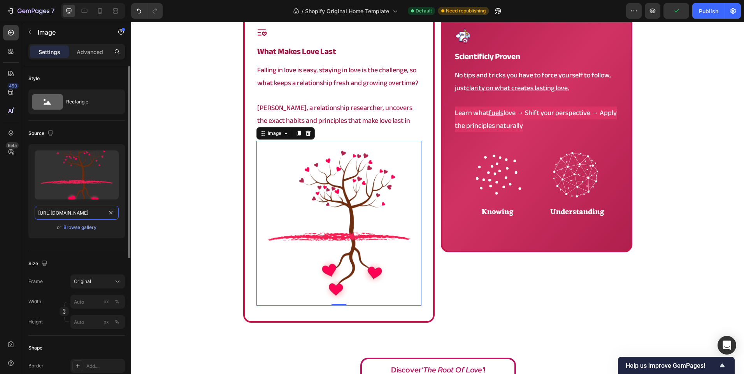
click at [74, 217] on input "[URL][DOMAIN_NAME]" at bounding box center [77, 213] width 84 height 14
paste input "69.png?v=1754904930"
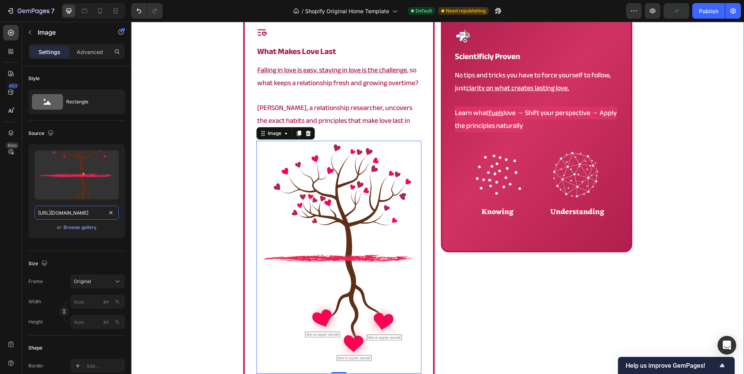
scroll to position [0, 119]
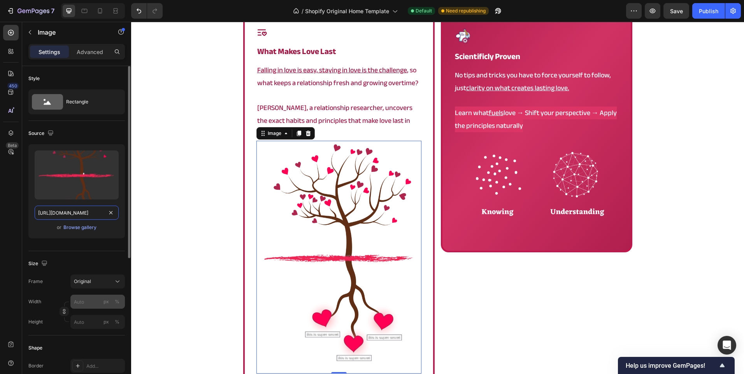
type input "[URL][DOMAIN_NAME]"
click at [96, 300] on input "px %" at bounding box center [97, 302] width 54 height 14
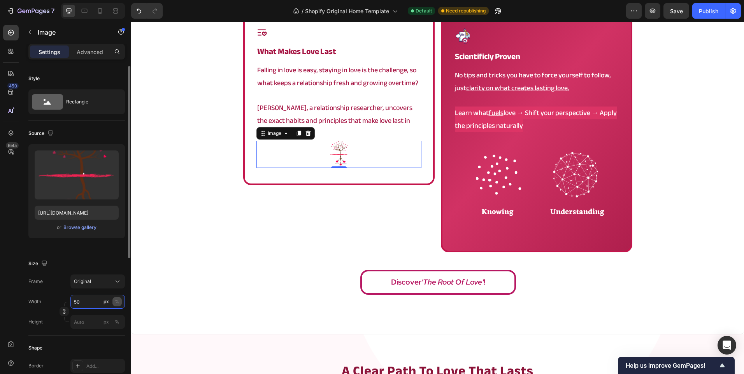
type input "50"
click at [119, 301] on div "%" at bounding box center [117, 301] width 5 height 7
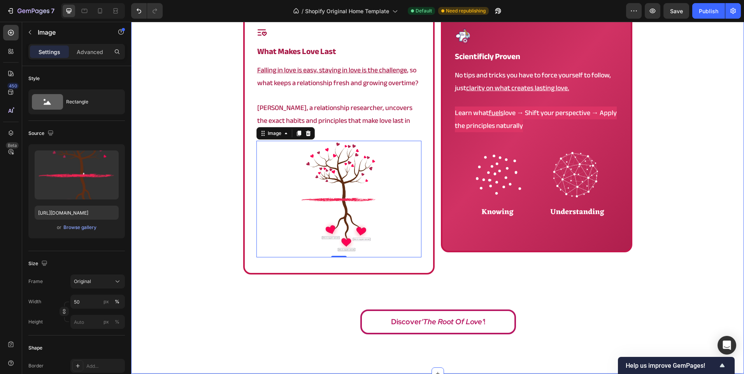
click at [189, 244] on div "Icon what makes love last Heading Falling in love is easy, staying in love is t…" at bounding box center [437, 174] width 613 height 329
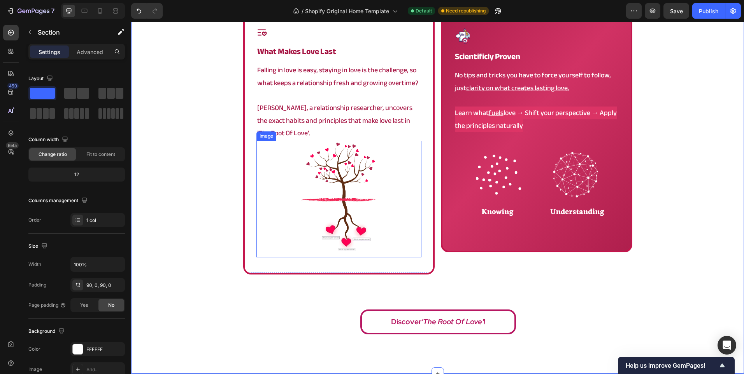
click at [317, 216] on img at bounding box center [339, 199] width 82 height 117
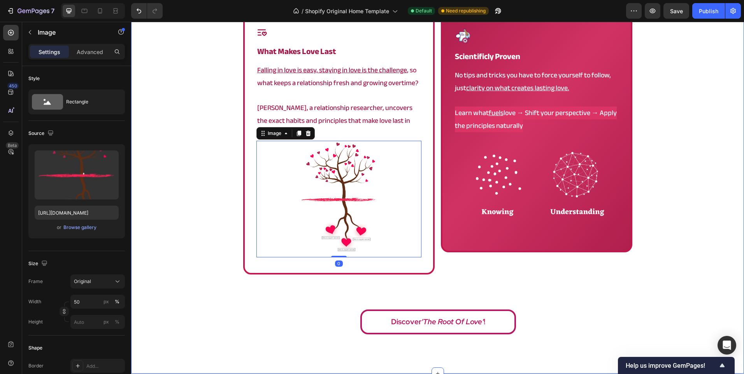
click at [200, 169] on div "Icon what makes love last Heading Falling in love is easy, staying in love is t…" at bounding box center [437, 174] width 613 height 329
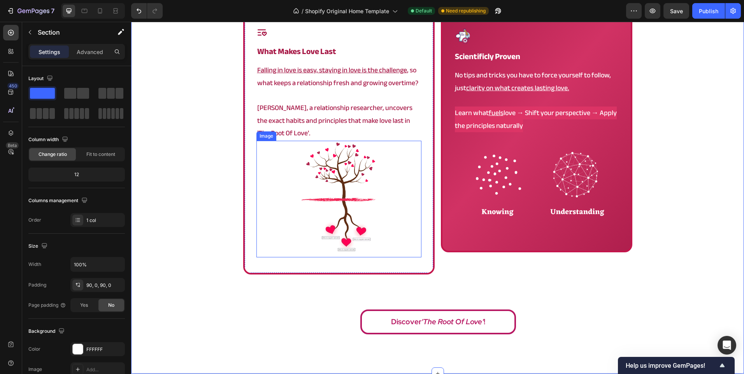
click at [351, 168] on img at bounding box center [339, 199] width 82 height 117
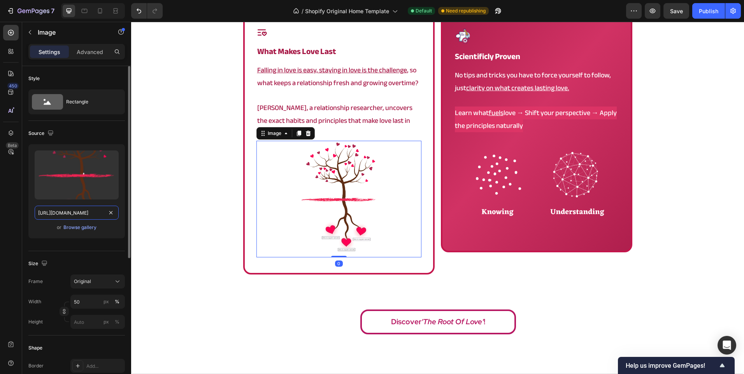
click at [69, 213] on input "[URL][DOMAIN_NAME]" at bounding box center [77, 213] width 84 height 14
paste input "Content_For_the_root_3.png?v=1752826471"
type input "[URL][DOMAIN_NAME]"
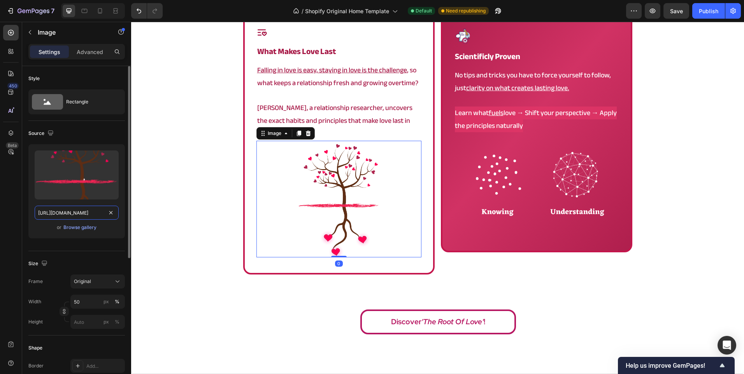
scroll to position [0, 153]
click at [212, 215] on div "Icon what makes love last Heading Falling in love is easy, staying in love is t…" at bounding box center [437, 174] width 613 height 329
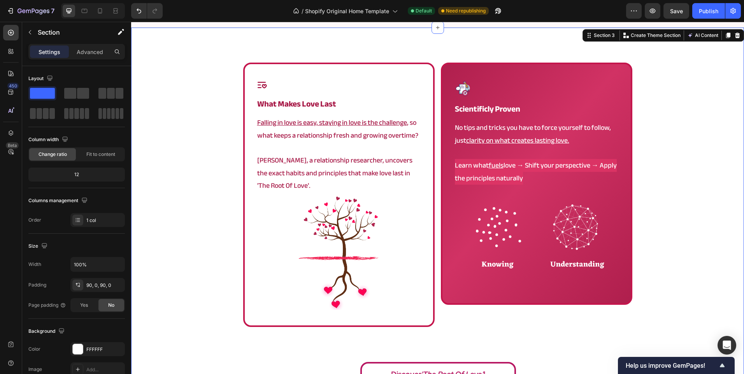
scroll to position [438, 0]
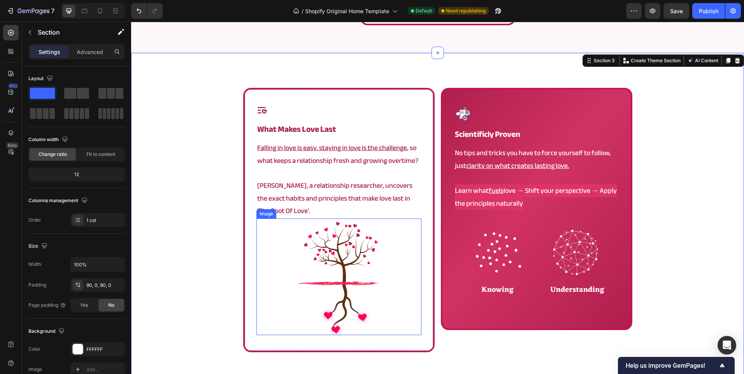
click at [306, 256] on img at bounding box center [339, 277] width 82 height 117
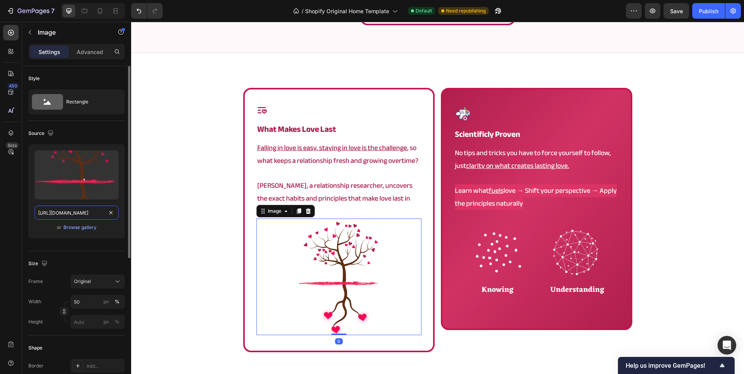
click at [82, 216] on input "[URL][DOMAIN_NAME]" at bounding box center [77, 213] width 84 height 14
paste input "contento_8.png?v=1753014672"
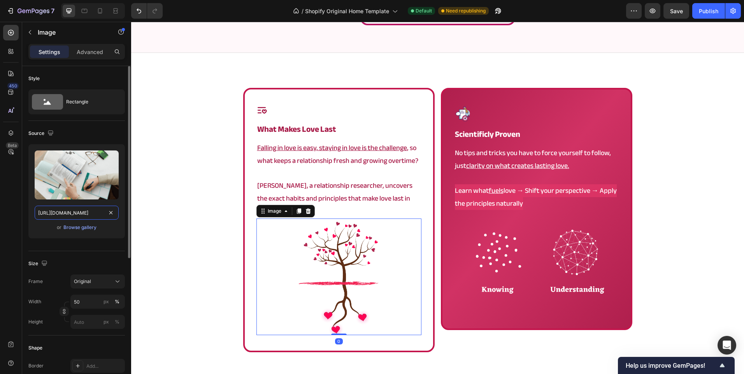
scroll to position [0, 126]
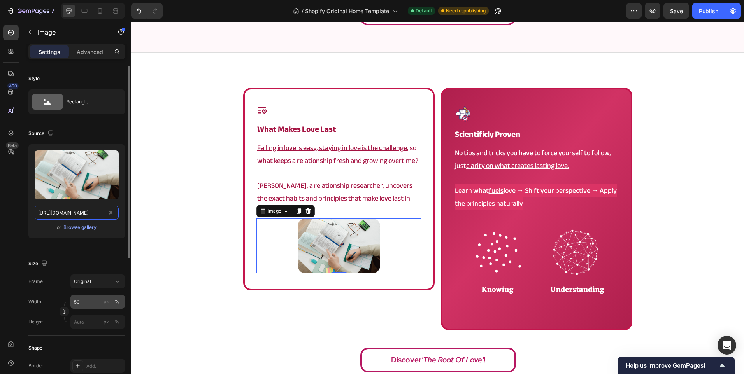
type input "[URL][DOMAIN_NAME]"
click at [83, 299] on input "50" at bounding box center [97, 302] width 54 height 14
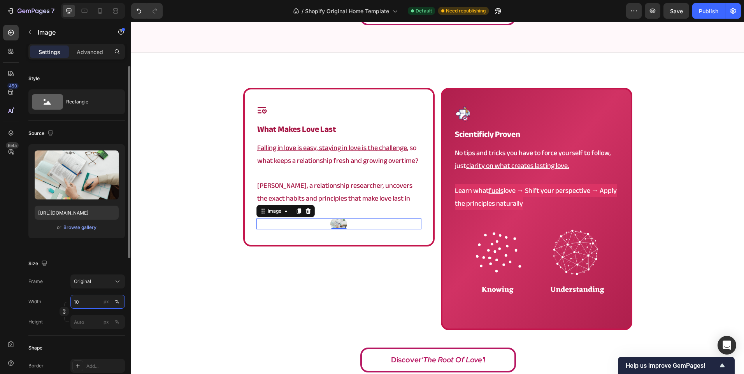
type input "100"
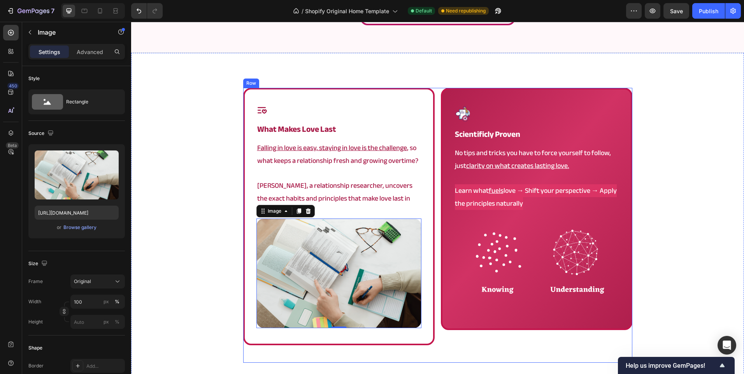
click at [452, 372] on div "Icon what makes love last Heading Falling in love is easy, staying in love is t…" at bounding box center [437, 249] width 613 height 322
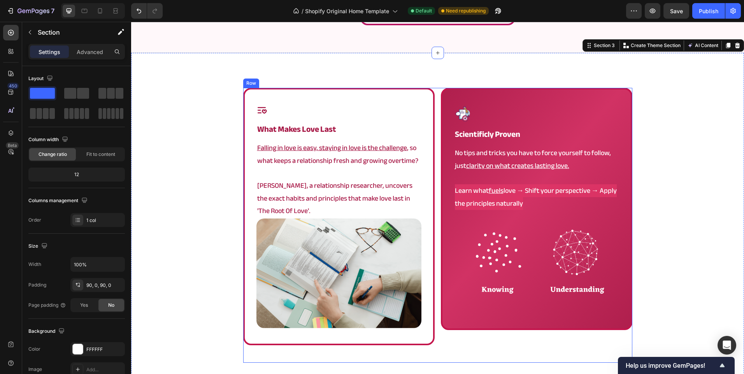
click at [454, 337] on div "Image scientificly proven Heading No tips and tricks you have to force yourself…" at bounding box center [536, 225] width 191 height 275
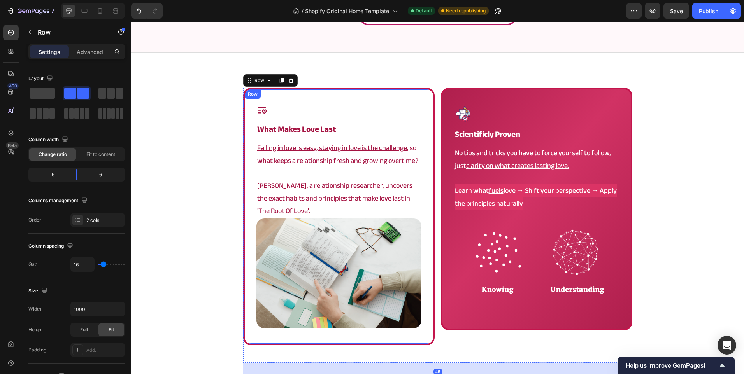
click at [391, 339] on div "Icon what makes love last Heading Falling in love is easy, staying in love is t…" at bounding box center [338, 217] width 191 height 258
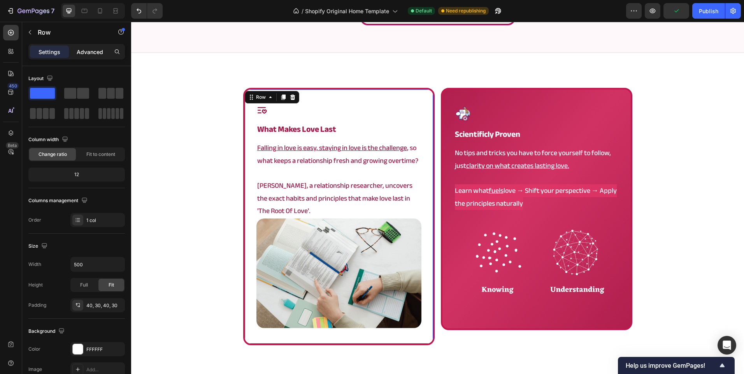
click at [88, 56] on div "Advanced" at bounding box center [89, 52] width 39 height 12
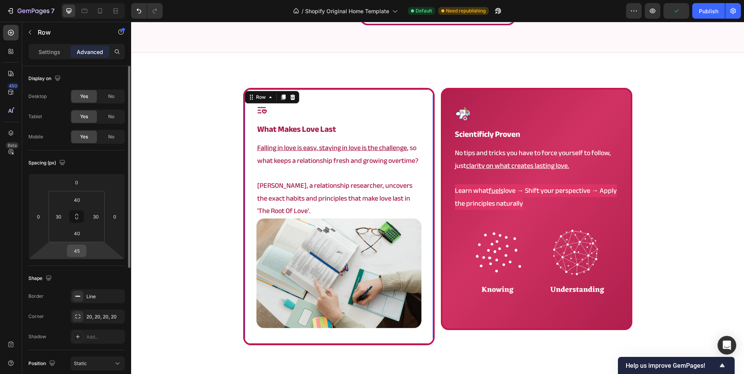
click at [77, 253] on input "45" at bounding box center [77, 251] width 16 height 12
type input "0"
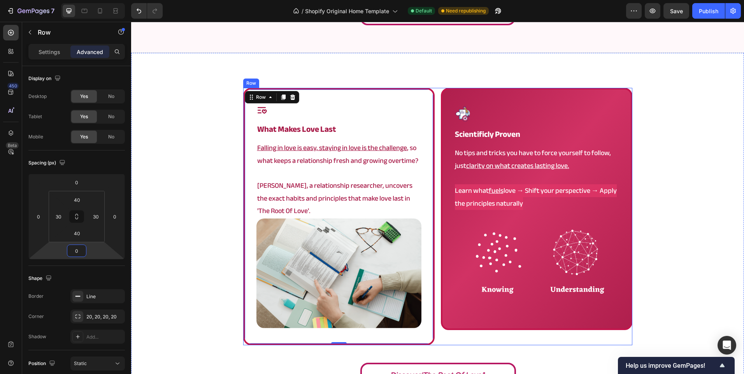
click at [464, 321] on div "Image scientificly proven Heading No tips and tricks you have to force yourself…" at bounding box center [536, 209] width 191 height 242
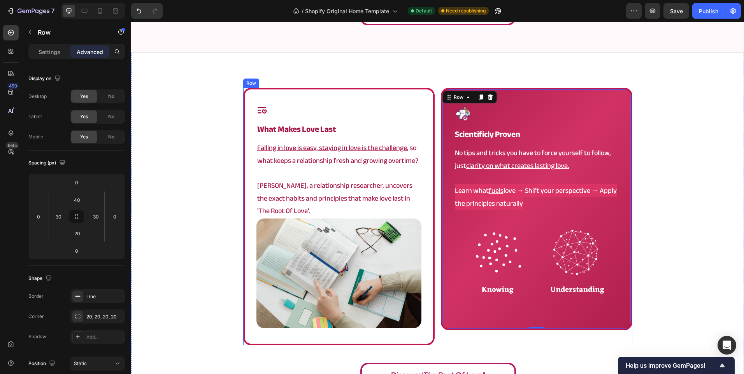
click at [451, 343] on div "Image scientificly proven Heading No tips and tricks you have to force yourself…" at bounding box center [536, 217] width 191 height 258
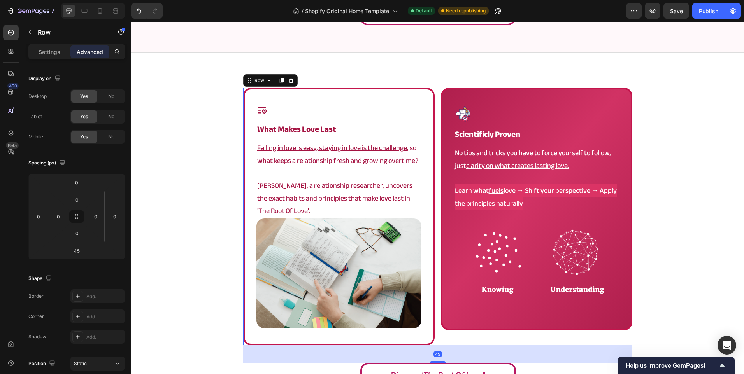
scroll to position [210, 0]
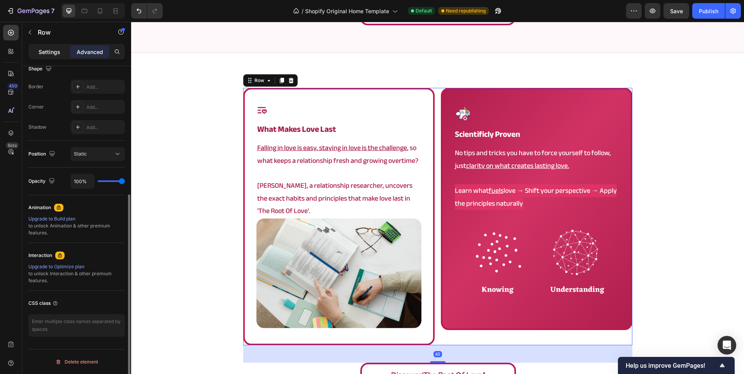
click at [45, 49] on p "Settings" at bounding box center [50, 52] width 22 height 8
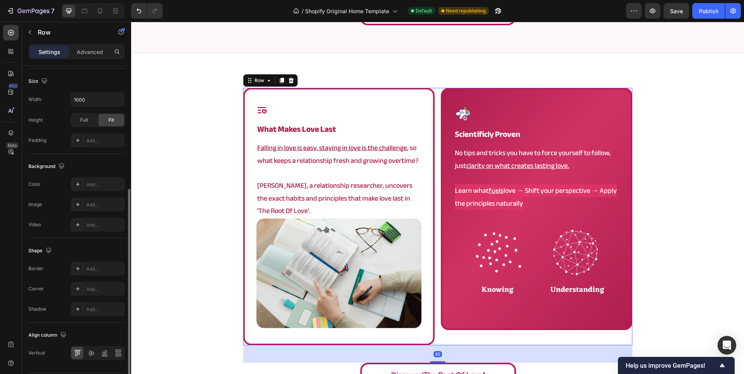
scroll to position [233, 0]
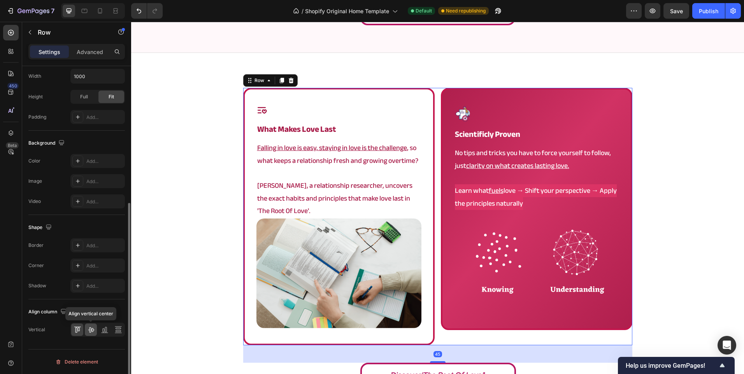
click at [88, 326] on icon at bounding box center [91, 330] width 8 height 8
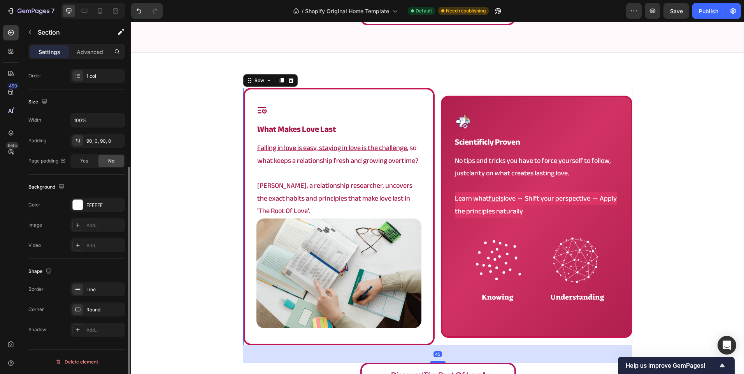
click at [202, 236] on div "Icon what makes love last Heading Falling in love is easy, staying in love is t…" at bounding box center [437, 240] width 613 height 305
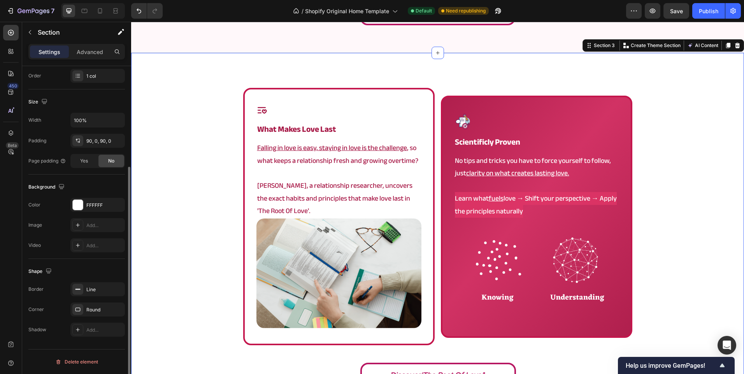
scroll to position [0, 0]
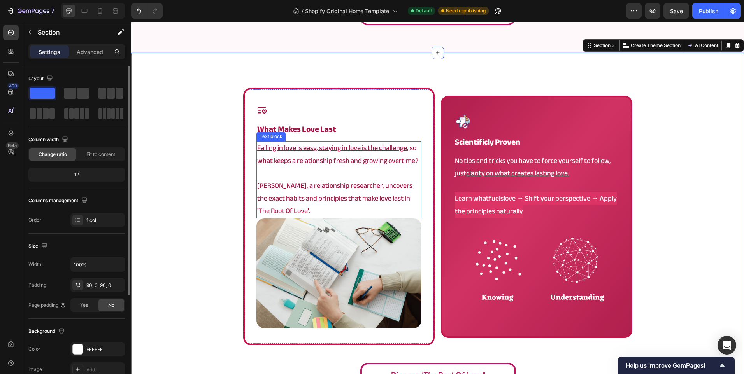
click at [339, 242] on img at bounding box center [338, 274] width 165 height 110
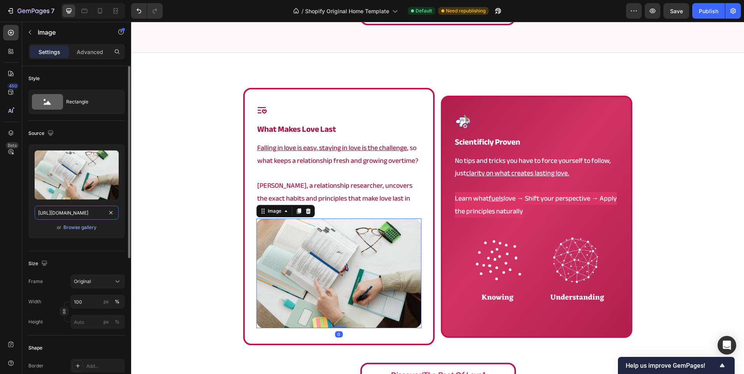
click at [67, 217] on input "[URL][DOMAIN_NAME]" at bounding box center [77, 213] width 84 height 14
paste input "root_165.png?v=1754397466"
type input "[URL][DOMAIN_NAME]"
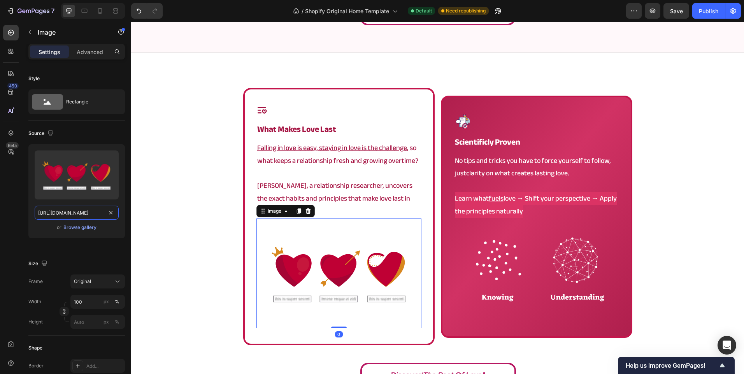
scroll to position [0, 120]
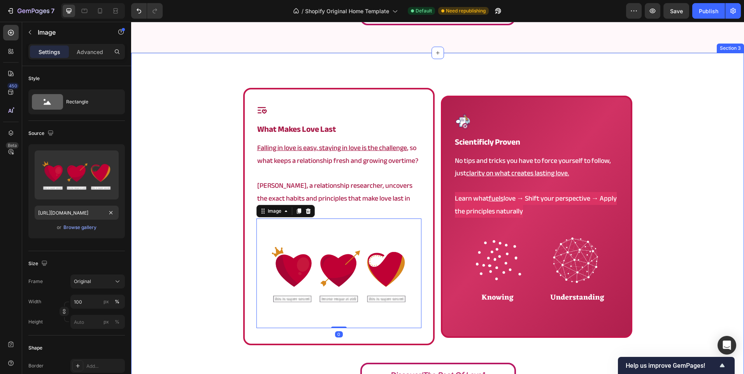
click at [193, 202] on div "Icon what makes love last Heading Falling in love is easy, staying in love is t…" at bounding box center [437, 240] width 613 height 305
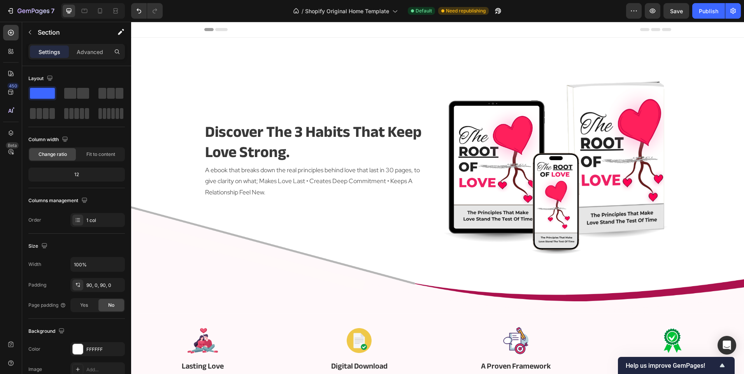
scroll to position [428, 0]
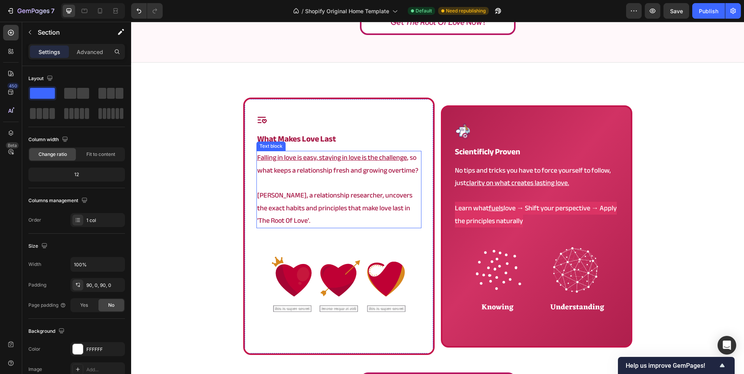
click at [299, 224] on p "[PERSON_NAME], a relationship researcher, uncovers the exact habits and princip…" at bounding box center [338, 208] width 163 height 38
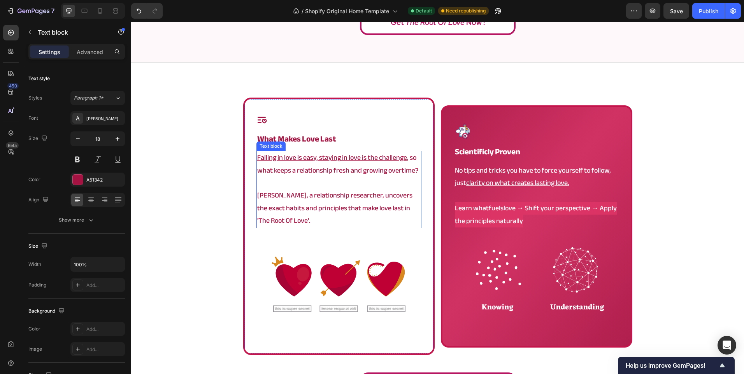
click at [299, 224] on p "[PERSON_NAME], a relationship researcher, uncovers the exact habits and princip…" at bounding box center [338, 208] width 163 height 38
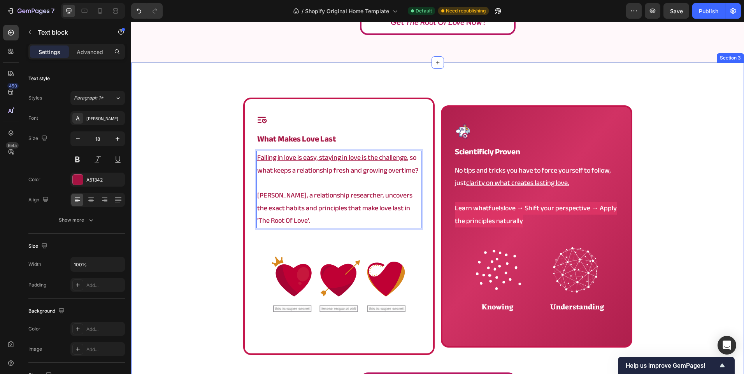
click at [147, 153] on div "Icon what makes love last Heading Falling in love is easy, staying in love is t…" at bounding box center [437, 250] width 613 height 305
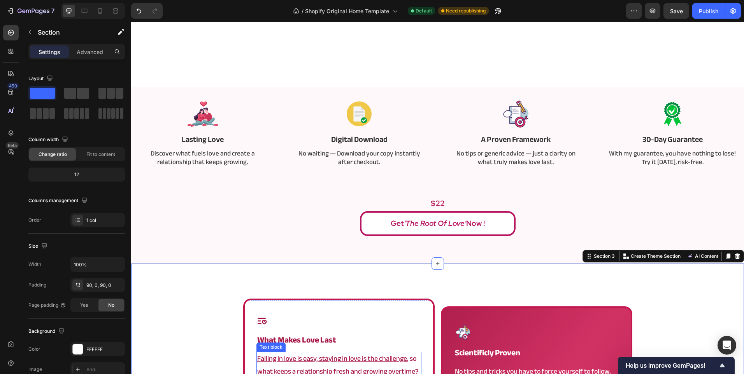
scroll to position [195, 0]
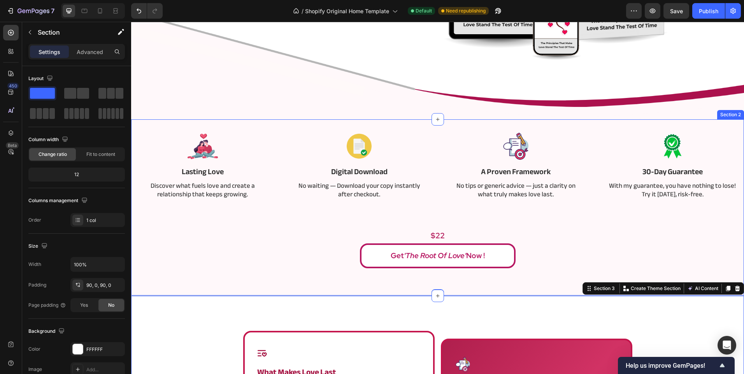
click at [558, 196] on p "No tips or generic advice — just a clarity on what truly makes love last." at bounding box center [516, 190] width 128 height 17
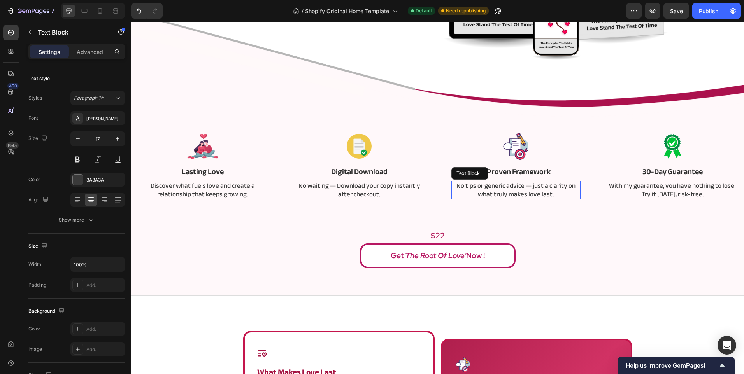
click at [558, 196] on p "No tips or generic advice — just a clarity on what truly makes love last." at bounding box center [516, 190] width 128 height 17
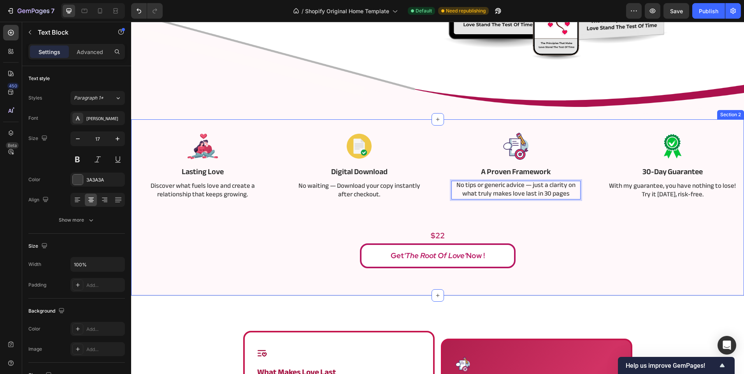
click at [555, 224] on div "Image Lasting Love Text Block Discover what fuels love and create a relationshi…" at bounding box center [437, 198] width 601 height 139
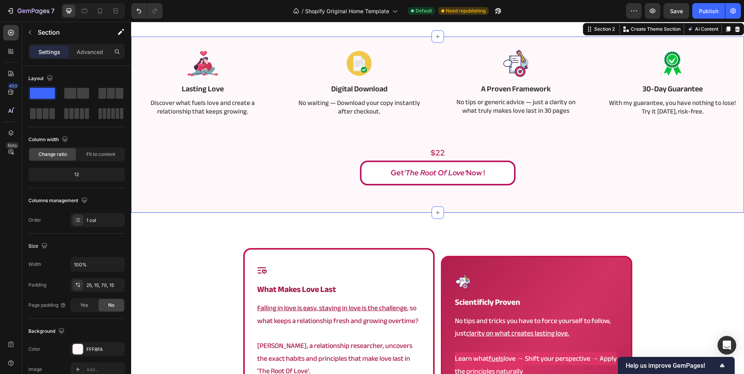
scroll to position [233, 0]
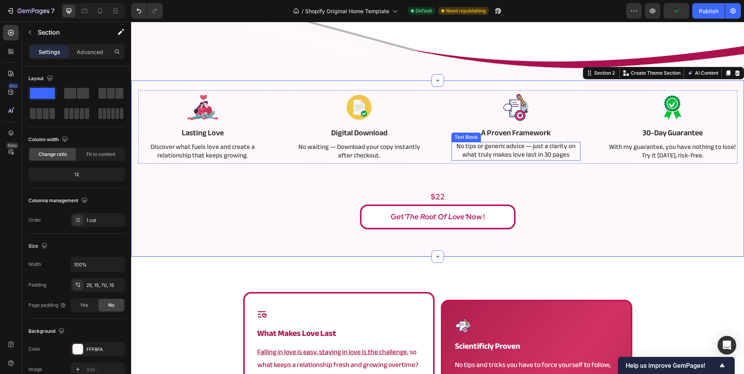
click at [568, 154] on p "No tips or generic advice — just a clarity on what truly makes love last in 30 …" at bounding box center [516, 150] width 128 height 17
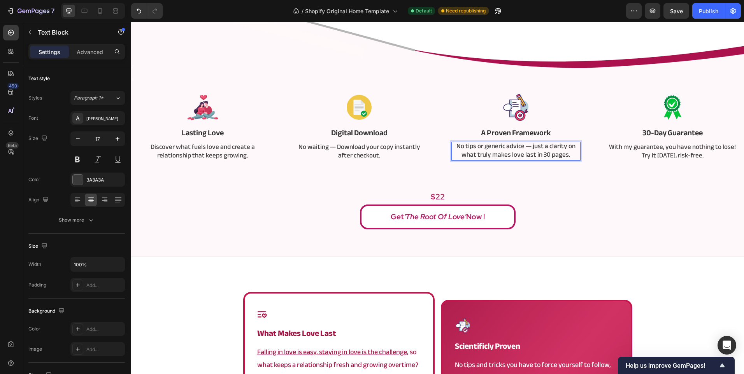
click at [540, 154] on p "No tips or generic advice — just a clarity on what truly makes love last in 30 …" at bounding box center [516, 150] width 128 height 17
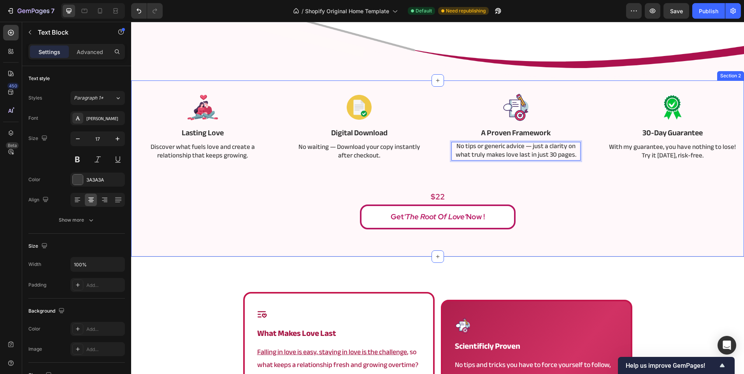
click at [544, 174] on div "Image Lasting Love Text Block Discover what fuels love and create a relationshi…" at bounding box center [437, 159] width 601 height 139
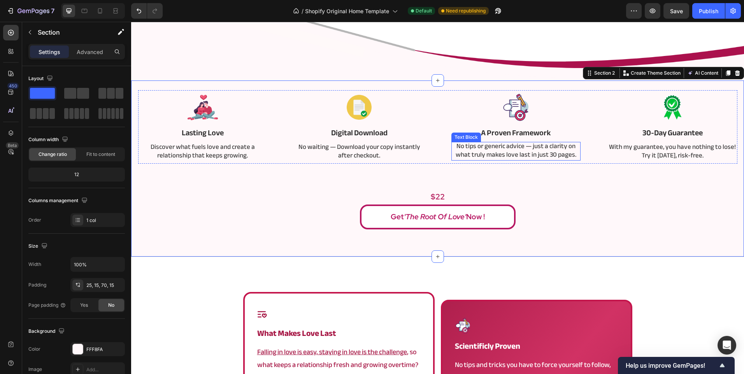
click at [526, 157] on p "No tips or generic advice — just a clarity on what truly makes love last in jus…" at bounding box center [516, 150] width 128 height 17
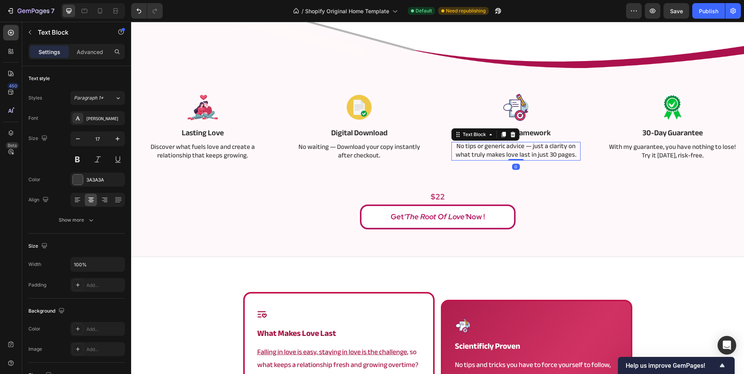
scroll to position [0, 0]
click at [526, 157] on p "No tips or generic advice — just a clarity on what truly makes love last in jus…" at bounding box center [516, 151] width 128 height 17
click at [578, 188] on div "Image Lasting Love Text Block Discover what fuels love and create a relationshi…" at bounding box center [437, 159] width 601 height 139
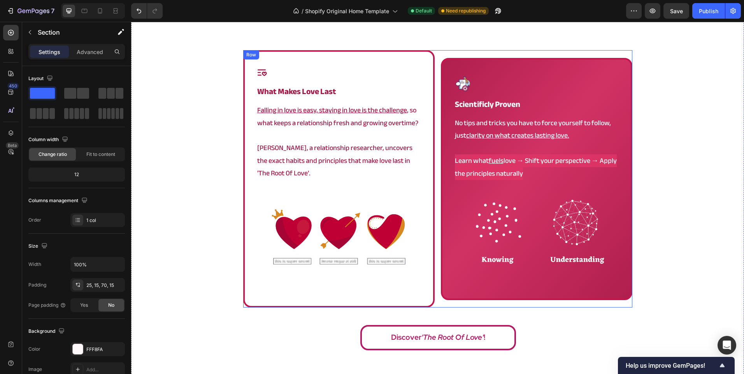
scroll to position [428, 0]
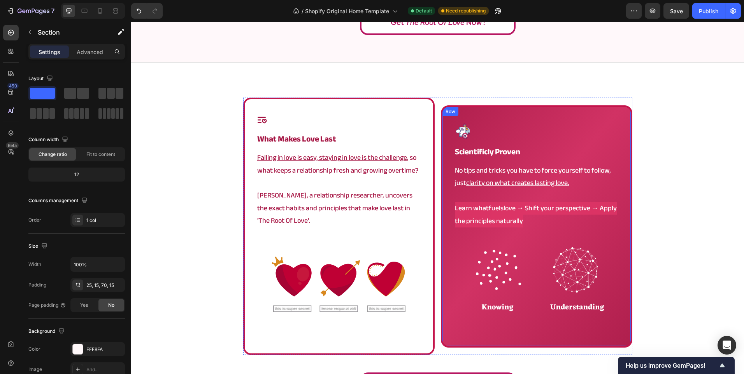
click at [675, 224] on div "Icon what makes love last Heading Falling in love is easy, staying in love is t…" at bounding box center [437, 250] width 613 height 305
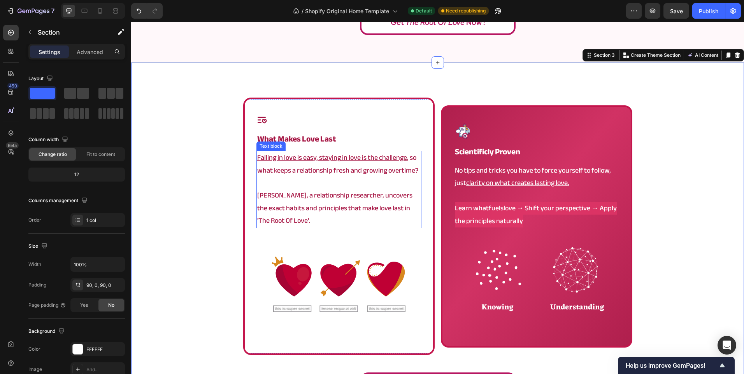
click at [375, 156] on u "Falling in love is easy, staying in love is the challenge" at bounding box center [332, 157] width 150 height 13
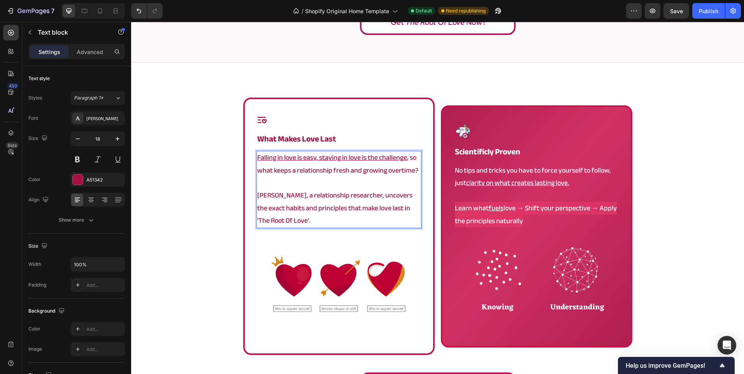
click at [375, 156] on u "Falling in love is easy, staying in love is the challenge" at bounding box center [332, 157] width 150 height 13
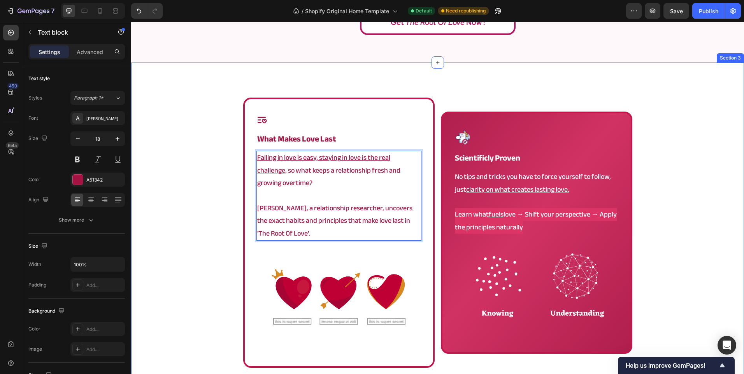
click at [210, 184] on div "Icon what makes love last Heading Falling in love is easy, staying in love is t…" at bounding box center [437, 256] width 613 height 317
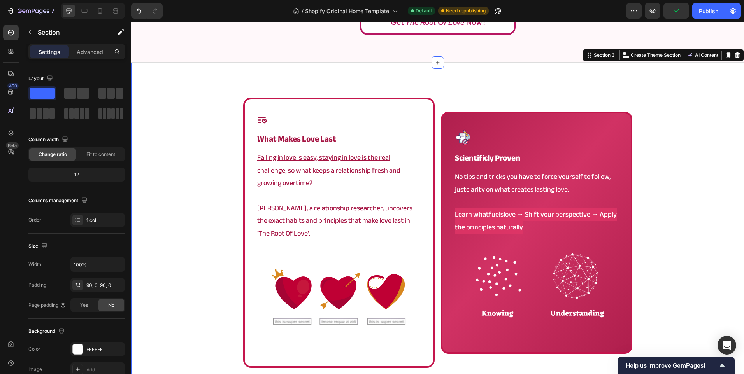
click at [178, 137] on div "Icon what makes love last Heading Falling in love is easy, staying in love is t…" at bounding box center [437, 256] width 613 height 317
click at [436, 208] on div "Icon what makes love last Heading Falling in love is easy, staying in love is t…" at bounding box center [437, 233] width 389 height 270
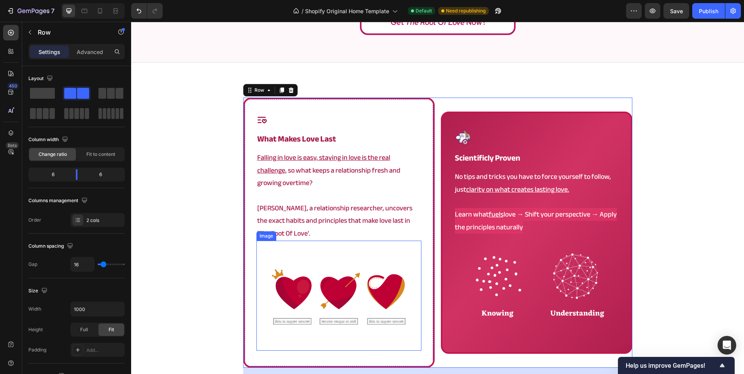
click at [358, 280] on img at bounding box center [338, 296] width 165 height 110
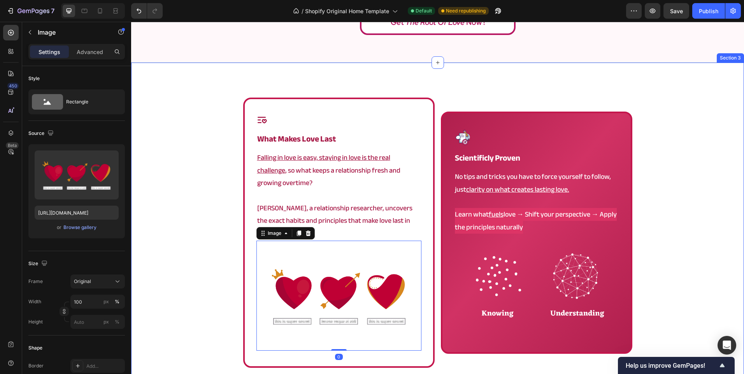
click at [211, 300] on div "Icon what makes love last Heading Falling in love is easy, staying in love is t…" at bounding box center [437, 256] width 613 height 317
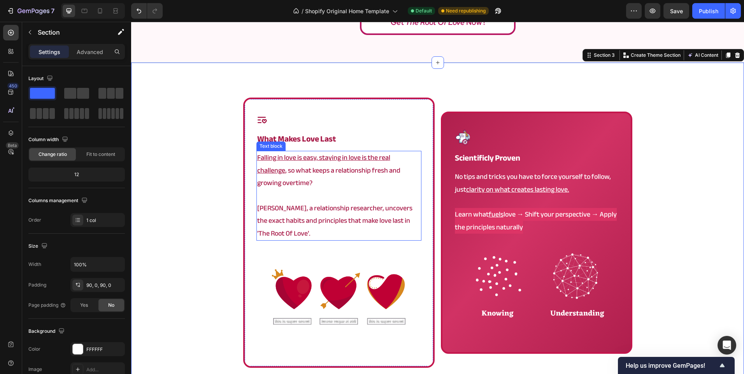
click at [344, 232] on p "[PERSON_NAME], a relationship researcher, uncovers the exact habits and princip…" at bounding box center [338, 221] width 163 height 38
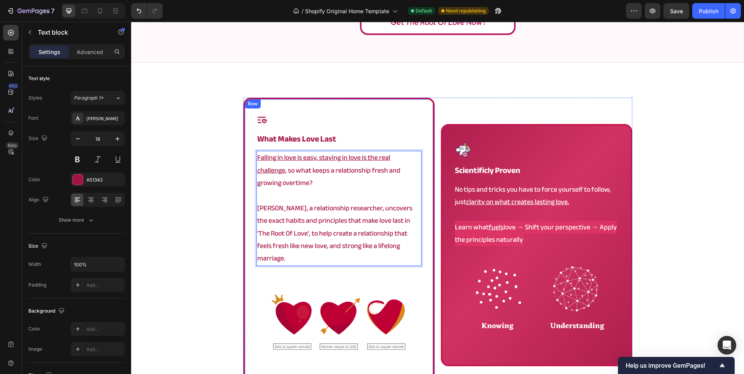
click at [425, 222] on div "Icon what makes love last Heading Falling in love is easy, staying in love is t…" at bounding box center [338, 246] width 191 height 296
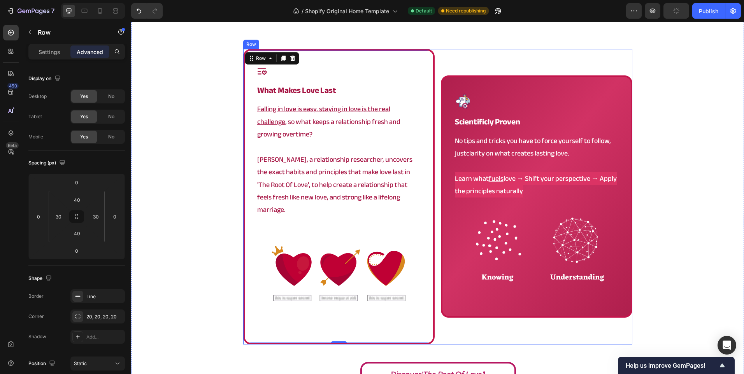
scroll to position [545, 0]
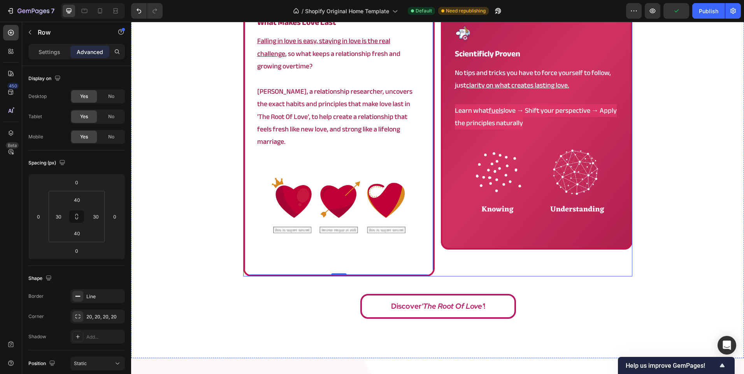
click at [454, 256] on div "Image scientificly proven Heading No tips and tricks you have to force yourself…" at bounding box center [536, 129] width 191 height 296
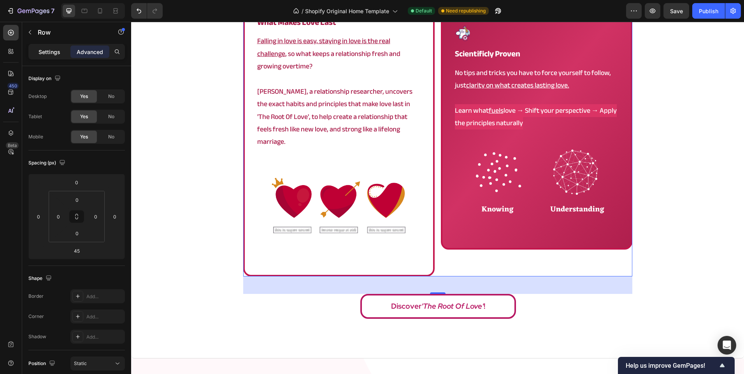
click at [56, 53] on p "Settings" at bounding box center [50, 52] width 22 height 8
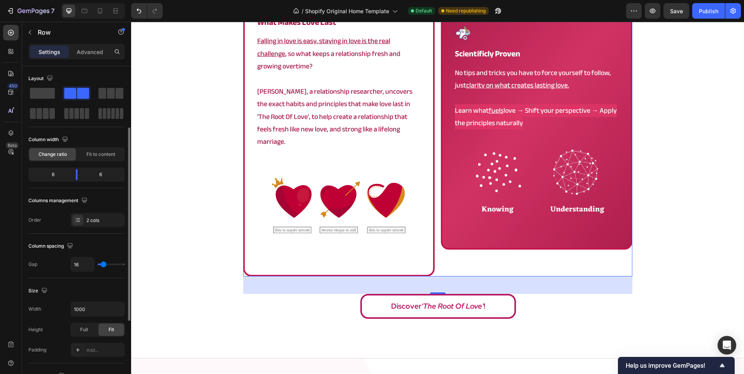
scroll to position [39, 0]
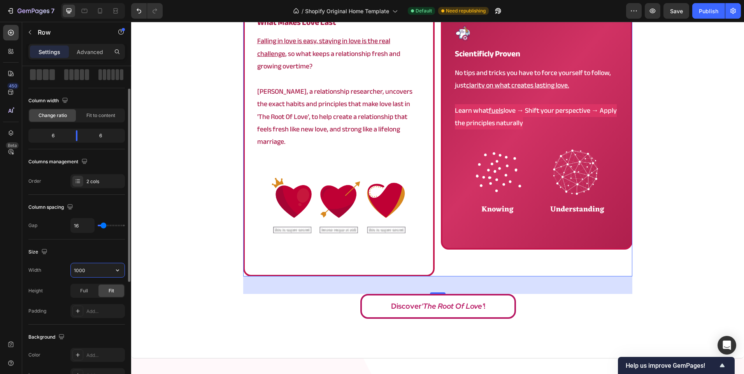
click at [97, 273] on input "1000" at bounding box center [98, 270] width 54 height 14
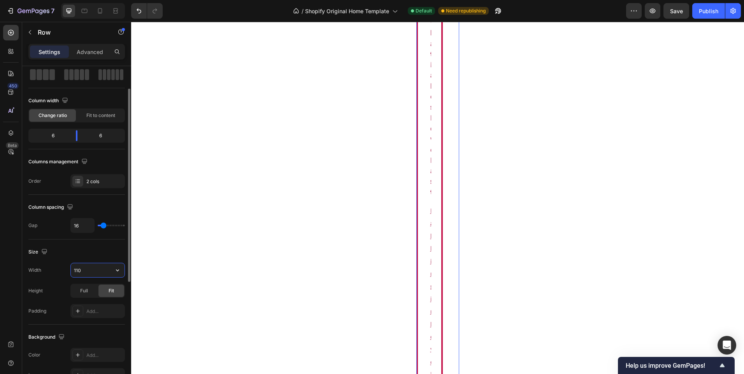
type input "1100"
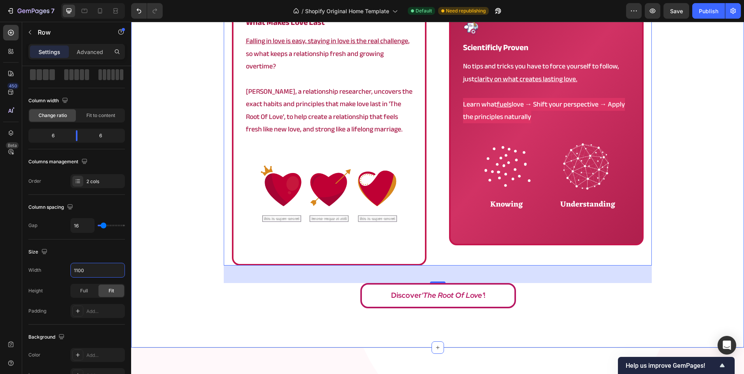
click at [207, 239] on div "Icon what makes love last Heading Falling in love is easy, staying in love is t…" at bounding box center [437, 147] width 613 height 332
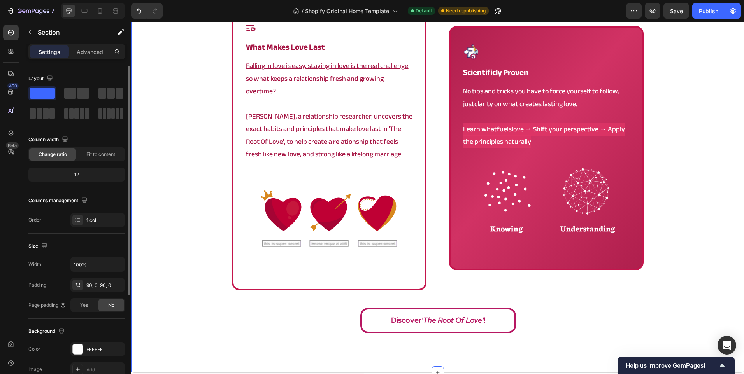
scroll to position [506, 0]
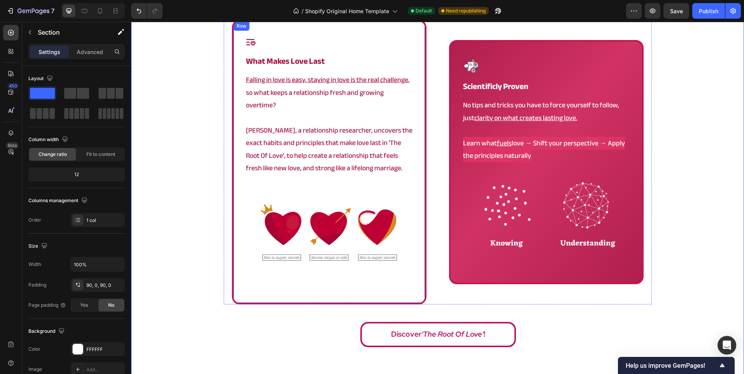
click at [416, 187] on div "Icon what makes love last Heading Falling in love is easy, staying in love is t…" at bounding box center [329, 162] width 195 height 285
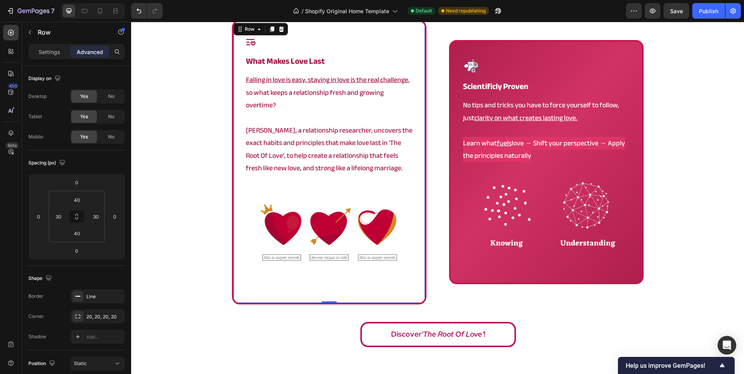
click at [415, 282] on div "Icon what makes love last Heading Falling in love is easy, staying in love is t…" at bounding box center [329, 162] width 195 height 285
click at [49, 51] on p "Settings" at bounding box center [50, 52] width 22 height 8
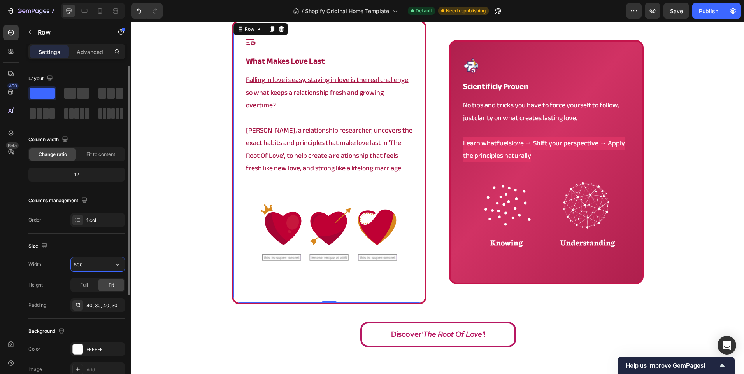
click at [95, 266] on input "500" at bounding box center [98, 265] width 54 height 14
click at [115, 265] on icon "button" at bounding box center [118, 265] width 8 height 8
click at [105, 298] on p "Full 100%" at bounding box center [96, 299] width 44 height 7
type input "100%"
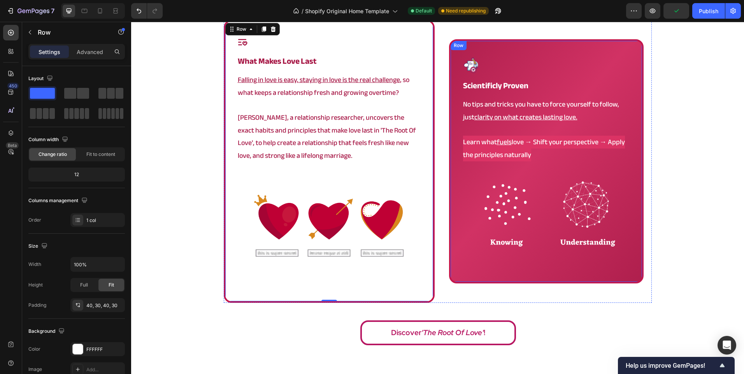
click at [453, 239] on div "Image scientificly proven Heading No tips and tricks you have to force yourself…" at bounding box center [546, 161] width 195 height 244
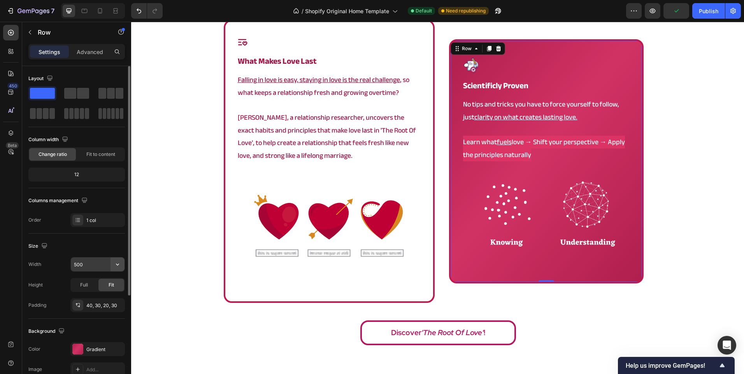
click at [121, 264] on icon "button" at bounding box center [118, 265] width 8 height 8
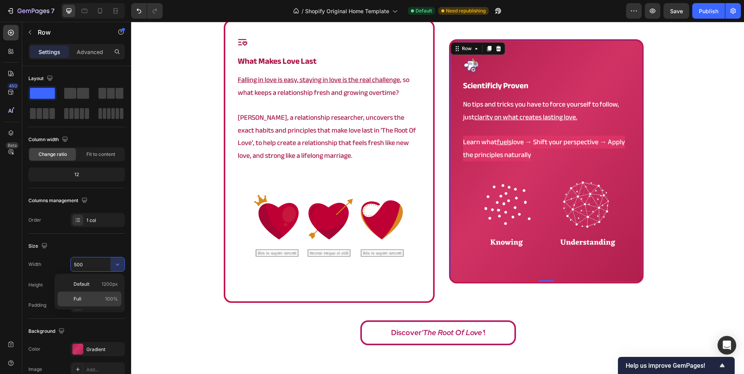
click at [110, 300] on span "100%" at bounding box center [111, 299] width 13 height 7
type input "100%"
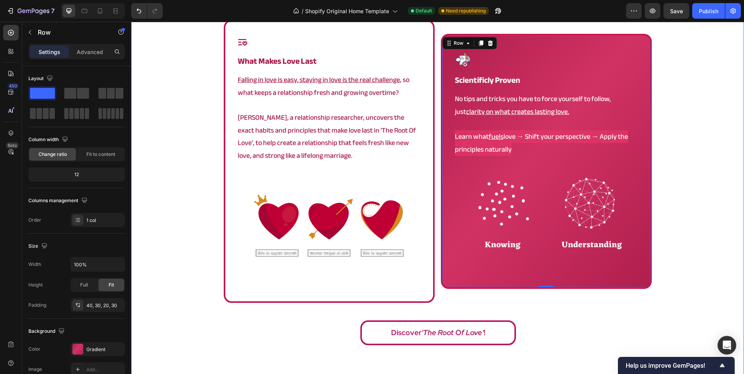
click at [197, 226] on div "Icon what makes love last Heading Falling in love is easy, staying in love is t…" at bounding box center [437, 185] width 613 height 330
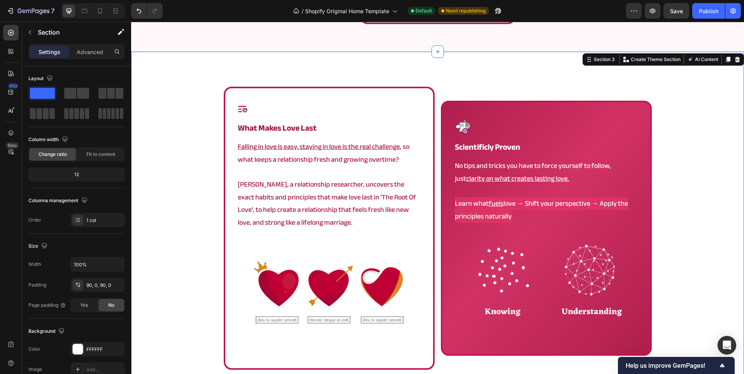
scroll to position [467, 0]
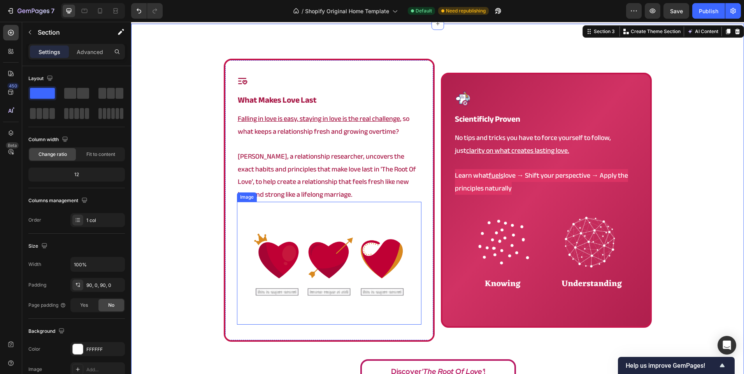
click at [284, 243] on img at bounding box center [329, 263] width 184 height 123
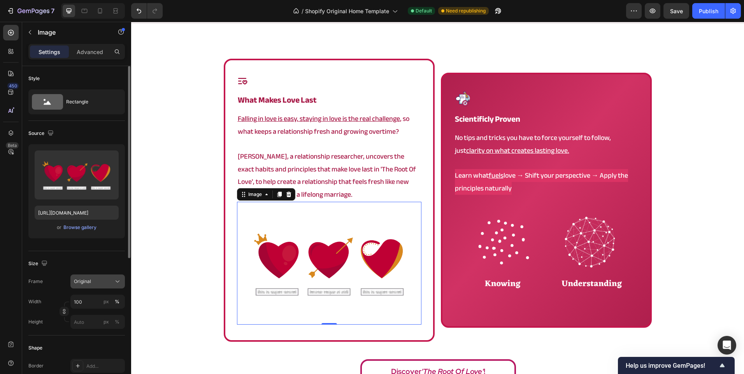
click at [100, 283] on div "Original" at bounding box center [93, 281] width 38 height 7
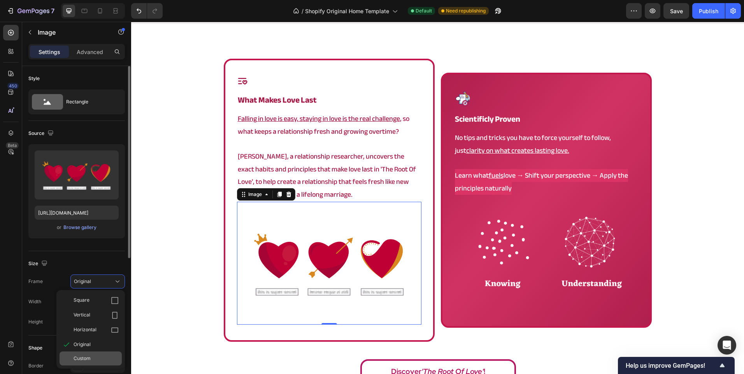
click at [103, 352] on div "Custom" at bounding box center [91, 359] width 62 height 14
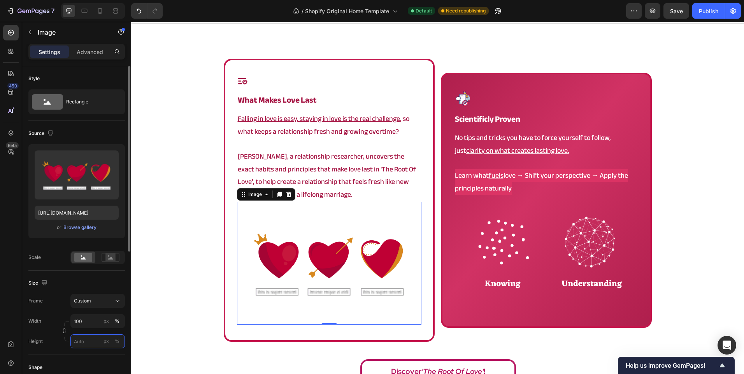
click at [98, 342] on input "px %" at bounding box center [97, 342] width 54 height 14
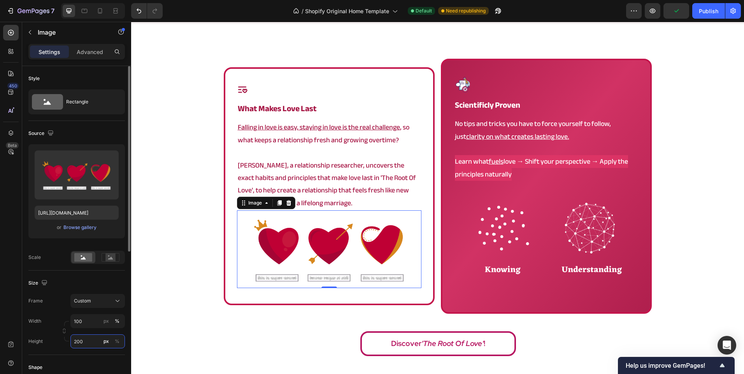
click at [98, 342] on input "200" at bounding box center [97, 342] width 54 height 14
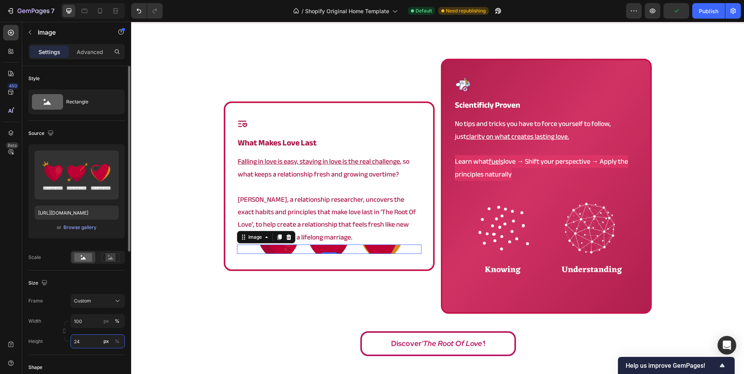
type input "240"
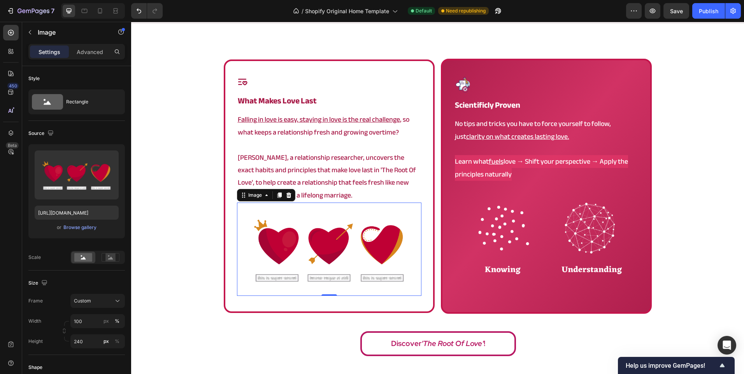
click at [219, 270] on div "Icon what makes love last Heading Falling in love is easy, staying in love is t…" at bounding box center [437, 210] width 613 height 302
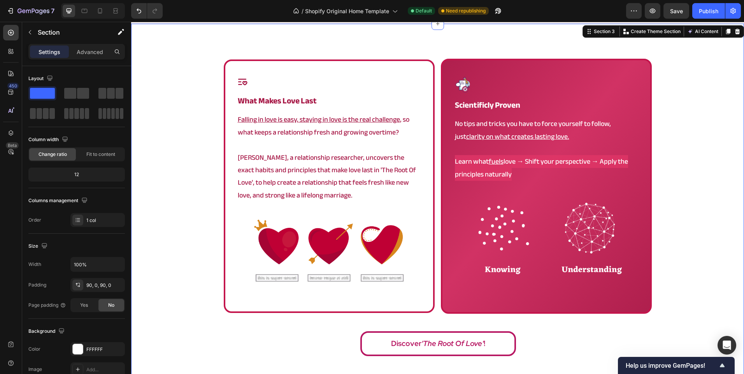
click at [313, 254] on img at bounding box center [329, 249] width 184 height 93
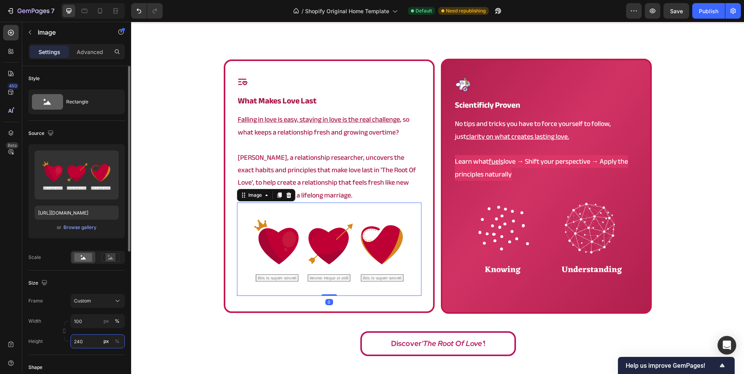
click at [96, 345] on input "240" at bounding box center [97, 342] width 54 height 14
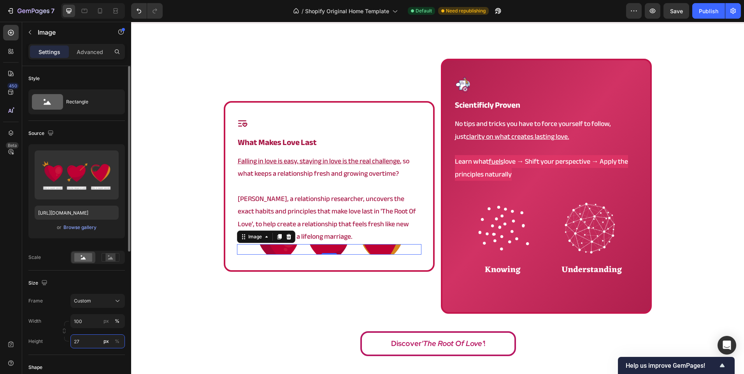
type input "270"
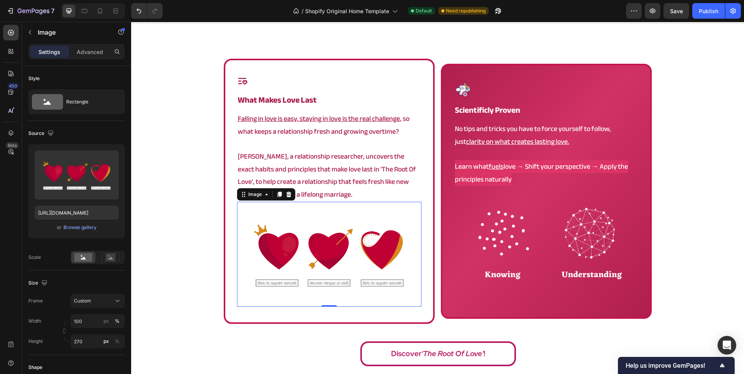
click at [180, 287] on div "Icon what makes love last Heading Falling in love is easy, staying in love is t…" at bounding box center [437, 215] width 613 height 312
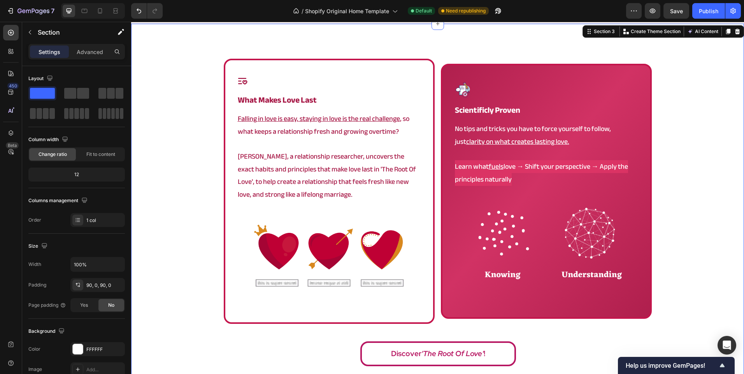
click at [660, 235] on div "Icon what makes love last Heading Falling in love is easy, staying in love is t…" at bounding box center [437, 215] width 613 height 312
click at [582, 256] on img at bounding box center [546, 248] width 184 height 123
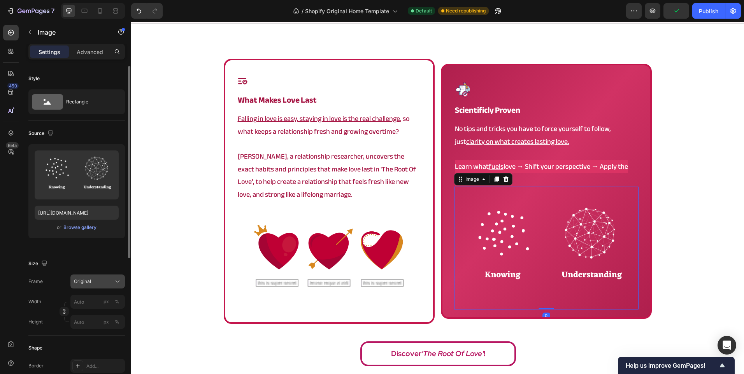
click at [96, 282] on div "Original" at bounding box center [93, 281] width 38 height 7
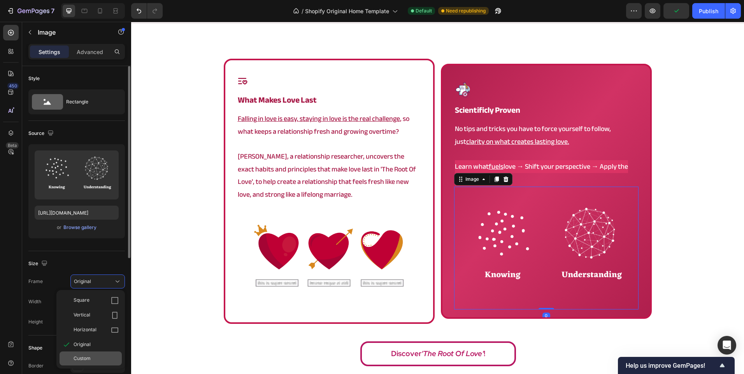
click at [86, 364] on div "Custom" at bounding box center [91, 359] width 62 height 14
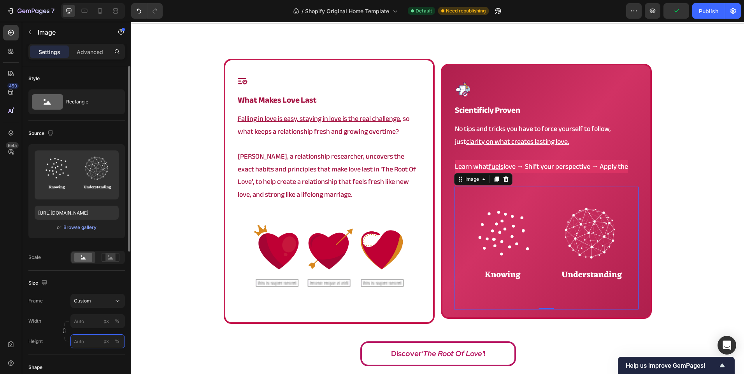
click at [87, 340] on input "px %" at bounding box center [97, 342] width 54 height 14
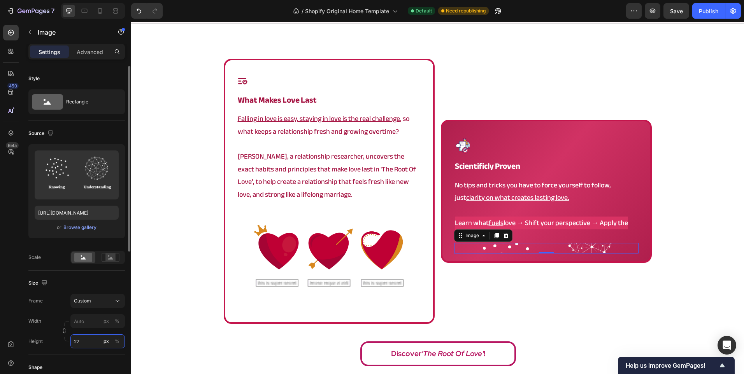
type input "270"
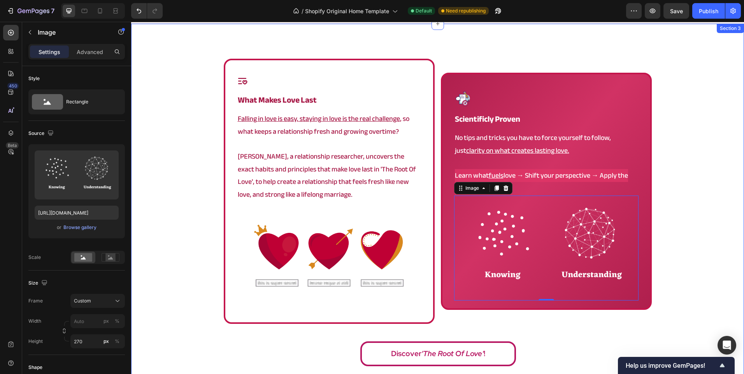
click at [160, 274] on div "Icon what makes love last Heading Falling in love is easy, staying in love is t…" at bounding box center [437, 215] width 613 height 312
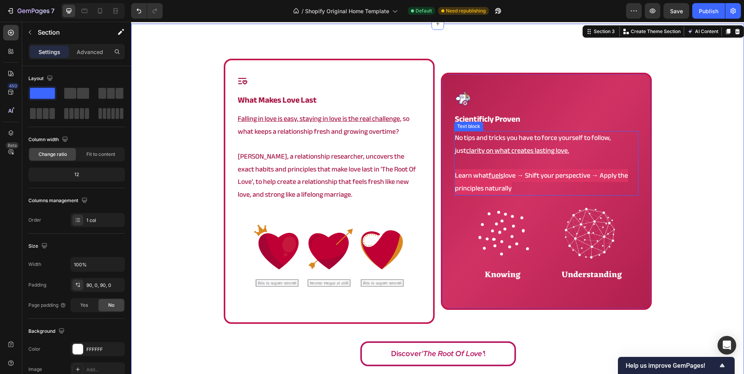
click at [492, 181] on u "fuels" at bounding box center [496, 175] width 15 height 13
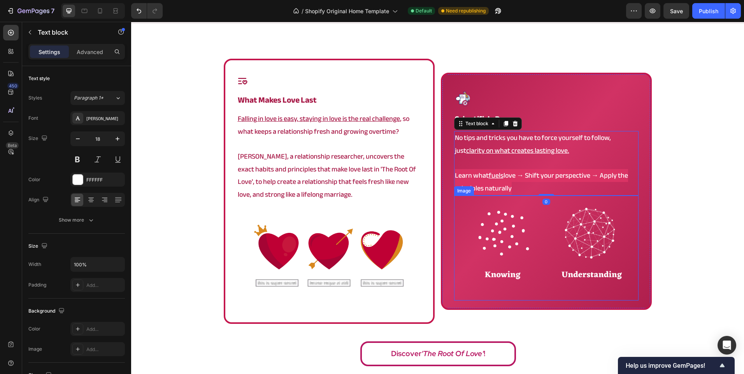
click at [596, 233] on img at bounding box center [546, 248] width 184 height 105
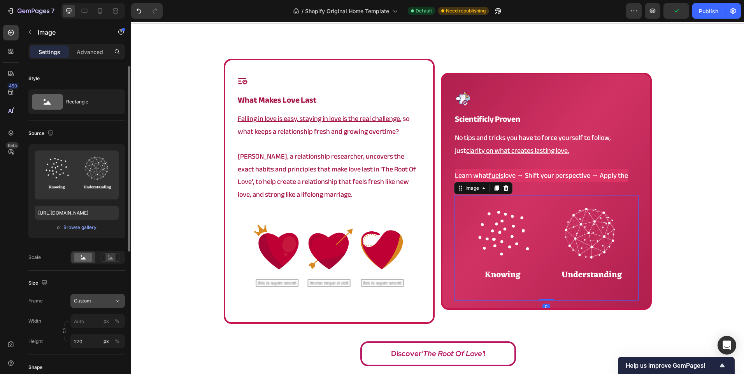
click at [94, 305] on div "Custom" at bounding box center [93, 301] width 38 height 7
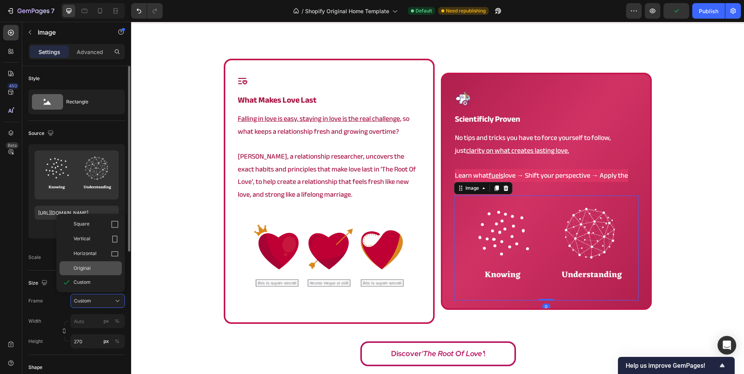
click at [102, 271] on div "Original" at bounding box center [96, 268] width 45 height 7
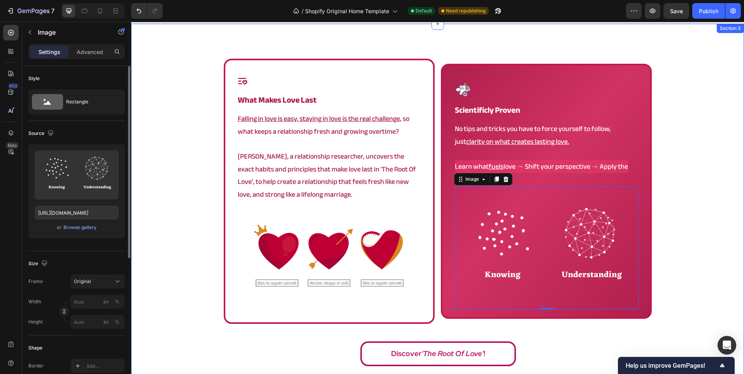
click at [203, 254] on div "Icon what makes love last Heading Falling in love is easy, staying in love is t…" at bounding box center [437, 215] width 613 height 312
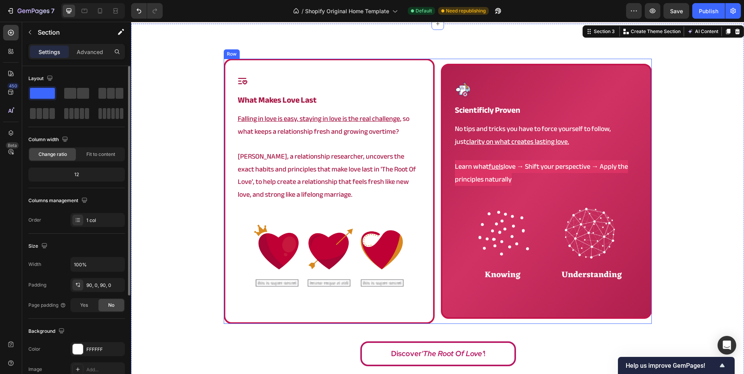
click at [437, 198] on div "Icon what makes love last Heading Falling in love is easy, staying in love is t…" at bounding box center [438, 191] width 428 height 265
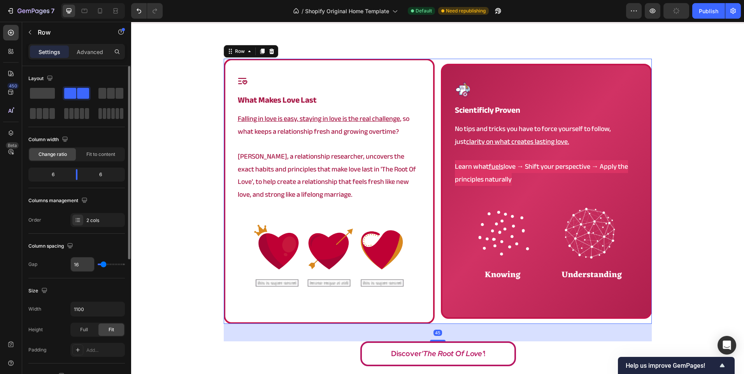
click at [83, 264] on input "16" at bounding box center [82, 265] width 23 height 14
type input "4"
type input "40"
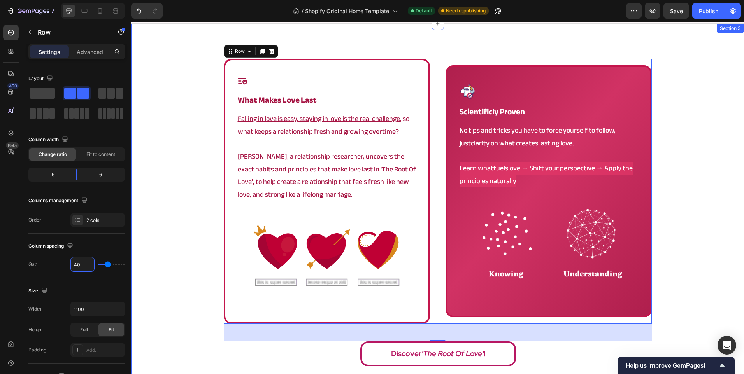
click at [175, 170] on div "Icon what makes love last Heading Falling in love is easy, staying in love is t…" at bounding box center [437, 215] width 613 height 312
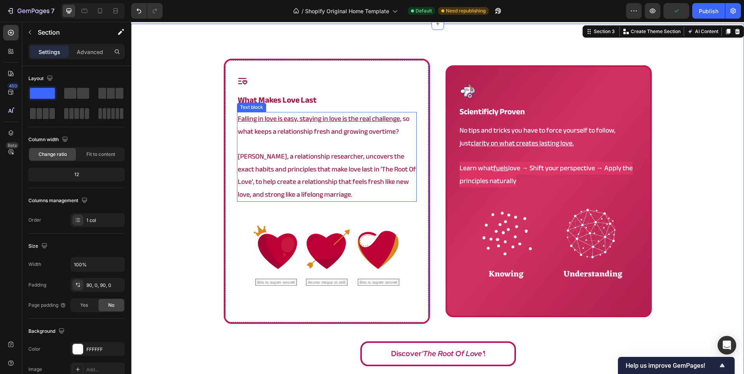
click at [336, 184] on p "[PERSON_NAME], a relationship researcher, uncovers the exact habits and princip…" at bounding box center [327, 176] width 178 height 51
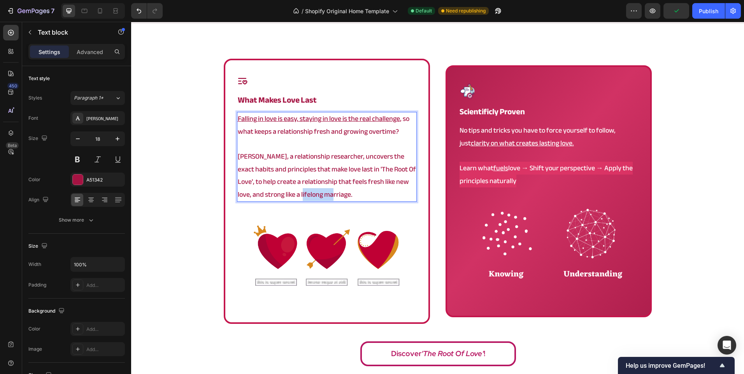
drag, startPoint x: 339, startPoint y: 196, endPoint x: 277, endPoint y: 187, distance: 62.9
click at [280, 188] on p "[PERSON_NAME], a relationship researcher, uncovers the exact habits and princip…" at bounding box center [327, 176] width 178 height 51
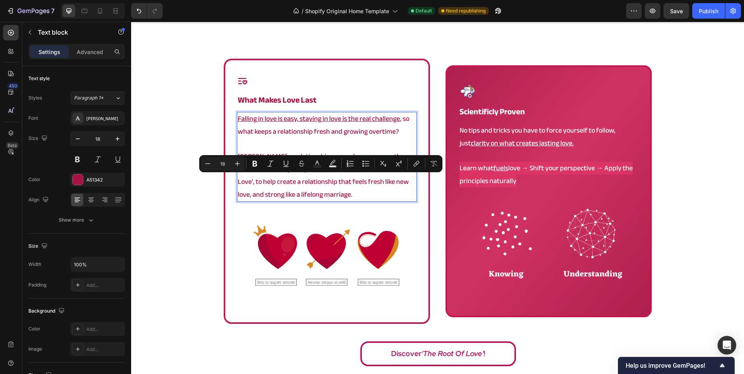
click at [253, 183] on p "[PERSON_NAME], a relationship researcher, uncovers the exact habits and princip…" at bounding box center [327, 176] width 178 height 51
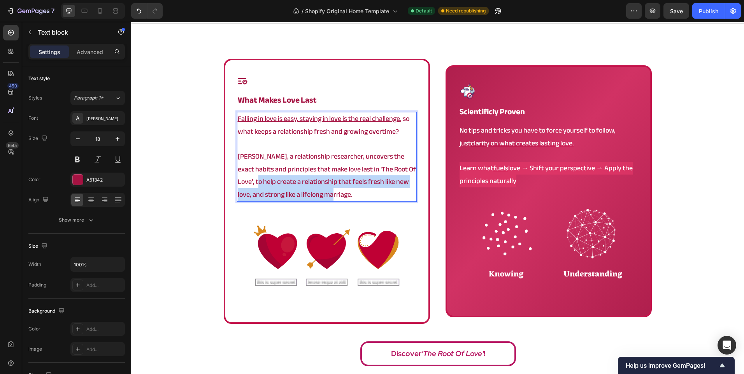
drag, startPoint x: 249, startPoint y: 182, endPoint x: 344, endPoint y: 195, distance: 95.8
click at [344, 195] on p "[PERSON_NAME], a relationship researcher, uncovers the exact habits and princip…" at bounding box center [327, 176] width 178 height 51
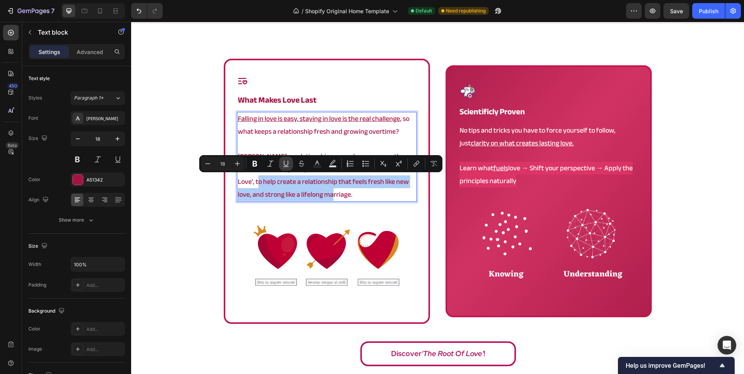
click at [287, 165] on icon "Editor contextual toolbar" at bounding box center [286, 164] width 8 height 8
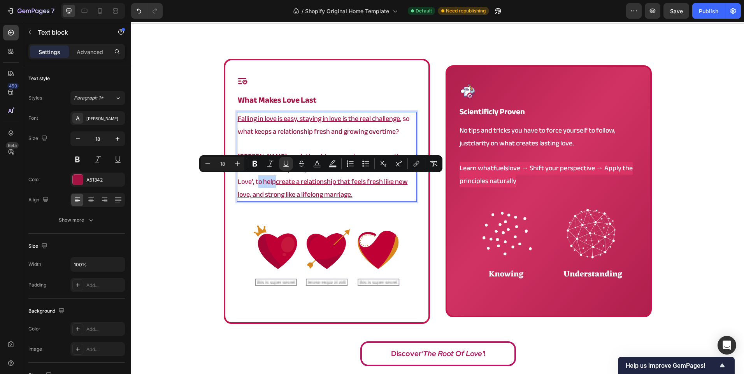
click at [397, 185] on u "create a relationship that feels fresh like new love, and strong like a lifelon…" at bounding box center [323, 187] width 170 height 25
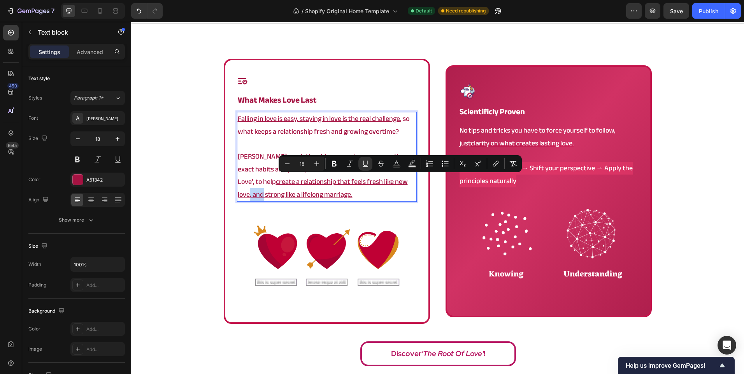
drag, startPoint x: 393, startPoint y: 183, endPoint x: 409, endPoint y: 184, distance: 15.6
click at [409, 184] on p "[PERSON_NAME], a relationship researcher, uncovers the exact habits and princip…" at bounding box center [327, 176] width 178 height 51
click at [367, 161] on icon "Editor contextual toolbar" at bounding box center [365, 164] width 8 height 8
click at [195, 198] on div "Icon what makes love last Heading Falling in love is easy, staying in love is t…" at bounding box center [437, 215] width 613 height 312
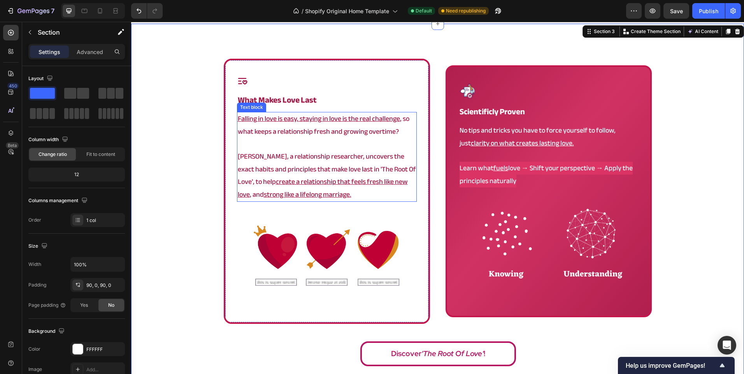
click at [264, 195] on u "strong like a lifelong marriage." at bounding box center [308, 194] width 88 height 13
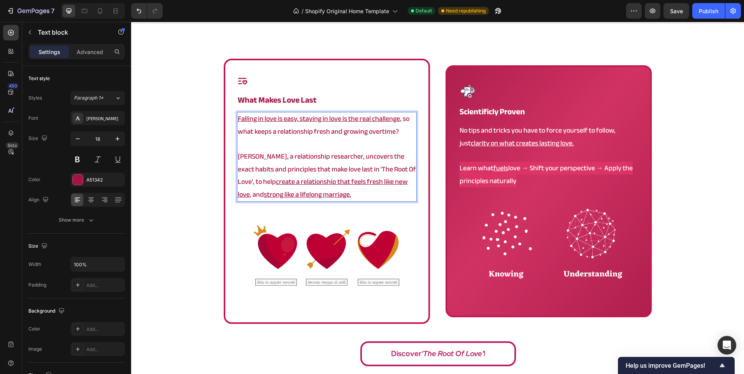
click at [264, 198] on u "strong like a lifelong marriage." at bounding box center [308, 194] width 88 height 13
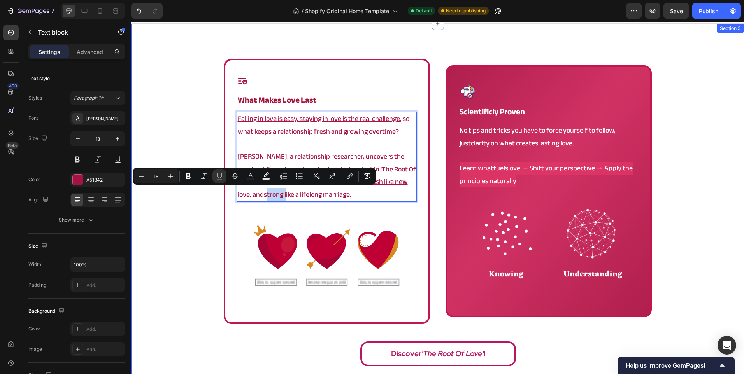
click at [188, 216] on div "Icon what makes love last Heading Falling in love is easy, staying in love is t…" at bounding box center [437, 215] width 613 height 312
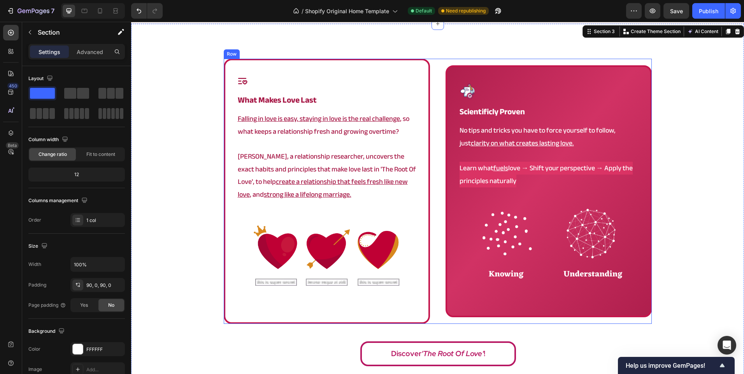
click at [430, 290] on div "Icon what makes love last Heading Falling in love is easy, staying in love is t…" at bounding box center [438, 191] width 428 height 265
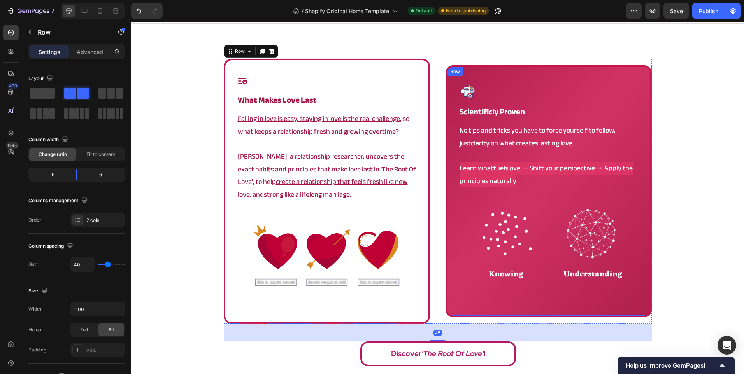
click at [452, 289] on div "Image scientificly proven Heading No tips and tricks you have to force yourself…" at bounding box center [548, 191] width 206 height 252
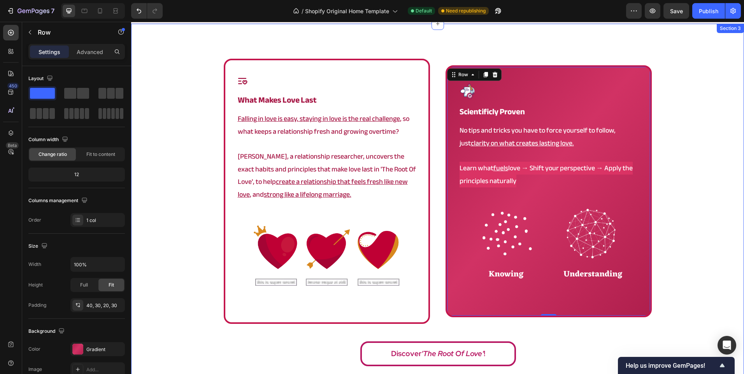
click at [672, 279] on div "Icon what makes love last Heading Falling in love is easy, staying in love is t…" at bounding box center [437, 215] width 613 height 312
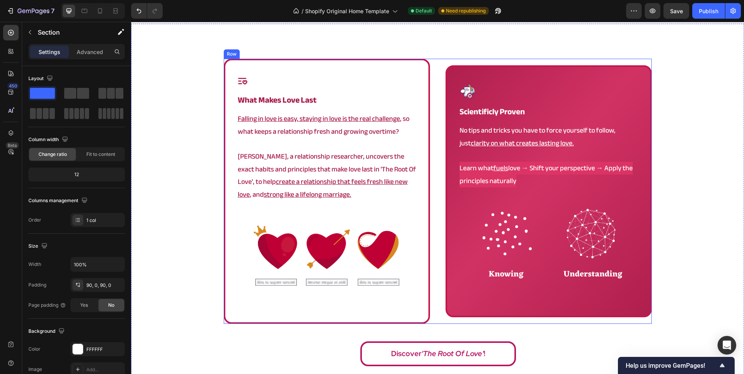
click at [441, 319] on div "Icon what makes love last Heading Falling in love is easy, staying in love is t…" at bounding box center [438, 191] width 428 height 265
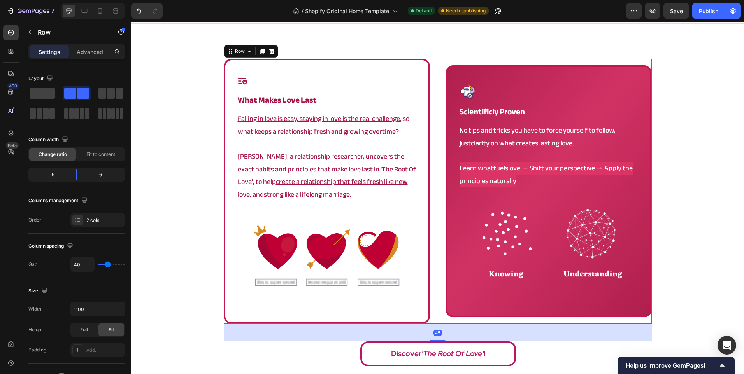
click at [468, 312] on div "Image scientificly proven Heading No tips and tricks you have to force yourself…" at bounding box center [548, 191] width 206 height 252
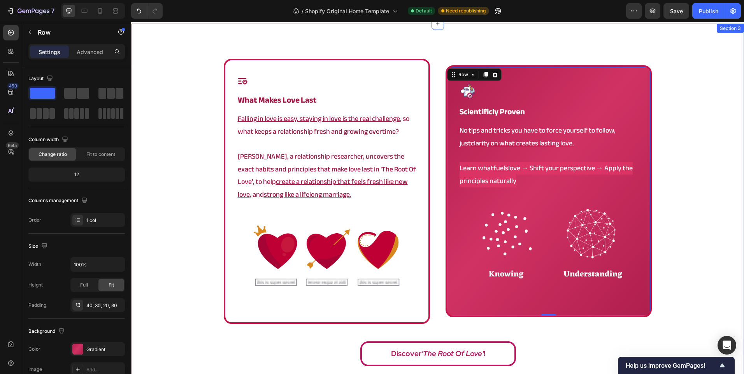
click at [666, 287] on div "Icon what makes love last Heading Falling in love is easy, staying in love is t…" at bounding box center [437, 215] width 613 height 312
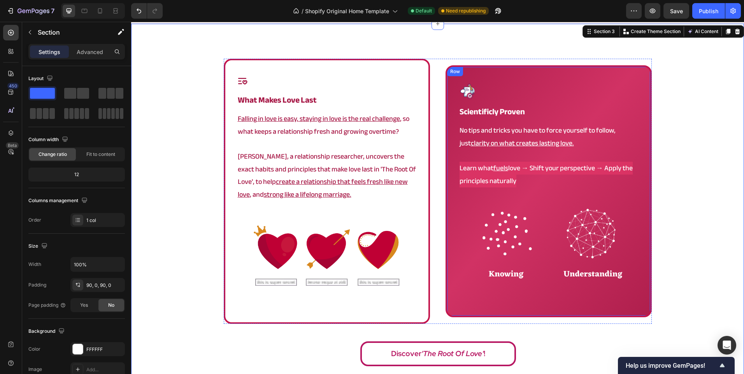
click at [496, 315] on div "Image scientificly proven Heading No tips and tricks you have to force yourself…" at bounding box center [548, 191] width 206 height 252
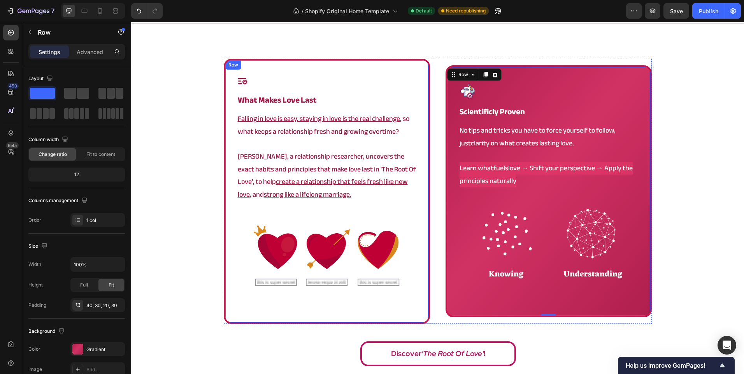
click at [373, 313] on div "Icon what makes love last Heading Falling in love is easy, staying in love is t…" at bounding box center [327, 191] width 206 height 265
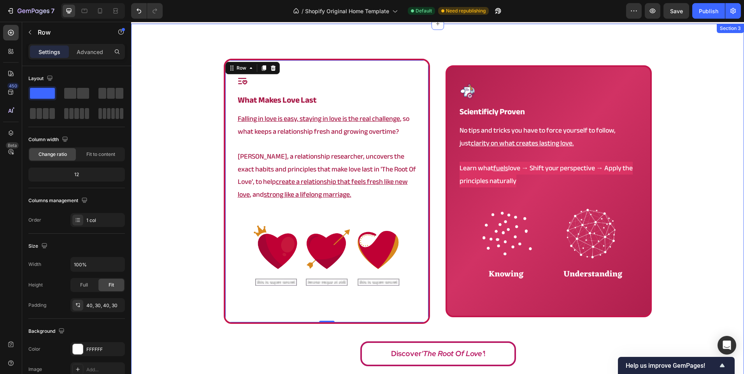
click at [696, 249] on div "Icon what makes love last Heading Falling in love is easy, staying in love is t…" at bounding box center [437, 215] width 613 height 312
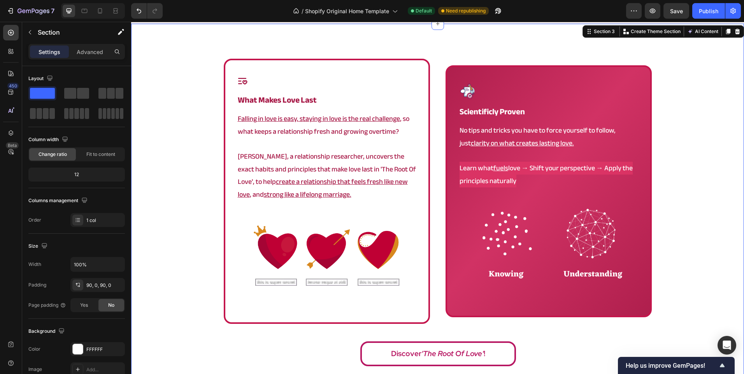
click at [681, 209] on div "Icon what makes love last Heading Falling in love is easy, staying in love is t…" at bounding box center [437, 215] width 613 height 312
click at [528, 165] on span "Learn what fuels love → Shift your perspective → Apply the principles naturally" at bounding box center [545, 174] width 173 height 25
click at [530, 165] on span "Learn what fuels love → Shift your perspective → Apply the principles naturally" at bounding box center [545, 174] width 173 height 25
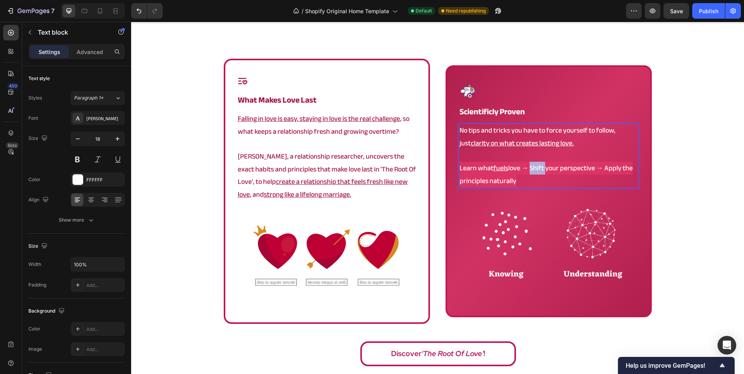
click at [519, 169] on span "Learn what fuels love → Shift your perspective → Apply the principles naturally" at bounding box center [545, 174] width 173 height 25
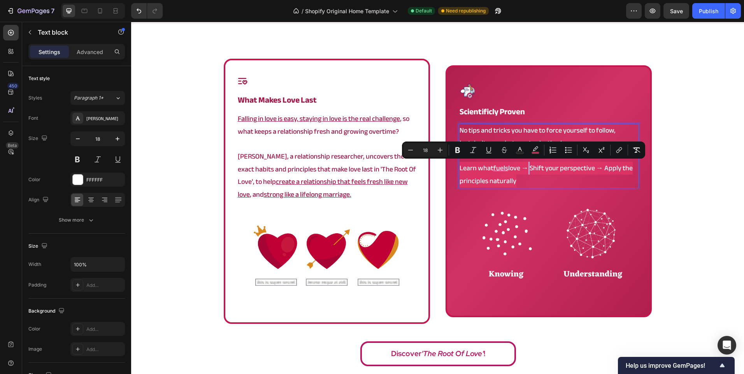
click at [525, 170] on span "Learn what fuels love → Shift your perspective → Apply the principles naturally" at bounding box center [545, 174] width 173 height 25
copy span "→"
click at [533, 182] on p "Learn what fuels love → Shift your perspective → Apply the principles naturally" at bounding box center [548, 174] width 178 height 25
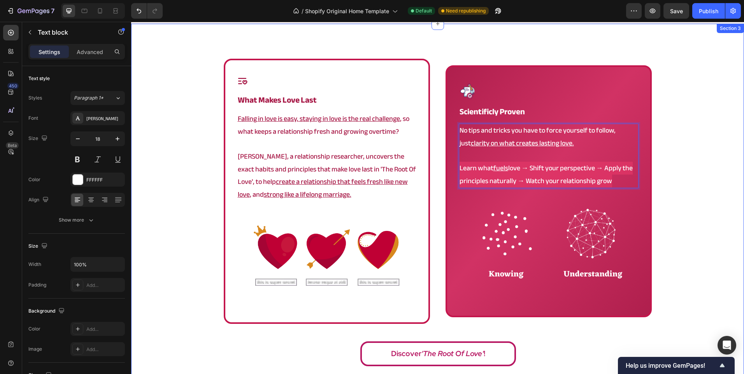
click at [678, 201] on div "Icon what makes love last Heading Falling in love is easy, staying in love is t…" at bounding box center [437, 215] width 613 height 312
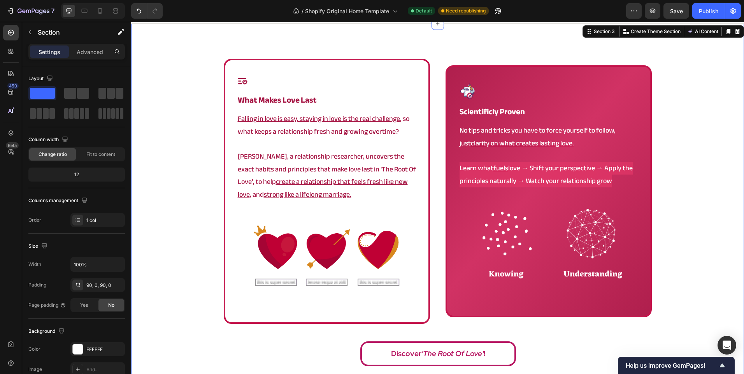
click at [658, 184] on div "Icon what makes love last Heading Falling in love is easy, staying in love is t…" at bounding box center [437, 215] width 613 height 312
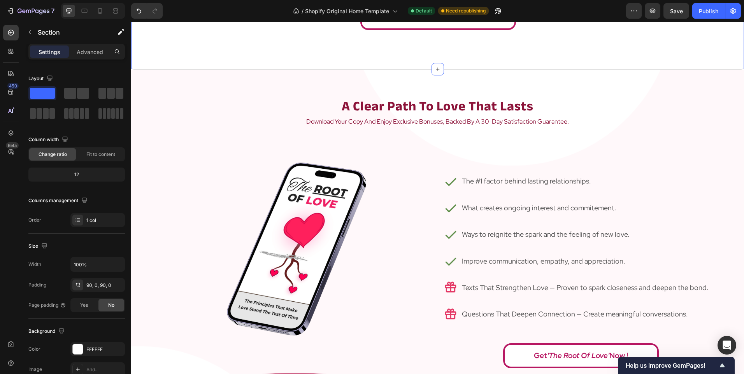
scroll to position [817, 0]
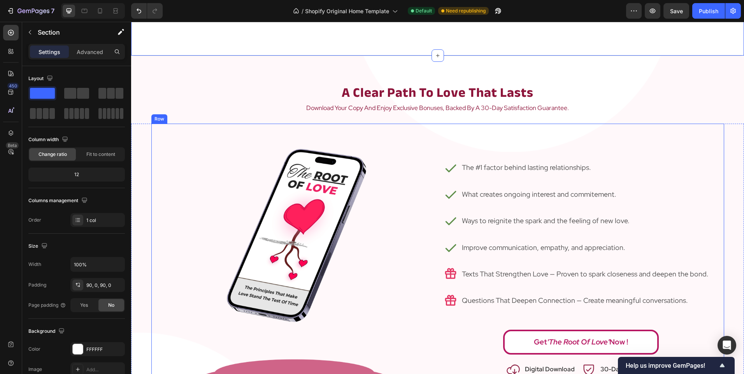
click at [445, 326] on div "Icon The #1 factor behind lasting relationships. Text Block Row Icon What creat…" at bounding box center [581, 266] width 286 height 284
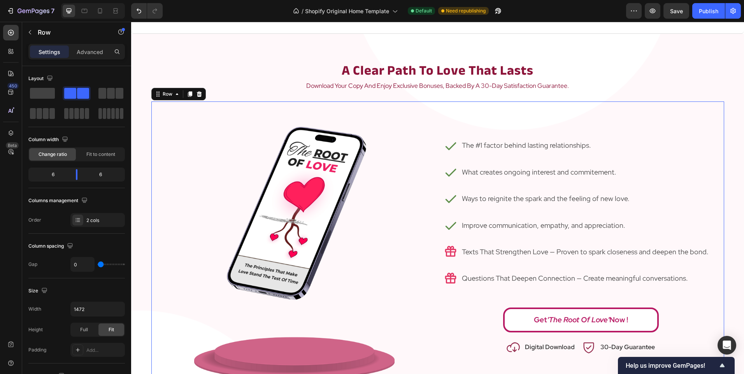
scroll to position [1011, 0]
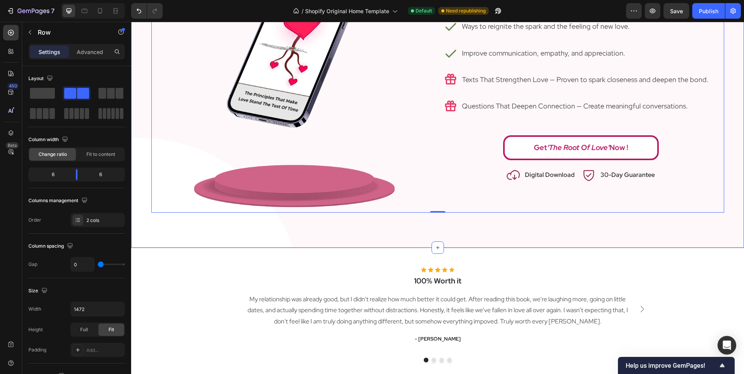
click at [501, 221] on div "a clear path to love that lasts Heading download your copy and enjoy exclusive …" at bounding box center [437, 55] width 613 height 387
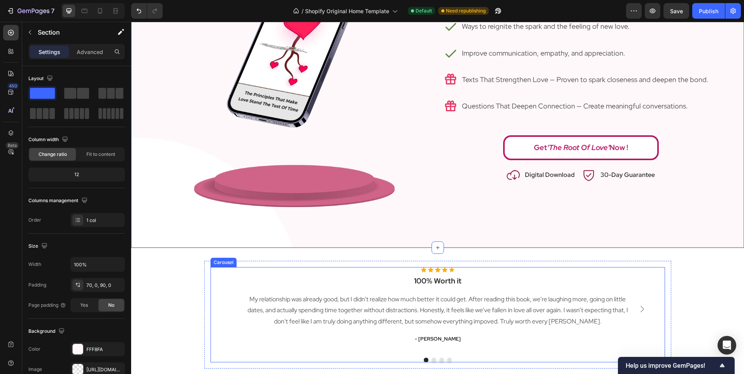
click at [459, 332] on div "Icon Icon Icon Icon Icon Icon List Hoz 100% Worth it Heading My relationship wa…" at bounding box center [438, 309] width 386 height 84
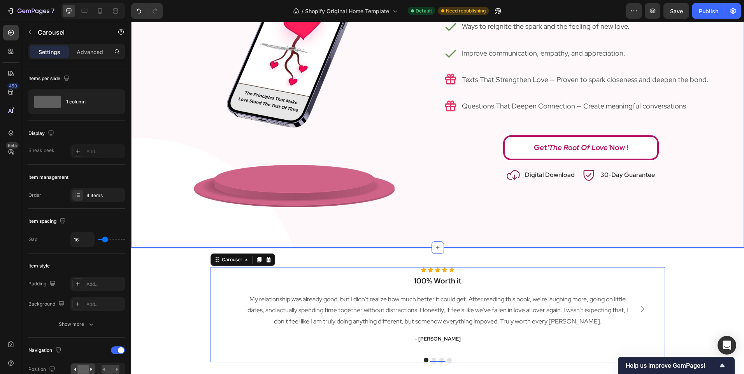
click at [490, 216] on div "a clear path to love that lasts Heading download your copy and enjoy exclusive …" at bounding box center [437, 55] width 613 height 387
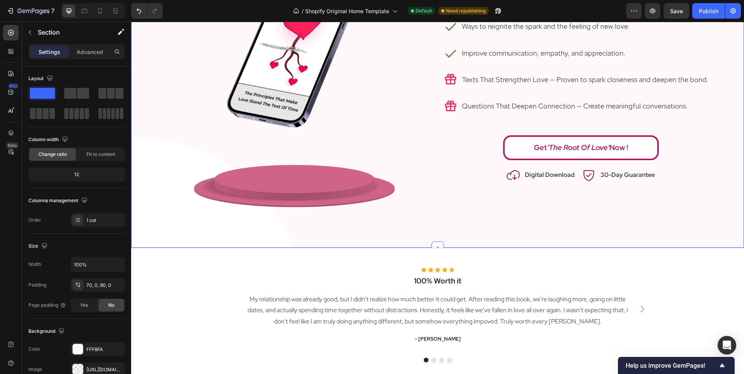
scroll to position [1323, 0]
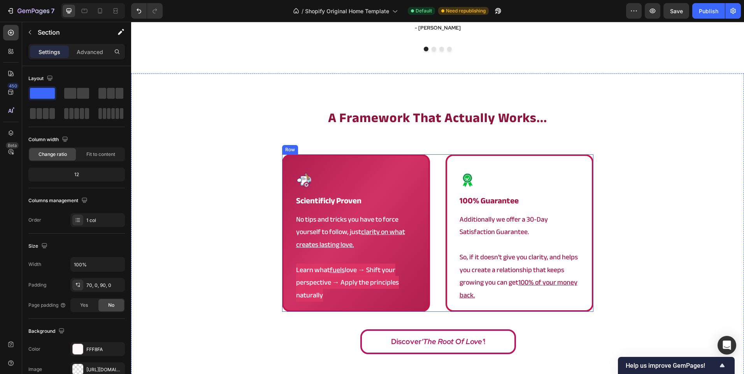
click at [438, 251] on div "Image scientificly proven Heading No tips and tricks you have to force yourself…" at bounding box center [437, 233] width 311 height 158
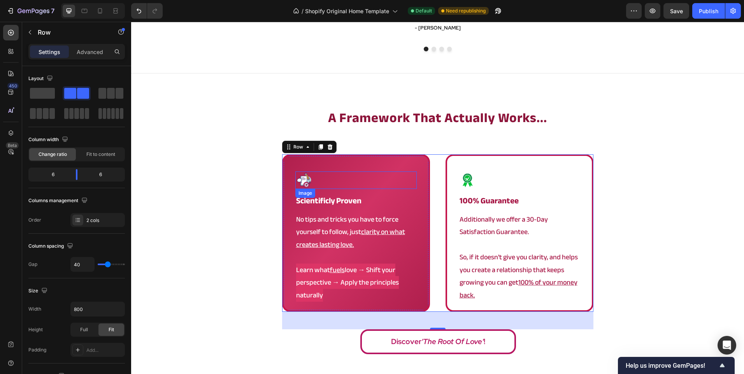
click at [337, 184] on div at bounding box center [355, 181] width 121 height 18
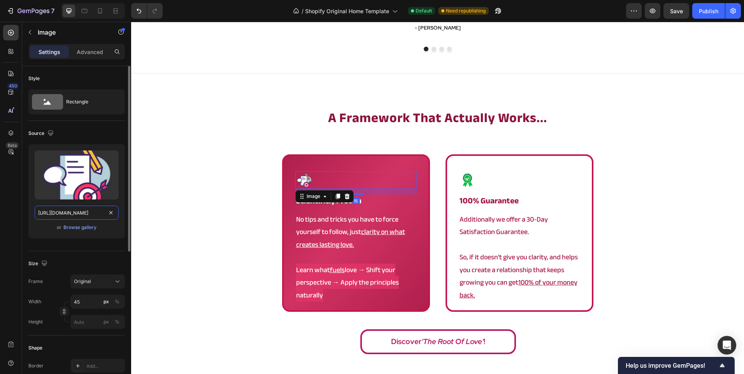
click at [86, 214] on input "[URL][DOMAIN_NAME]" at bounding box center [77, 213] width 84 height 14
paste input "Content_For_the_root_13.png?v=1753186622"
type input "[URL][DOMAIN_NAME]"
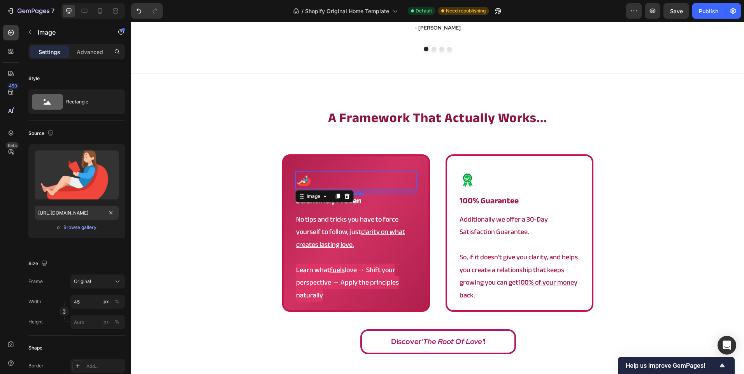
click at [201, 196] on div "a framework that actually works... Heading Image 15 scientificly proven Heading…" at bounding box center [437, 234] width 613 height 251
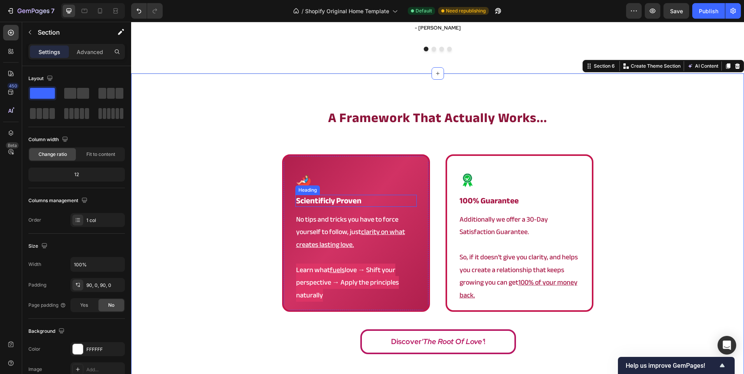
click at [346, 202] on strong "scientificly proven" at bounding box center [328, 200] width 65 height 15
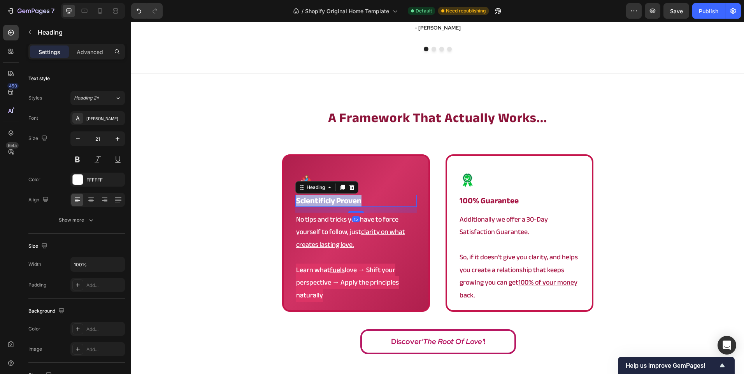
click at [346, 202] on strong "scientificly proven" at bounding box center [328, 200] width 65 height 15
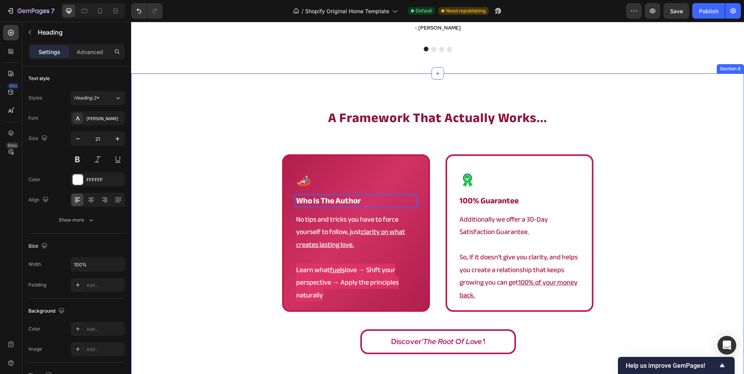
click at [232, 234] on div "a framework that actually works... Heading Image Who Is the Author Heading 15 N…" at bounding box center [437, 234] width 613 height 251
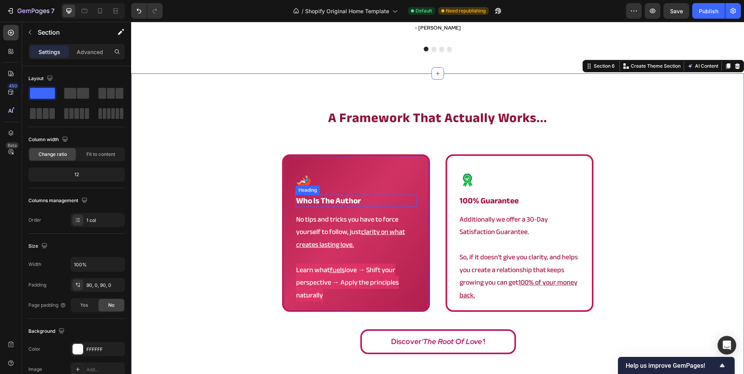
click at [329, 203] on strong "Who Is the Author" at bounding box center [328, 200] width 65 height 15
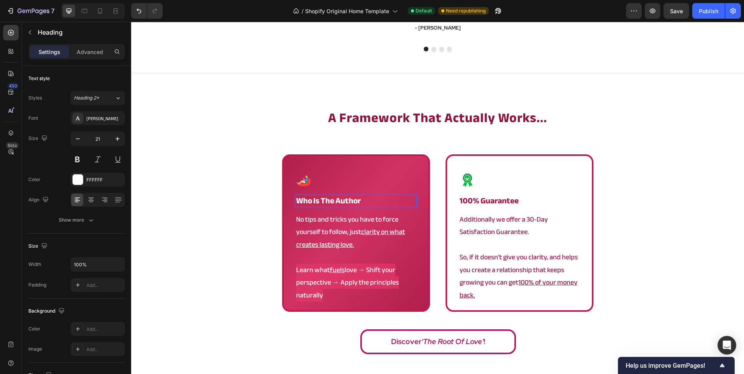
click at [313, 203] on strong "Who Is the Author" at bounding box center [328, 200] width 65 height 15
drag, startPoint x: 319, startPoint y: 202, endPoint x: 260, endPoint y: 199, distance: 59.2
click at [260, 199] on div "a framework that actually works... Heading Image Who Is the Author Heading 15 N…" at bounding box center [437, 234] width 613 height 251
click at [223, 211] on div "a framework that actually works... Heading Image the Author Heading 15 No tips …" at bounding box center [437, 234] width 613 height 251
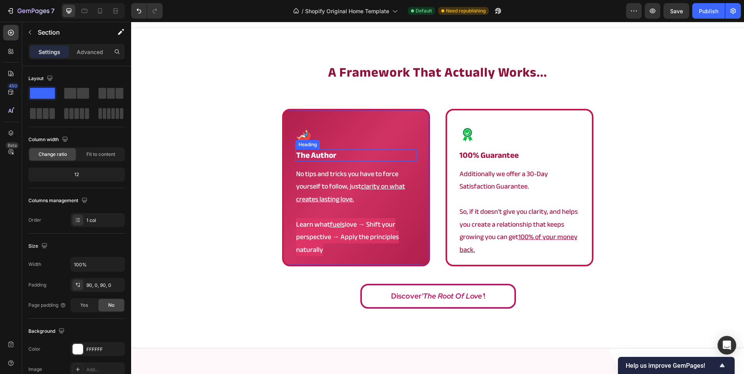
scroll to position [1323, 0]
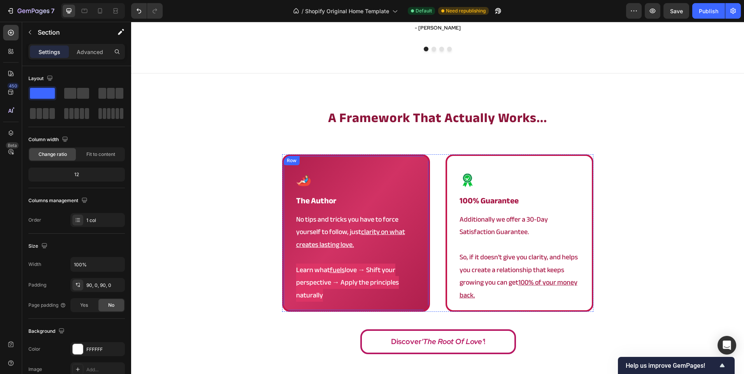
click at [288, 185] on div "Image the author Heading No tips and tricks you have to force yourself to follo…" at bounding box center [356, 233] width 148 height 158
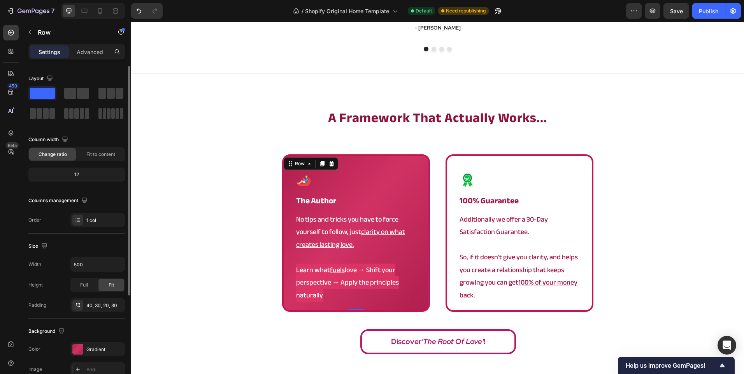
scroll to position [78, 0]
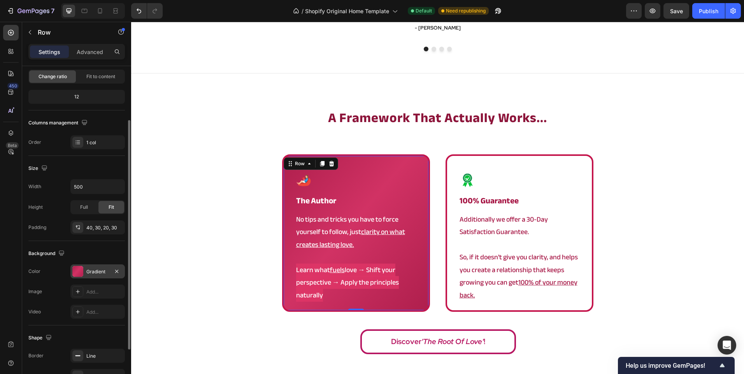
click at [93, 266] on div "Gradient" at bounding box center [97, 272] width 54 height 14
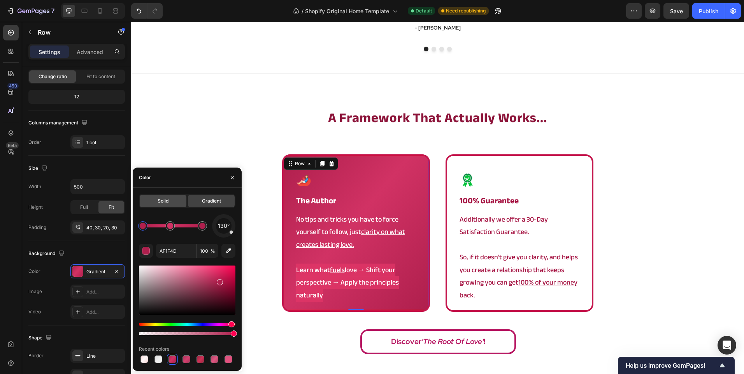
click at [172, 200] on div "Solid" at bounding box center [163, 201] width 47 height 12
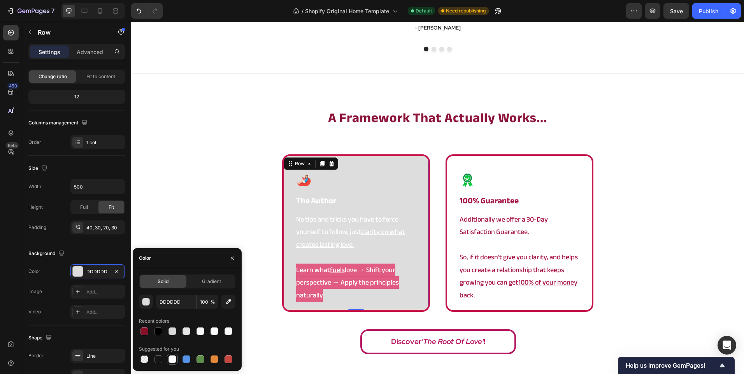
click at [175, 356] on div at bounding box center [172, 360] width 8 height 8
type input "FFFFFF"
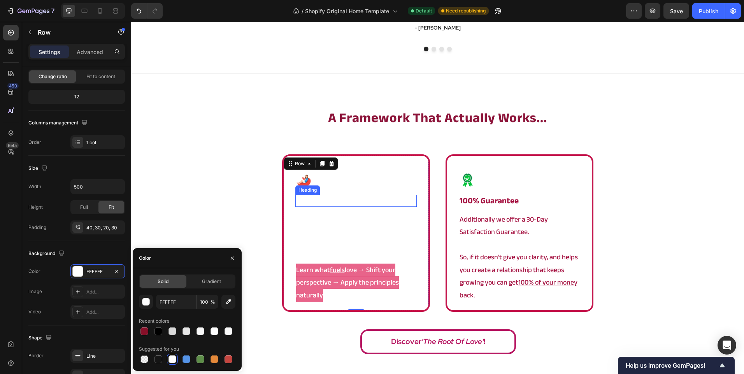
click at [342, 201] on h2 "the author" at bounding box center [355, 201] width 121 height 12
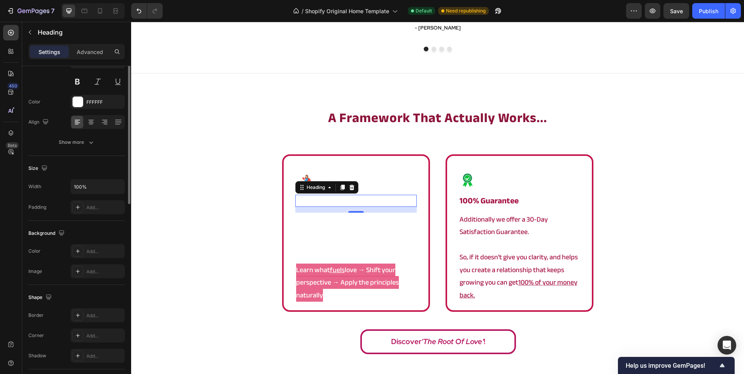
scroll to position [0, 0]
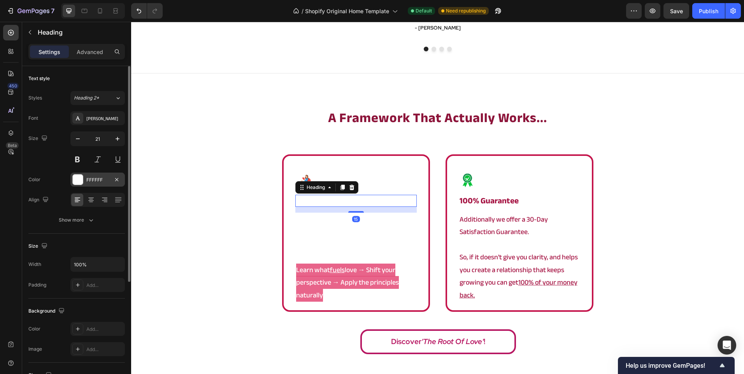
click at [95, 181] on div "FFFFFF" at bounding box center [97, 180] width 23 height 7
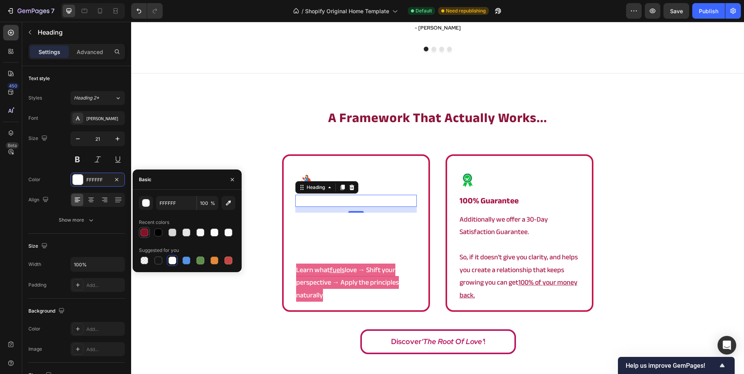
click at [143, 235] on div at bounding box center [144, 233] width 8 height 8
type input "871029"
click at [500, 257] on p "So, if it doesn't give you clarity, and helps you create a relationship that ke…" at bounding box center [519, 276] width 120 height 51
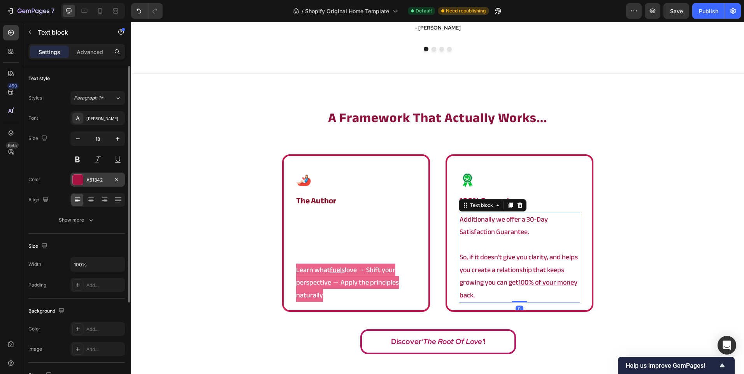
click at [95, 175] on div "A51342" at bounding box center [97, 180] width 54 height 14
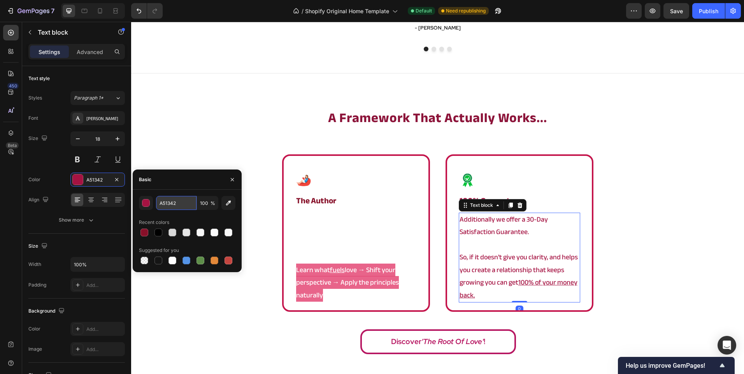
click at [175, 199] on input "A51342" at bounding box center [176, 203] width 40 height 14
click at [366, 232] on u "clarity on what creates lasting love." at bounding box center [350, 238] width 109 height 25
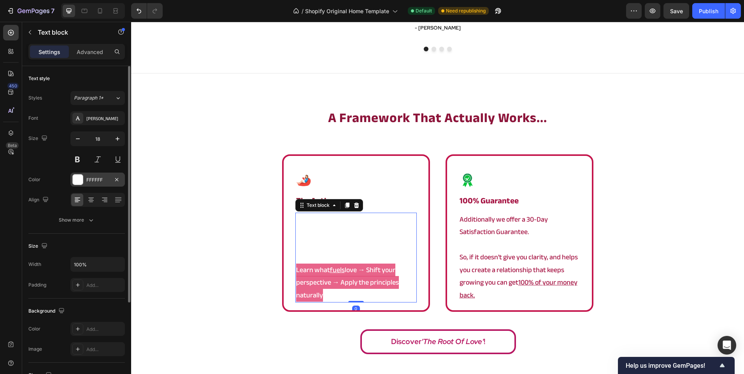
click at [82, 184] on div at bounding box center [78, 180] width 10 height 10
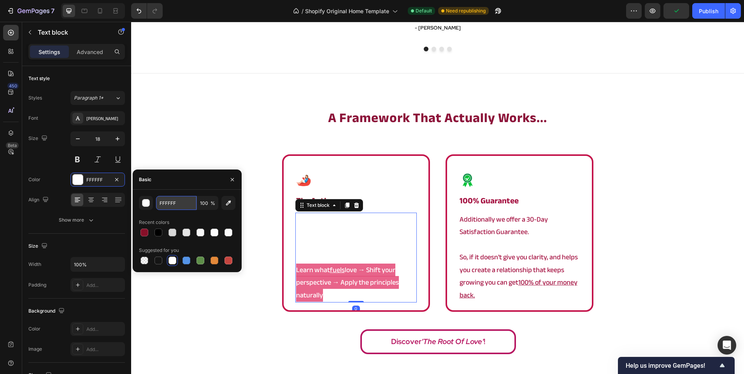
click at [168, 205] on input "FFFFFF" at bounding box center [176, 203] width 40 height 14
paste input "A51342"
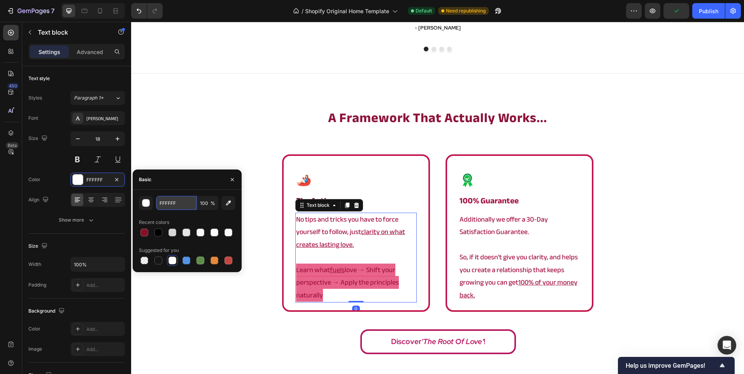
type input "A51342"
click at [387, 188] on div at bounding box center [355, 181] width 121 height 18
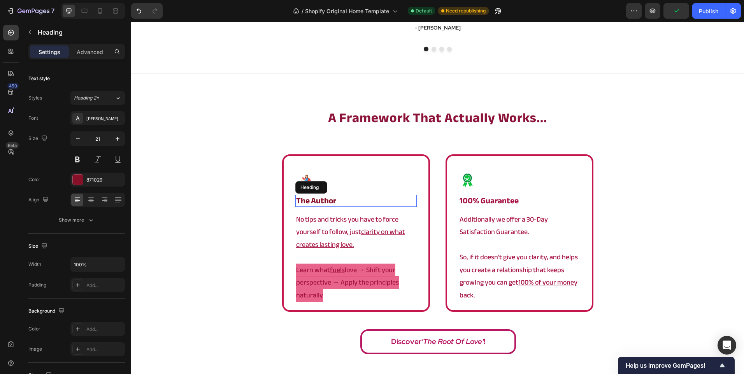
click at [382, 198] on h2 "the author" at bounding box center [355, 201] width 121 height 12
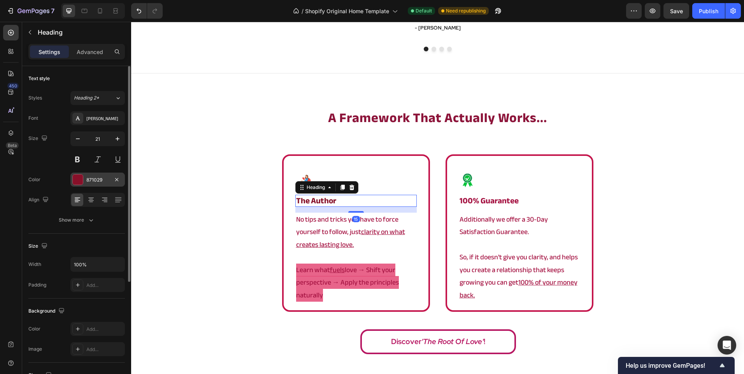
click at [88, 179] on div "871029" at bounding box center [97, 180] width 23 height 7
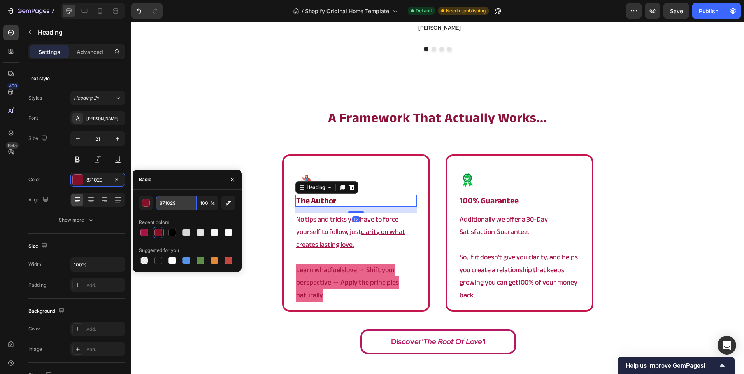
click at [179, 204] on input "871029" at bounding box center [176, 203] width 40 height 14
paste input "A51342"
type input "A51342"
click at [201, 148] on div "a framework that actually works... Heading Image the author Heading 15 No tips …" at bounding box center [437, 234] width 613 height 251
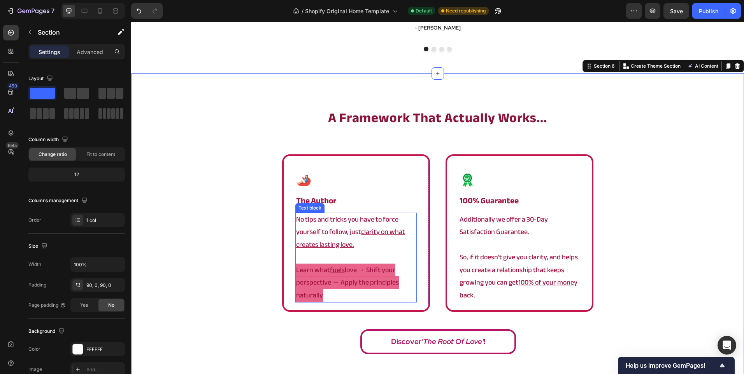
click at [357, 274] on span "Learn what fuels love → Shift your perspective → Apply the principles naturally" at bounding box center [347, 283] width 103 height 38
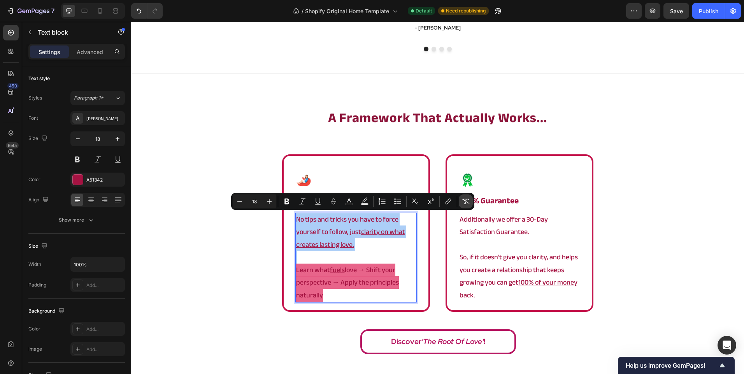
click at [465, 207] on button "Remove Format" at bounding box center [466, 202] width 14 height 14
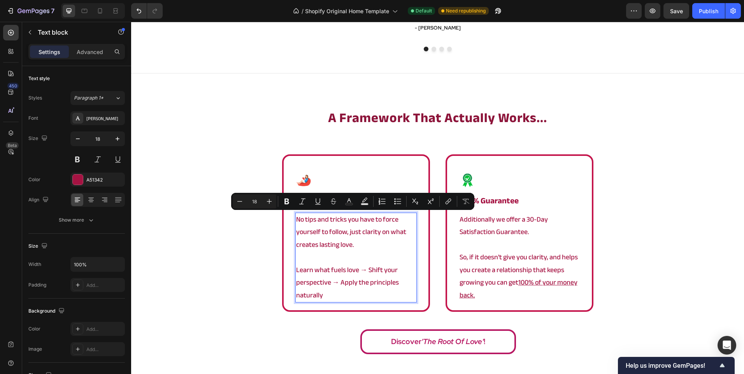
click at [251, 263] on div "a framework that actually works... Heading Image the author Heading No tips and…" at bounding box center [437, 234] width 613 height 251
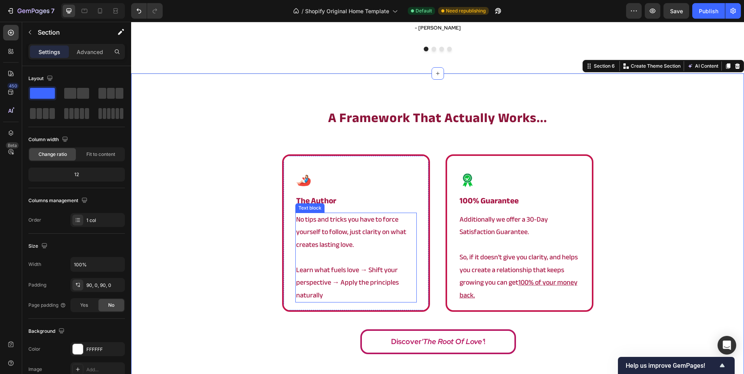
click at [349, 280] on p "Learn what fuels love → Shift your perspective → Apply the principles naturally" at bounding box center [356, 283] width 120 height 38
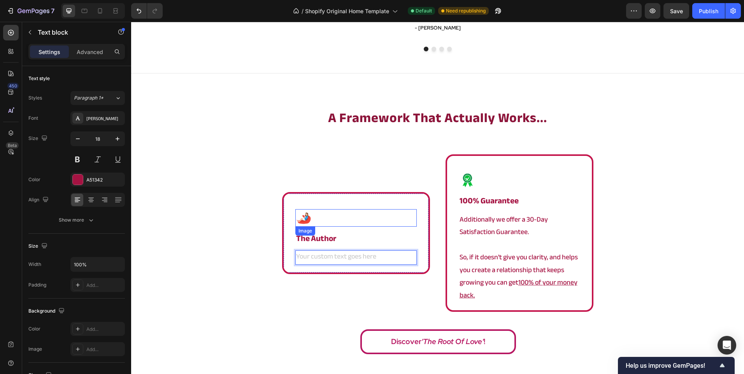
click at [253, 235] on div "a framework that actually works... Heading Image the author Heading Text block …" at bounding box center [437, 234] width 613 height 251
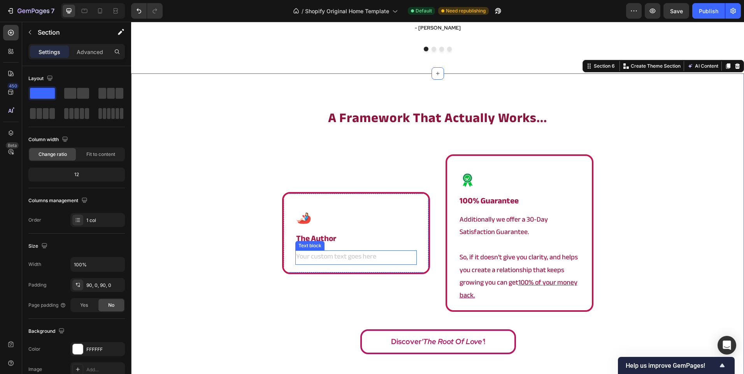
click at [346, 258] on div "Rich Text Editor. Editing area: main" at bounding box center [355, 258] width 121 height 14
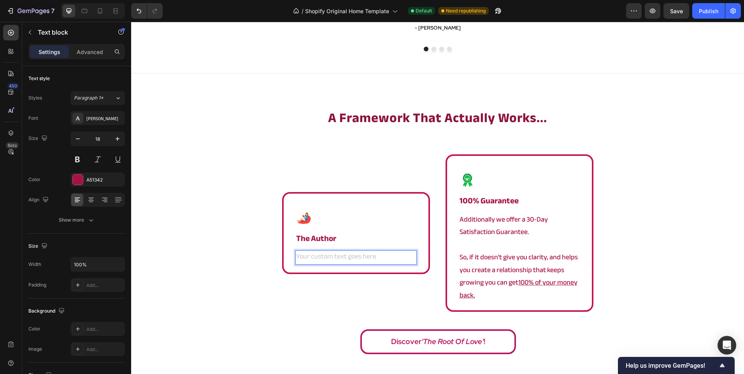
click at [346, 258] on div "Rich Text Editor. Editing area: main" at bounding box center [355, 258] width 121 height 14
click at [329, 216] on div at bounding box center [355, 218] width 121 height 18
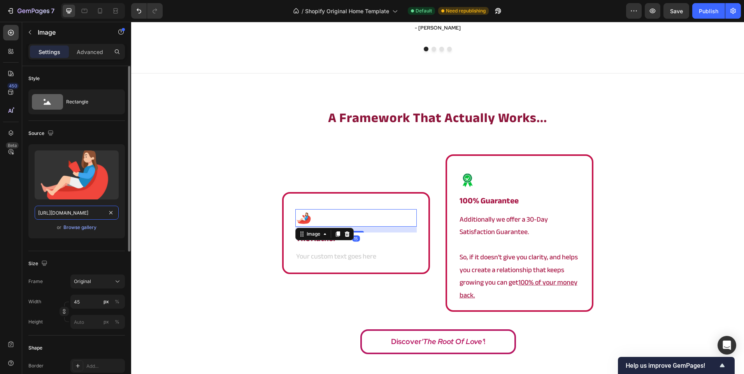
click at [69, 214] on input "[URL][DOMAIN_NAME]" at bounding box center [77, 213] width 84 height 14
paste input "root_2.png?v=1758960795"
type input "[URL][DOMAIN_NAME]"
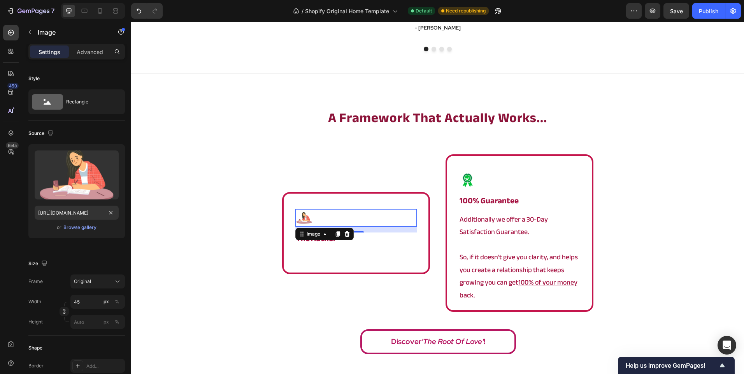
click at [233, 192] on div "a framework that actually works... Heading Image 15 the author Heading Text blo…" at bounding box center [437, 234] width 613 height 251
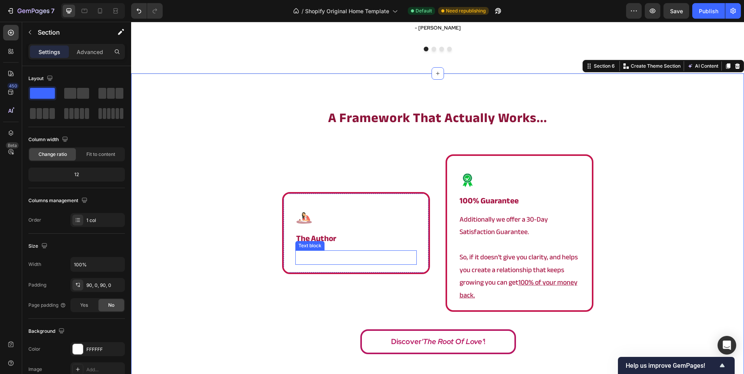
click at [352, 251] on div "Rich Text Editor. Editing area: main" at bounding box center [355, 258] width 121 height 14
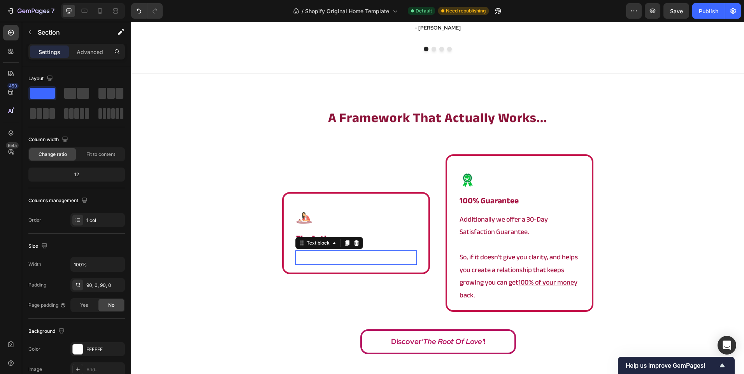
click at [352, 251] on div "Rich Text Editor. Editing area: main" at bounding box center [355, 258] width 121 height 14
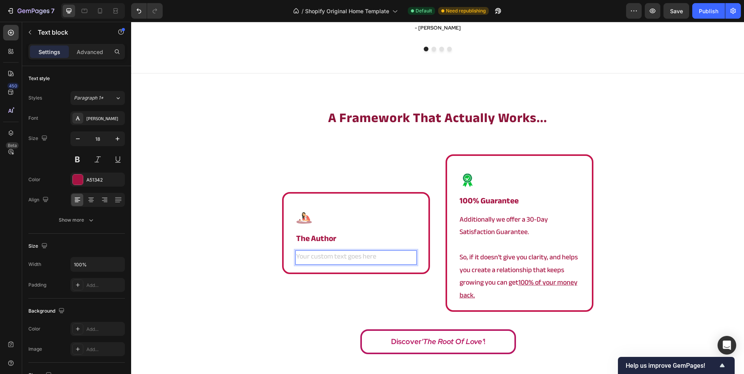
click at [348, 255] on div "Rich Text Editor. Editing area: main" at bounding box center [355, 258] width 121 height 14
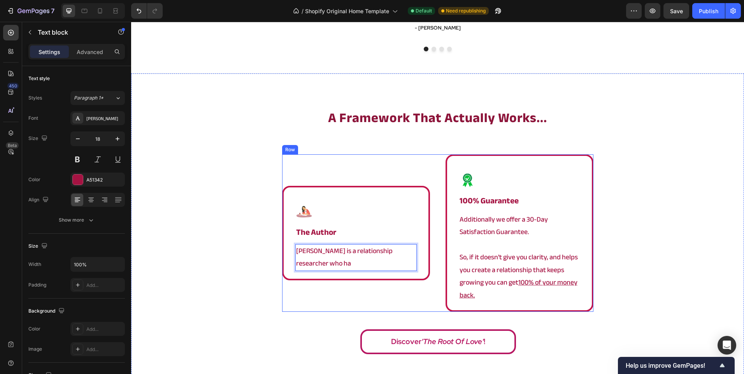
scroll to position [1316, 0]
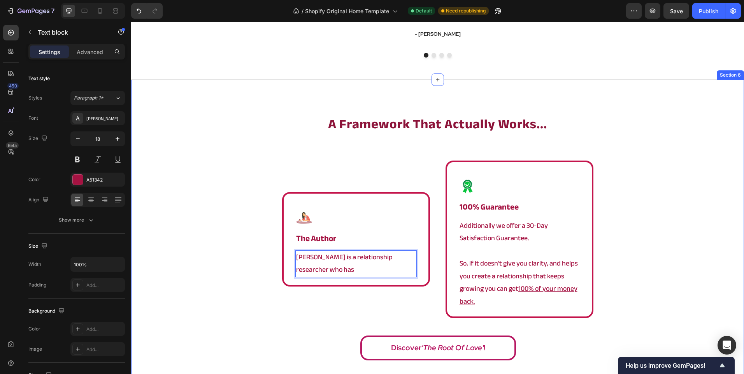
click at [217, 217] on div "a framework that actually works... Heading Image the author Heading [PERSON_NAM…" at bounding box center [437, 240] width 613 height 251
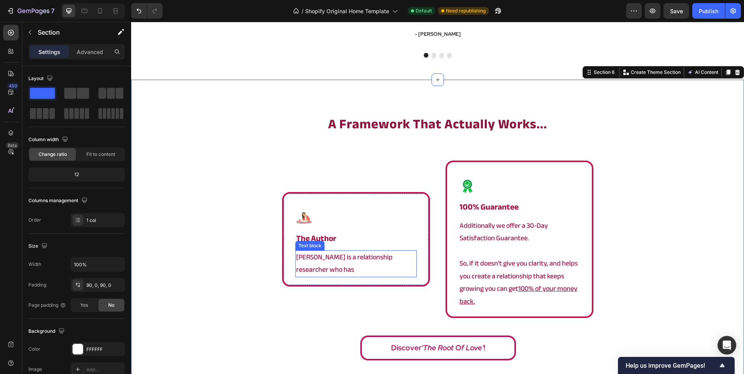
click at [323, 270] on p "[PERSON_NAME] is a relationship researcher who has" at bounding box center [356, 263] width 120 height 25
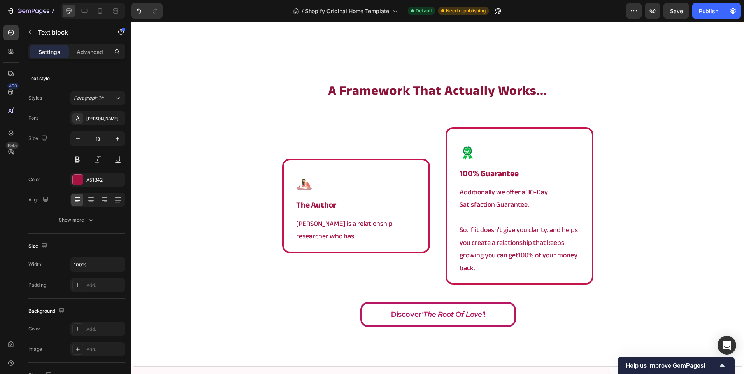
scroll to position [1401, 0]
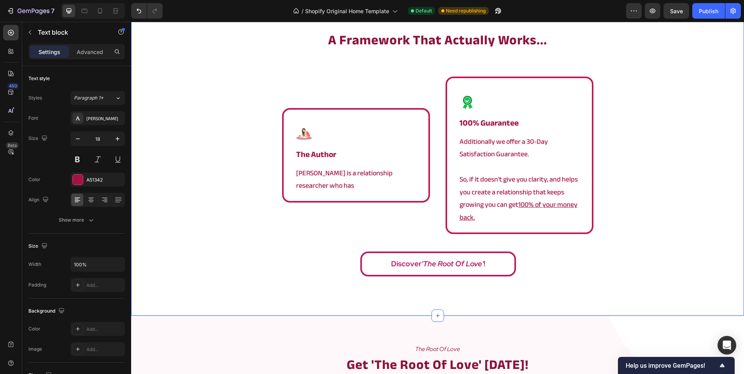
click at [279, 243] on div "a framework that actually works... Heading Image the author Heading [PERSON_NAM…" at bounding box center [437, 156] width 613 height 251
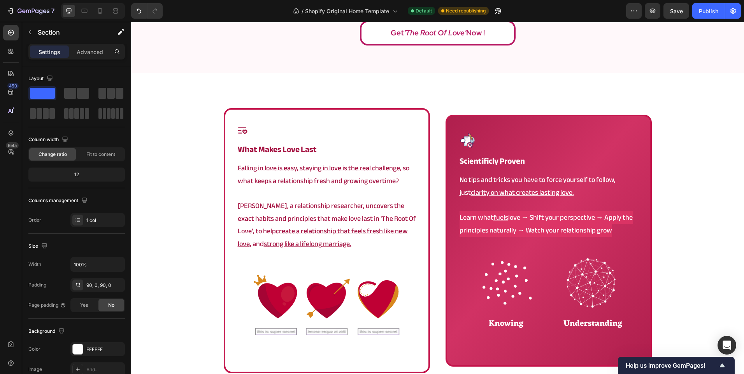
scroll to position [456, 0]
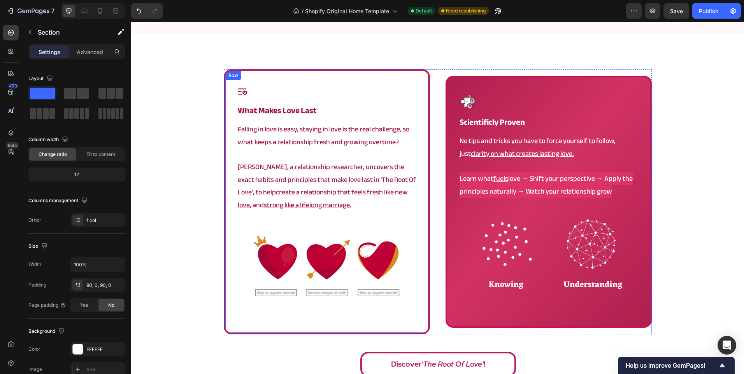
click at [416, 237] on div "Icon what makes love last Heading Falling in love is easy, staying in love is t…" at bounding box center [327, 201] width 206 height 265
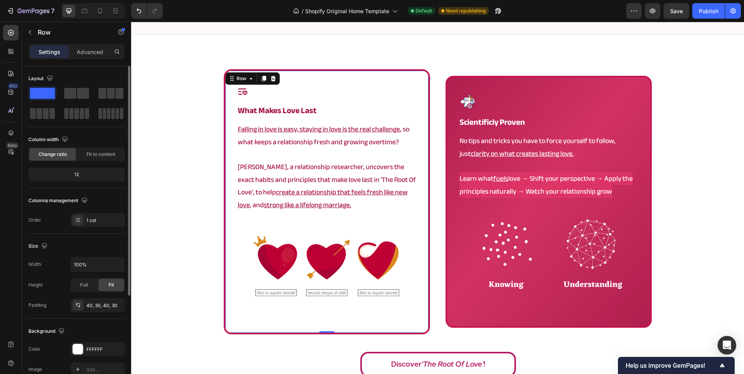
scroll to position [117, 0]
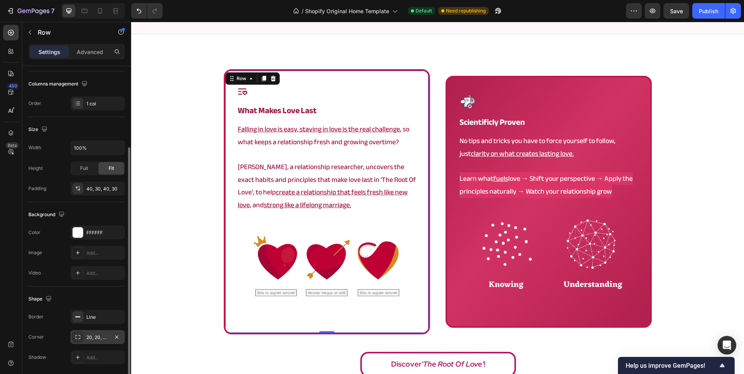
click at [90, 342] on div "20, 20, 20, 20" at bounding box center [97, 337] width 54 height 14
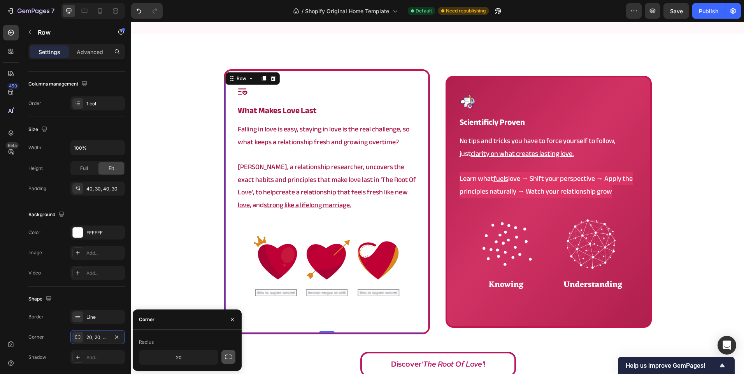
click at [225, 355] on icon "button" at bounding box center [228, 357] width 8 height 8
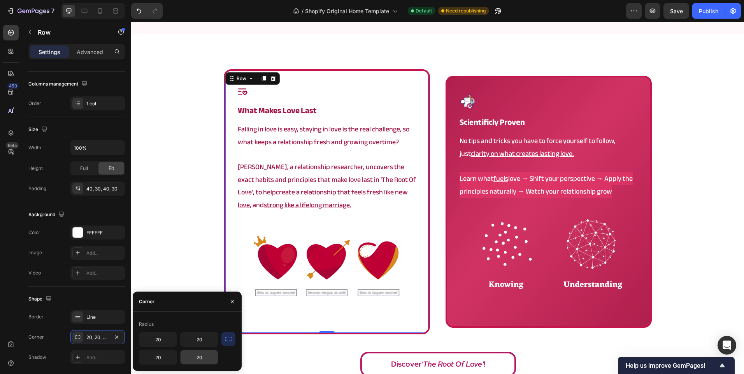
click at [199, 358] on input "20" at bounding box center [199, 358] width 37 height 14
type input "90"
click at [218, 243] on div "Icon what makes love last Heading Falling in love is easy, staying in love is t…" at bounding box center [437, 225] width 613 height 312
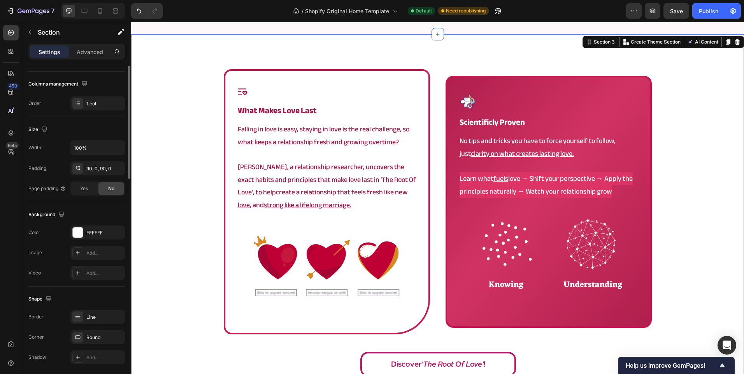
scroll to position [0, 0]
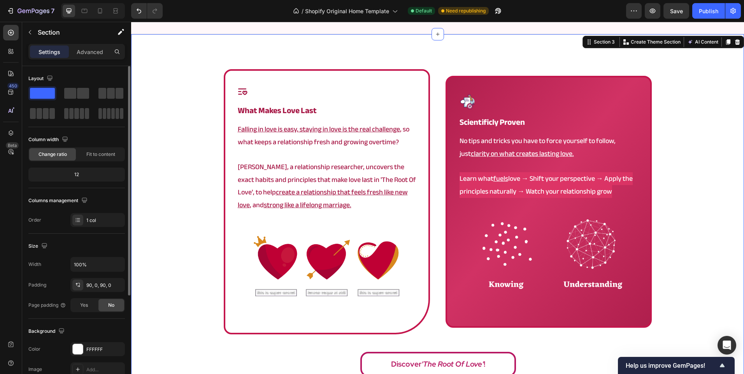
click at [175, 228] on div "Icon what makes love last Heading Falling in love is easy, staying in love is t…" at bounding box center [437, 225] width 613 height 312
click at [642, 231] on div "Image scientificly proven Heading No tips and tricks you have to force yourself…" at bounding box center [548, 202] width 206 height 252
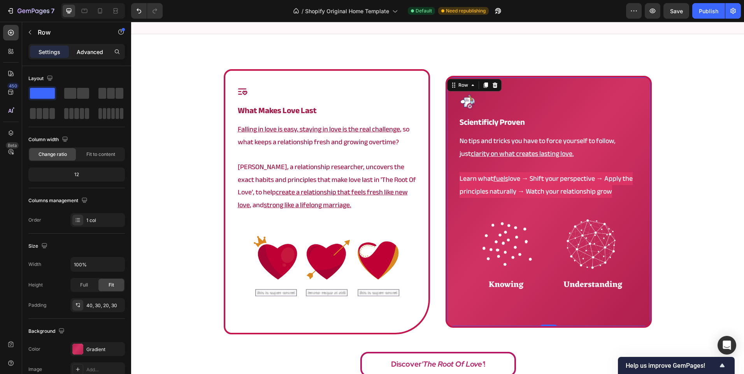
click at [83, 55] on p "Advanced" at bounding box center [90, 52] width 26 height 8
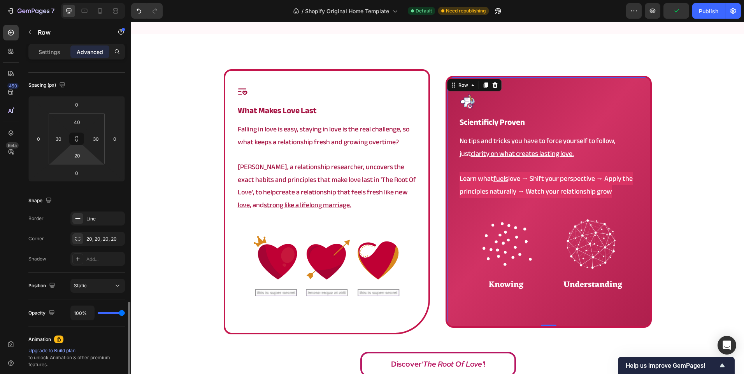
scroll to position [210, 0]
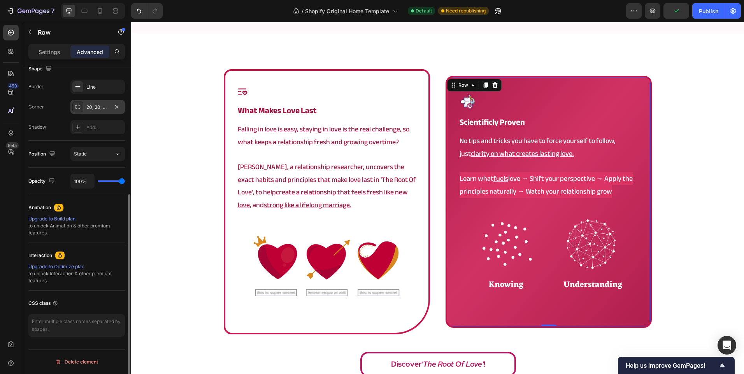
click at [93, 110] on div "20, 20, 20, 20" at bounding box center [97, 107] width 23 height 7
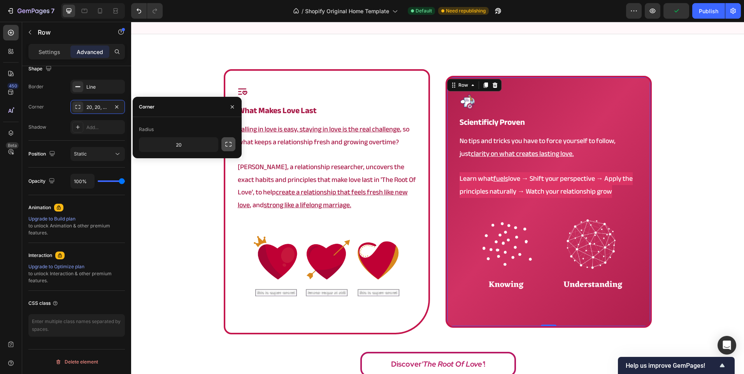
click at [229, 146] on icon "button" at bounding box center [228, 144] width 8 height 8
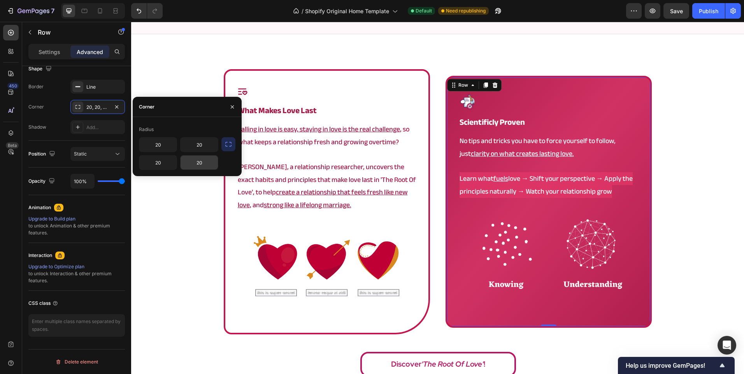
click at [202, 163] on input "20" at bounding box center [199, 163] width 37 height 14
type input "90"
click at [205, 81] on div "Icon what makes love last Heading Falling in love is easy, staying in love is t…" at bounding box center [437, 225] width 613 height 312
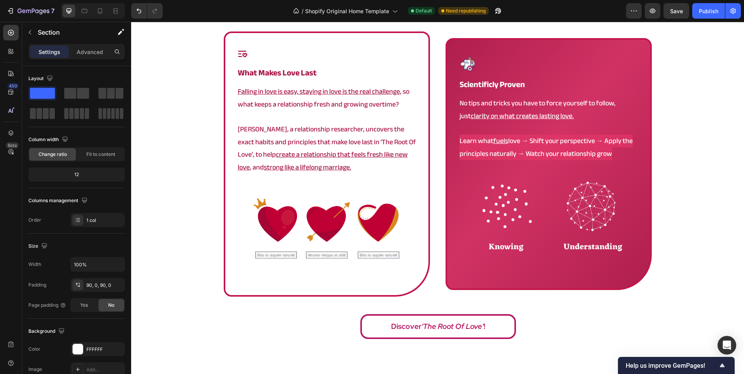
scroll to position [506, 0]
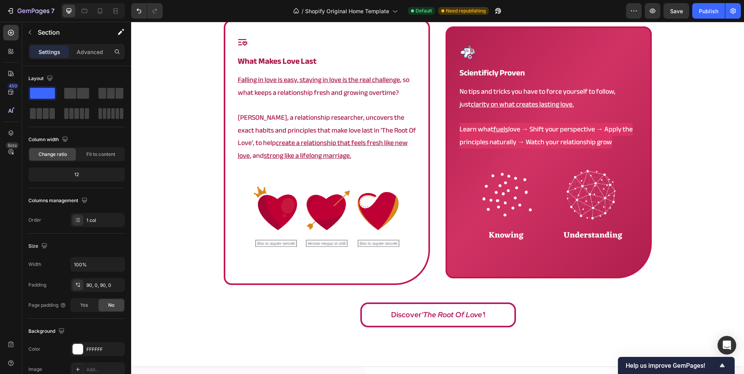
click at [226, 203] on div "Icon what makes love last Heading Falling in love is easy, staying in love is t…" at bounding box center [327, 152] width 206 height 265
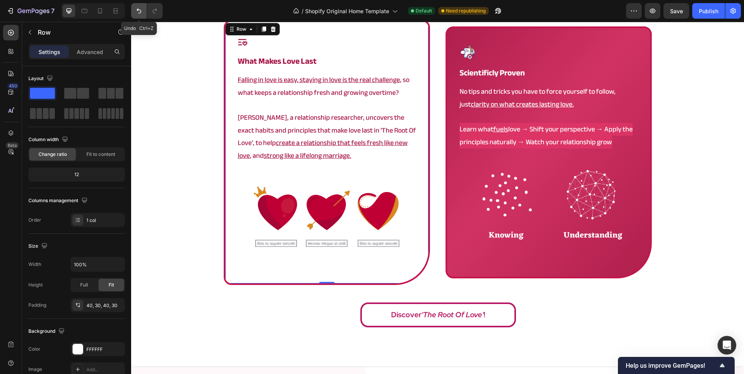
click at [134, 9] on button "Undo/Redo" at bounding box center [139, 11] width 16 height 16
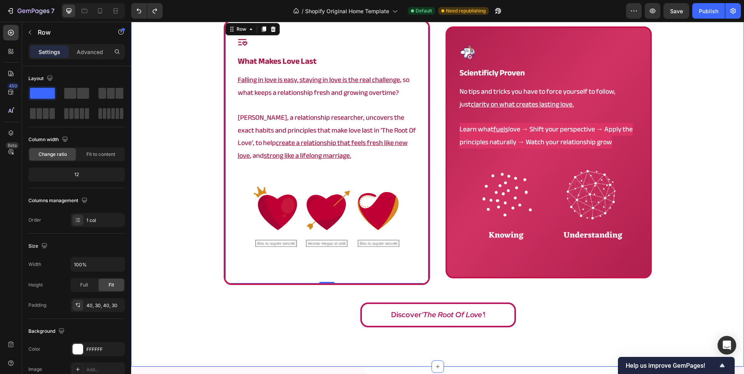
click at [147, 139] on div "Icon what makes love last Heading Falling in love is easy, staying in love is t…" at bounding box center [437, 176] width 613 height 312
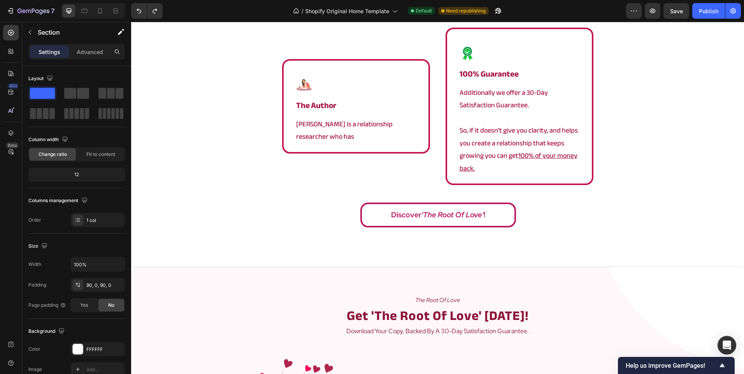
scroll to position [1439, 0]
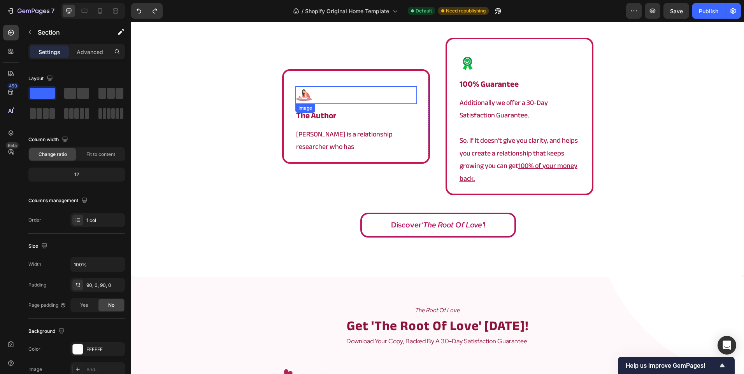
click at [320, 91] on div at bounding box center [355, 95] width 121 height 18
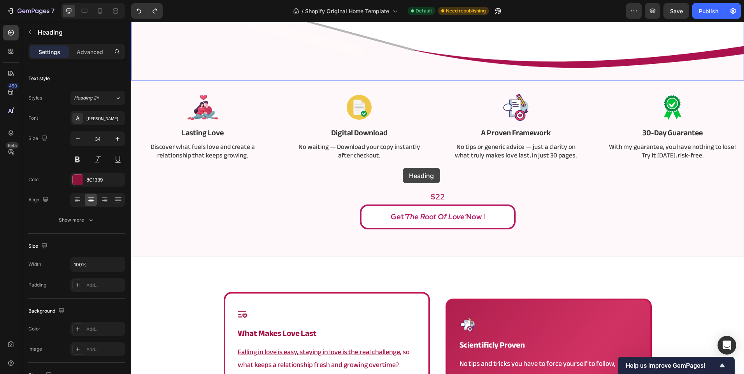
scroll to position [350, 0]
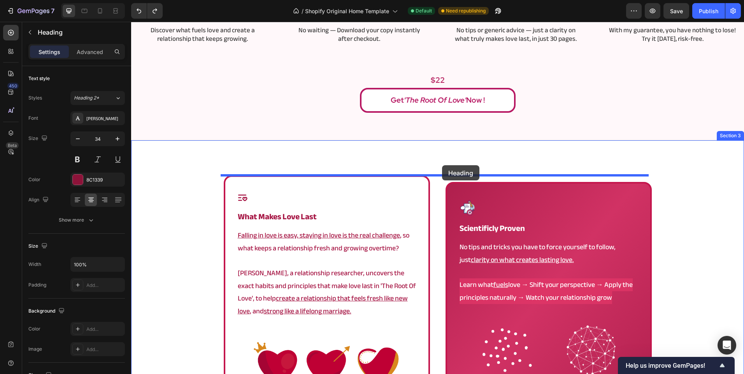
drag, startPoint x: 370, startPoint y: 123, endPoint x: 442, endPoint y: 165, distance: 83.3
click at [442, 165] on div "Icon what makes love last Heading Falling in love is easy, staying in love is t…" at bounding box center [437, 331] width 613 height 382
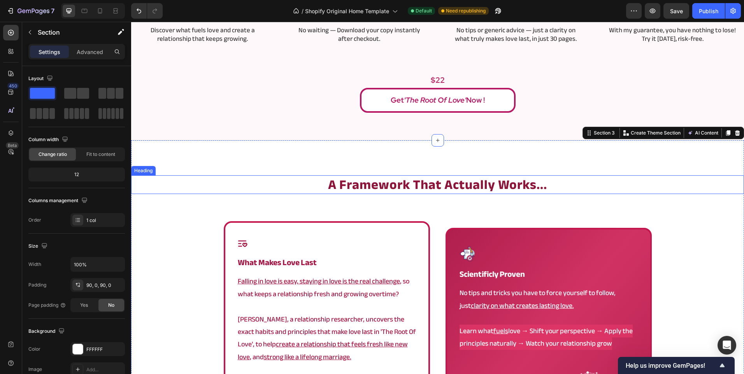
click at [440, 179] on strong "a framework that actually works..." at bounding box center [437, 184] width 219 height 25
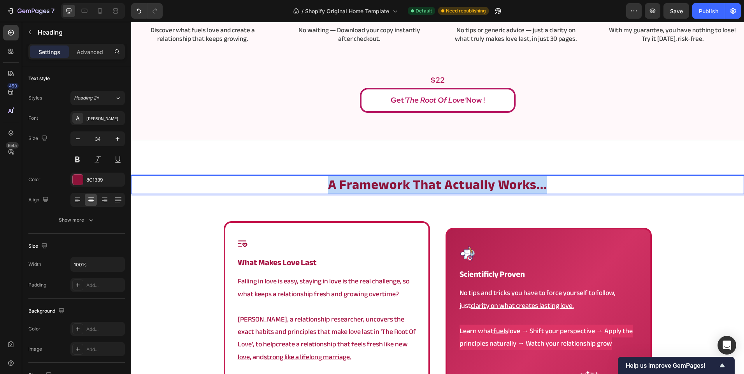
click at [440, 179] on strong "a framework that actually works..." at bounding box center [437, 184] width 219 height 25
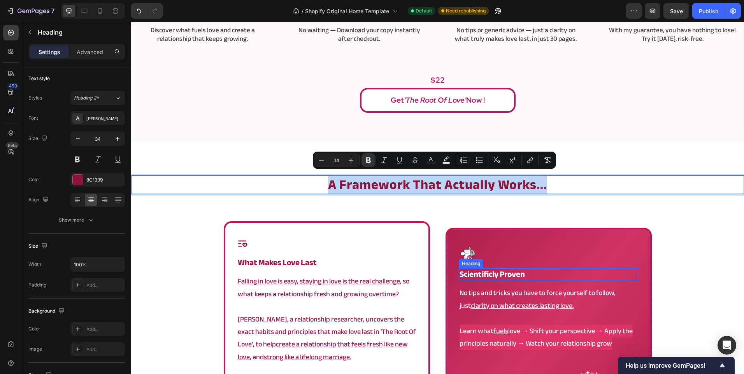
copy strong "a framework that actually works..."
click at [536, 275] on h2 "scientificly proven" at bounding box center [549, 274] width 180 height 12
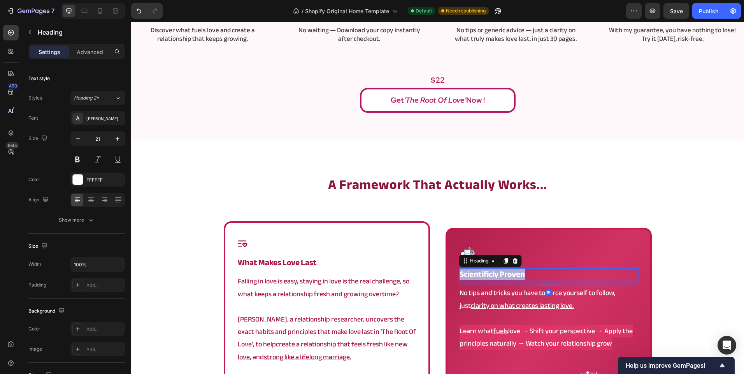
click at [536, 275] on p "scientificly proven" at bounding box center [548, 274] width 178 height 11
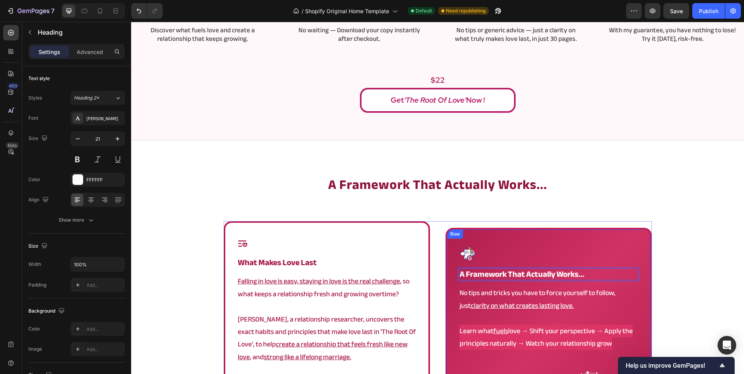
click at [665, 269] on div "⁠⁠⁠⁠⁠⁠⁠ a framework that actually works... Heading Icon what makes love last He…" at bounding box center [437, 354] width 613 height 358
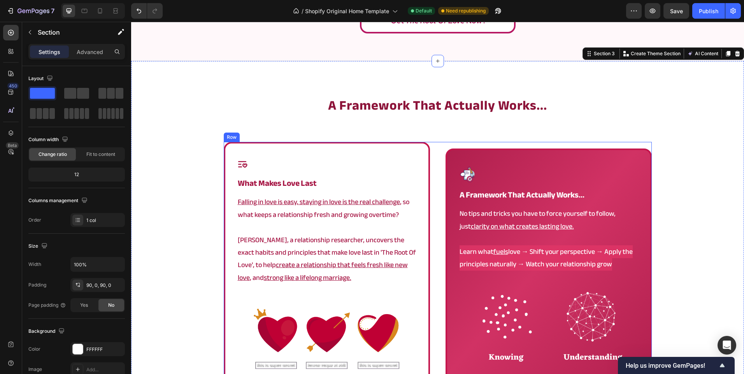
scroll to position [428, 0]
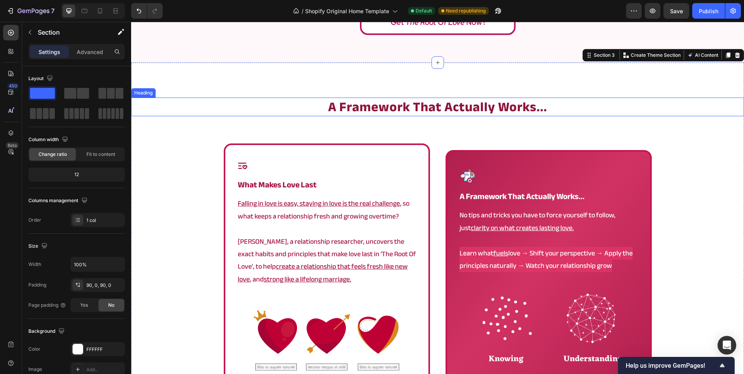
click at [402, 112] on strong "a framework that actually works..." at bounding box center [437, 107] width 219 height 25
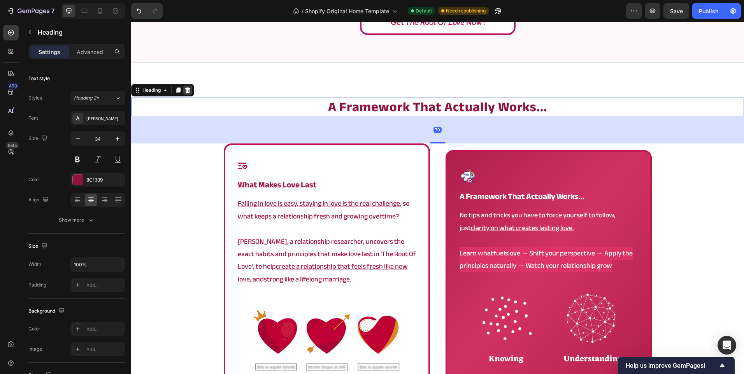
click at [185, 91] on icon at bounding box center [187, 90] width 6 height 6
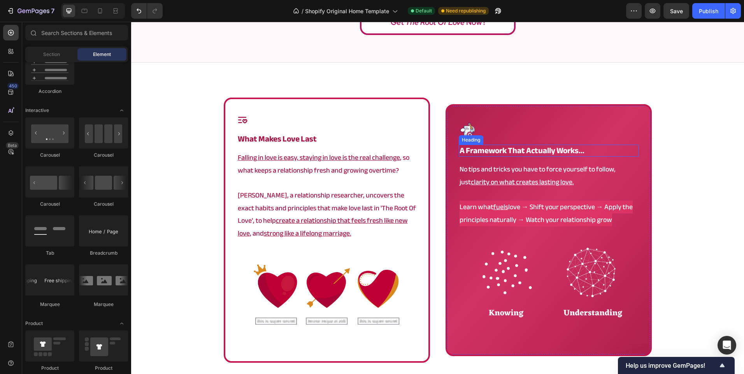
click at [609, 157] on h2 "⁠⁠⁠⁠⁠⁠⁠ a framework that actually works..." at bounding box center [549, 151] width 180 height 12
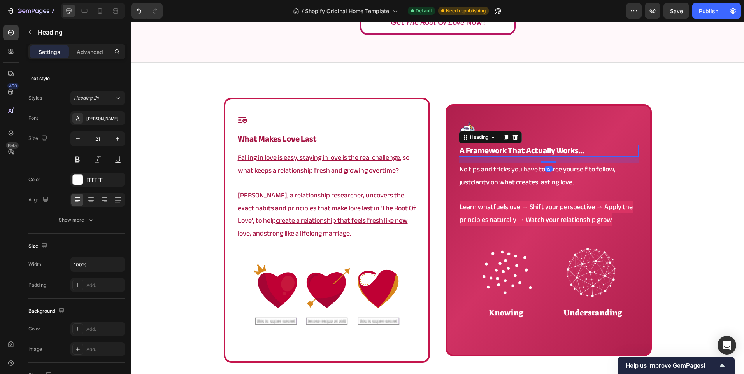
click at [609, 157] on div "15" at bounding box center [549, 160] width 180 height 6
click at [665, 150] on div "Icon what makes love last Heading Falling in love is easy, staying in love is t…" at bounding box center [437, 254] width 613 height 312
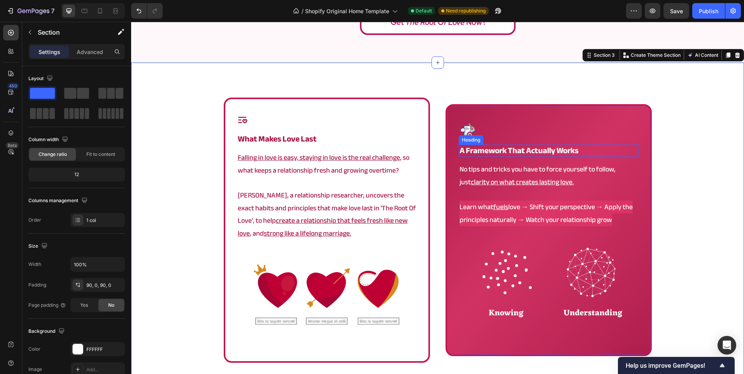
click at [608, 149] on p "⁠⁠⁠⁠⁠⁠⁠ a framework that actually works" at bounding box center [548, 150] width 178 height 11
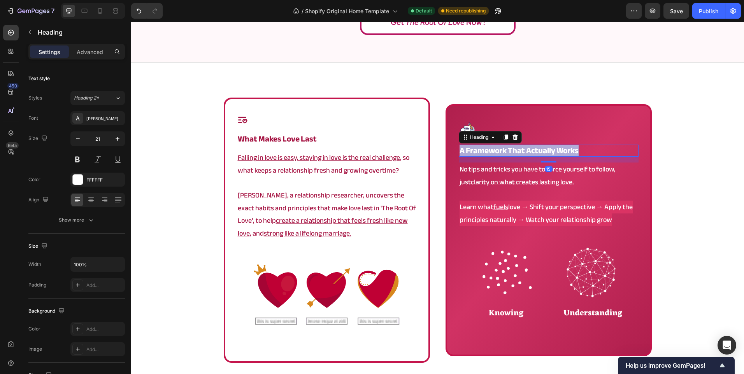
click at [608, 149] on p "a framework that actually works" at bounding box center [548, 150] width 178 height 11
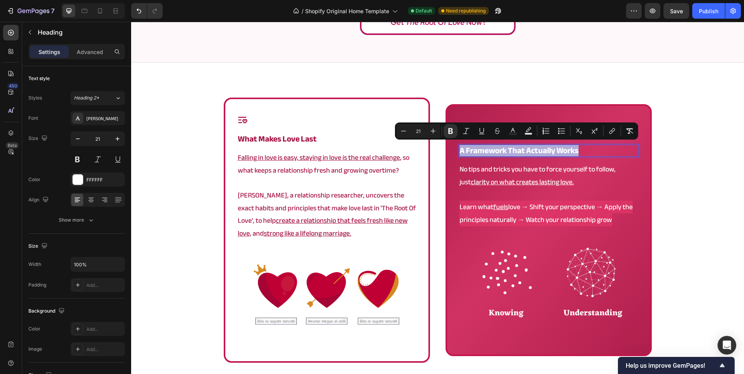
click at [670, 149] on div "Icon what makes love last Heading Falling in love is easy, staying in love is t…" at bounding box center [437, 254] width 613 height 312
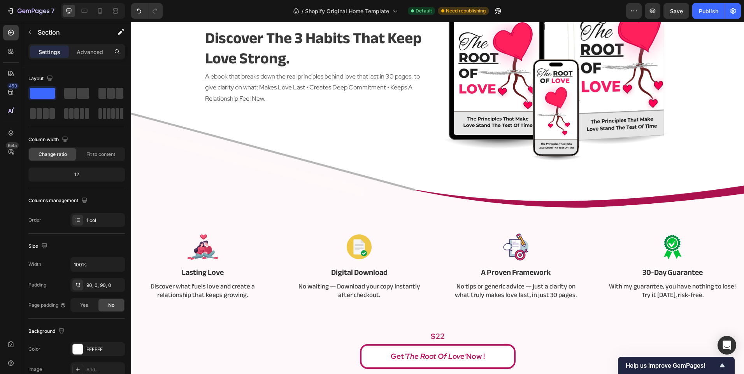
scroll to position [389, 0]
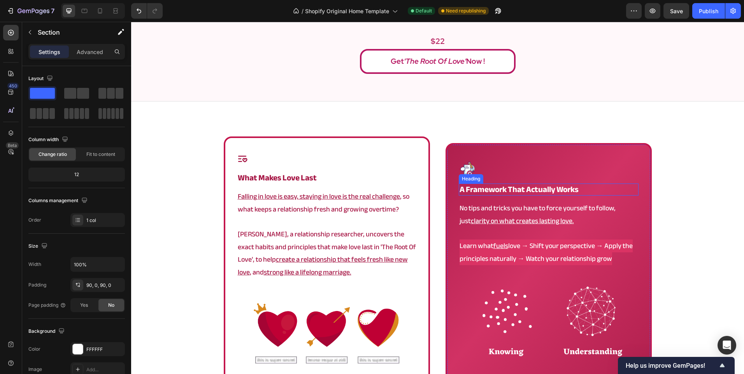
click at [548, 189] on strong "a framework that actually works" at bounding box center [518, 189] width 119 height 15
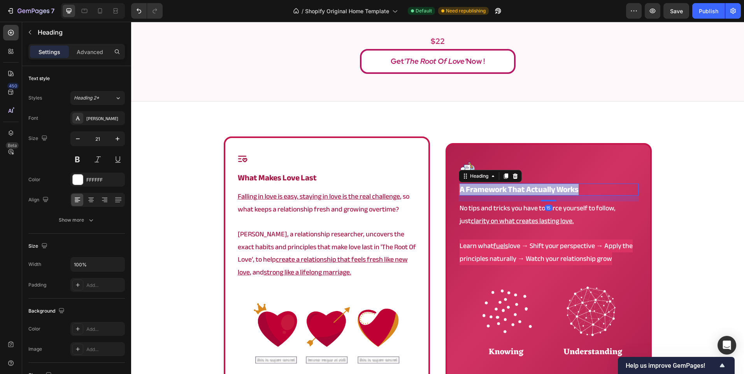
click at [548, 189] on strong "a framework that actually works" at bounding box center [518, 189] width 119 height 15
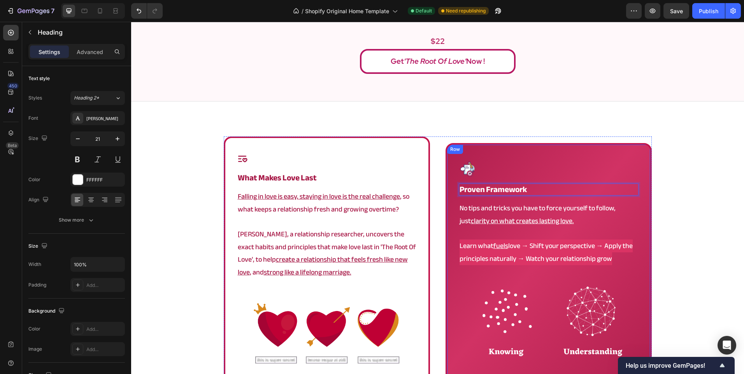
click at [645, 216] on div "Image Proven Framework Heading 15 No tips and tricks you have to force yourself…" at bounding box center [548, 269] width 206 height 252
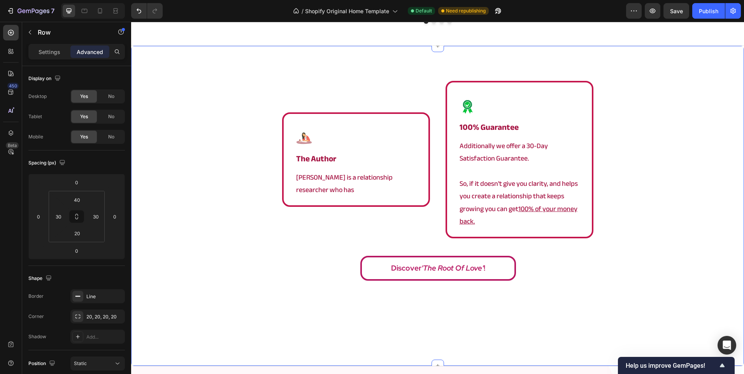
scroll to position [1353, 0]
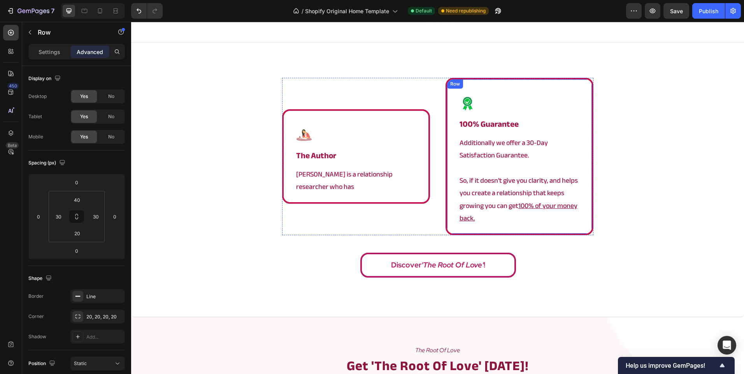
click at [442, 135] on div "Image the author Heading [PERSON_NAME] is a relationship researcher who has Tex…" at bounding box center [437, 157] width 311 height 158
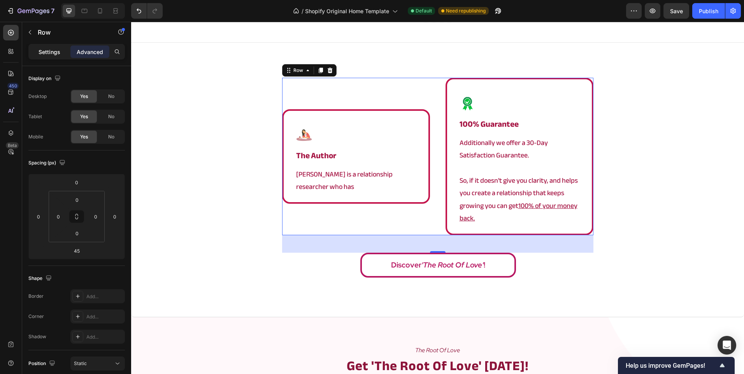
click at [53, 53] on p "Settings" at bounding box center [50, 52] width 22 height 8
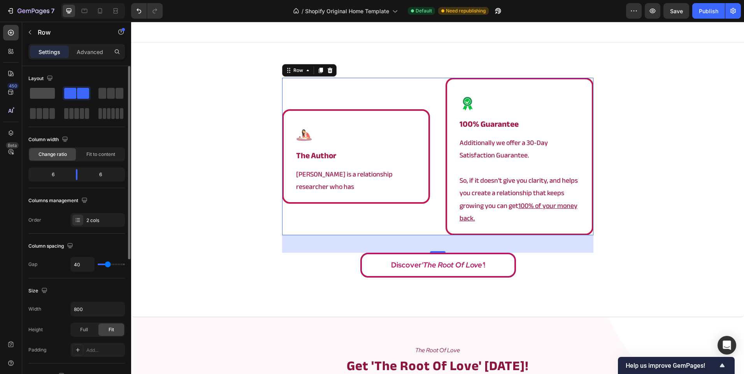
drag, startPoint x: 49, startPoint y: 94, endPoint x: 19, endPoint y: 101, distance: 30.9
click at [49, 94] on span at bounding box center [42, 93] width 25 height 11
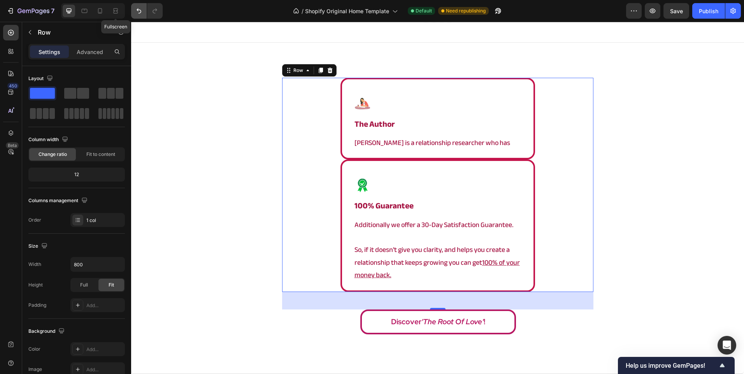
click at [137, 10] on icon "Undo/Redo" at bounding box center [139, 11] width 5 height 5
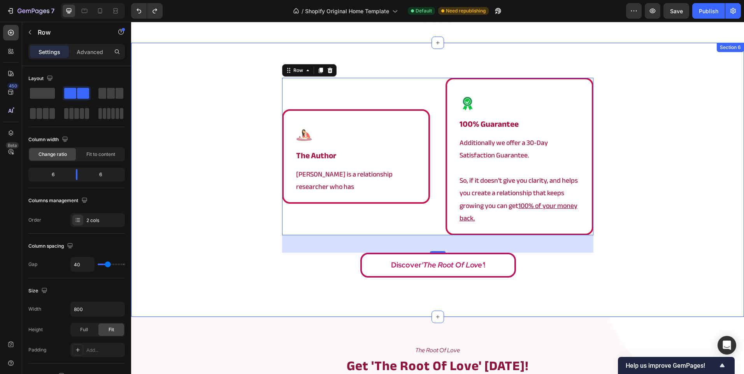
click at [198, 123] on div "Image the author Heading [PERSON_NAME] is a relationship researcher who has Tex…" at bounding box center [437, 180] width 613 height 204
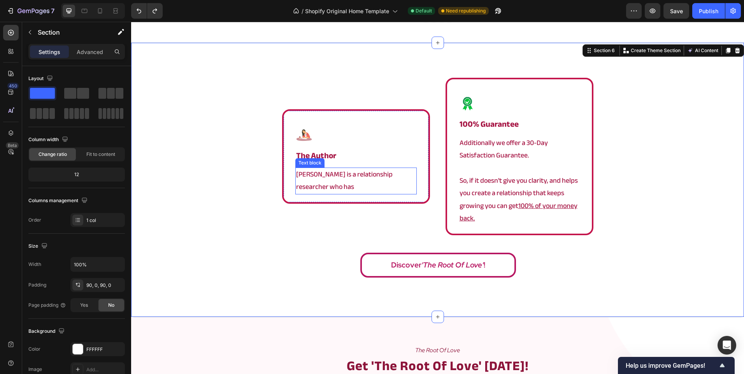
click at [315, 177] on p "[PERSON_NAME] is a relationship researcher who has" at bounding box center [356, 180] width 120 height 25
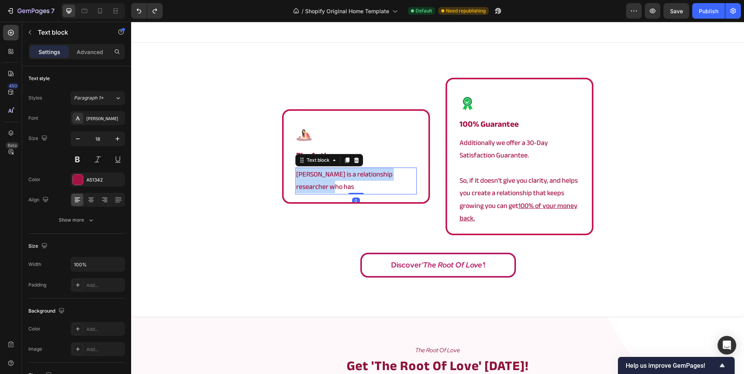
click at [315, 177] on p "[PERSON_NAME] is a relationship researcher who has" at bounding box center [356, 180] width 120 height 25
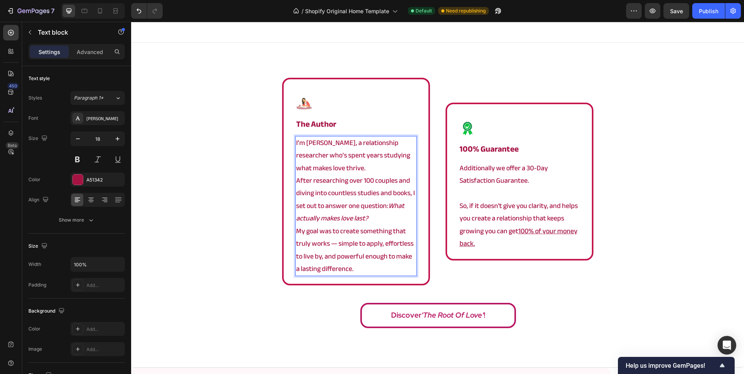
click at [358, 170] on p "I’m [PERSON_NAME], a relationship researcher who’s spent years studying what ma…" at bounding box center [356, 156] width 120 height 38
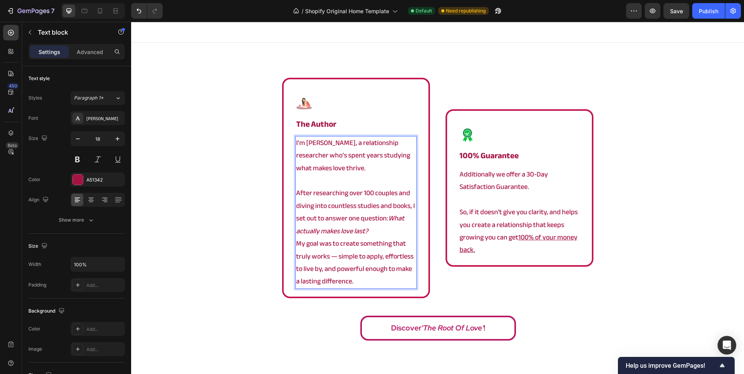
click at [382, 231] on p "After researching over 100 couples and diving into countless studies and books,…" at bounding box center [356, 212] width 120 height 51
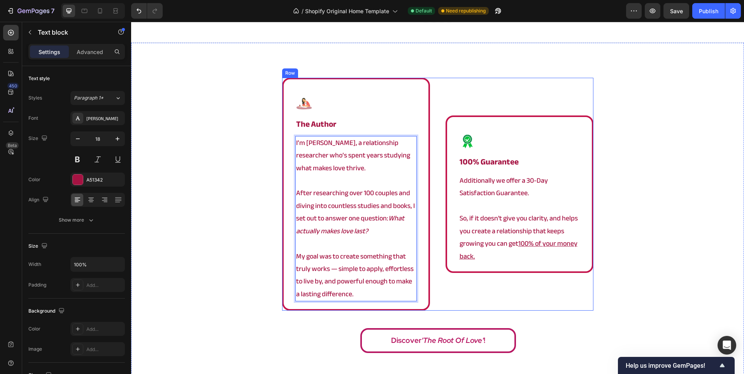
click at [432, 214] on div "Image the author Heading I’m [PERSON_NAME], a relationship researcher who’s spe…" at bounding box center [437, 194] width 311 height 233
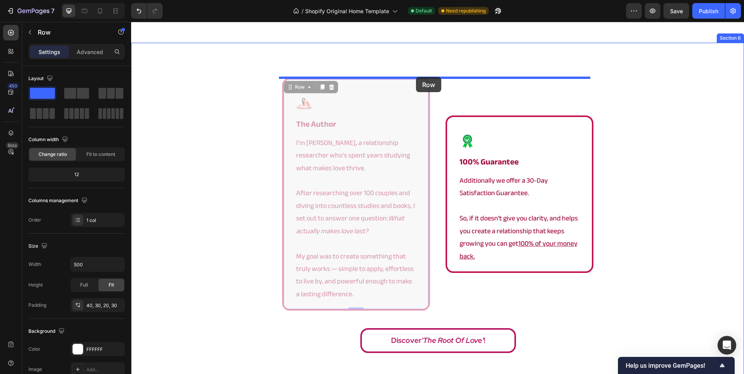
drag, startPoint x: 414, startPoint y: 97, endPoint x: 416, endPoint y: 77, distance: 20.3
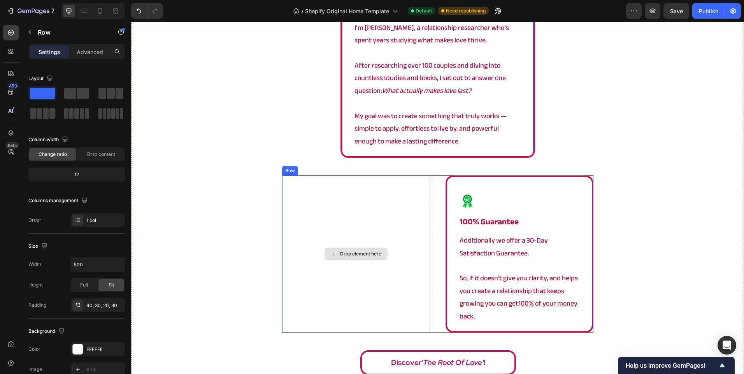
scroll to position [1470, 0]
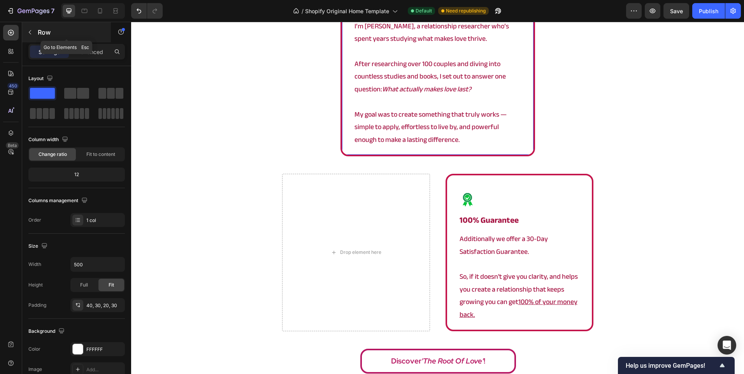
click at [40, 35] on p "Row" at bounding box center [71, 32] width 66 height 9
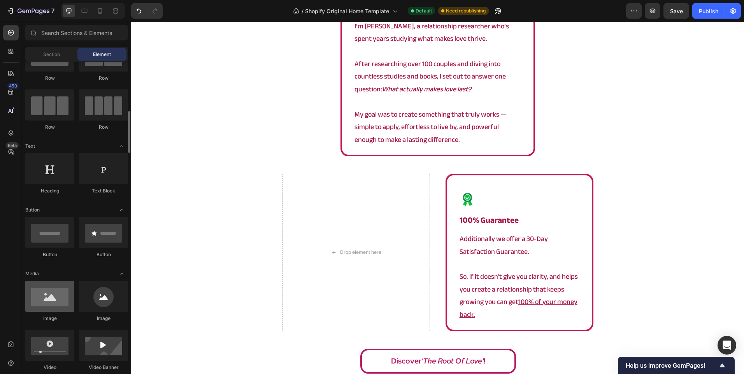
scroll to position [0, 0]
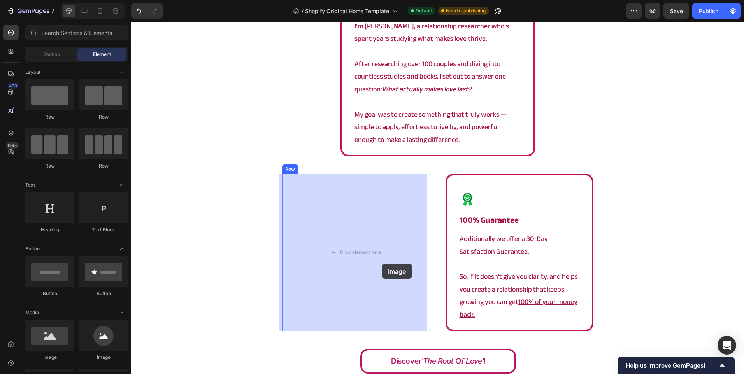
drag, startPoint x: 183, startPoint y: 365, endPoint x: 382, endPoint y: 264, distance: 223.2
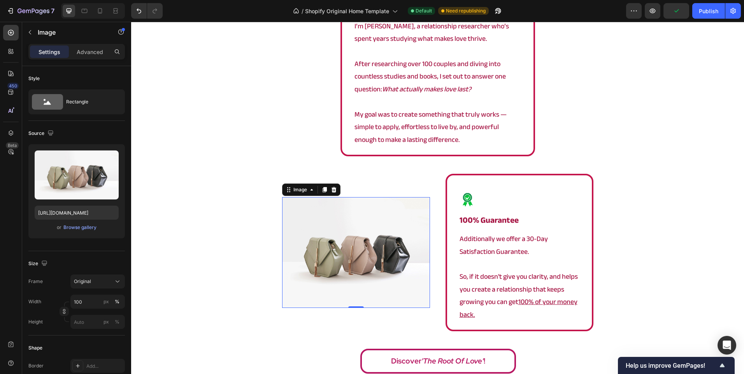
drag, startPoint x: 382, startPoint y: 258, endPoint x: 387, endPoint y: 259, distance: 4.4
click at [387, 259] on img at bounding box center [356, 252] width 148 height 111
click at [60, 213] on input "[URL][DOMAIN_NAME]" at bounding box center [77, 213] width 84 height 14
paste input "0902/9520/6154/files/rooooooot.png?v=1757513223"
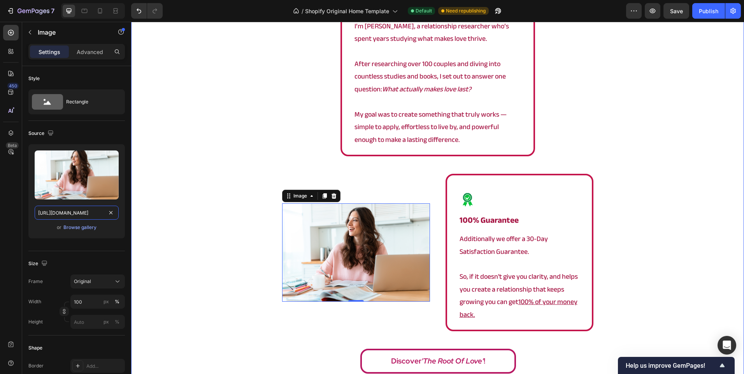
scroll to position [0, 124]
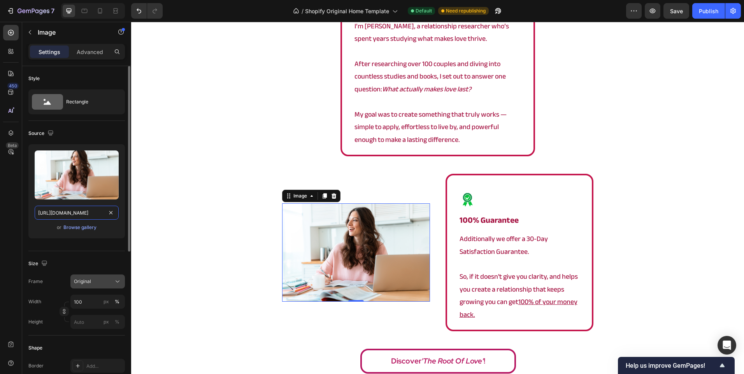
type input "[URL][DOMAIN_NAME]"
click at [96, 278] on div "Original" at bounding box center [97, 282] width 47 height 8
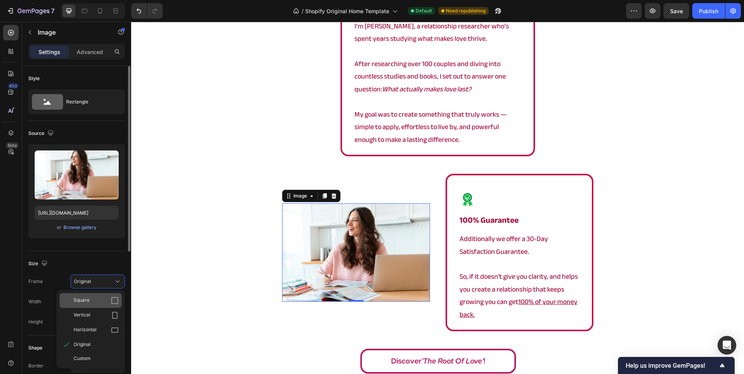
click at [105, 300] on div "Square" at bounding box center [96, 301] width 45 height 8
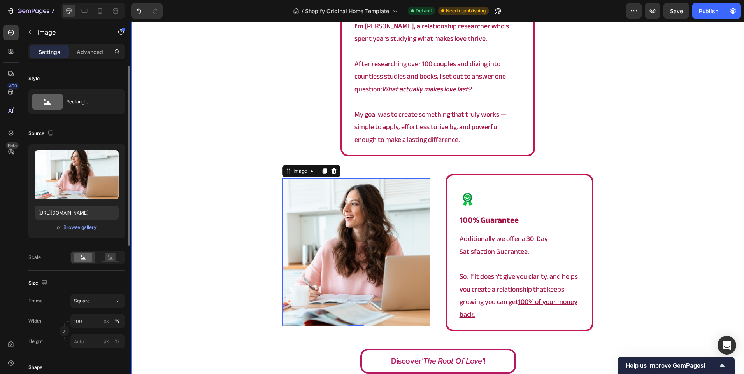
click at [187, 197] on div "Image the author Heading I’m [PERSON_NAME], a relationship researcher who’s spe…" at bounding box center [437, 169] width 613 height 417
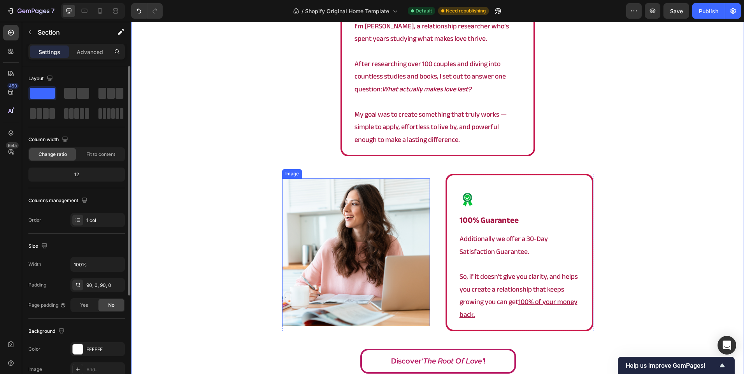
click at [343, 221] on img at bounding box center [356, 253] width 148 height 148
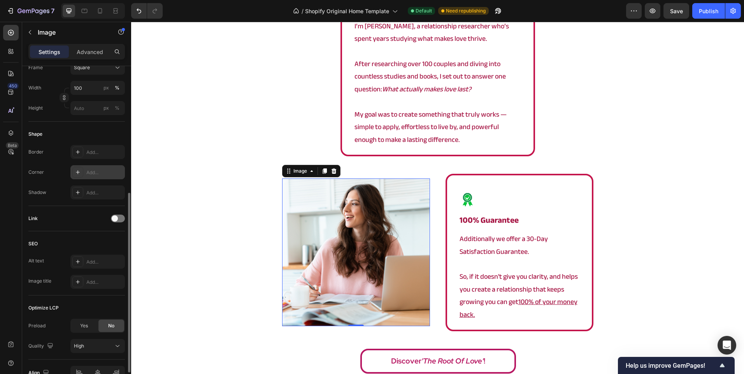
scroll to position [272, 0]
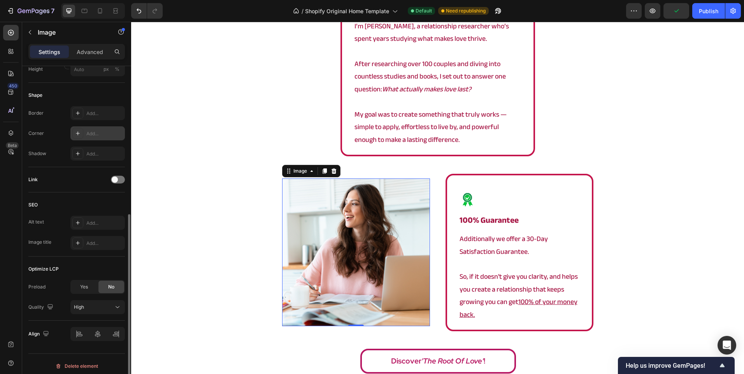
click at [93, 133] on div "Add..." at bounding box center [104, 133] width 37 height 7
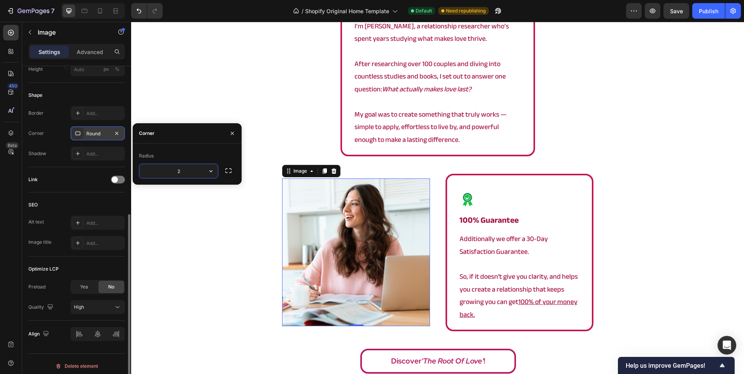
type input "20"
click at [218, 88] on div "Image the author Heading I’m [PERSON_NAME], a relationship researcher who’s spe…" at bounding box center [437, 169] width 613 height 417
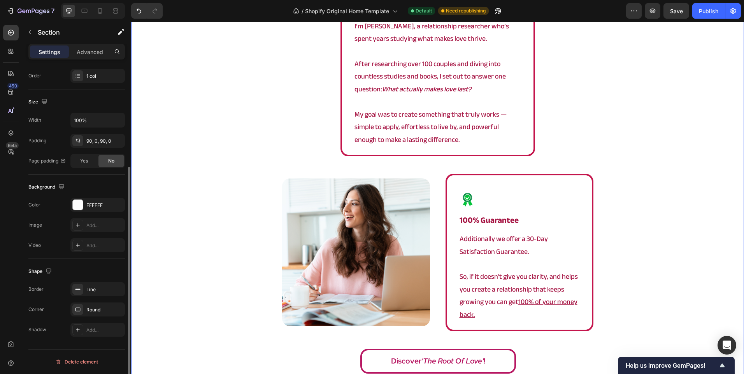
scroll to position [0, 0]
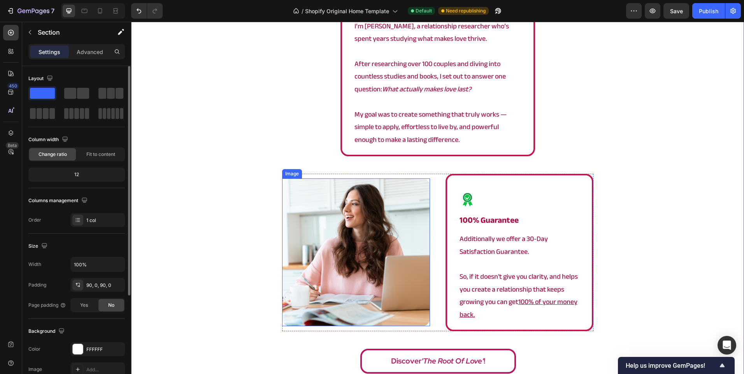
click at [411, 276] on img at bounding box center [356, 253] width 148 height 148
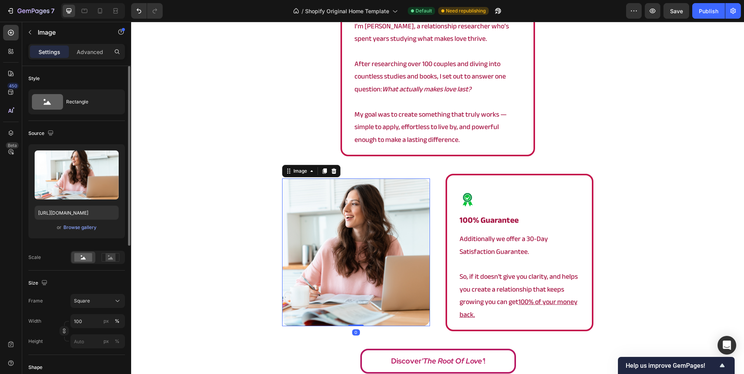
click at [257, 241] on div "Image the author Heading I’m [PERSON_NAME], a relationship researcher who’s spe…" at bounding box center [437, 169] width 613 height 417
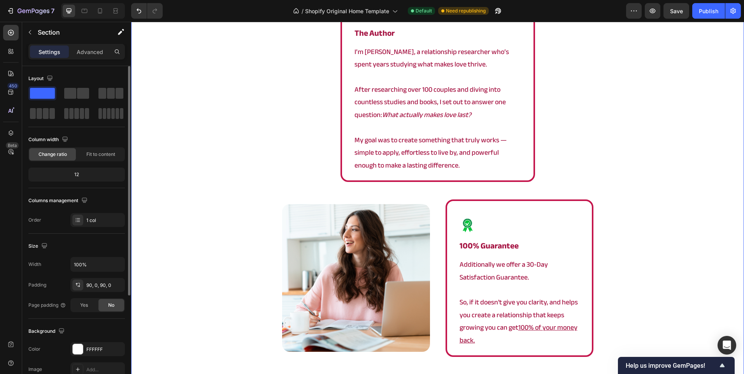
scroll to position [1431, 0]
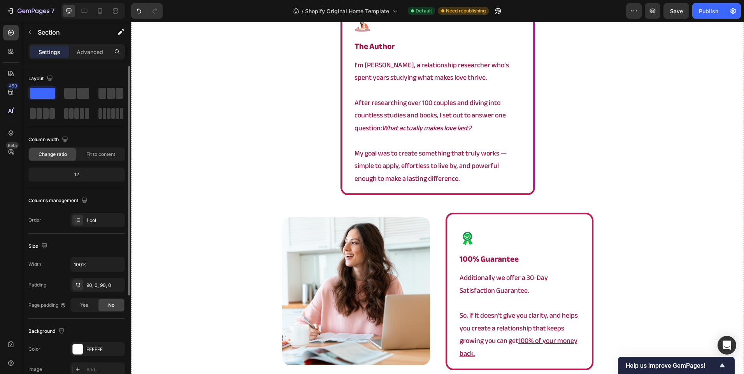
click at [340, 178] on div "Image the author Heading I’m [PERSON_NAME], a relationship researcher who’s spe…" at bounding box center [437, 97] width 195 height 195
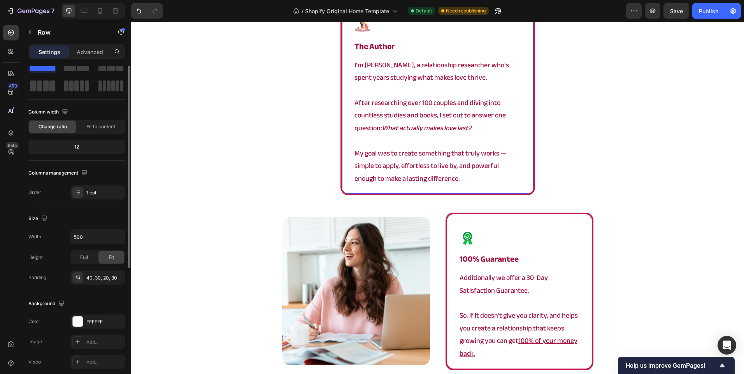
scroll to position [0, 0]
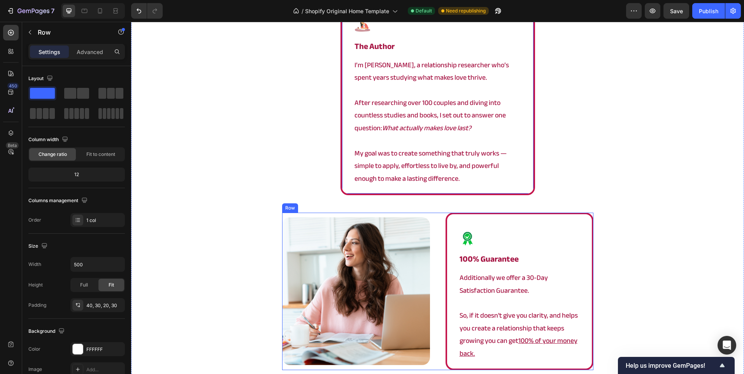
click at [435, 223] on div "Image Image 100% guarantee Heading Additionally we offer a 30-Day Satisfaction …" at bounding box center [437, 292] width 311 height 158
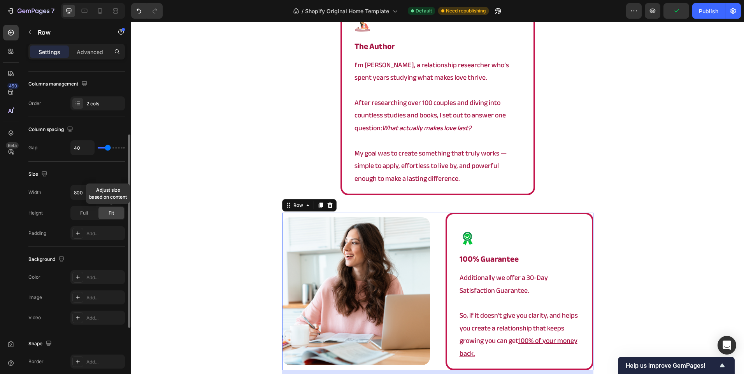
scroll to position [195, 0]
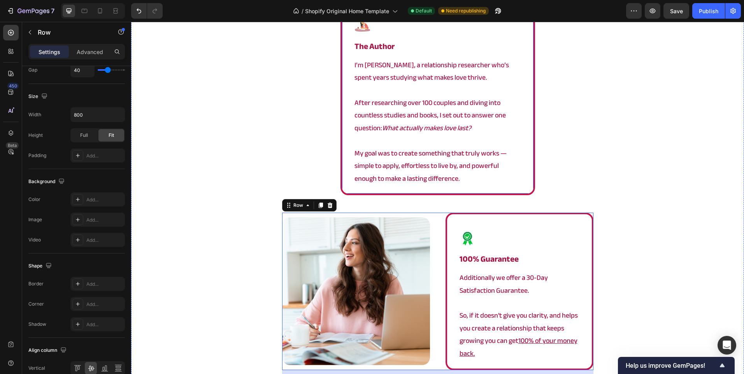
click at [344, 148] on div "Image the author Heading I’m [PERSON_NAME], a relationship researcher who’s spe…" at bounding box center [437, 97] width 195 height 195
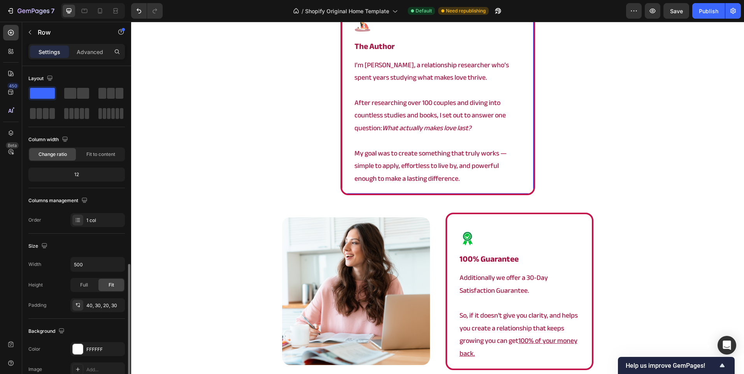
scroll to position [144, 0]
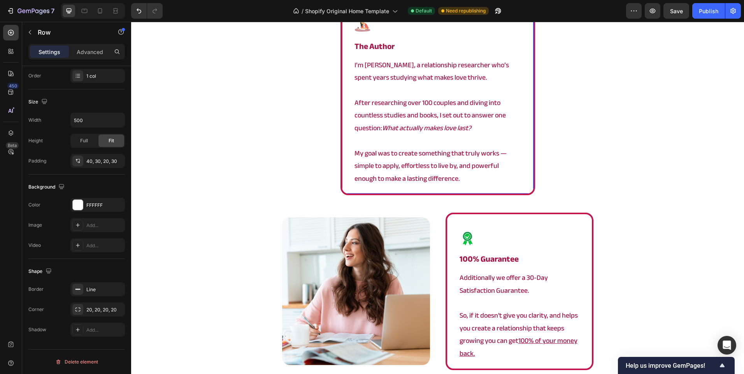
click at [346, 173] on div "Image the author Heading I’m [PERSON_NAME], a relationship researcher who’s spe…" at bounding box center [437, 97] width 195 height 195
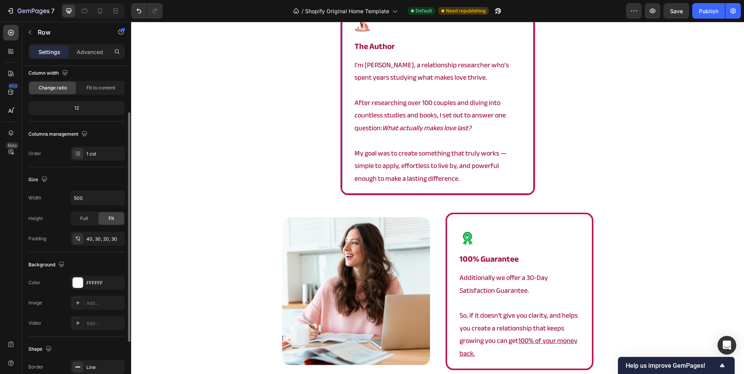
click at [92, 188] on div "Size Width 500 Height Full Fit Padding 40, 30, 20, 30" at bounding box center [76, 209] width 96 height 85
click at [86, 195] on input "500" at bounding box center [98, 198] width 54 height 14
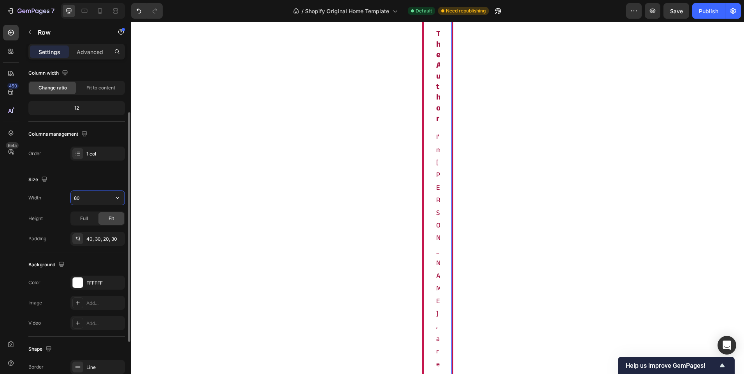
type input "800"
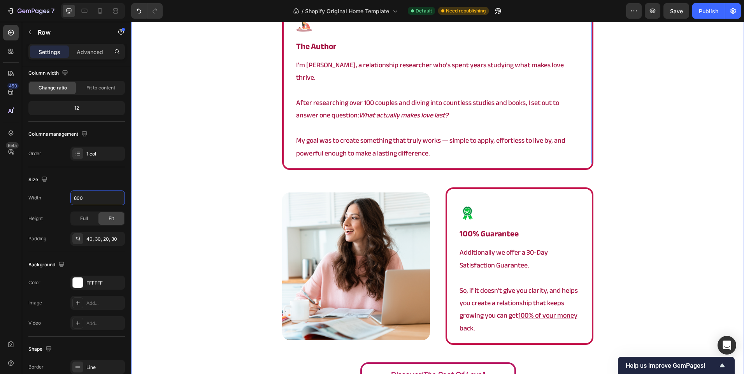
click at [215, 172] on div "Image the author Heading I’m [PERSON_NAME], a relationship researcher who’s spe…" at bounding box center [437, 196] width 613 height 392
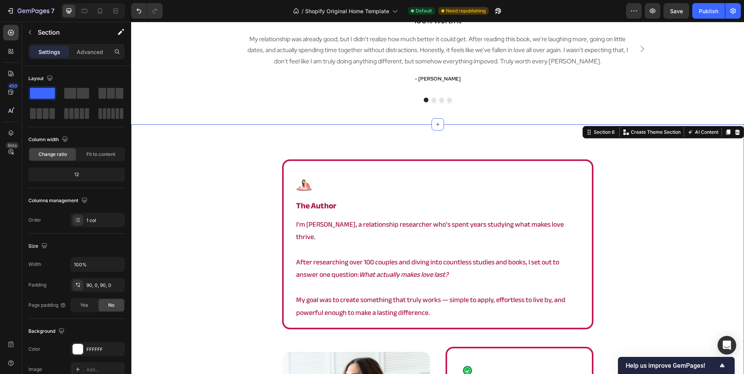
scroll to position [1276, 0]
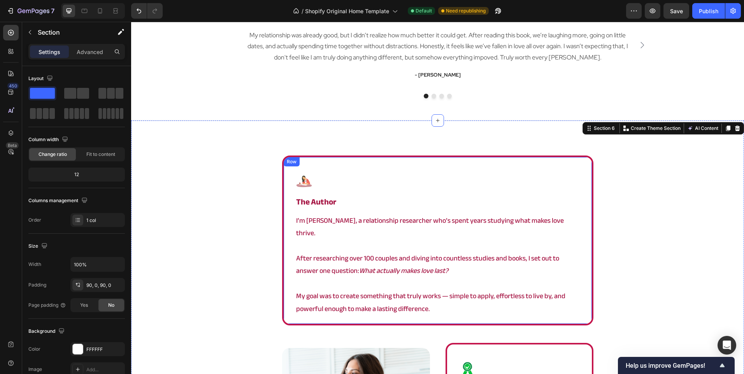
click at [287, 214] on div "Image the author Heading I’m [PERSON_NAME], a relationship researcher who’s spe…" at bounding box center [437, 241] width 311 height 170
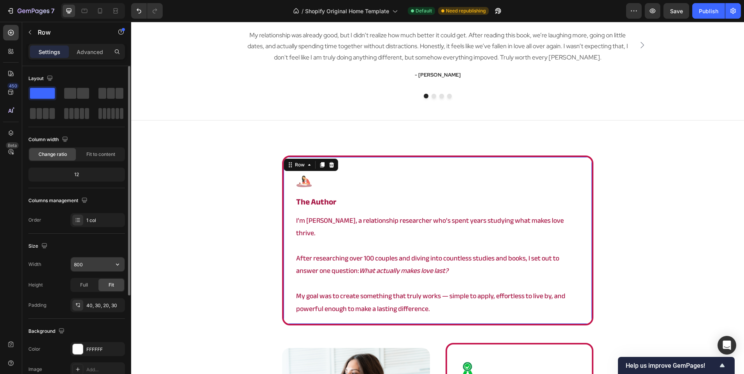
click at [96, 268] on input "800" at bounding box center [98, 265] width 54 height 14
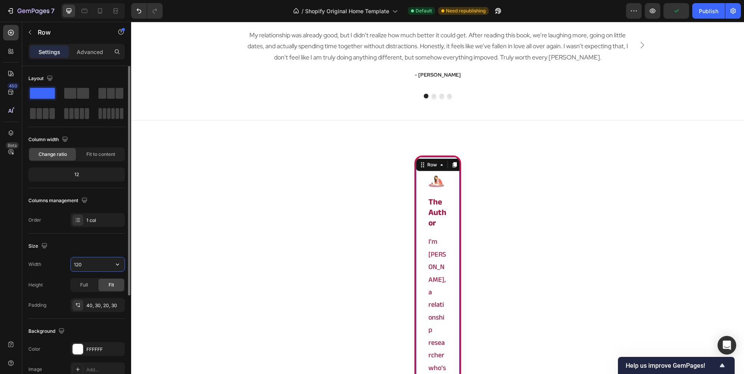
type input "1200"
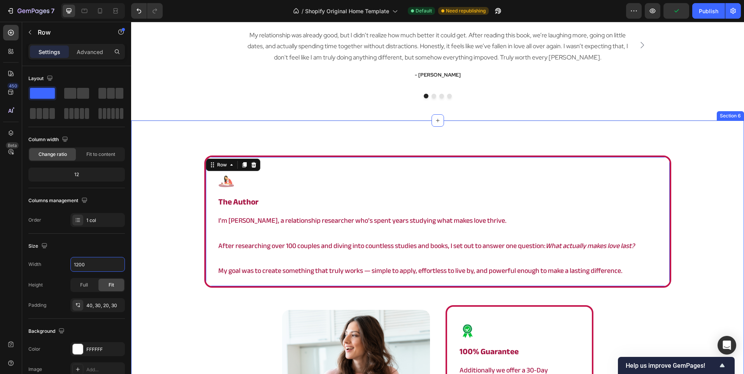
click at [194, 265] on div "Image the author Heading I’m [PERSON_NAME], a relationship researcher who’s spe…" at bounding box center [437, 333] width 613 height 354
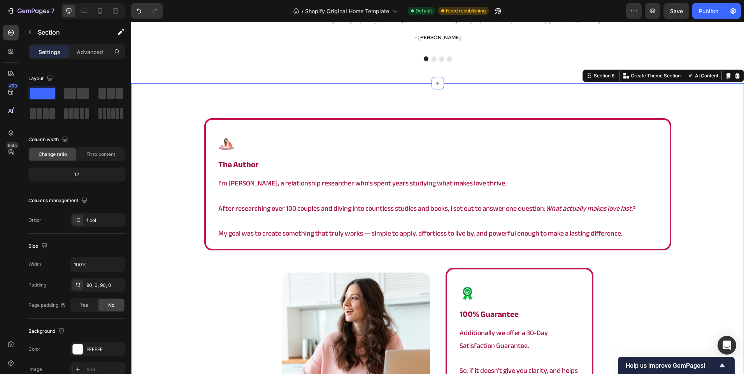
scroll to position [1353, 0]
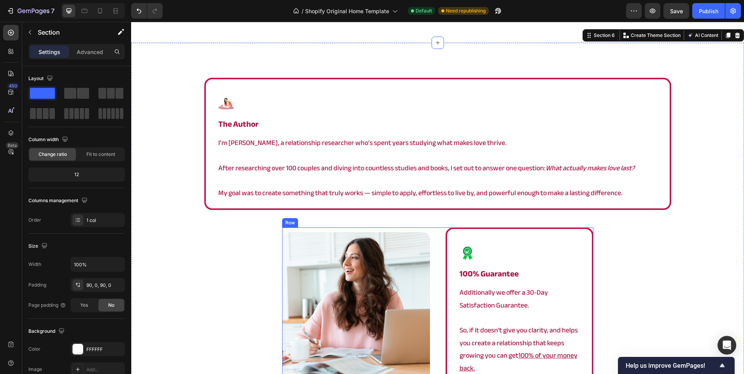
click at [435, 275] on div "Image Image 100% guarantee Heading Additionally we offer a 30-Day Satisfaction …" at bounding box center [437, 307] width 311 height 158
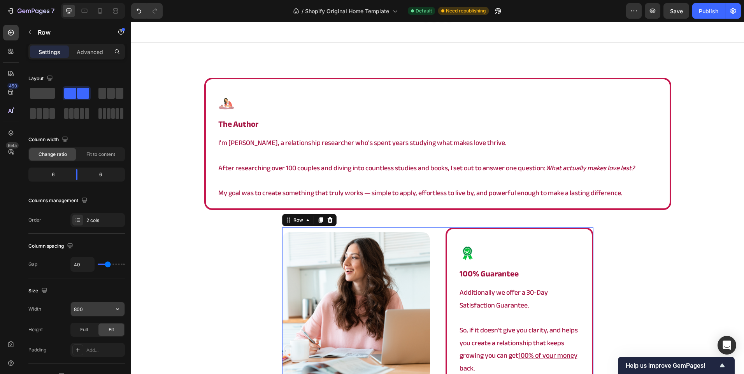
click at [84, 306] on input "800" at bounding box center [98, 309] width 54 height 14
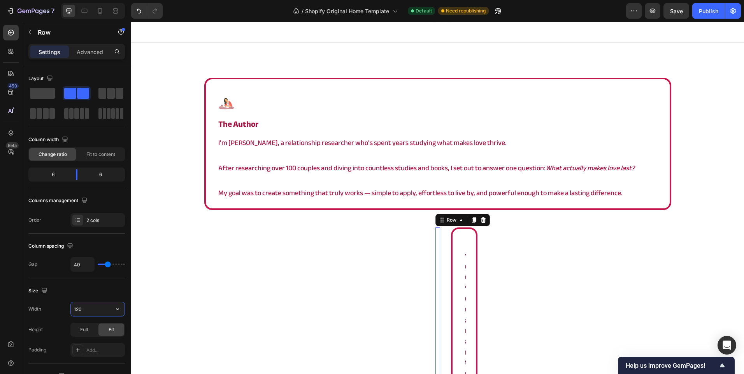
type input "1200"
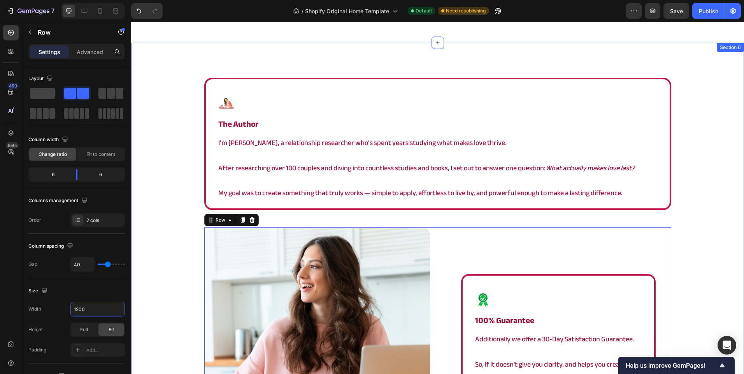
click at [176, 237] on div "Image the author Heading I’m [PERSON_NAME], a relationship researcher who’s spe…" at bounding box center [437, 289] width 613 height 422
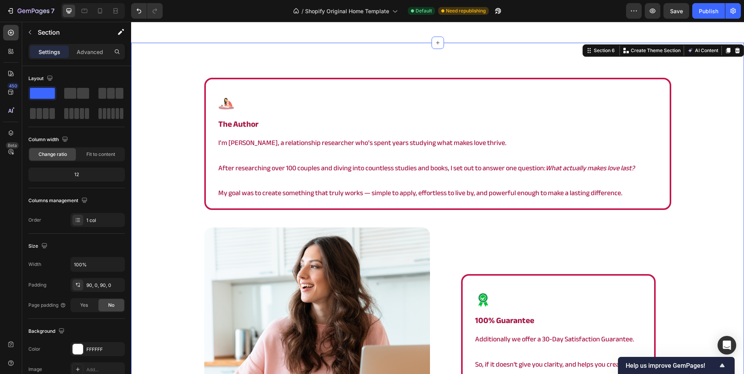
click at [161, 114] on div "Image the author Heading I’m [PERSON_NAME], a relationship researcher who’s spe…" at bounding box center [437, 289] width 613 height 422
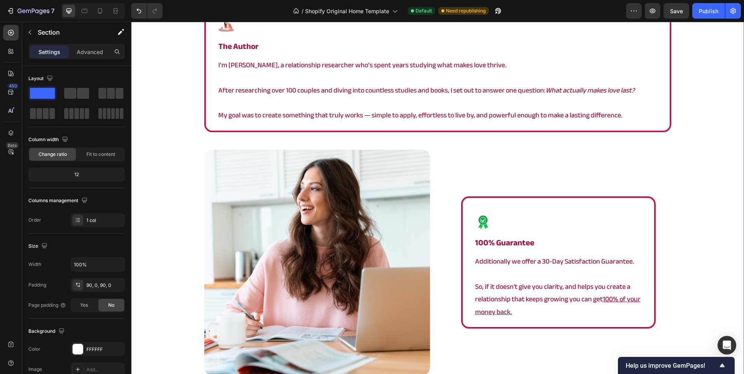
scroll to position [1392, 0]
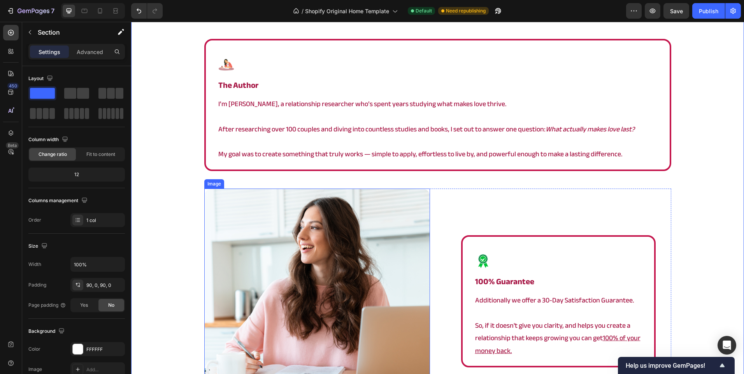
click at [382, 255] on img at bounding box center [317, 302] width 226 height 226
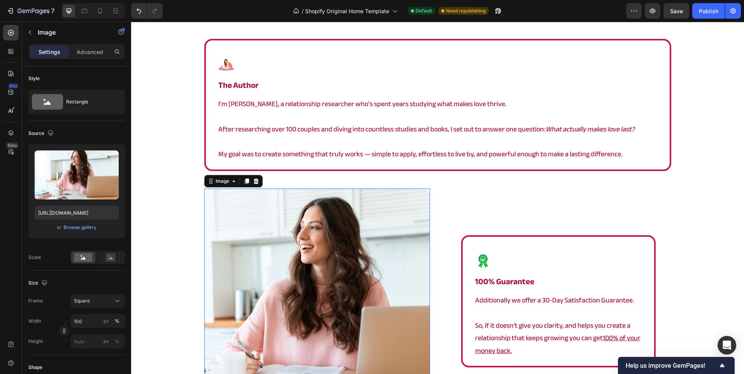
click at [255, 184] on div at bounding box center [255, 181] width 9 height 9
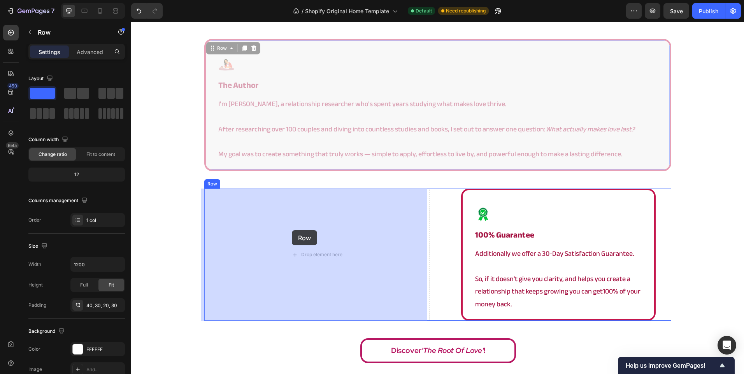
drag, startPoint x: 298, startPoint y: 165, endPoint x: 292, endPoint y: 230, distance: 65.7
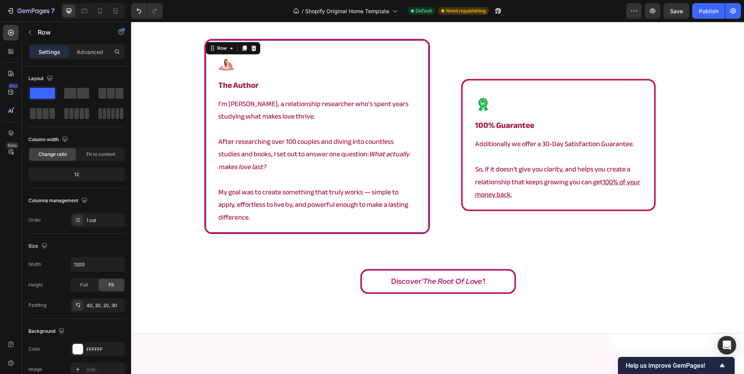
scroll to position [1315, 0]
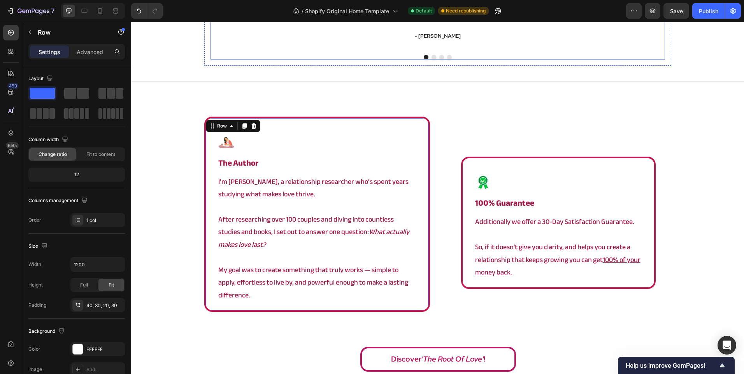
click at [261, 42] on div "Icon Icon Icon Icon Icon Icon List Hoz 100% Worth it Heading My relationship wa…" at bounding box center [438, 6] width 386 height 84
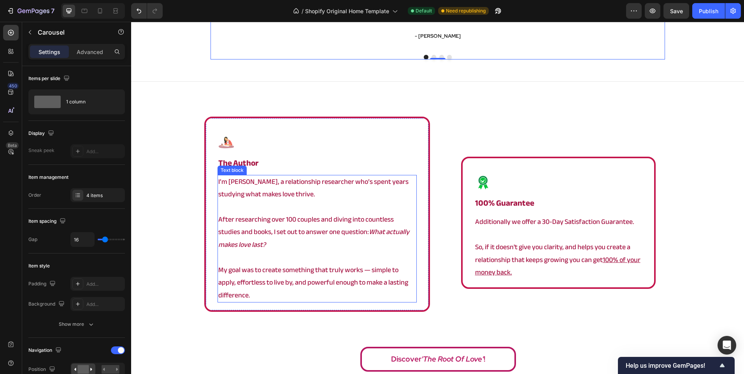
click at [267, 222] on p "After researching over 100 couples and diving into countless studies and books,…" at bounding box center [317, 233] width 198 height 38
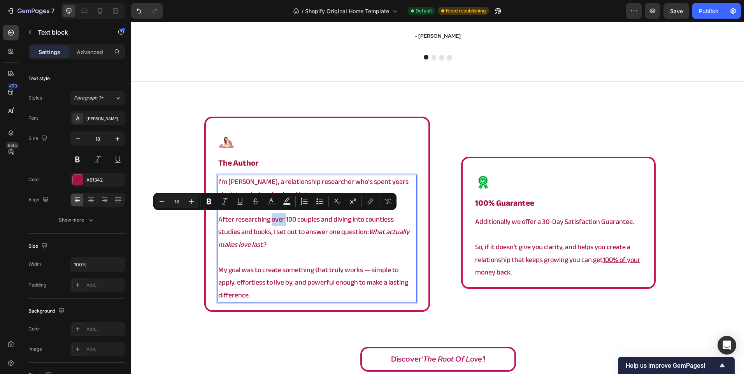
click at [267, 222] on p "After researching over 100 couples and diving into countless studies and books,…" at bounding box center [317, 233] width 198 height 38
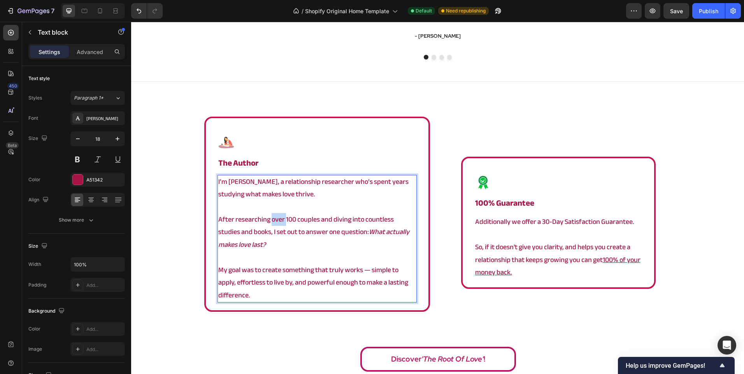
click at [267, 222] on p "After researching over 100 couples and diving into countless studies and books,…" at bounding box center [317, 233] width 198 height 38
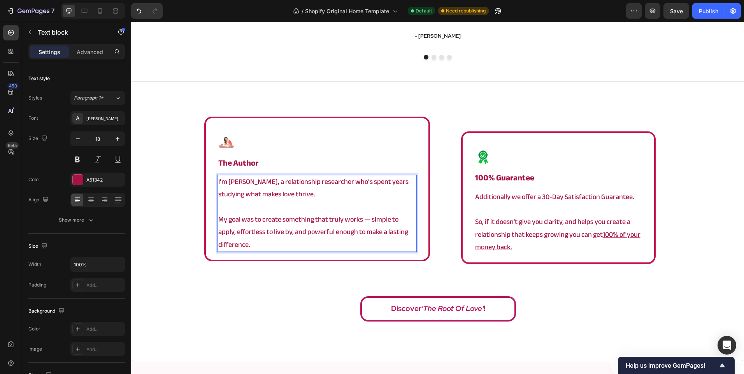
click at [236, 206] on p "Rich Text Editor. Editing area: main" at bounding box center [317, 207] width 198 height 12
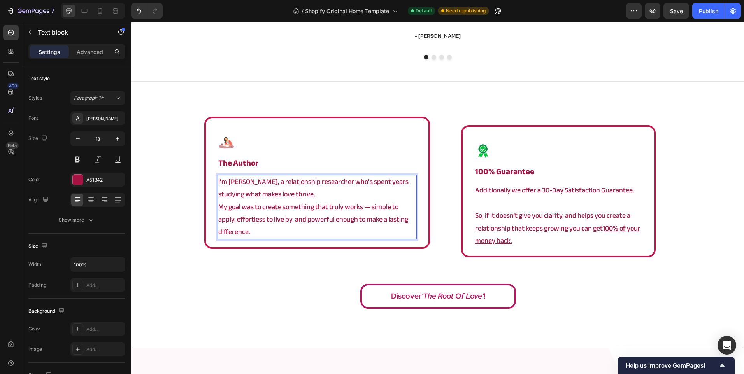
click at [217, 207] on div "I’m [PERSON_NAME], a relationship researcher who’s spent years studying what ma…" at bounding box center [316, 207] width 199 height 65
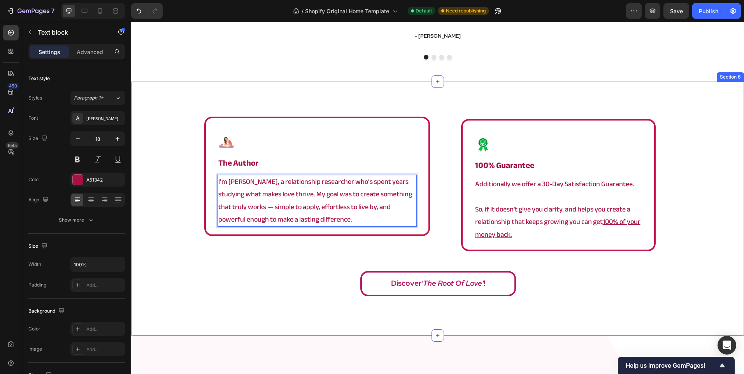
click at [192, 240] on div "Image the author Heading I’m [PERSON_NAME], a relationship researcher who’s spe…" at bounding box center [437, 209] width 613 height 184
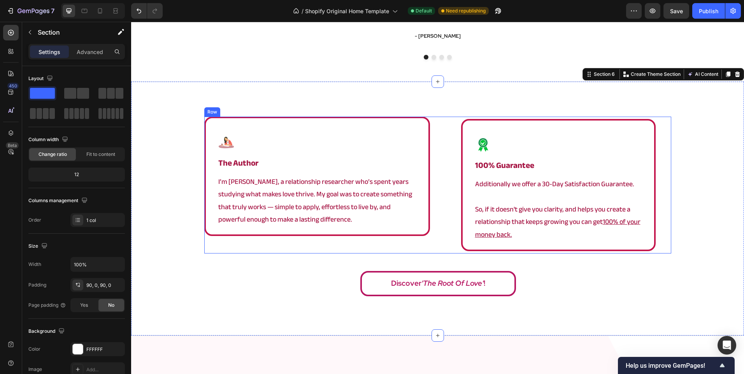
click at [274, 247] on div "Image the author Heading I’m [PERSON_NAME], a relationship researcher who’s spe…" at bounding box center [317, 185] width 226 height 137
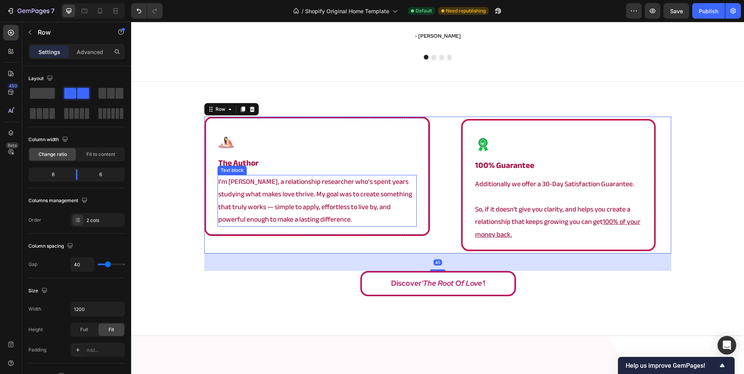
click at [278, 218] on p "I’m [PERSON_NAME], a relationship researcher who’s spent years studying what ma…" at bounding box center [317, 201] width 198 height 51
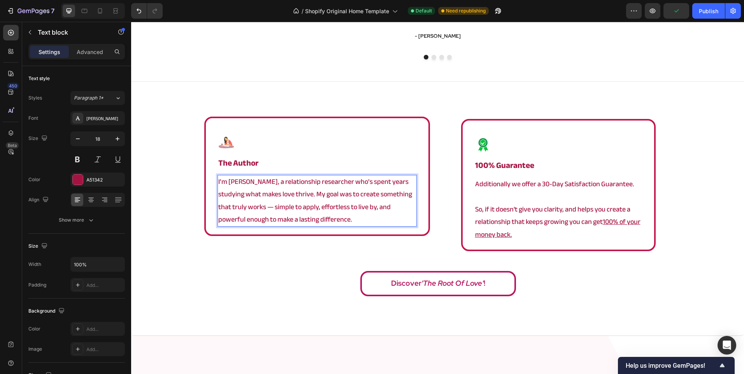
click at [243, 207] on p "I’m [PERSON_NAME], a relationship researcher who’s spent years studying what ma…" at bounding box center [317, 201] width 198 height 51
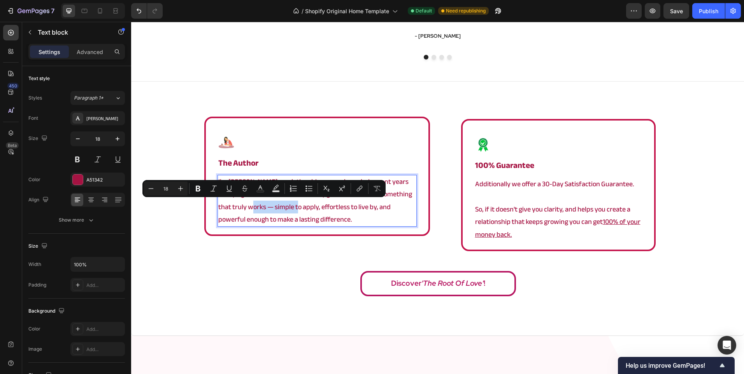
drag, startPoint x: 242, startPoint y: 208, endPoint x: 286, endPoint y: 210, distance: 43.2
click at [286, 210] on p "I’m [PERSON_NAME], a relationship researcher who’s spent years studying what ma…" at bounding box center [317, 201] width 198 height 51
drag, startPoint x: 286, startPoint y: 210, endPoint x: 242, endPoint y: 210, distance: 43.2
click at [242, 210] on p "I’m [PERSON_NAME], a relationship researcher who’s spent years studying what ma…" at bounding box center [317, 201] width 198 height 51
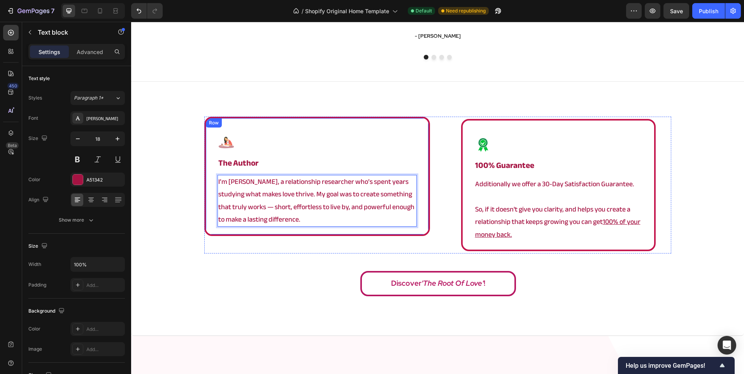
click at [348, 252] on div "Image the author Heading I’m [PERSON_NAME], a relationship researcher who’s spe…" at bounding box center [317, 185] width 226 height 137
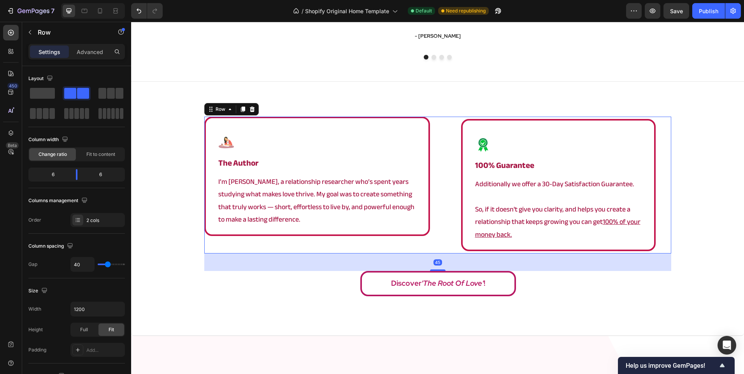
click at [314, 284] on div "Discover 'The Root Of Love' !" at bounding box center [437, 283] width 613 height 25
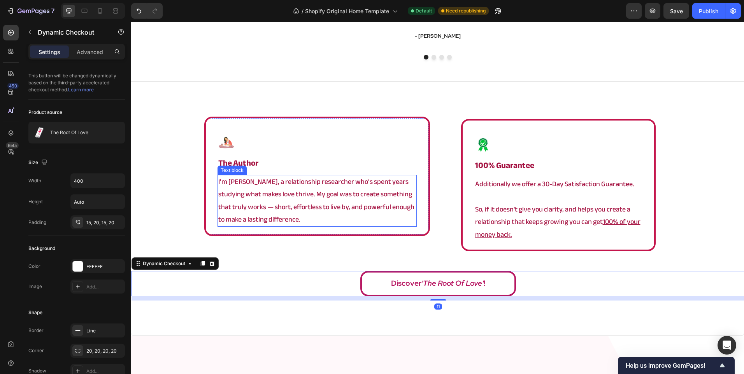
click at [233, 215] on p "I’m [PERSON_NAME], a relationship researcher who’s spent years studying what ma…" at bounding box center [317, 201] width 198 height 51
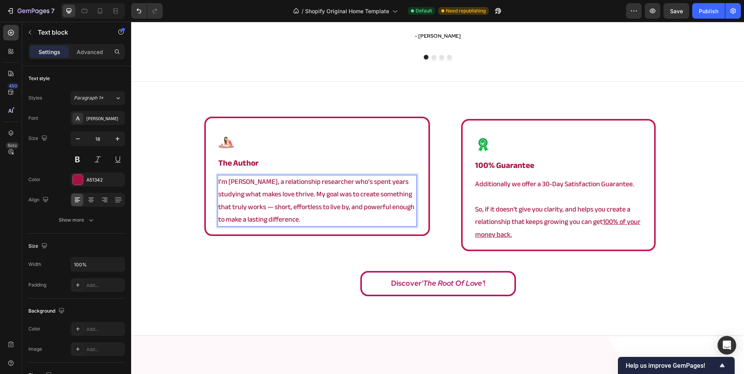
click at [226, 220] on p "I’m [PERSON_NAME], a relationship researcher who’s spent years studying what ma…" at bounding box center [317, 201] width 198 height 51
click at [258, 220] on p "I’m [PERSON_NAME], a relationship researcher who’s spent years studying what ma…" at bounding box center [317, 201] width 198 height 51
click at [253, 240] on div "Image the author Heading I’m [PERSON_NAME], a relationship researcher who’s spe…" at bounding box center [317, 185] width 226 height 137
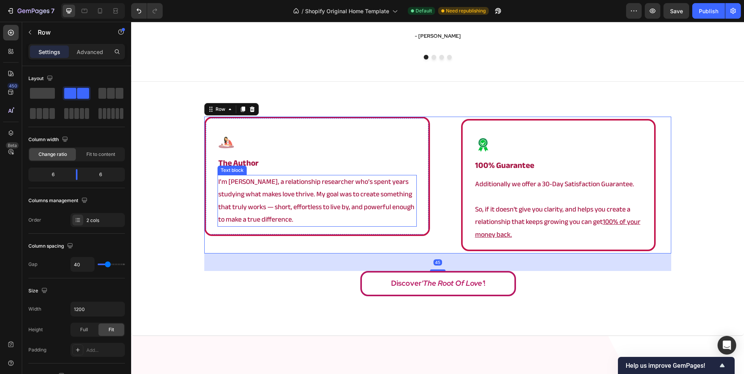
click at [366, 207] on p "I’m [PERSON_NAME], a relationship researcher who’s spent years studying what ma…" at bounding box center [317, 201] width 198 height 51
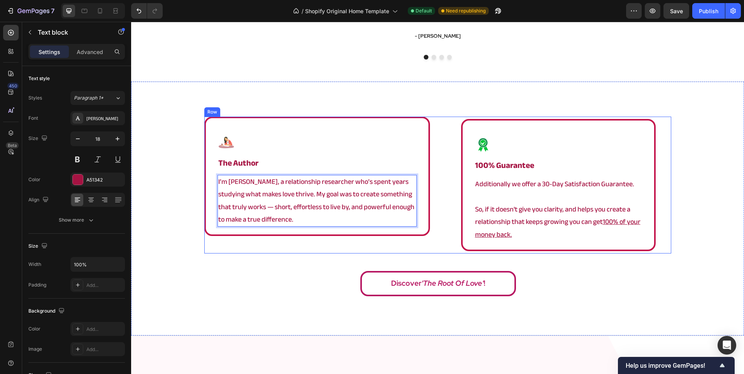
click at [265, 243] on div "Image the author Heading I’m [PERSON_NAME], a relationship researcher who’s spe…" at bounding box center [317, 185] width 226 height 137
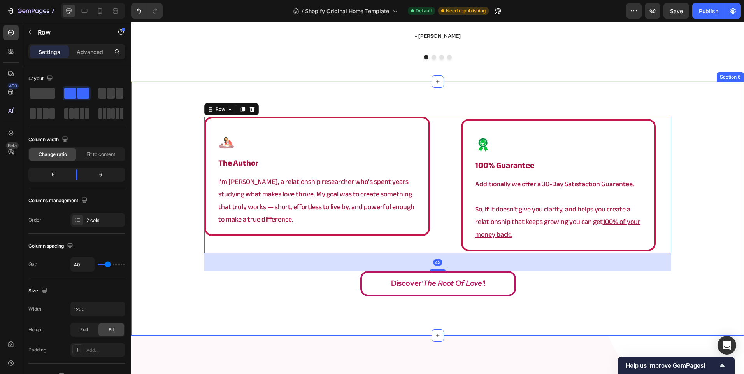
click at [182, 242] on div "Image the author Heading I’m [PERSON_NAME], a relationship researcher who’s spe…" at bounding box center [437, 209] width 613 height 184
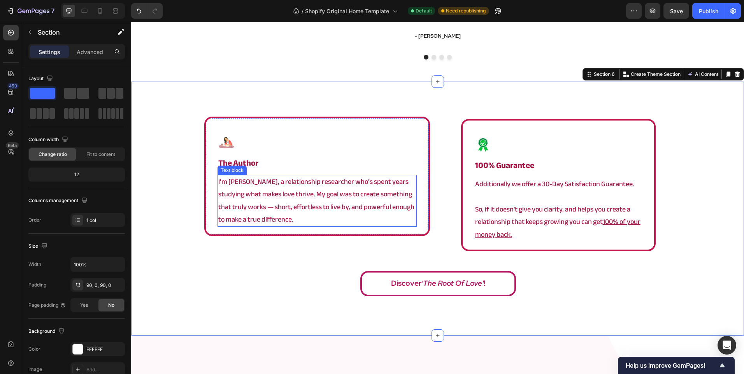
click at [257, 220] on p "I’m [PERSON_NAME], a relationship researcher who’s spent years studying what ma…" at bounding box center [317, 201] width 198 height 51
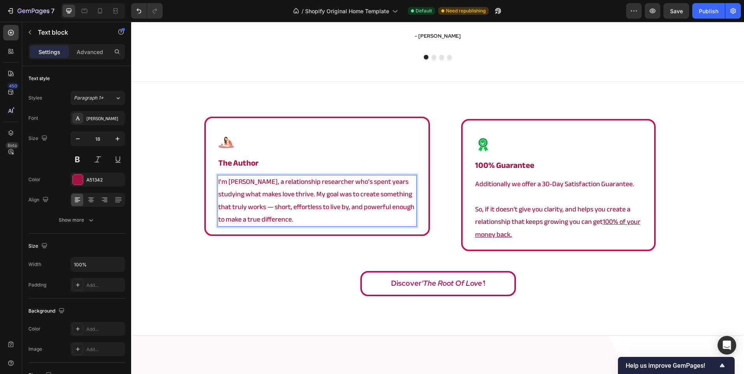
click at [258, 220] on p "I’m [PERSON_NAME], a relationship researcher who’s spent years studying what ma…" at bounding box center [317, 201] width 198 height 51
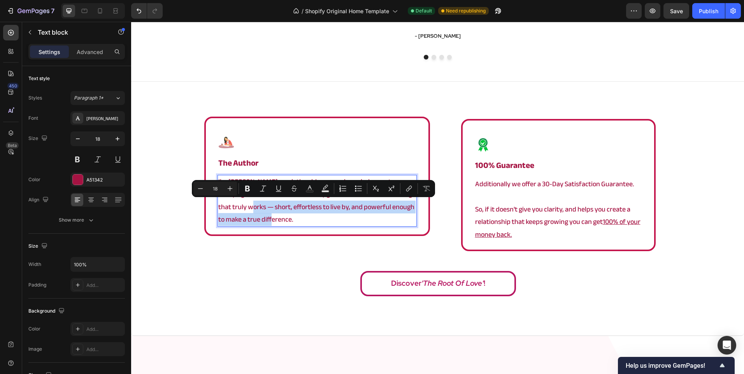
drag, startPoint x: 270, startPoint y: 221, endPoint x: 242, endPoint y: 208, distance: 30.8
click at [242, 208] on p "I’m [PERSON_NAME], a relationship researcher who’s spent years studying what ma…" at bounding box center [317, 201] width 198 height 51
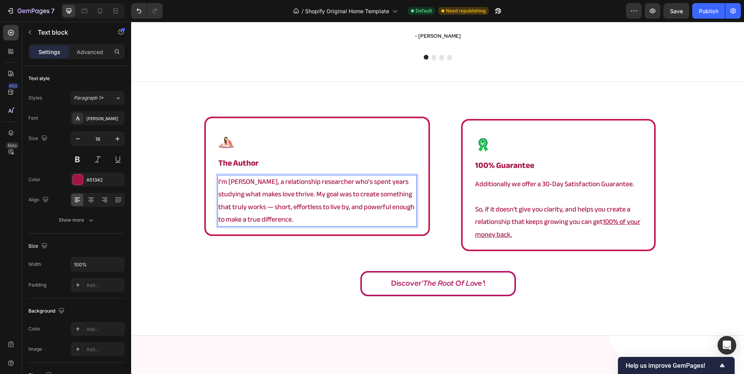
click at [242, 208] on p "I’m [PERSON_NAME], a relationship researcher who’s spent years studying what ma…" at bounding box center [317, 201] width 198 height 51
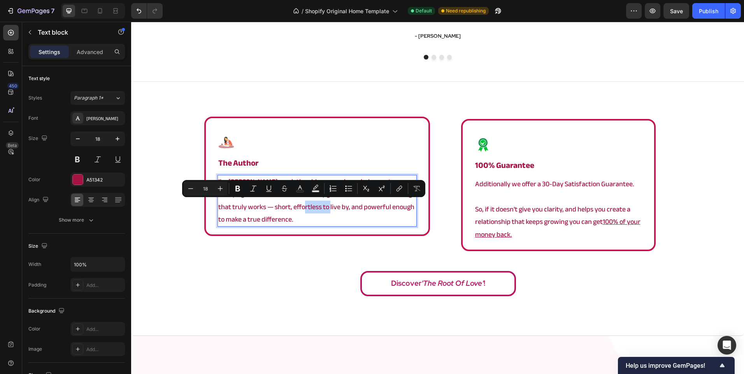
drag, startPoint x: 291, startPoint y: 210, endPoint x: 316, endPoint y: 206, distance: 25.6
click at [316, 206] on p "I’m [PERSON_NAME], a relationship researcher who’s spent years studying what ma…" at bounding box center [317, 201] width 198 height 51
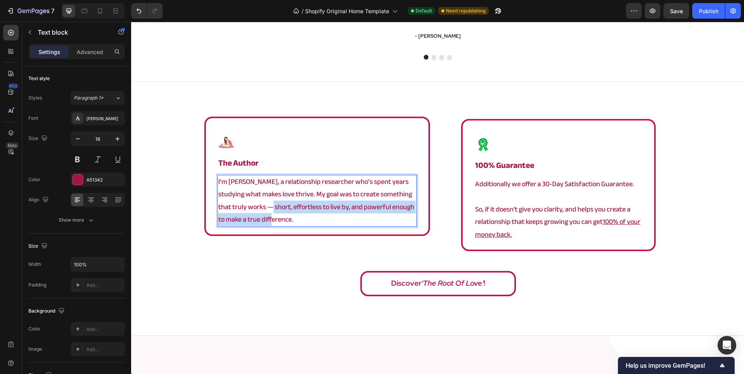
drag, startPoint x: 268, startPoint y: 219, endPoint x: 260, endPoint y: 210, distance: 11.0
click at [260, 210] on p "I’m [PERSON_NAME], a relationship researcher who’s spent years studying what ma…" at bounding box center [317, 201] width 198 height 51
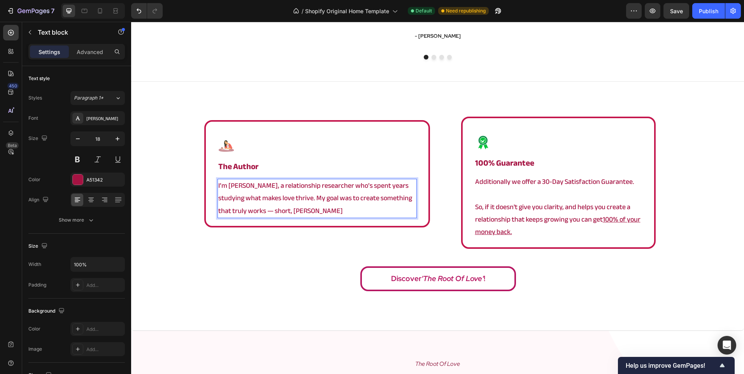
scroll to position [1318, 0]
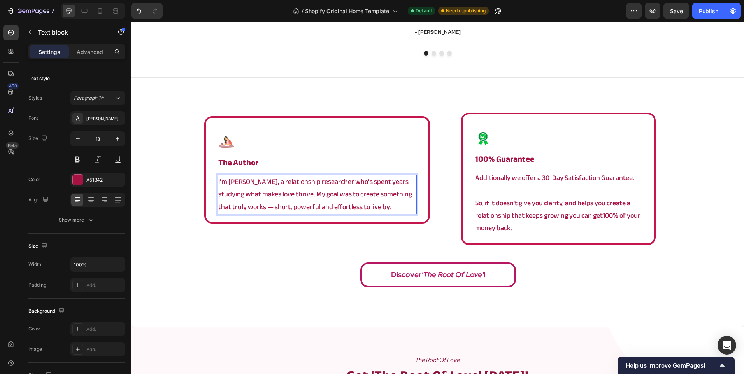
click at [274, 241] on div "Image the author Heading I’m [PERSON_NAME], a relationship researcher who’s spe…" at bounding box center [317, 179] width 226 height 132
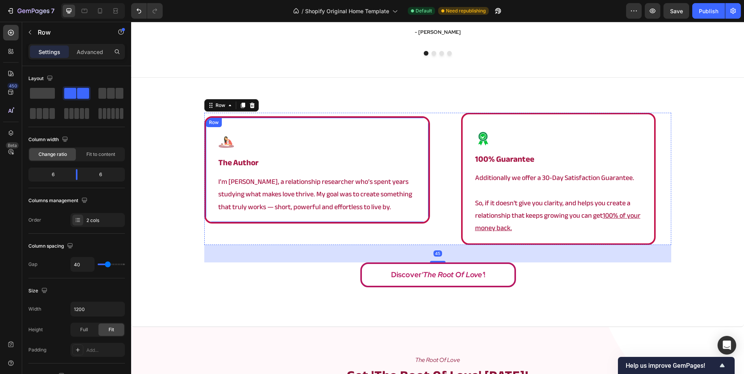
click at [290, 219] on div "Image the author Heading I’m [PERSON_NAME], a relationship researcher who’s spe…" at bounding box center [317, 169] width 226 height 107
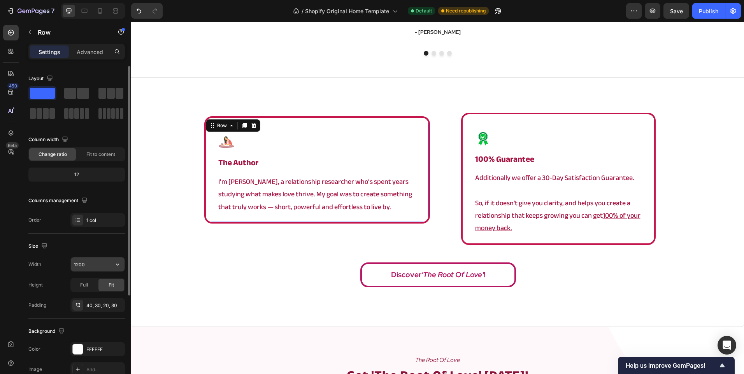
click at [93, 264] on input "1200" at bounding box center [98, 265] width 54 height 14
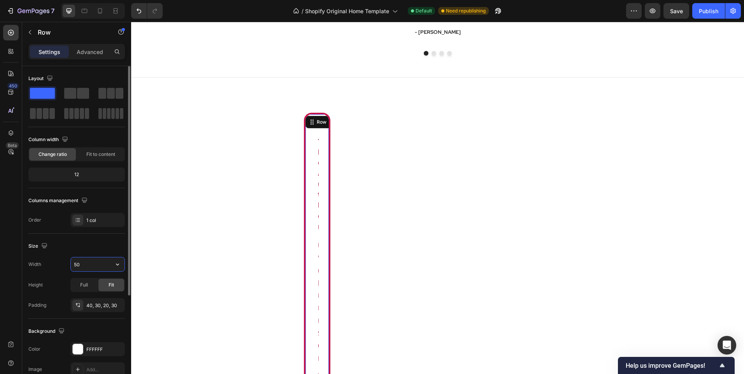
type input "500"
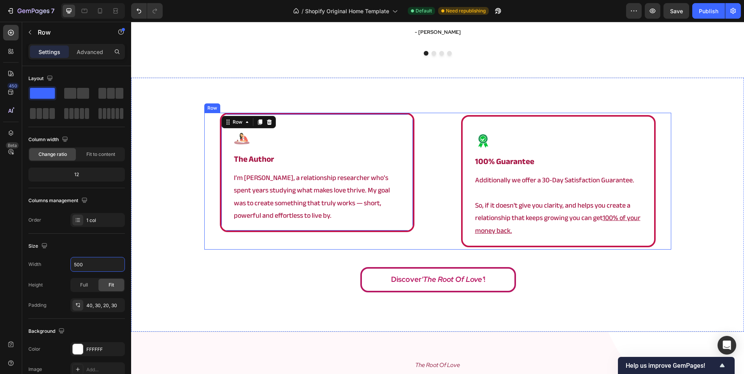
click at [442, 221] on div "Image the author Heading I’m [PERSON_NAME], a relationship researcher who’s spe…" at bounding box center [437, 181] width 467 height 137
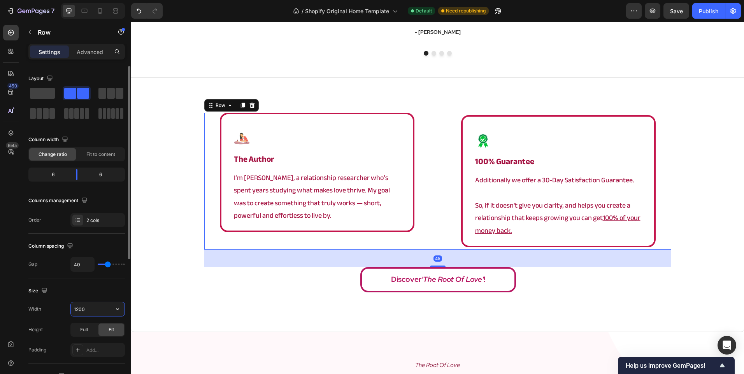
click at [88, 315] on input "1200" at bounding box center [98, 309] width 54 height 14
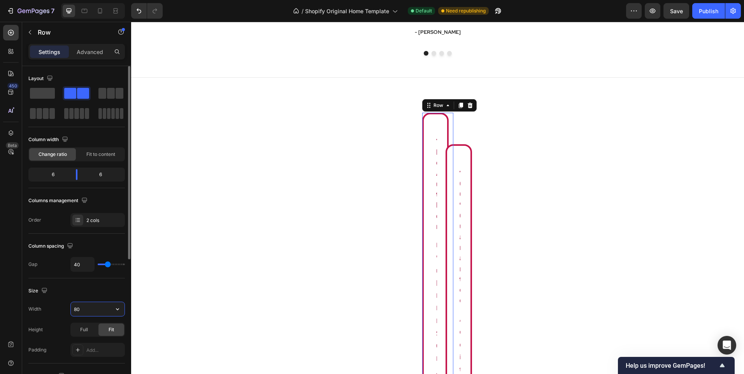
type input "800"
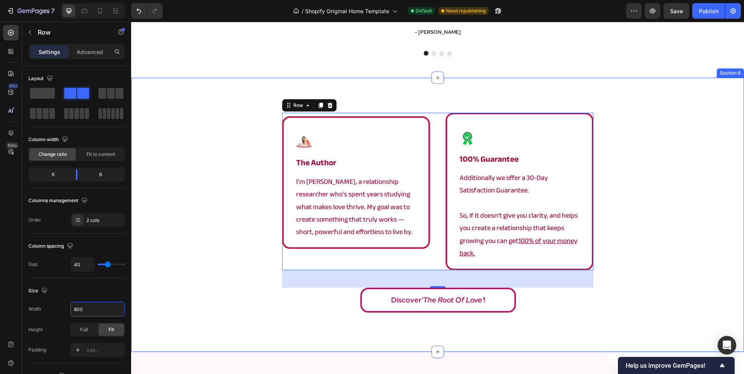
click at [225, 221] on div "Image the author Heading I’m [PERSON_NAME], a relationship researcher who’s spe…" at bounding box center [437, 215] width 613 height 204
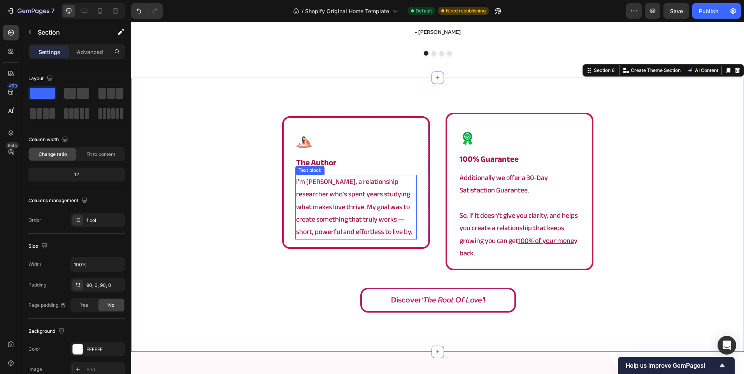
click at [367, 198] on p "I’m [PERSON_NAME], a relationship researcher who’s spent years studying what ma…" at bounding box center [356, 207] width 120 height 63
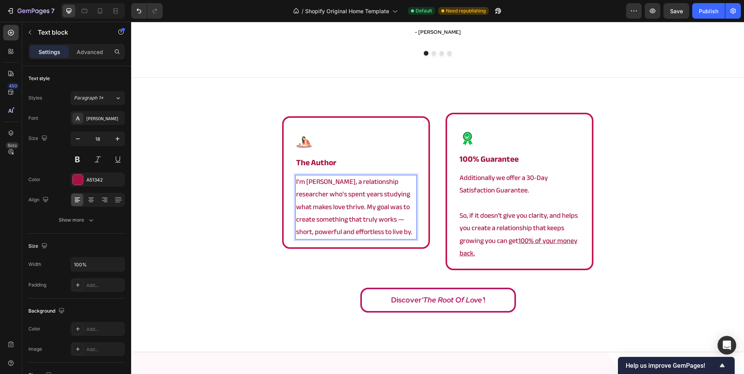
click at [328, 208] on p "I’m [PERSON_NAME], a relationship researcher who’s spent years studying what ma…" at bounding box center [356, 207] width 120 height 63
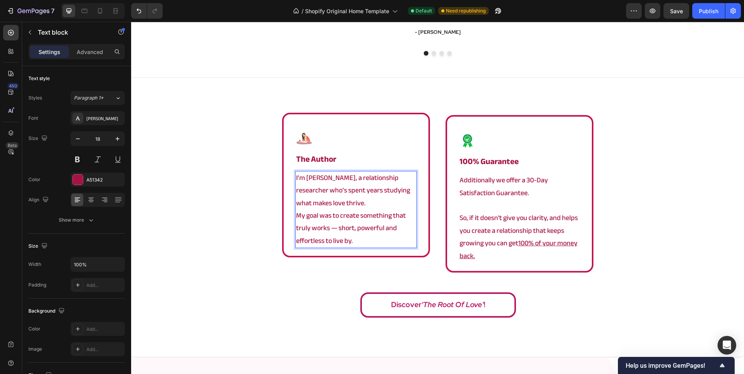
scroll to position [1315, 0]
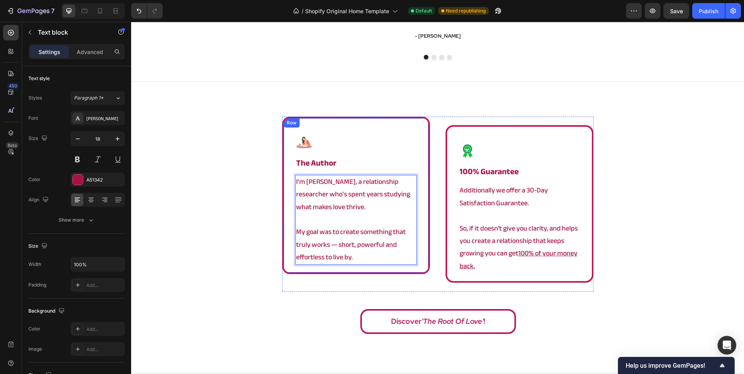
click at [430, 236] on div "Image the author Heading I’m [PERSON_NAME], a relationship researcher who’s spe…" at bounding box center [437, 204] width 311 height 175
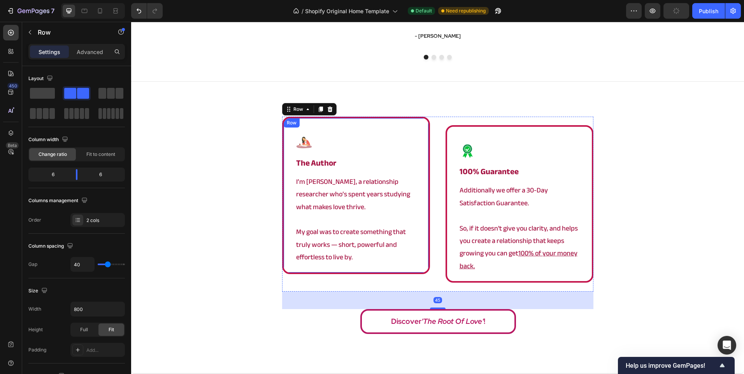
click at [415, 247] on div "Image the author Heading I’m [PERSON_NAME], a relationship researcher who’s spe…" at bounding box center [356, 196] width 148 height 158
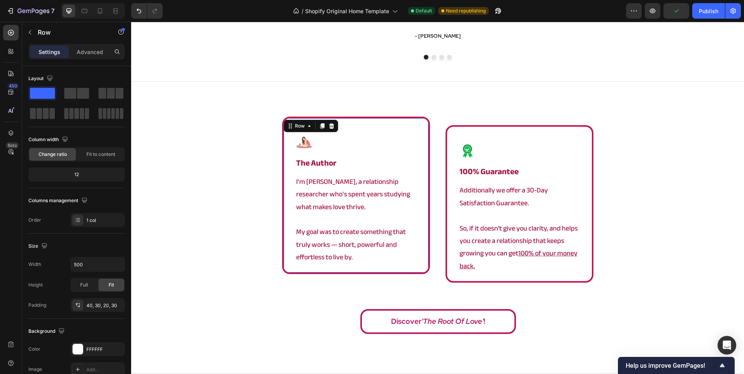
drag, startPoint x: 102, startPoint y: 53, endPoint x: 107, endPoint y: 61, distance: 9.0
click at [103, 54] on div "Advanced" at bounding box center [89, 52] width 39 height 12
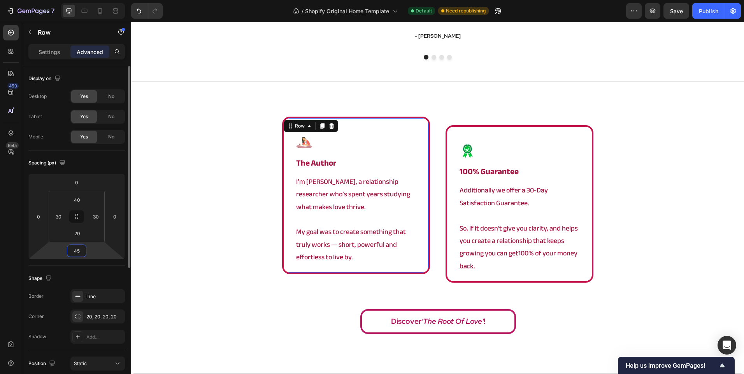
click at [79, 252] on input "45" at bounding box center [77, 251] width 16 height 12
type input "0"
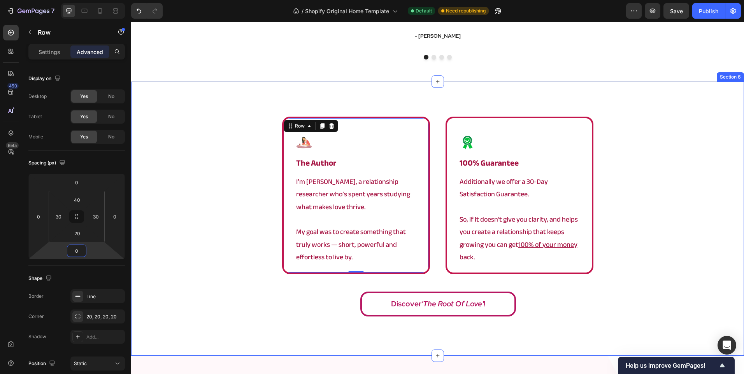
click at [183, 215] on div "Image the author Heading I’m [PERSON_NAME], a relationship researcher who’s spe…" at bounding box center [437, 219] width 613 height 204
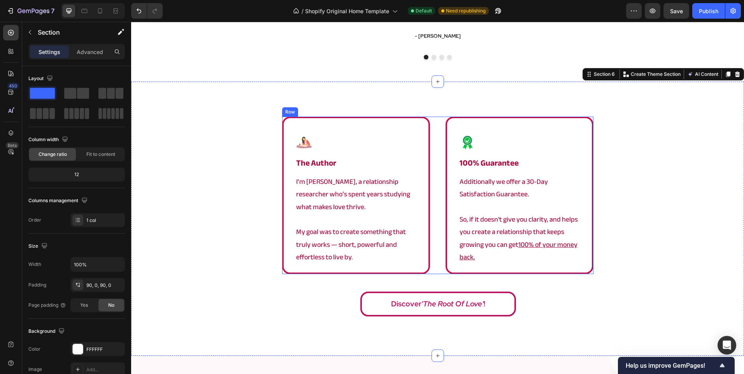
click at [433, 206] on div "Image the author Heading I’m [PERSON_NAME], a relationship researcher who’s spe…" at bounding box center [437, 196] width 311 height 158
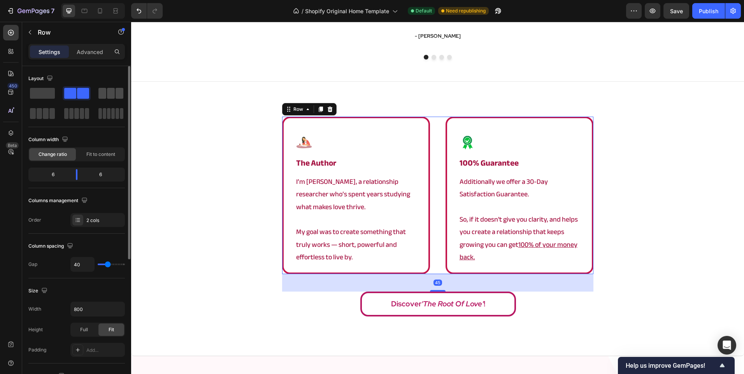
click at [108, 89] on span at bounding box center [111, 93] width 8 height 11
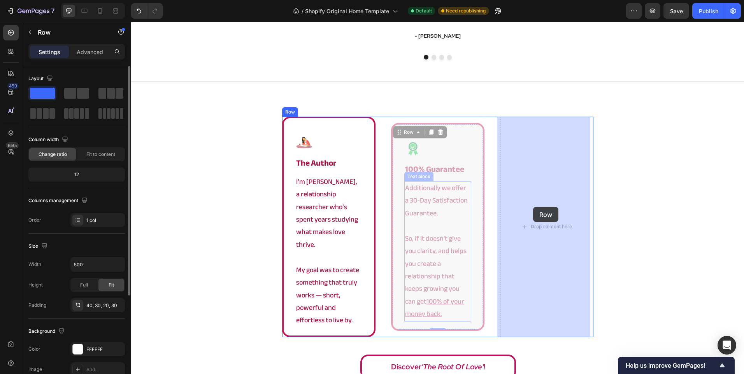
drag, startPoint x: 393, startPoint y: 212, endPoint x: 533, endPoint y: 207, distance: 140.2
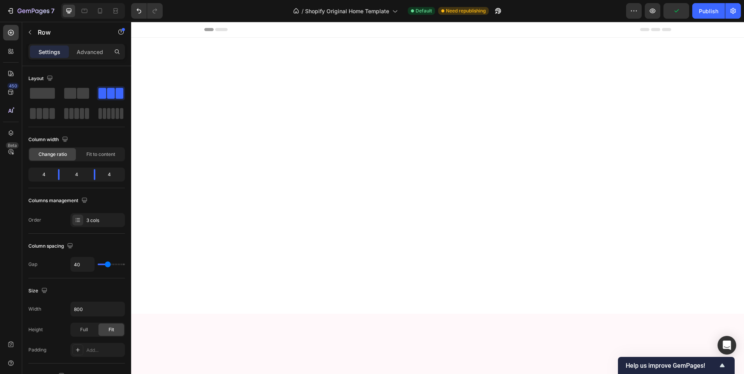
scroll to position [1315, 0]
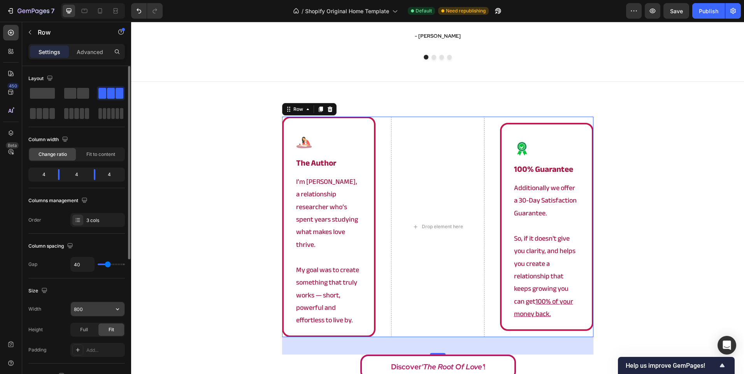
click at [91, 308] on input "800" at bounding box center [98, 309] width 54 height 14
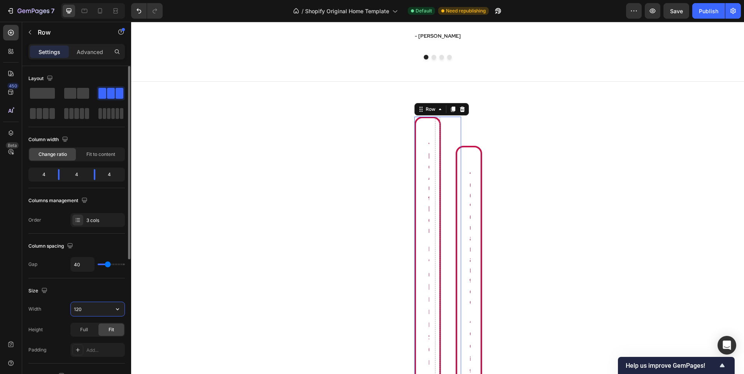
type input "1200"
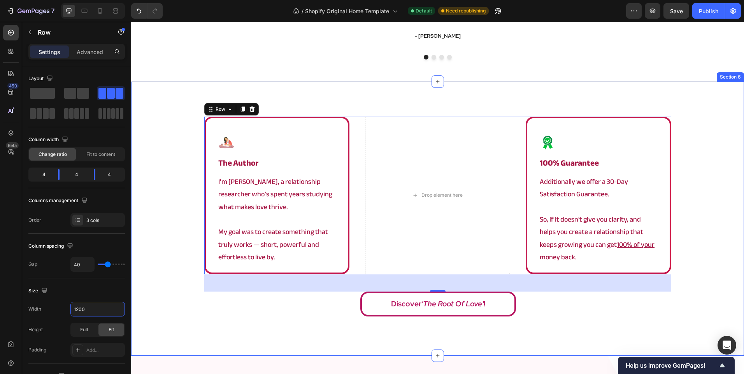
click at [157, 272] on div "Image the author Heading I’m Angela, a relationship researcher who’s spent year…" at bounding box center [437, 219] width 613 height 204
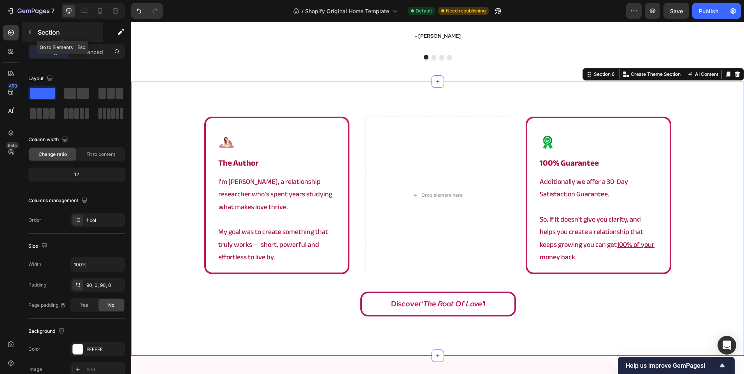
click at [41, 29] on p "Section" at bounding box center [70, 32] width 64 height 9
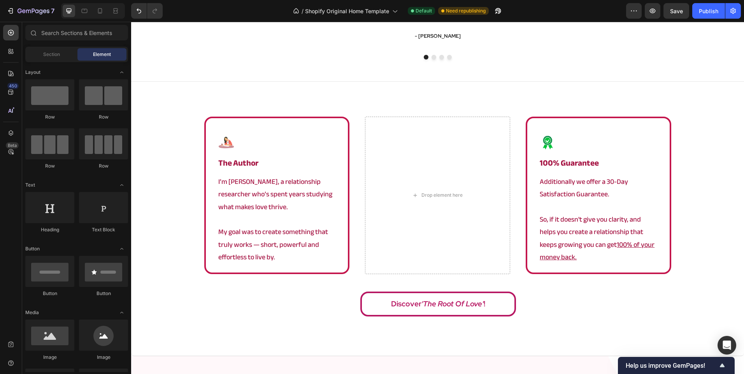
scroll to position [117, 0]
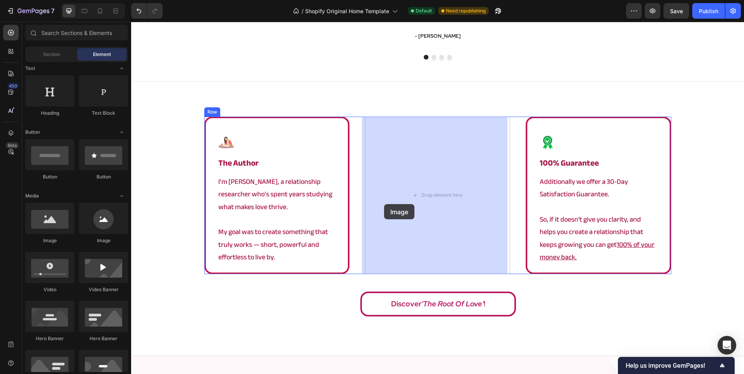
drag, startPoint x: 234, startPoint y: 255, endPoint x: 406, endPoint y: 200, distance: 180.5
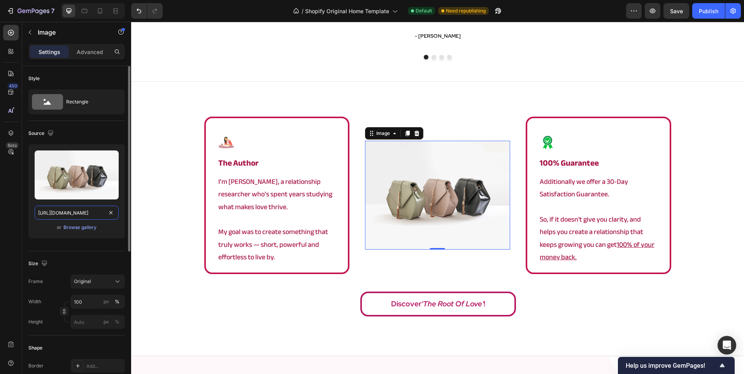
click at [72, 212] on input "[URL][DOMAIN_NAME]" at bounding box center [77, 213] width 84 height 14
paste input "0902/9520/6154/files/rooooooot.png?v=1757513223"
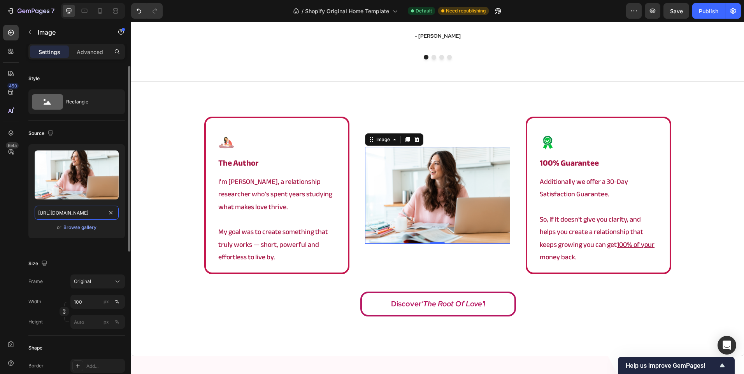
scroll to position [0, 124]
type input "[URL][DOMAIN_NAME]"
click at [90, 293] on div "Frame Original Width 100 px % Height px %" at bounding box center [76, 302] width 96 height 54
click at [94, 284] on div "Original" at bounding box center [93, 281] width 38 height 7
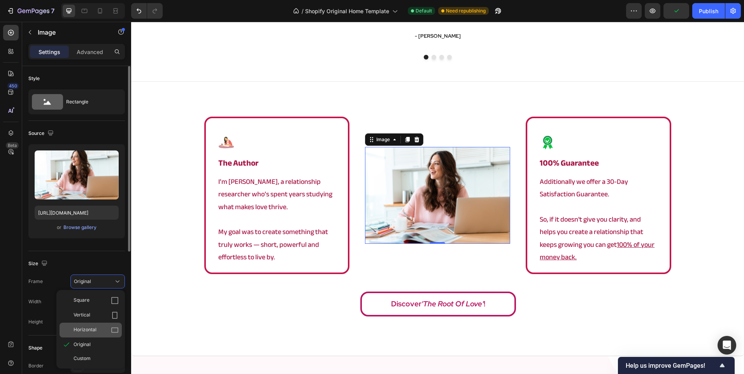
click at [106, 327] on div "Horizontal" at bounding box center [96, 330] width 45 height 8
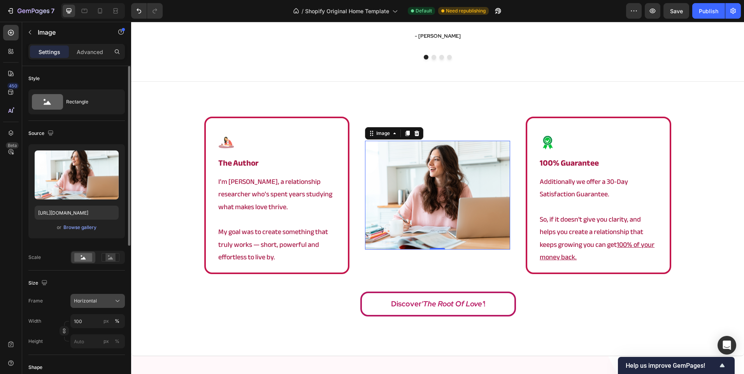
click at [93, 305] on div "Horizontal" at bounding box center [97, 301] width 47 height 8
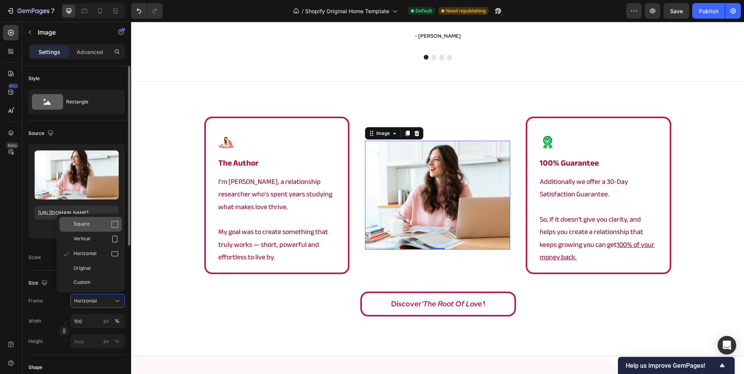
click at [94, 228] on div "Square" at bounding box center [96, 225] width 45 height 8
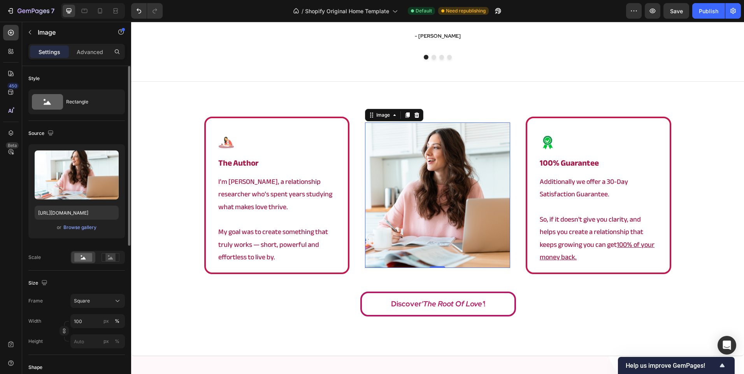
scroll to position [195, 0]
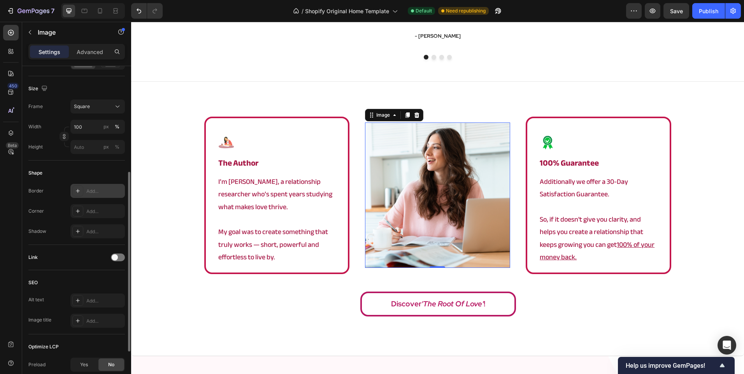
click at [90, 193] on div "Add..." at bounding box center [104, 191] width 37 height 7
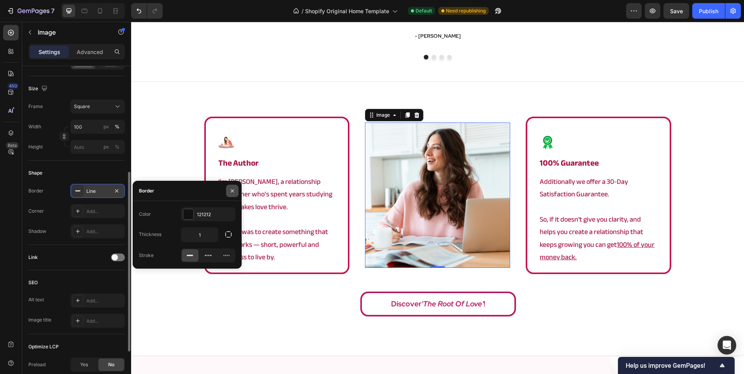
click at [228, 192] on button "button" at bounding box center [232, 191] width 12 height 12
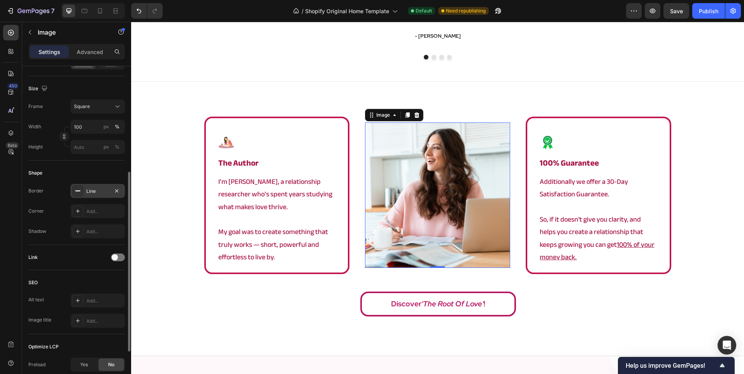
click at [182, 223] on div "Image the author Heading I’m Angela, a relationship researcher who’s spent year…" at bounding box center [437, 219] width 613 height 204
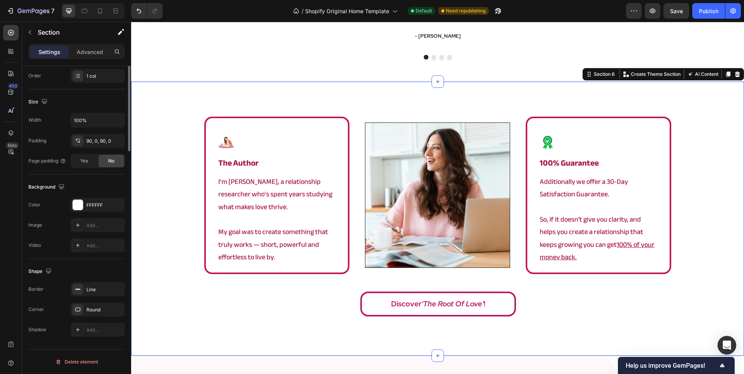
scroll to position [0, 0]
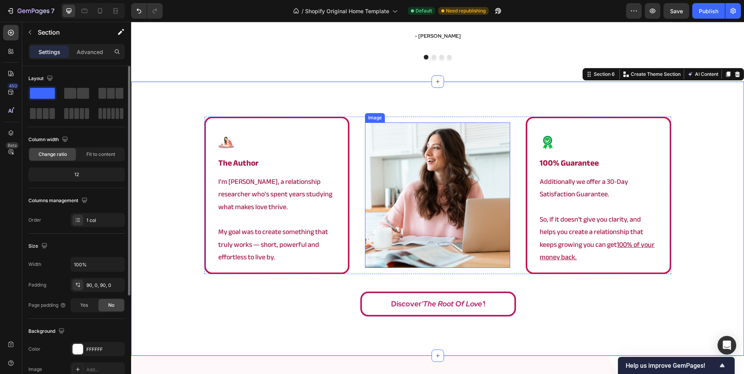
click at [435, 215] on img at bounding box center [437, 195] width 145 height 145
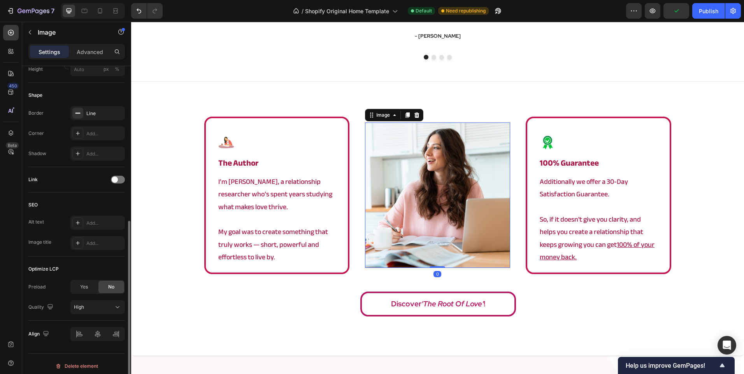
scroll to position [277, 0]
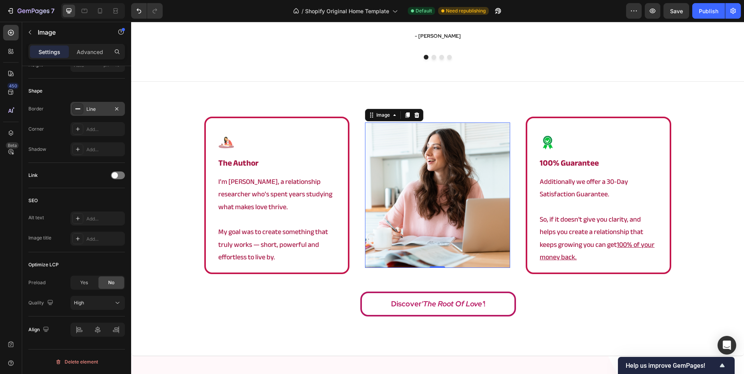
click at [121, 107] on div "Line" at bounding box center [97, 109] width 54 height 14
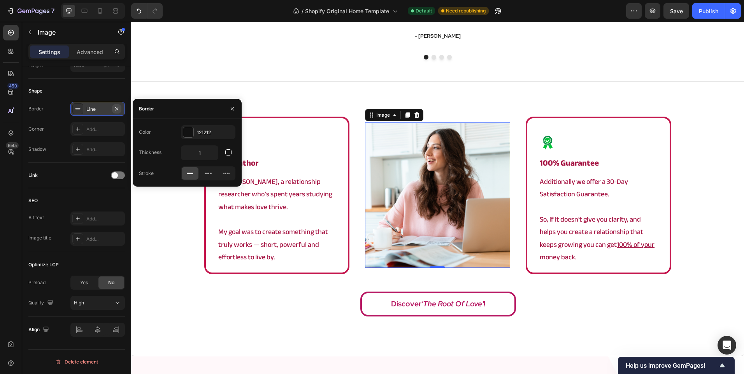
click at [117, 108] on icon "button" at bounding box center [117, 109] width 6 height 6
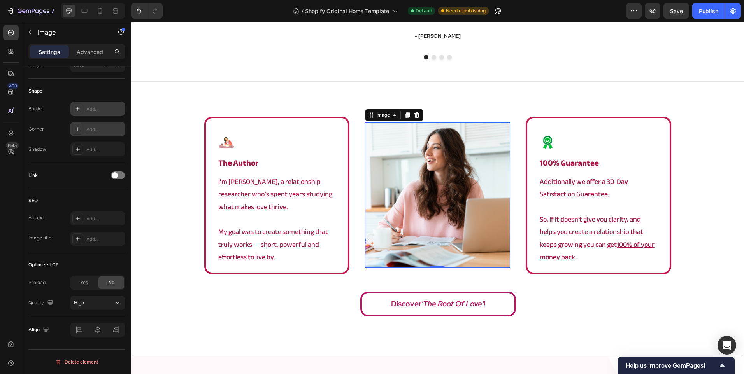
click at [105, 130] on div "Add..." at bounding box center [104, 129] width 37 height 7
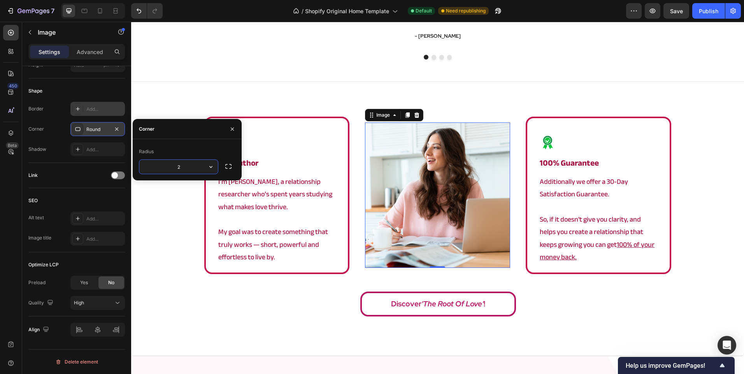
type input "20"
click at [246, 287] on div "Image the author Heading I’m Angela, a relationship researcher who’s spent year…" at bounding box center [437, 219] width 613 height 204
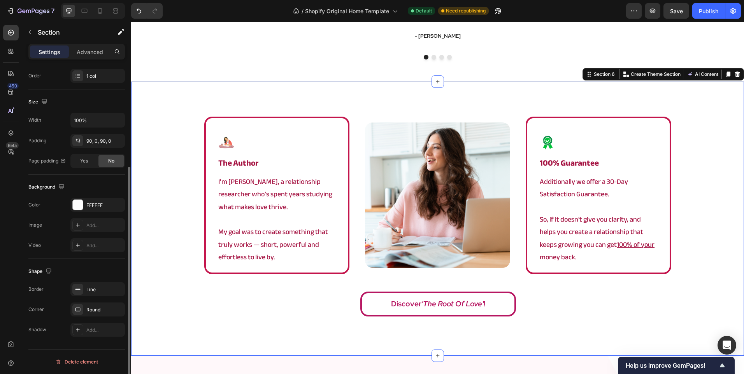
scroll to position [0, 0]
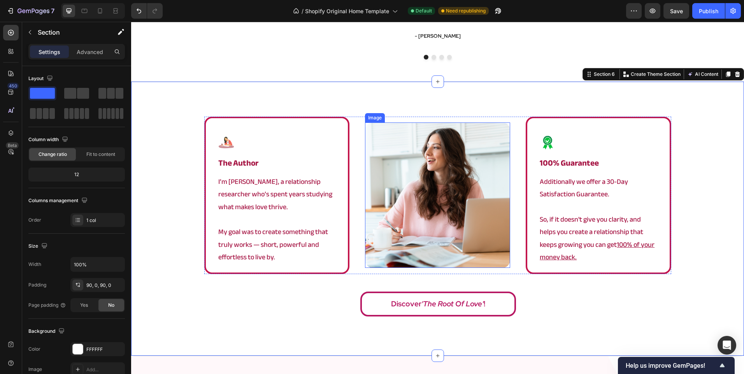
click at [406, 189] on img at bounding box center [437, 195] width 145 height 145
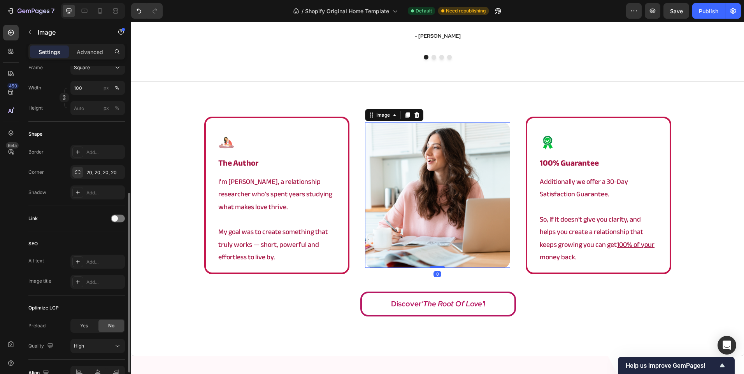
scroll to position [195, 0]
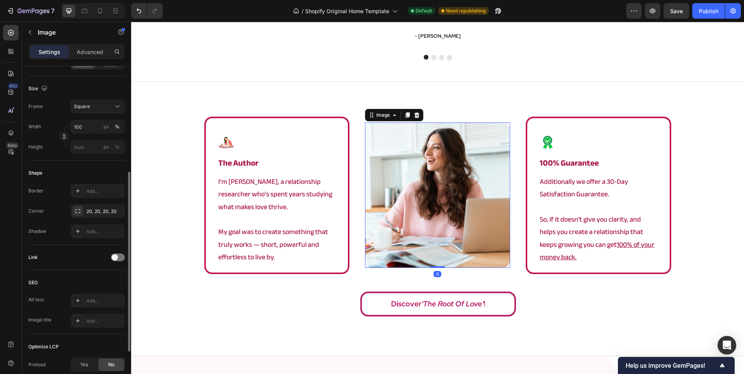
click at [90, 114] on div "Frame Square Width 100 px % Height px %" at bounding box center [76, 127] width 96 height 54
click at [93, 110] on div "Square" at bounding box center [97, 107] width 47 height 8
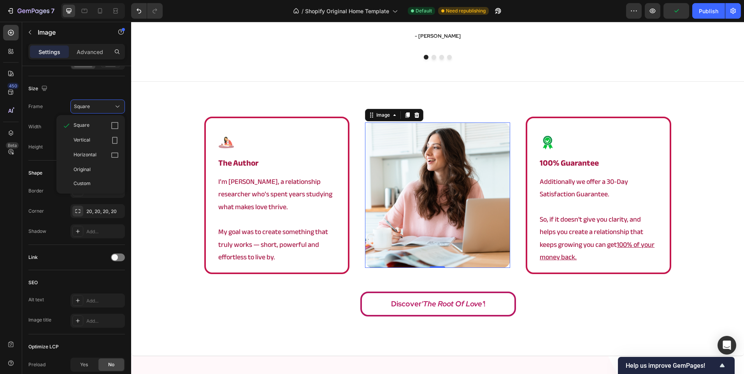
click at [60, 219] on div "Border Add... Corner 20, 20, 20, 20 Shadow Add..." at bounding box center [76, 211] width 96 height 54
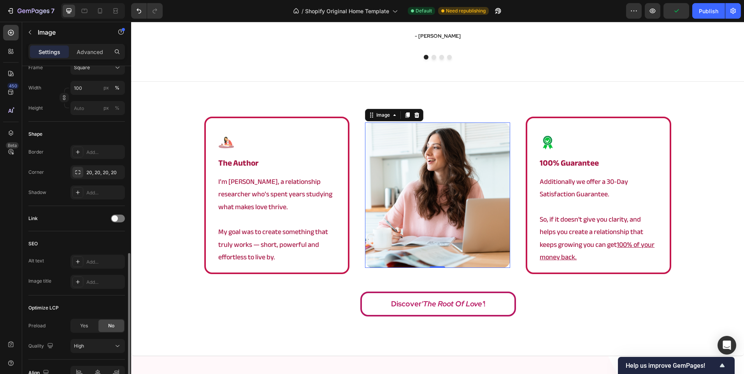
scroll to position [272, 0]
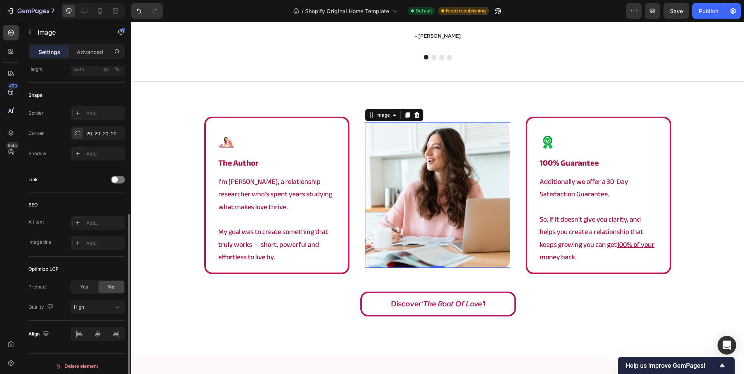
click at [407, 195] on img at bounding box center [437, 195] width 145 height 145
click at [67, 35] on p "Image" at bounding box center [71, 32] width 66 height 9
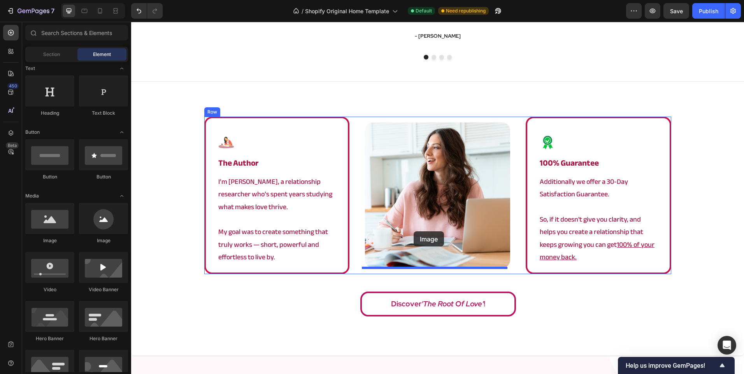
drag, startPoint x: 155, startPoint y: 232, endPoint x: 414, endPoint y: 231, distance: 258.3
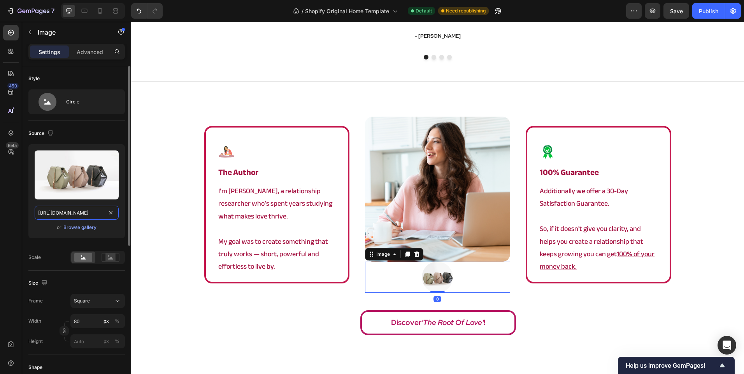
click at [58, 216] on input "[URL][DOMAIN_NAME]" at bounding box center [77, 213] width 84 height 14
paste input "0902/9520/6154/files/rooooooot.png?v=1757513223"
type input "[URL][DOMAIN_NAME]"
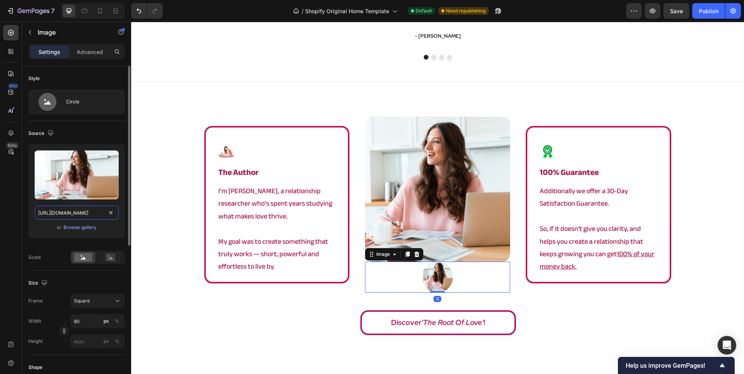
scroll to position [0, 124]
click at [378, 177] on img at bounding box center [437, 189] width 145 height 145
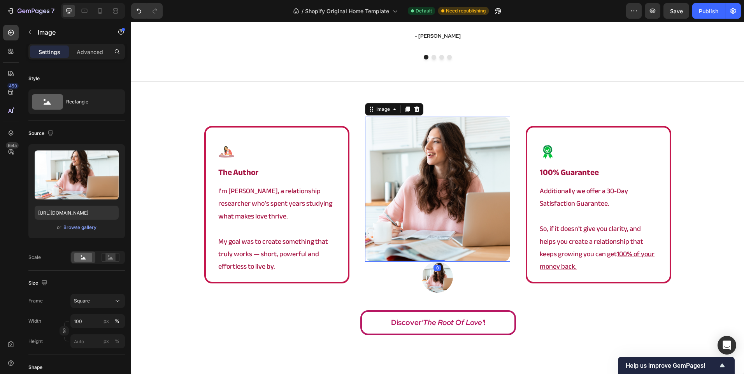
scroll to position [222, 0]
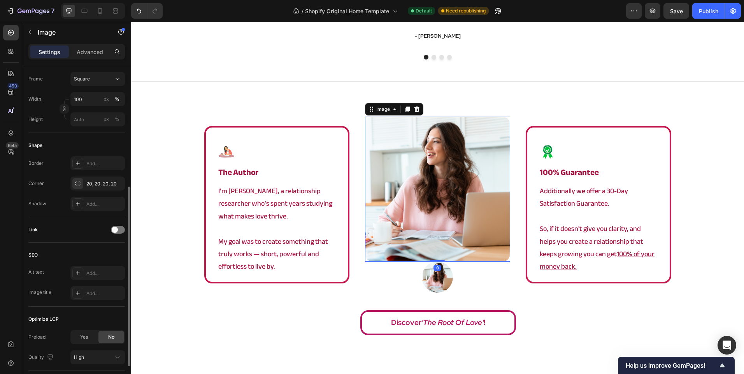
click at [415, 110] on icon at bounding box center [417, 109] width 6 height 6
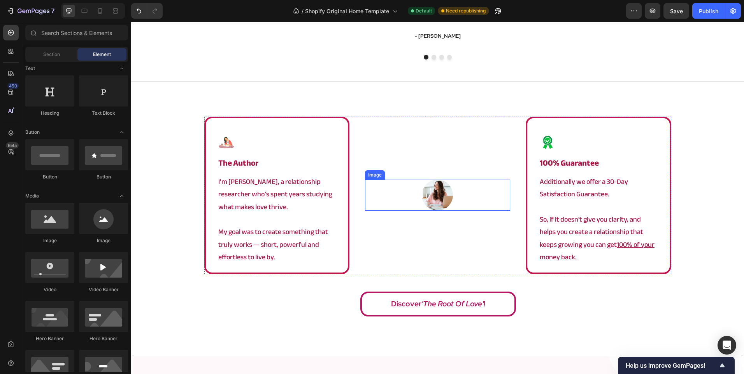
click at [418, 190] on div at bounding box center [437, 195] width 145 height 31
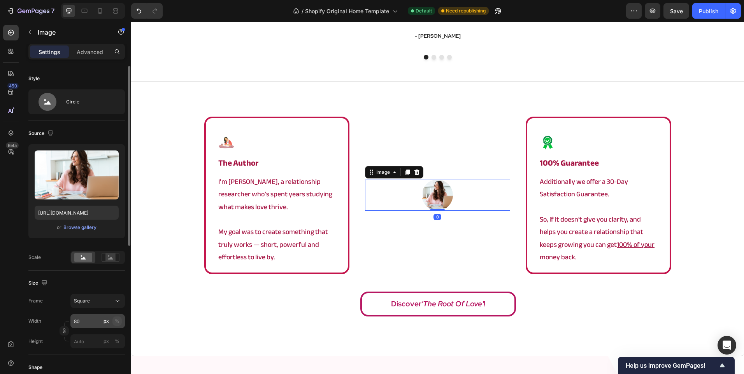
click at [114, 322] on button "%" at bounding box center [116, 321] width 9 height 9
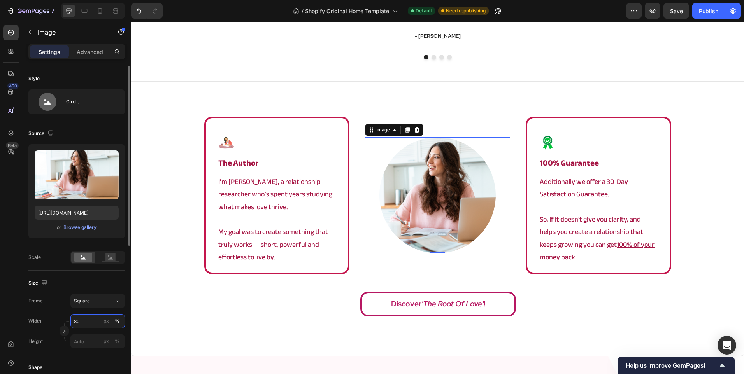
click at [98, 321] on input "80" at bounding box center [97, 321] width 54 height 14
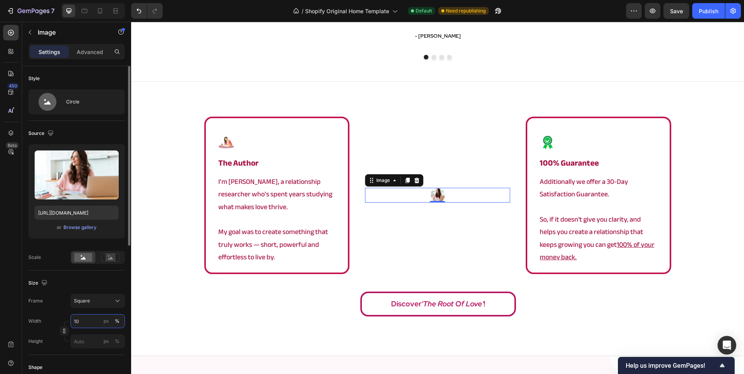
type input "100"
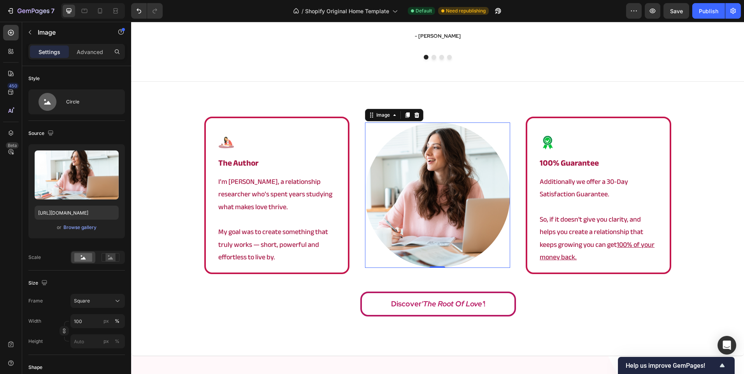
click at [158, 259] on div "Image the author Heading I’m Angela, a relationship researcher who’s spent year…" at bounding box center [437, 219] width 613 height 204
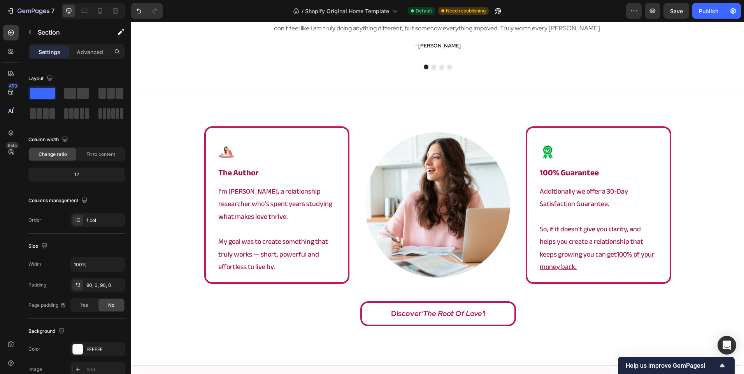
scroll to position [1362, 0]
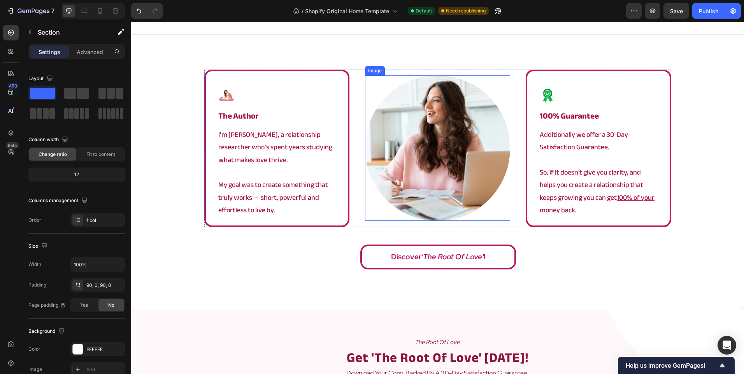
click at [371, 209] on div at bounding box center [437, 147] width 145 height 145
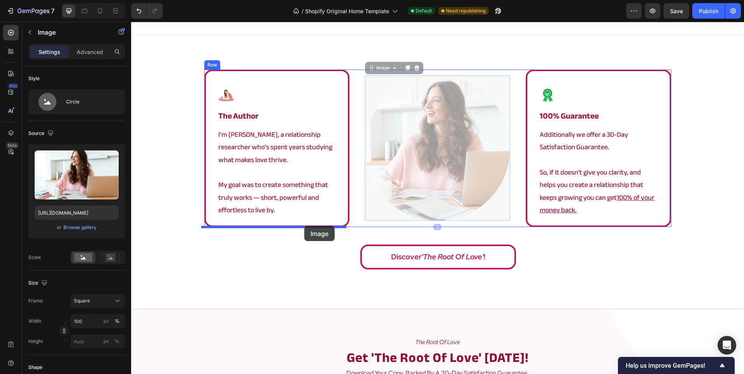
drag, startPoint x: 393, startPoint y: 191, endPoint x: 304, endPoint y: 226, distance: 95.1
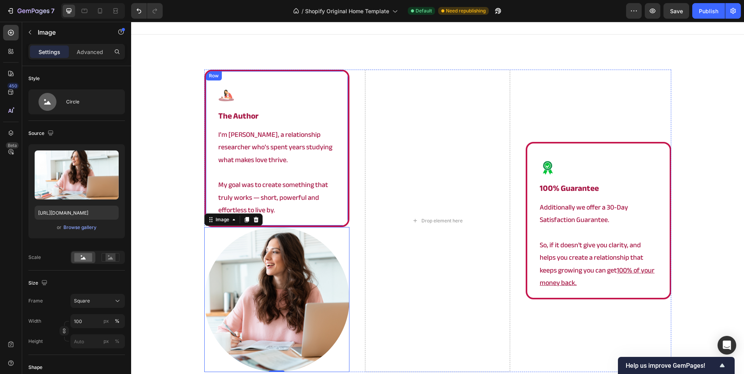
click at [333, 213] on div "Image the author Heading I’m Angela, a relationship researcher who’s spent year…" at bounding box center [276, 149] width 145 height 158
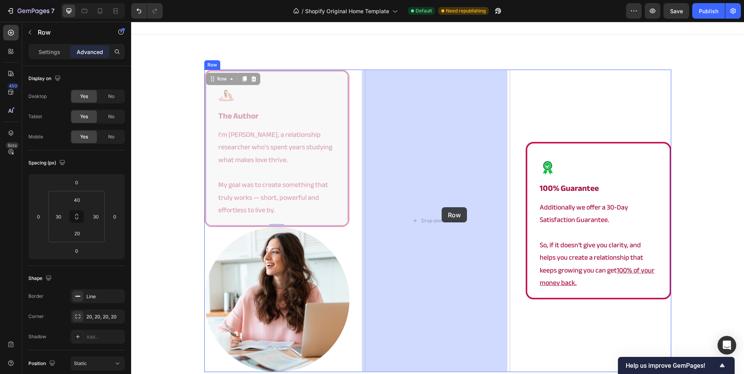
drag, startPoint x: 339, startPoint y: 213, endPoint x: 444, endPoint y: 208, distance: 105.2
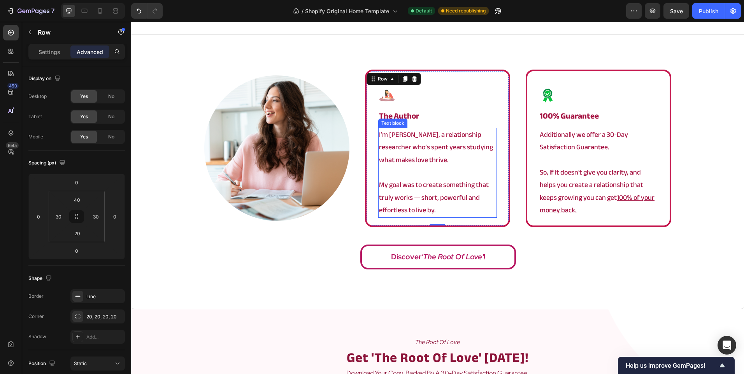
click at [307, 280] on div "Image Image the author Heading I’m Angela, a relationship researcher who’s spen…" at bounding box center [437, 172] width 613 height 275
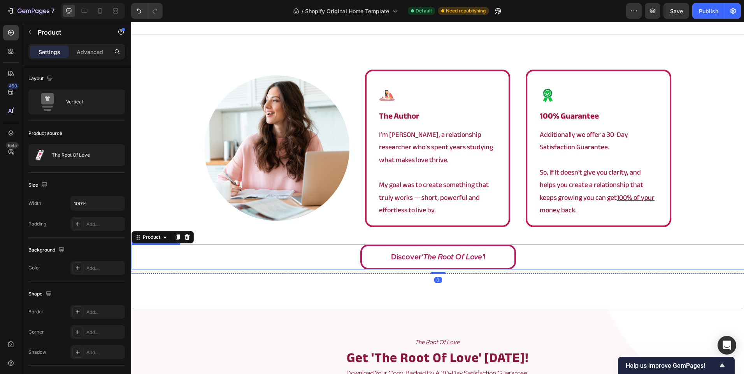
click at [276, 249] on div "Discover 'The Root Of Love' !" at bounding box center [437, 257] width 613 height 25
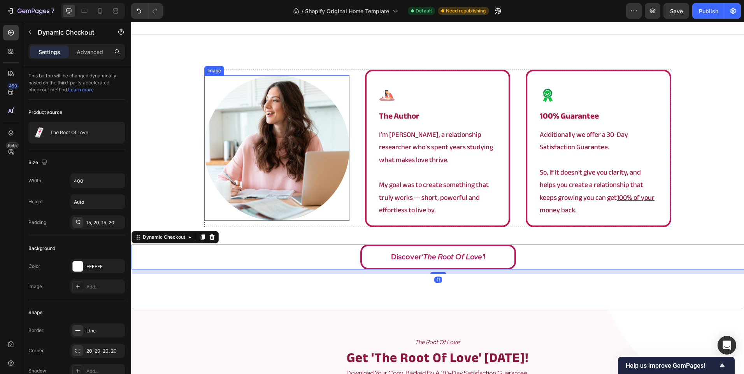
click at [173, 105] on div "Image Image the author Heading I’m Angela, a relationship researcher who’s spen…" at bounding box center [437, 172] width 613 height 204
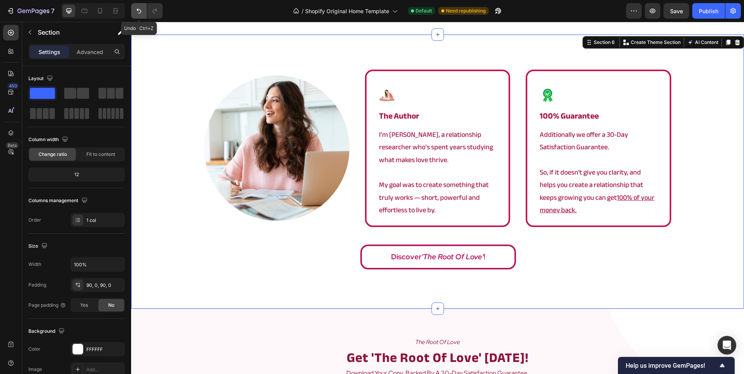
click at [140, 14] on icon "Undo/Redo" at bounding box center [139, 11] width 8 height 8
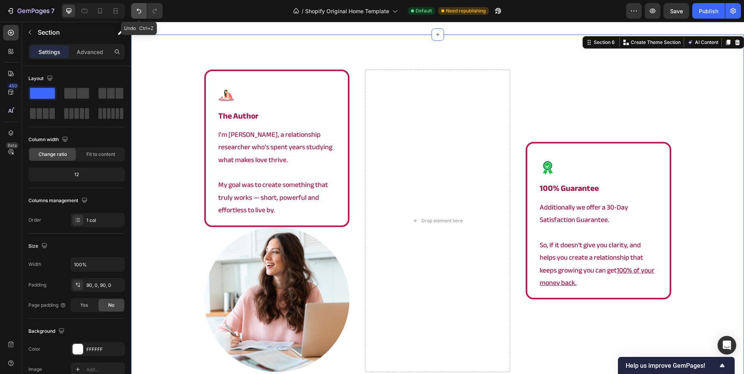
click at [140, 14] on icon "Undo/Redo" at bounding box center [139, 11] width 8 height 8
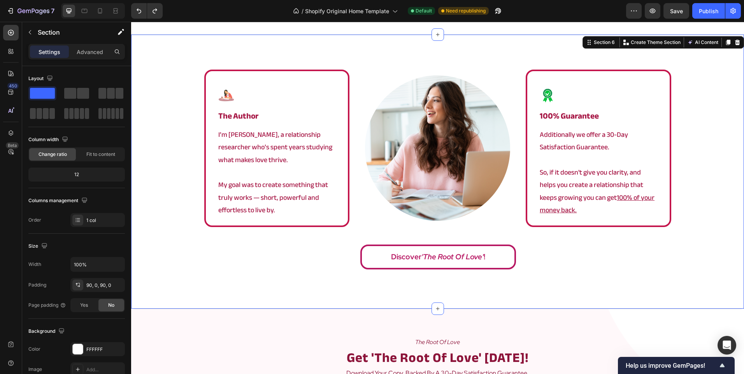
click at [176, 112] on div "Image the author Heading I’m Angela, a relationship researcher who’s spent year…" at bounding box center [437, 172] width 613 height 204
click at [394, 164] on img at bounding box center [437, 147] width 145 height 145
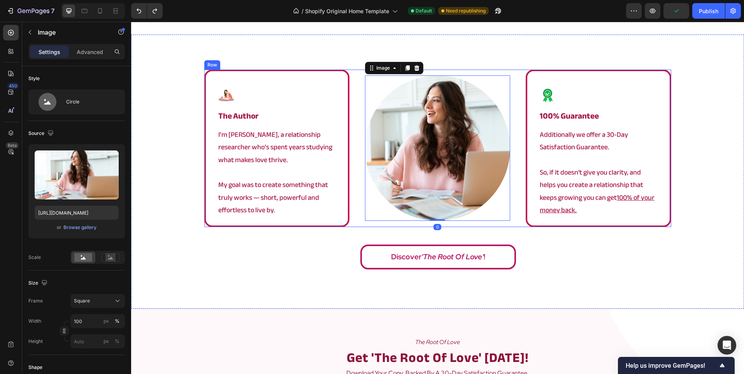
click at [353, 93] on div "Image the author Heading I’m Angela, a relationship researcher who’s spent year…" at bounding box center [437, 149] width 467 height 158
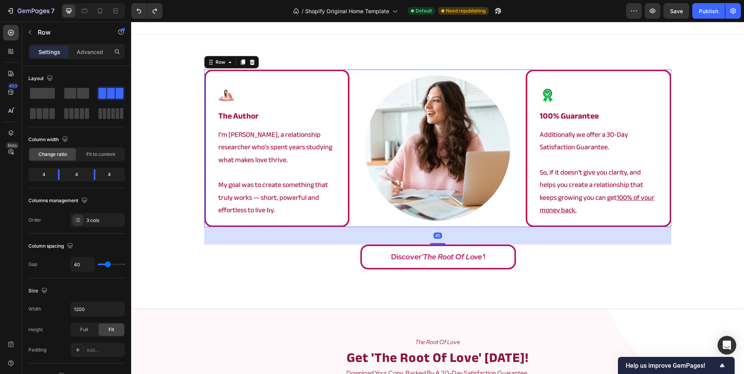
click at [336, 62] on div "Image the author Heading I’m Angela, a relationship researcher who’s spent year…" at bounding box center [437, 172] width 613 height 275
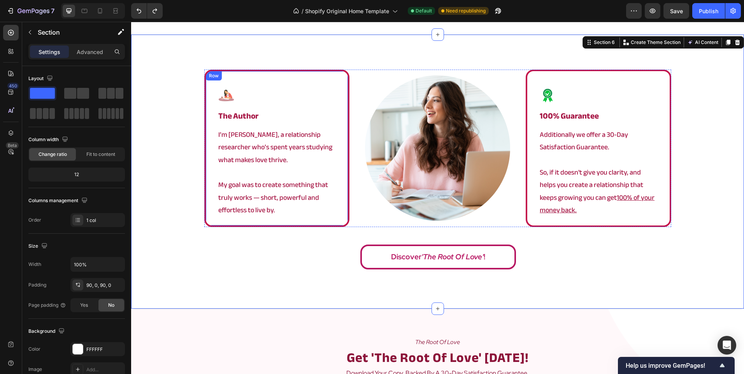
click at [337, 81] on div "Image the author Heading I’m Angela, a relationship researcher who’s spent year…" at bounding box center [276, 149] width 145 height 158
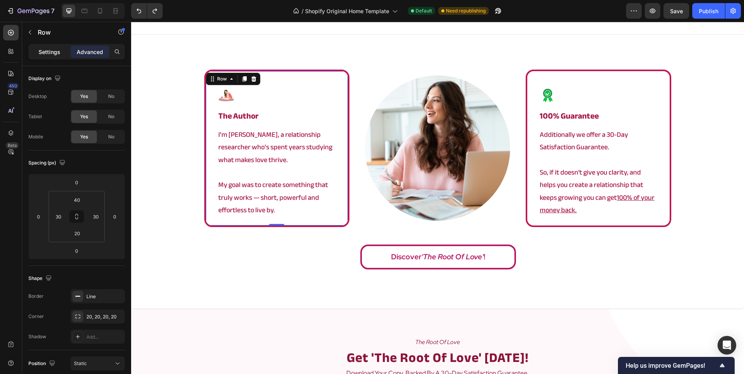
click at [57, 50] on p "Settings" at bounding box center [50, 52] width 22 height 8
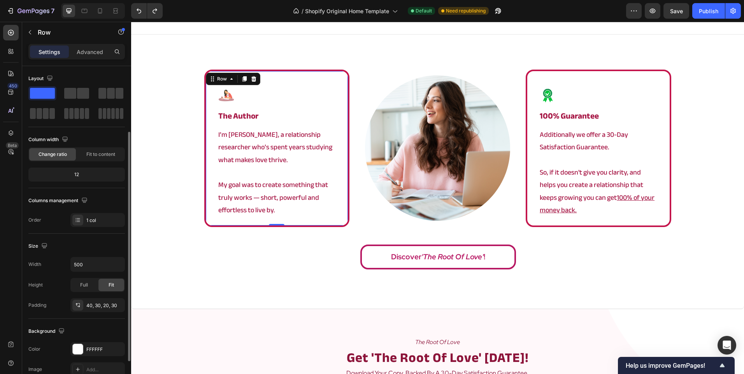
scroll to position [144, 0]
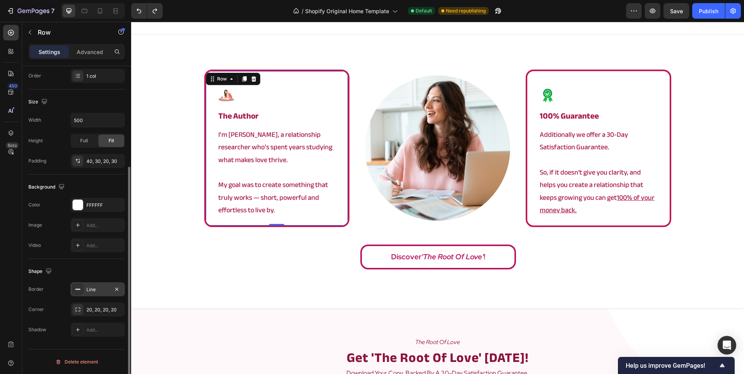
click at [100, 290] on div "Line" at bounding box center [97, 289] width 23 height 7
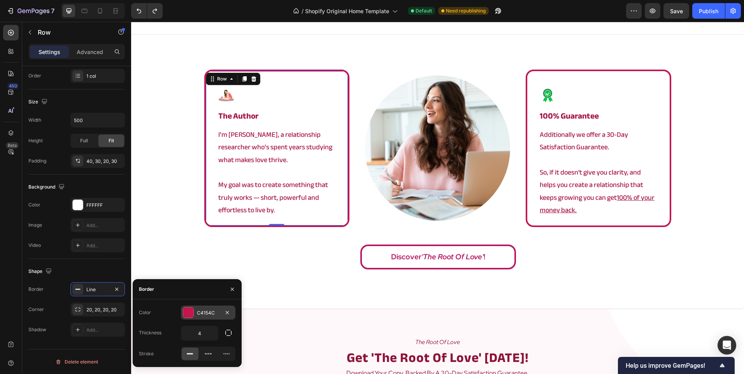
drag, startPoint x: 189, startPoint y: 307, endPoint x: 194, endPoint y: 308, distance: 4.9
click at [194, 308] on div "C4154C" at bounding box center [208, 313] width 54 height 14
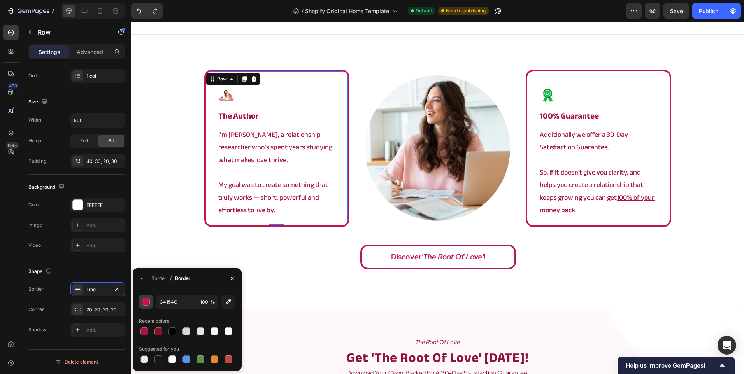
click at [148, 302] on div "button" at bounding box center [146, 302] width 8 height 8
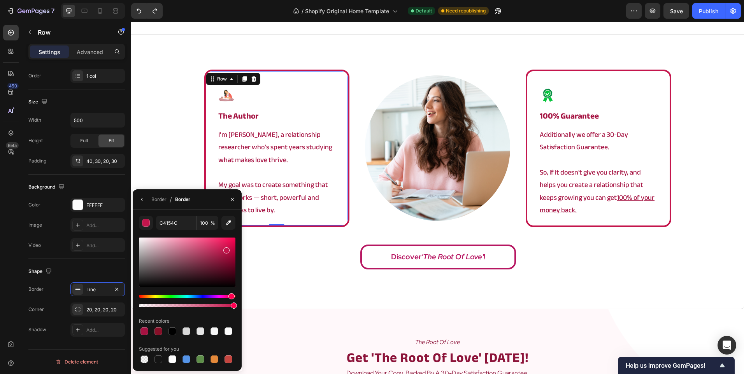
click at [173, 252] on div at bounding box center [187, 262] width 96 height 49
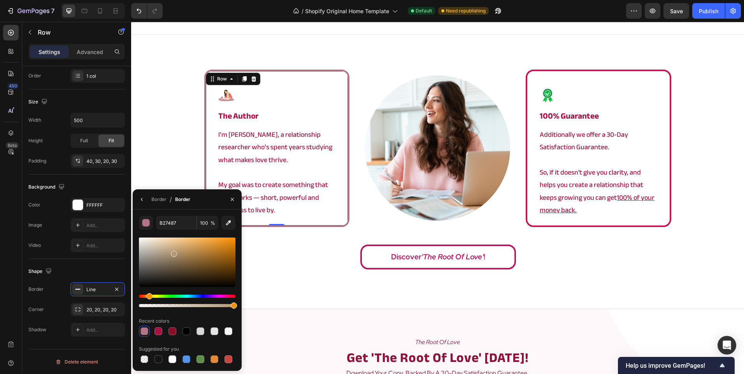
click at [148, 296] on div "Hue" at bounding box center [187, 296] width 96 height 3
click at [147, 296] on div "Hue" at bounding box center [148, 296] width 6 height 6
click at [145, 297] on div "Hue" at bounding box center [146, 296] width 6 height 6
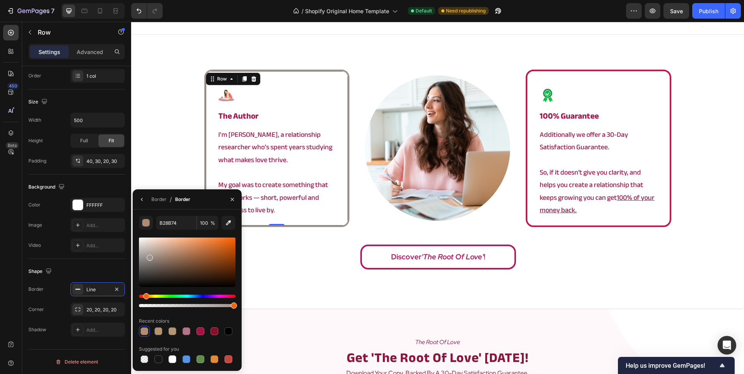
drag, startPoint x: 161, startPoint y: 258, endPoint x: 149, endPoint y: 256, distance: 12.2
click at [149, 256] on div at bounding box center [187, 262] width 96 height 49
click at [154, 244] on div at bounding box center [187, 262] width 96 height 49
click at [167, 241] on div at bounding box center [187, 262] width 96 height 49
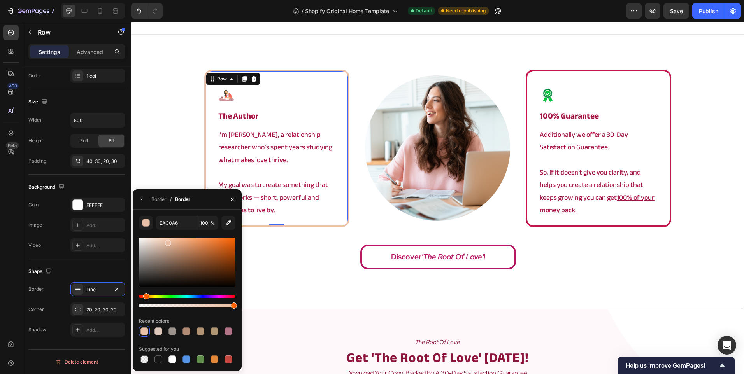
click at [166, 245] on div at bounding box center [168, 243] width 6 height 6
click at [156, 247] on div at bounding box center [187, 262] width 96 height 49
click at [153, 246] on div at bounding box center [187, 262] width 96 height 49
type input "D1BFB3"
click at [158, 161] on div "Image the author Heading I’m Angela, a relationship researcher who’s spent year…" at bounding box center [437, 172] width 613 height 204
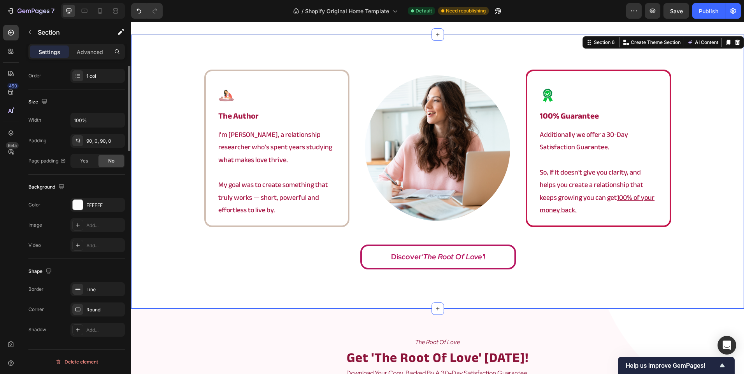
scroll to position [0, 0]
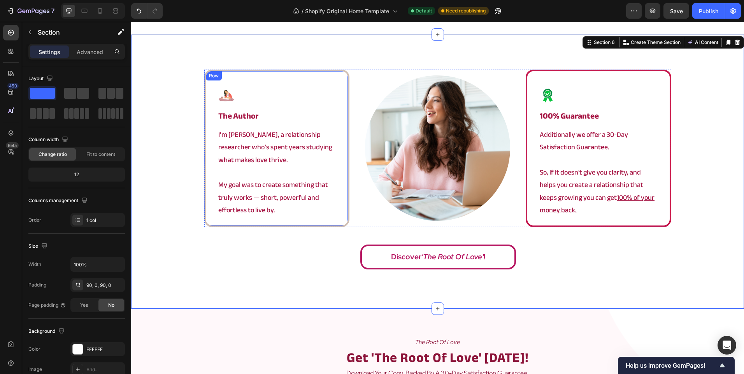
click at [209, 153] on div "Image the author Heading I’m Angela, a relationship researcher who’s spent year…" at bounding box center [276, 149] width 145 height 158
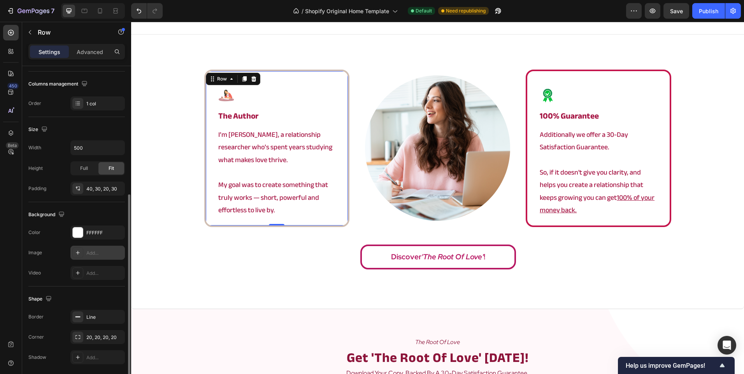
scroll to position [144, 0]
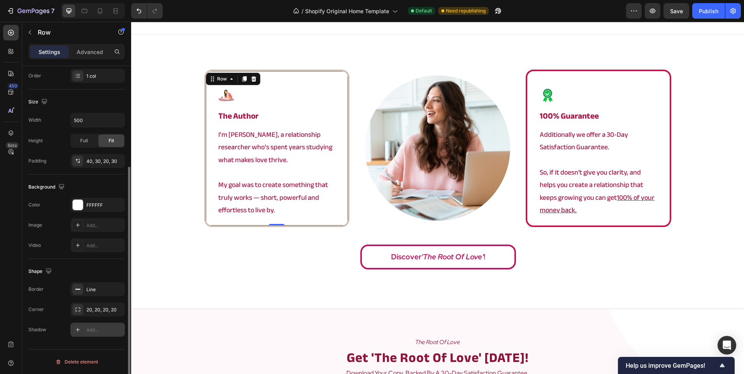
click at [95, 328] on div "Add..." at bounding box center [104, 330] width 37 height 7
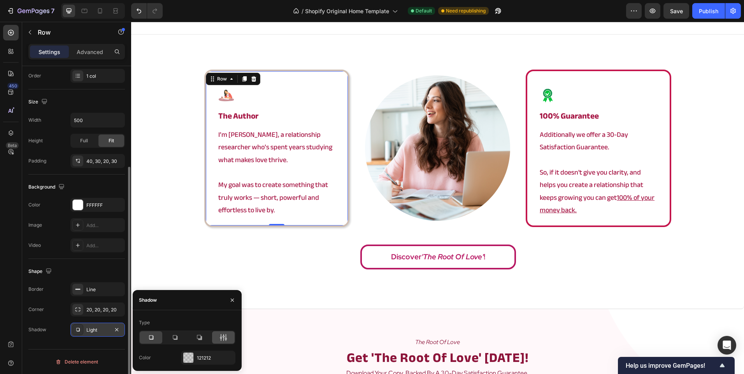
click at [224, 338] on icon at bounding box center [223, 338] width 8 height 8
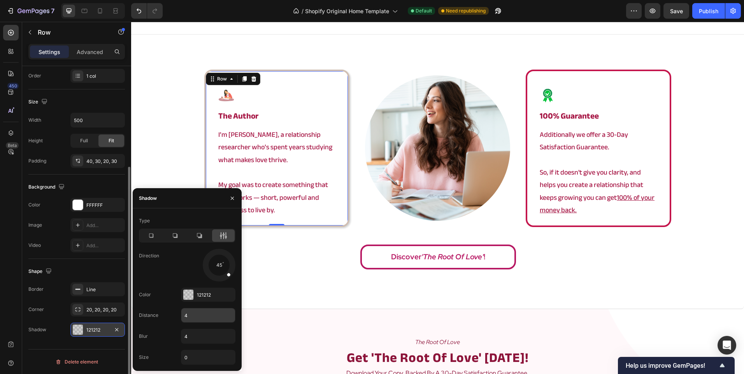
click at [205, 318] on input "4" at bounding box center [208, 316] width 54 height 14
type input "0"
click at [202, 334] on input "4" at bounding box center [208, 337] width 54 height 14
type input "10"
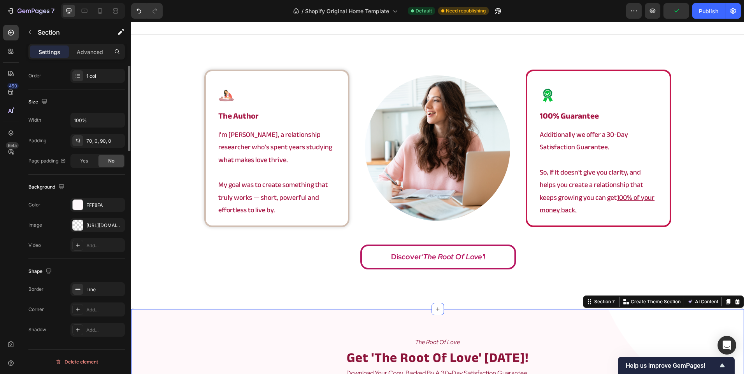
scroll to position [0, 0]
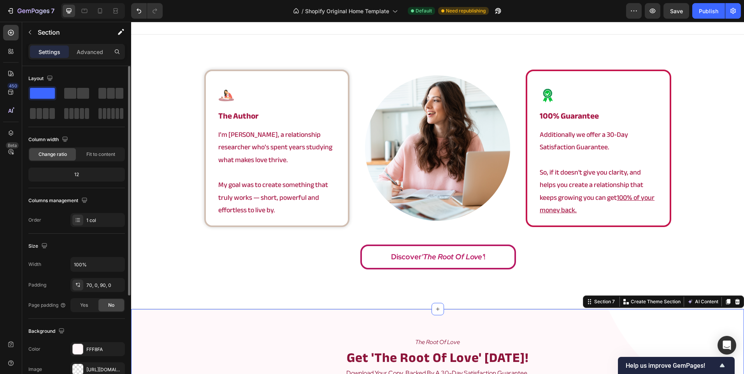
click at [301, 212] on p "My goal was to create something that truly works — short, powerful and effortle…" at bounding box center [276, 198] width 117 height 38
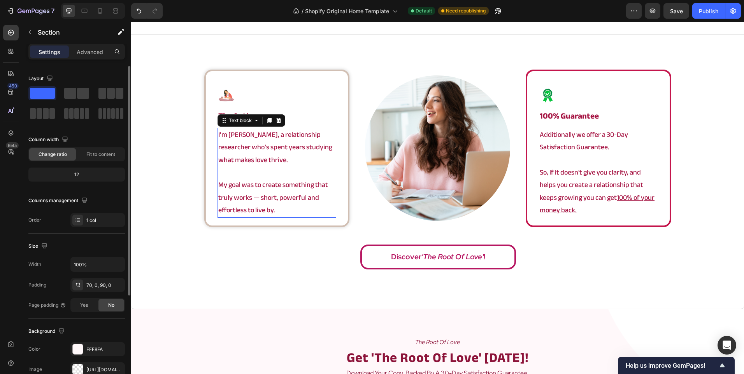
click at [301, 212] on p "My goal was to create something that truly works — short, powerful and effortle…" at bounding box center [276, 198] width 117 height 38
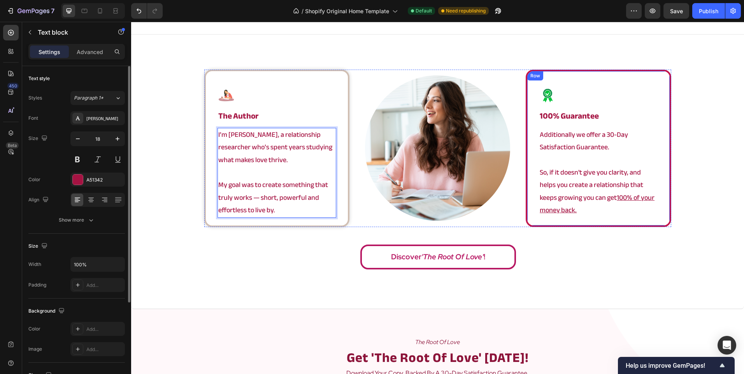
click at [527, 180] on div "Image 100% guarantee Heading Additionally we offer a 30-Day Satisfaction Guaran…" at bounding box center [598, 149] width 145 height 158
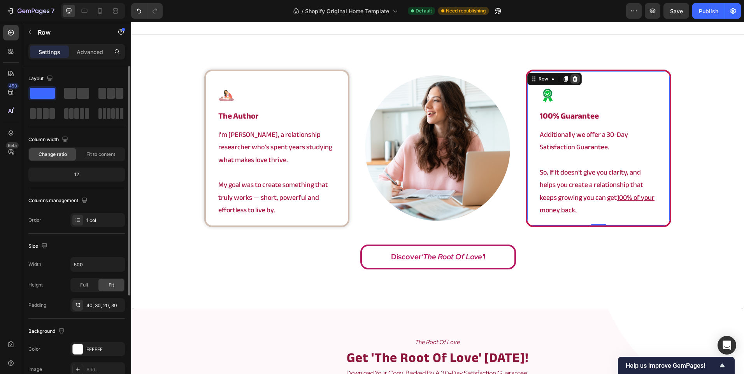
click at [573, 77] on icon at bounding box center [575, 78] width 5 height 5
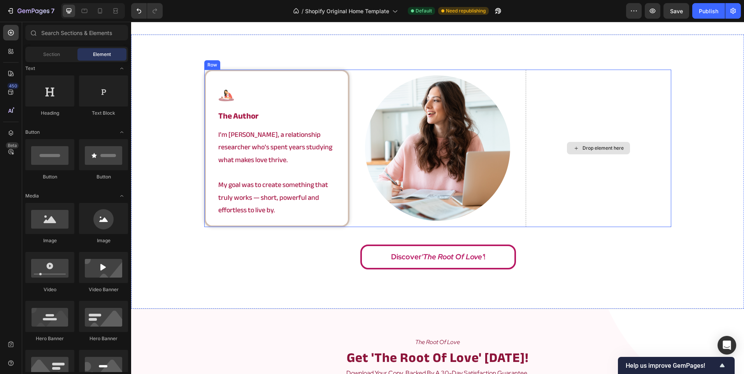
click at [539, 109] on div "Drop element here" at bounding box center [598, 149] width 145 height 158
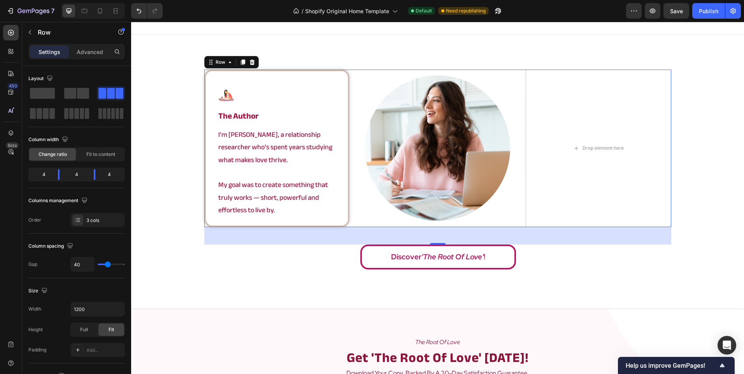
click at [352, 134] on div "Image the author Heading I’m Angela, a relationship researcher who’s spent year…" at bounding box center [437, 149] width 467 height 158
click at [135, 7] on button "Undo/Redo" at bounding box center [139, 11] width 16 height 16
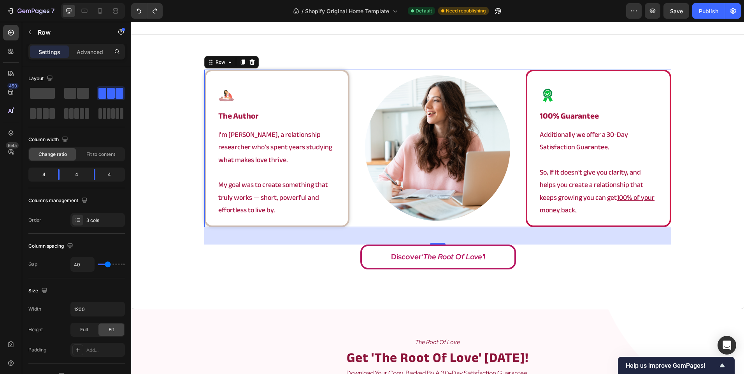
click at [526, 158] on div "Image 100% guarantee Heading Additionally we offer a 30-Day Satisfaction Guaran…" at bounding box center [598, 149] width 145 height 158
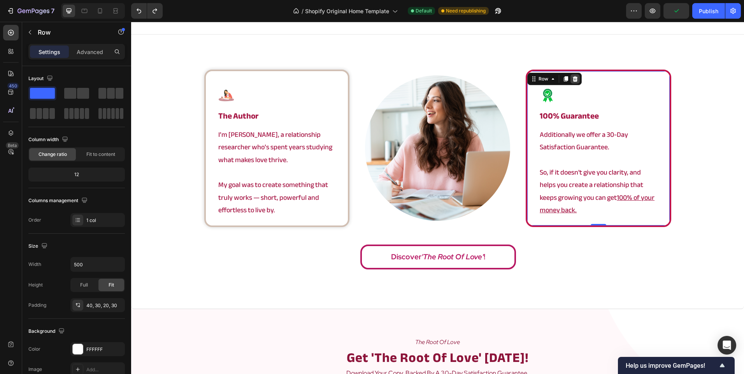
click at [573, 77] on icon at bounding box center [575, 78] width 5 height 5
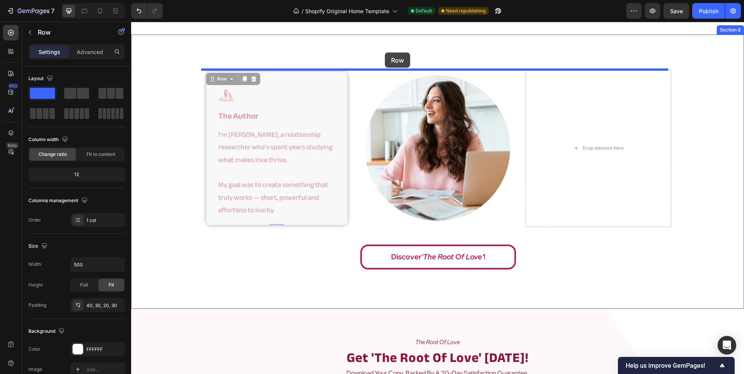
drag, startPoint x: 343, startPoint y: 103, endPoint x: 385, endPoint y: 53, distance: 65.5
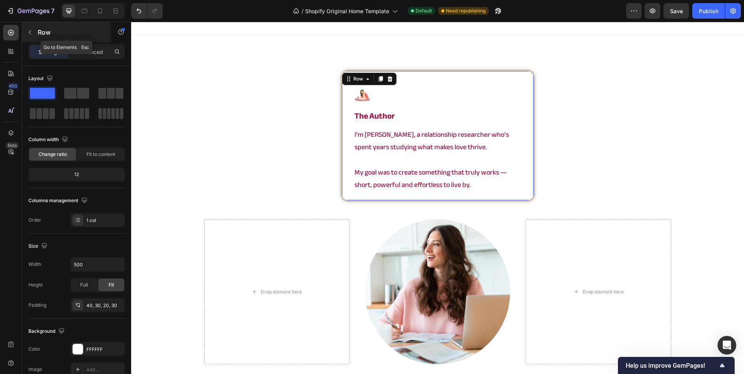
click at [86, 29] on p "Row" at bounding box center [71, 32] width 66 height 9
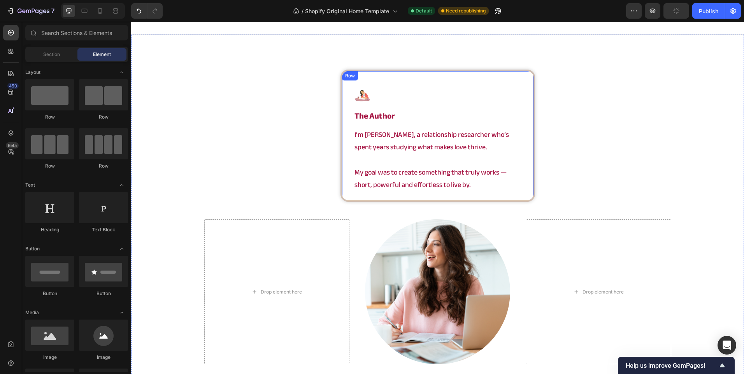
click at [346, 139] on div "Image the author Heading I’m Angela, a relationship researcher who’s spent year…" at bounding box center [437, 136] width 195 height 132
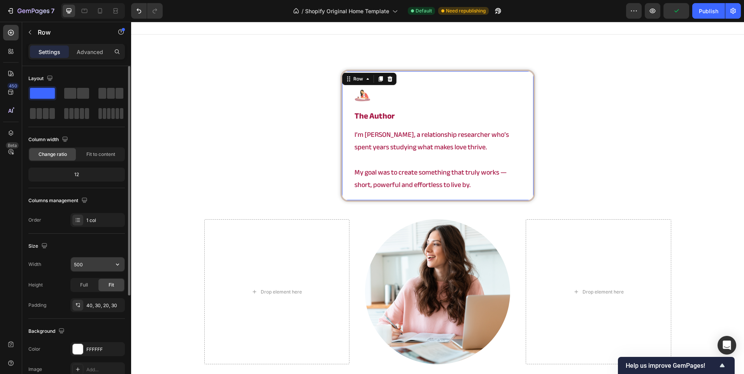
click at [89, 259] on input "500" at bounding box center [98, 265] width 54 height 14
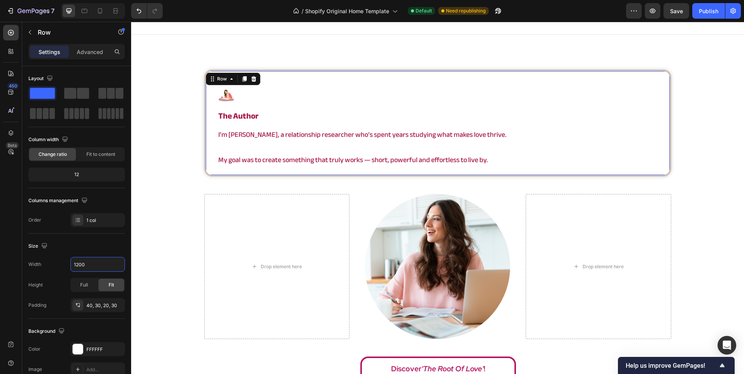
type input "1200"
click at [438, 170] on div "Image the author Heading I’m Angela, a relationship researcher who’s spent year…" at bounding box center [437, 123] width 467 height 107
click at [516, 156] on p "My goal was to create something that truly works — short, powerful and effortle…" at bounding box center [437, 160] width 439 height 12
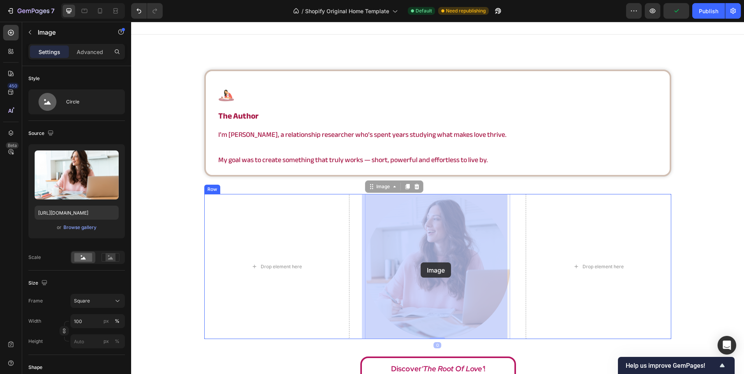
drag, startPoint x: 433, startPoint y: 234, endPoint x: 421, endPoint y: 263, distance: 31.2
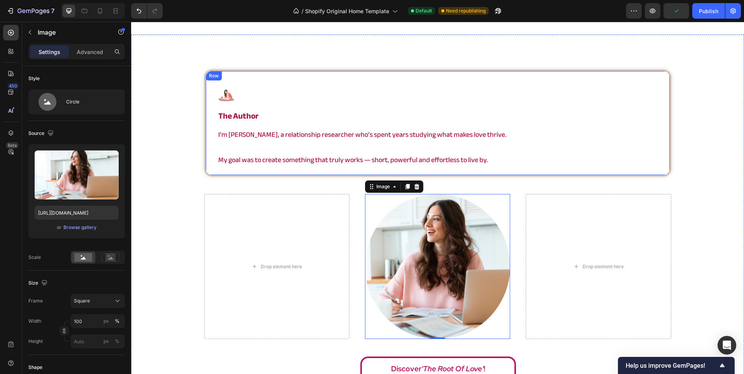
click at [209, 121] on div "Image the author Heading I’m [PERSON_NAME], a relationship researcher who’s spe…" at bounding box center [437, 123] width 467 height 107
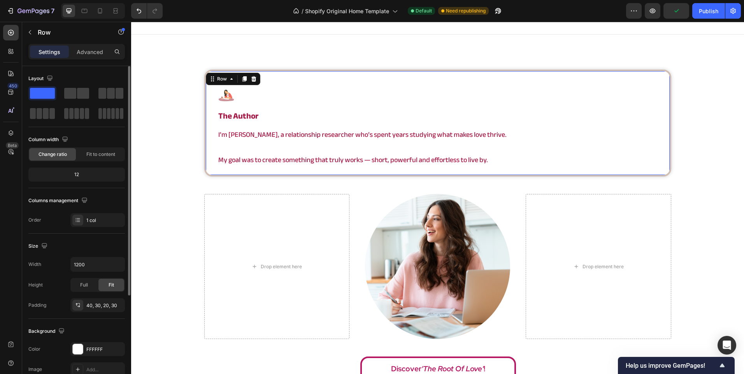
click at [84, 102] on div at bounding box center [76, 103] width 96 height 34
click at [83, 93] on span at bounding box center [83, 93] width 12 height 11
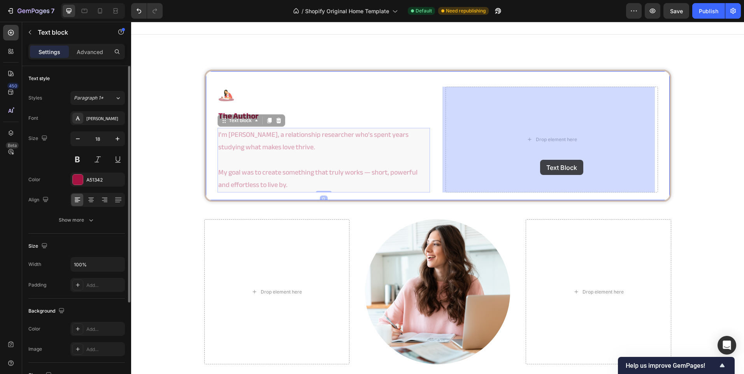
drag, startPoint x: 268, startPoint y: 157, endPoint x: 537, endPoint y: 160, distance: 268.5
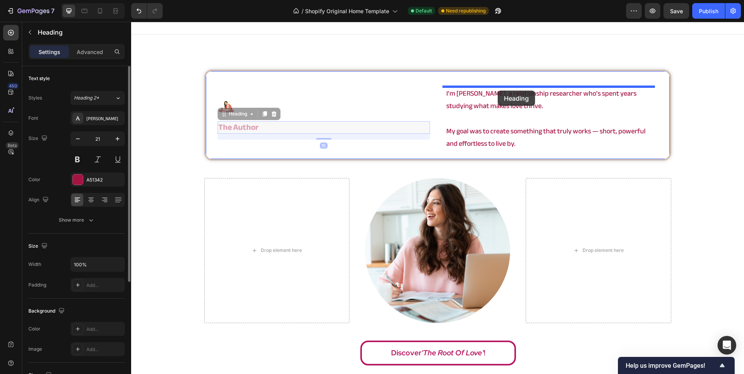
drag, startPoint x: 360, startPoint y: 126, endPoint x: 498, endPoint y: 91, distance: 141.7
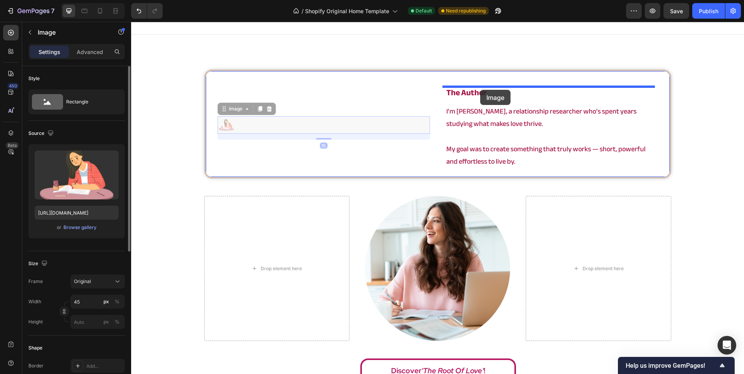
drag, startPoint x: 309, startPoint y: 128, endPoint x: 480, endPoint y: 90, distance: 175.8
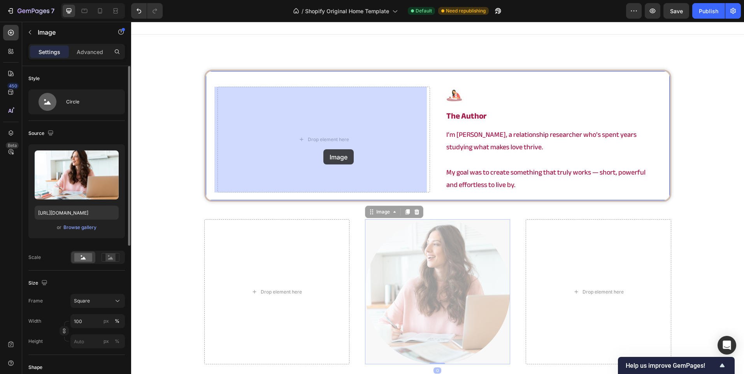
drag, startPoint x: 409, startPoint y: 277, endPoint x: 329, endPoint y: 154, distance: 146.1
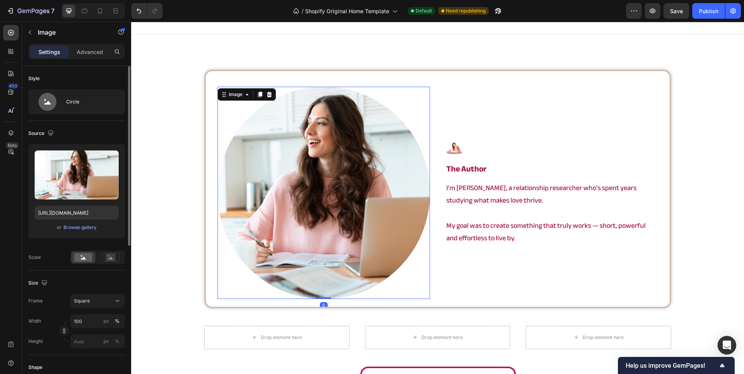
scroll to position [1401, 0]
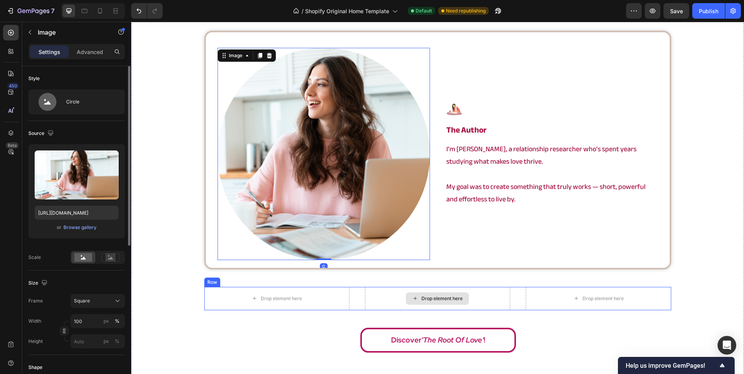
click at [365, 289] on div "Drop element here" at bounding box center [437, 298] width 145 height 23
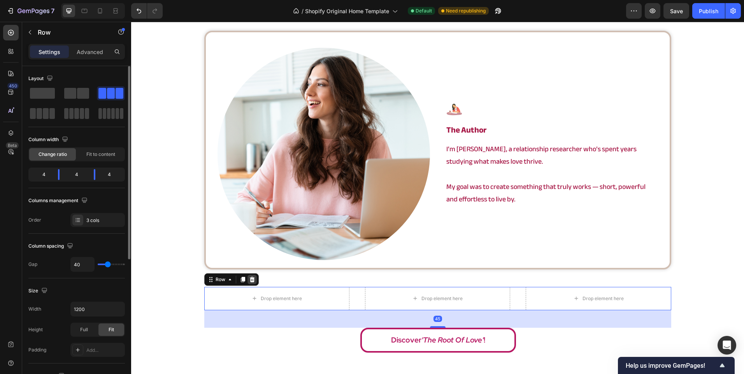
click at [249, 278] on icon at bounding box center [251, 279] width 5 height 5
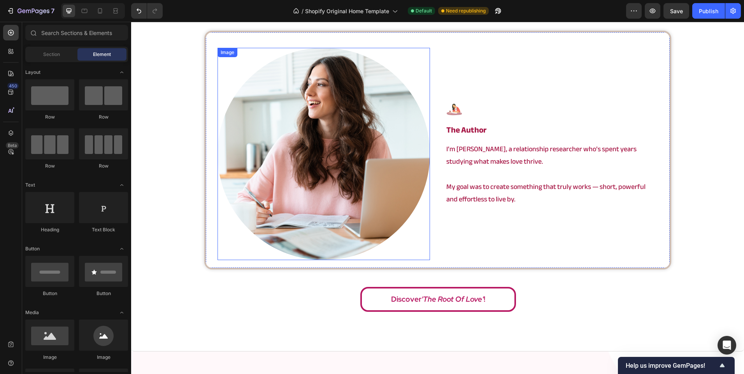
click at [308, 188] on img at bounding box center [323, 154] width 212 height 212
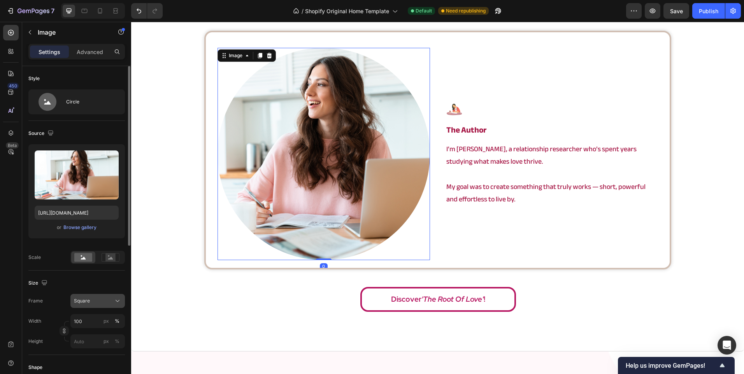
click at [91, 298] on div "Square" at bounding box center [93, 301] width 38 height 7
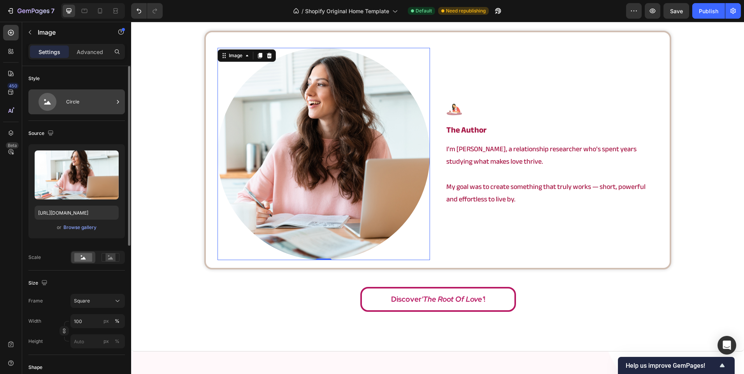
click at [81, 93] on div "Circle" at bounding box center [89, 102] width 47 height 18
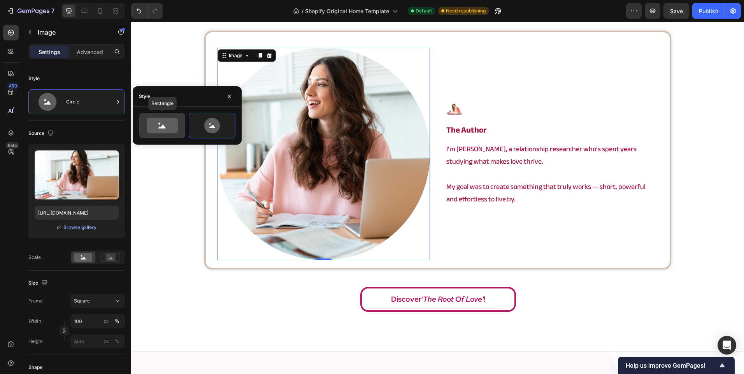
click at [178, 128] on icon at bounding box center [162, 126] width 37 height 16
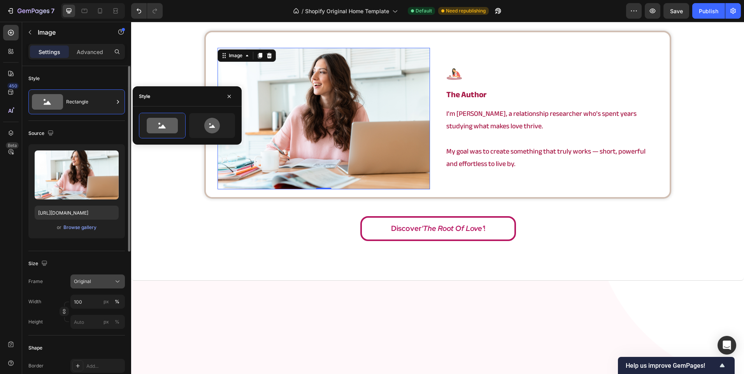
click at [82, 282] on span "Original" at bounding box center [82, 281] width 17 height 7
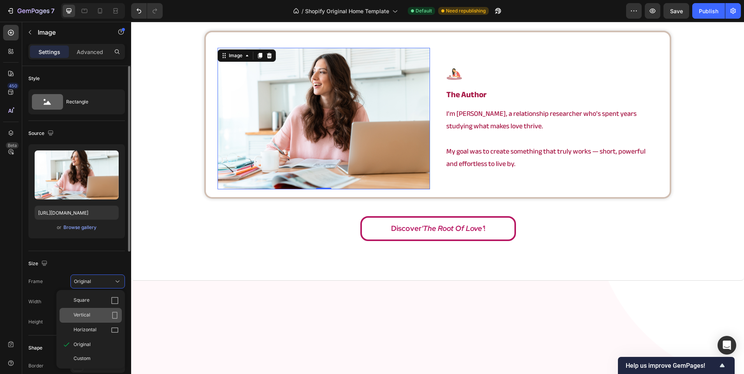
click at [106, 312] on div "Vertical" at bounding box center [96, 316] width 45 height 8
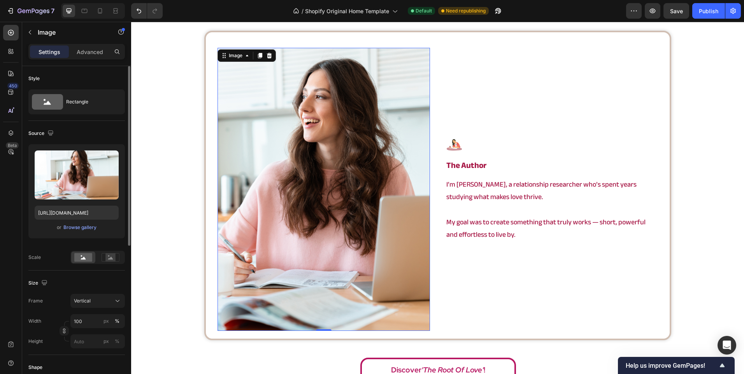
click at [387, 267] on img at bounding box center [323, 189] width 212 height 283
click at [484, 268] on div "Image the author Heading I’m Angela, a relationship researcher who’s spent year…" at bounding box center [551, 189] width 212 height 283
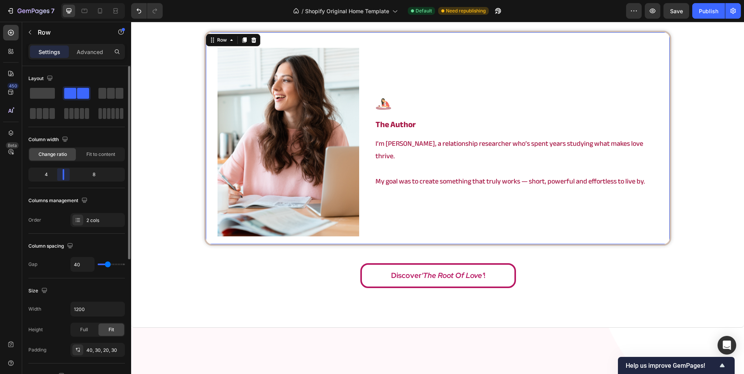
drag, startPoint x: 71, startPoint y: 171, endPoint x: 65, endPoint y: 173, distance: 6.4
click at [65, 0] on body "7 / Shopify Original Home Template Default Need republishing Preview Save Publi…" at bounding box center [372, 0] width 744 height 0
click at [315, 193] on img at bounding box center [288, 142] width 142 height 189
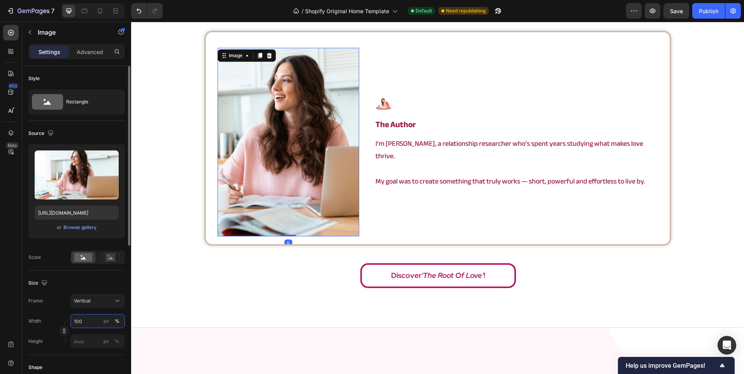
click at [79, 324] on input "100" at bounding box center [97, 321] width 54 height 14
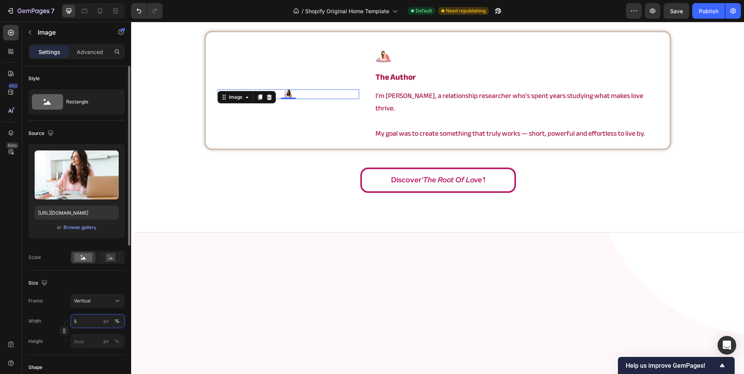
type input "50"
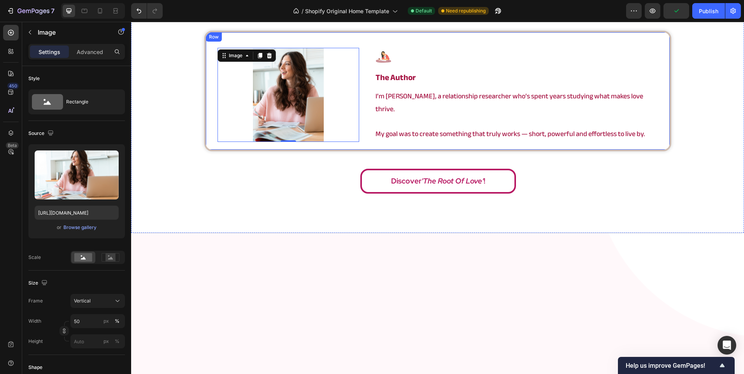
click at [376, 143] on div "Image 0 Image the author Heading I’m Angela, a relationship researcher who’s sp…" at bounding box center [437, 91] width 467 height 121
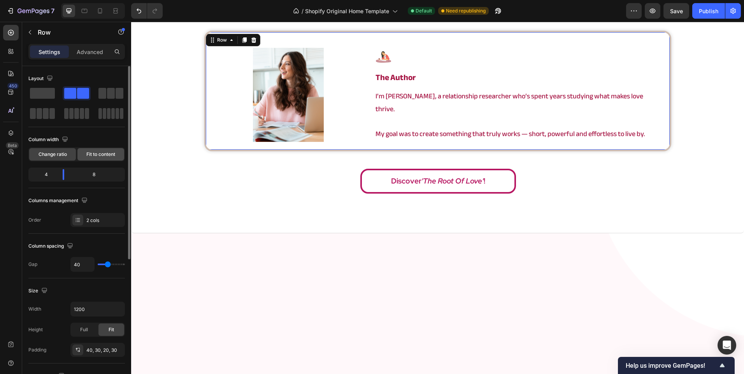
click at [96, 153] on span "Fit to content" at bounding box center [100, 154] width 29 height 7
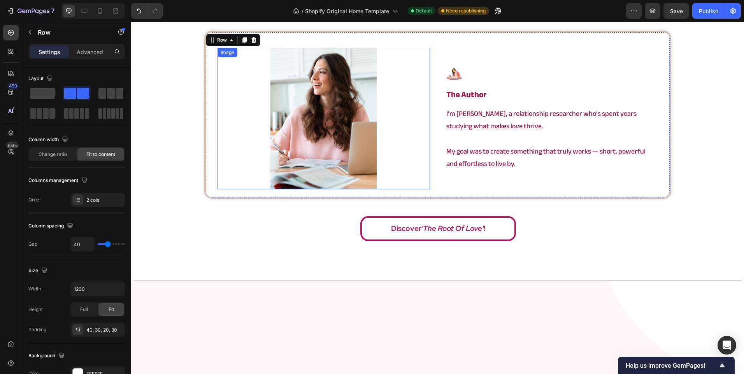
click at [322, 137] on img at bounding box center [323, 119] width 106 height 142
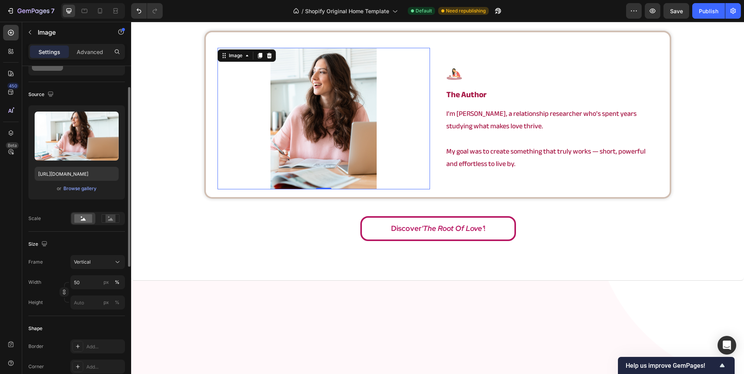
scroll to position [117, 0]
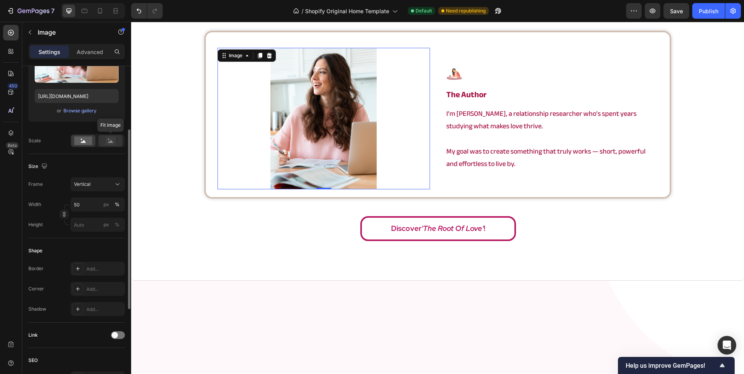
click at [105, 137] on icon at bounding box center [111, 141] width 18 height 9
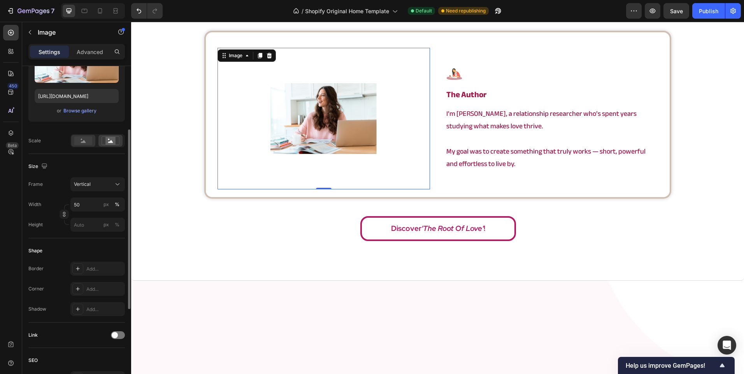
click at [81, 142] on rect at bounding box center [83, 141] width 18 height 9
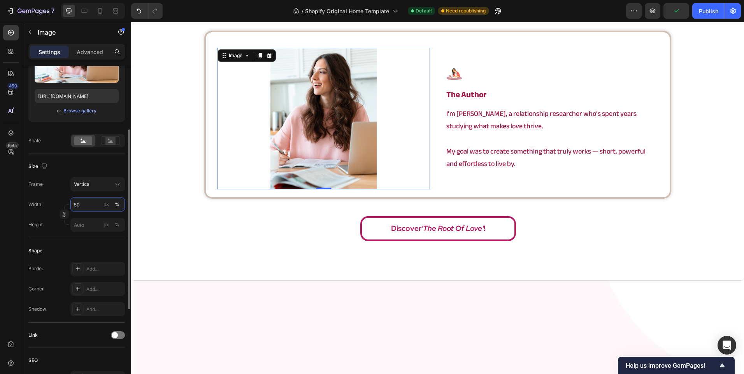
click at [89, 203] on input "50" at bounding box center [97, 205] width 54 height 14
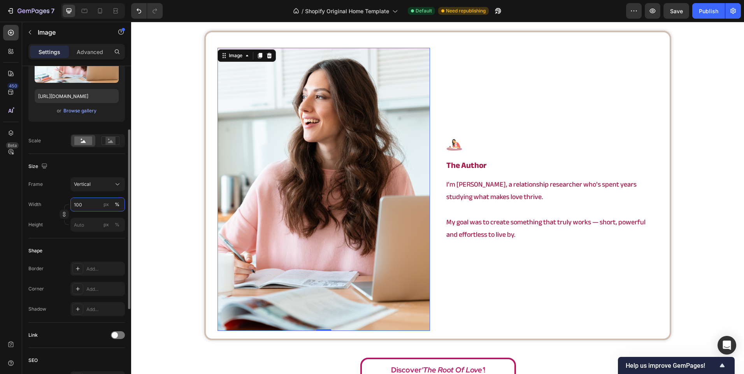
type input "100"
click at [92, 165] on div "Size" at bounding box center [76, 166] width 96 height 12
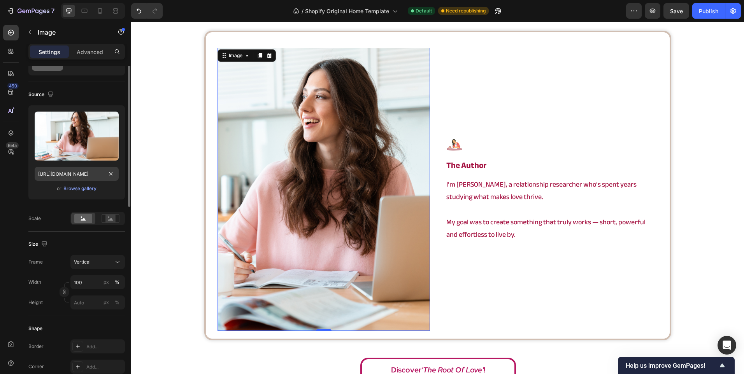
scroll to position [0, 0]
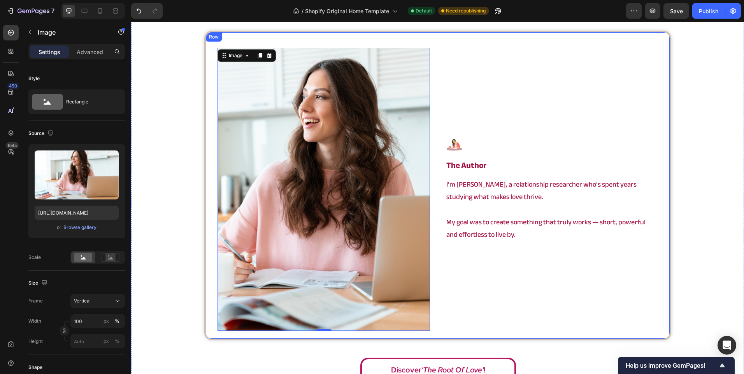
click at [490, 278] on div "Image the author Heading I’m Angela, a relationship researcher who’s spent year…" at bounding box center [551, 189] width 212 height 283
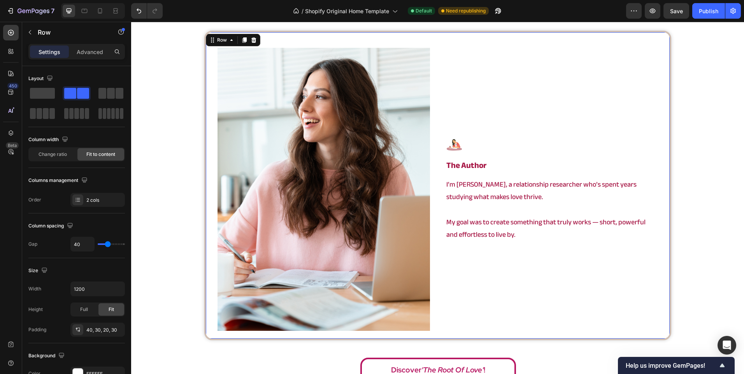
click at [464, 279] on div "Image the author Heading I’m Angela, a relationship researcher who’s spent year…" at bounding box center [551, 189] width 212 height 283
click at [91, 288] on input "1200" at bounding box center [98, 289] width 54 height 14
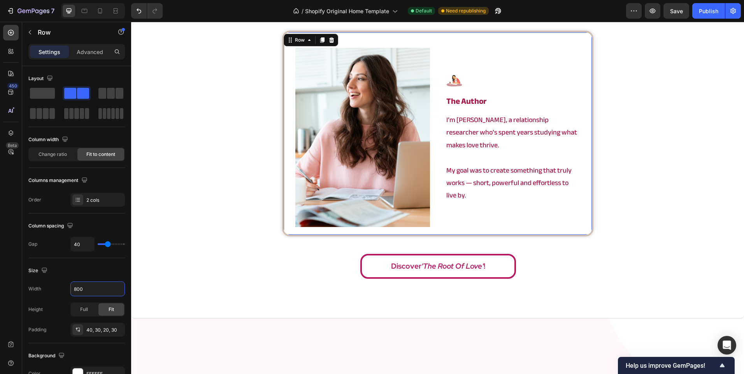
type input "800"
click at [462, 223] on div "Image the author Heading I’m Angela, a relationship researcher who’s spent year…" at bounding box center [512, 137] width 135 height 179
click at [60, 153] on span "Change ratio" at bounding box center [53, 154] width 28 height 7
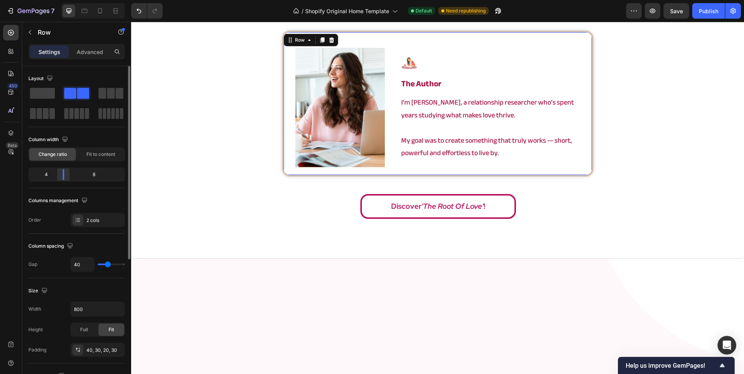
click at [67, 0] on body "7 / Shopify Original Home Template Default Need republishing Preview Save Publi…" at bounding box center [372, 0] width 744 height 0
click at [235, 181] on div "Image Image the author Heading I’m Angela, a relationship researcher who’s spen…" at bounding box center [437, 127] width 613 height 193
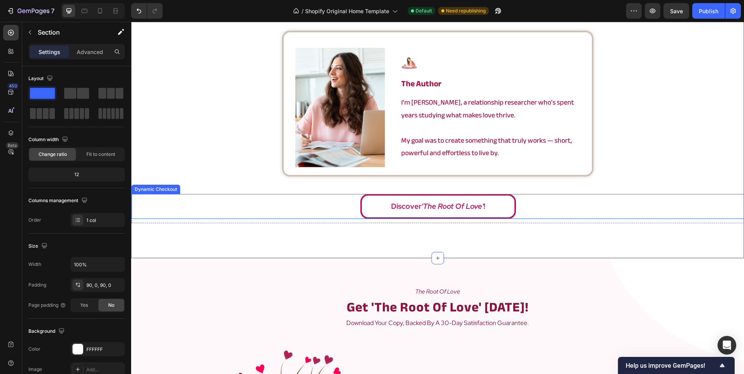
click at [333, 168] on img at bounding box center [340, 108] width 90 height 120
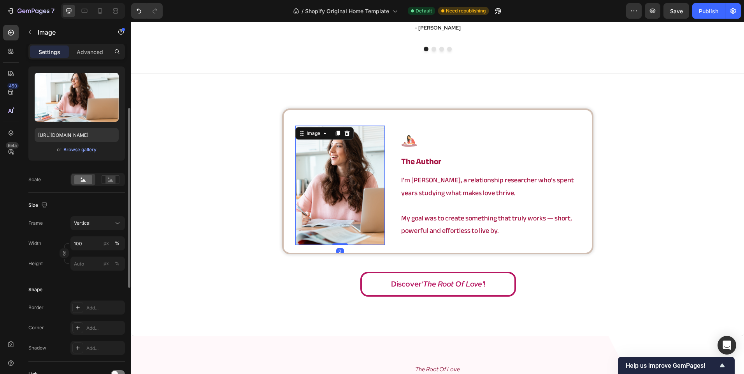
scroll to position [117, 0]
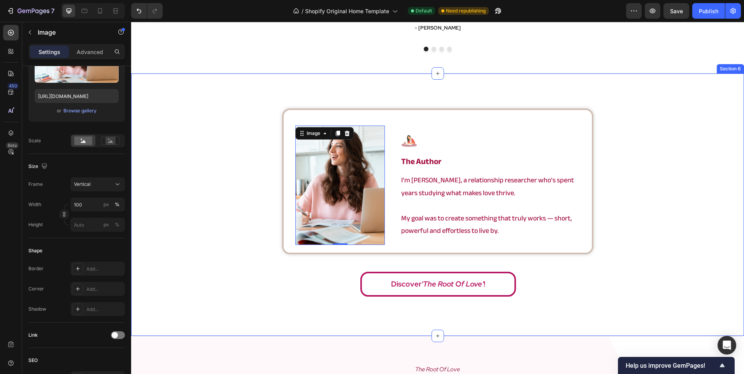
click at [218, 177] on div "Image 0 Image the author Heading I’m Angela, a relationship researcher who’s sp…" at bounding box center [437, 205] width 613 height 193
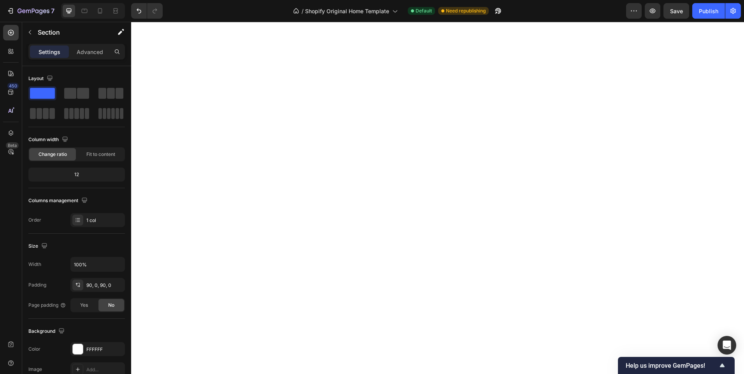
scroll to position [887, 0]
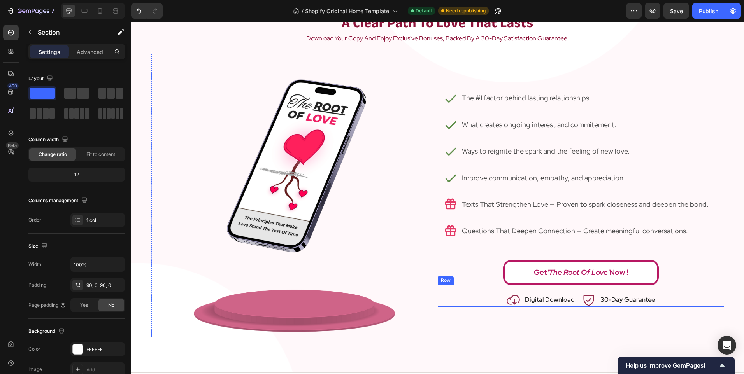
click at [574, 301] on div "Icon Digital Download Text block Row Icon 30-Day Guarantee Text block Row Row" at bounding box center [581, 296] width 286 height 22
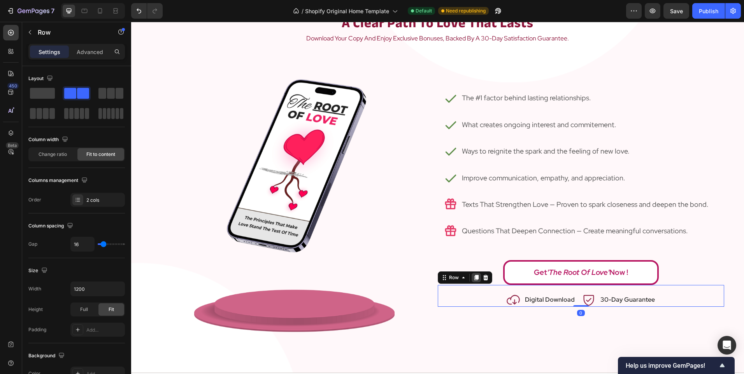
click at [473, 280] on icon at bounding box center [476, 278] width 6 height 6
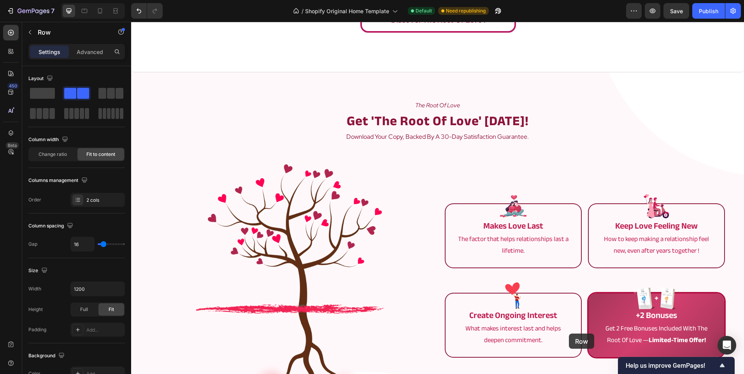
scroll to position [1820, 0]
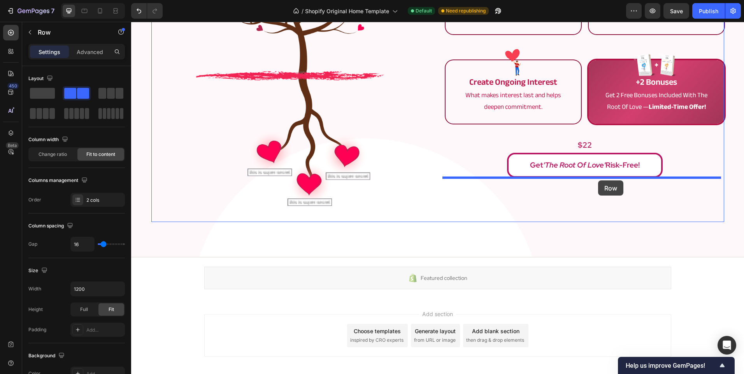
drag, startPoint x: 577, startPoint y: 314, endPoint x: 598, endPoint y: 181, distance: 134.8
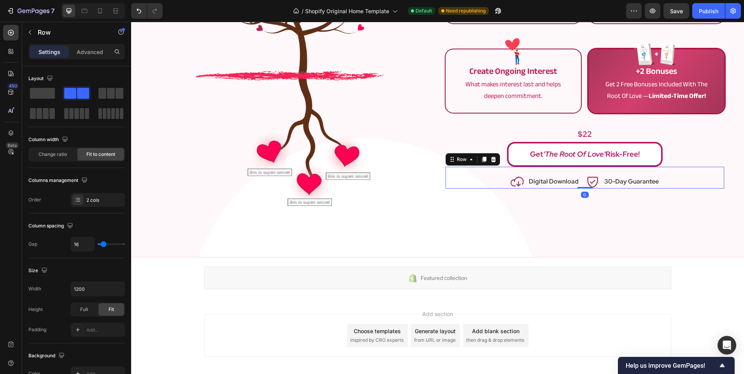
scroll to position [1809, 0]
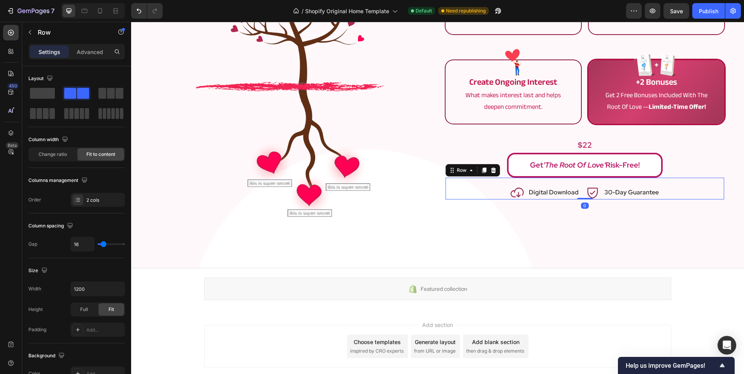
click at [581, 241] on div "the root of love Text Block get 'the root of love' today! Heading download your…" at bounding box center [437, 59] width 613 height 419
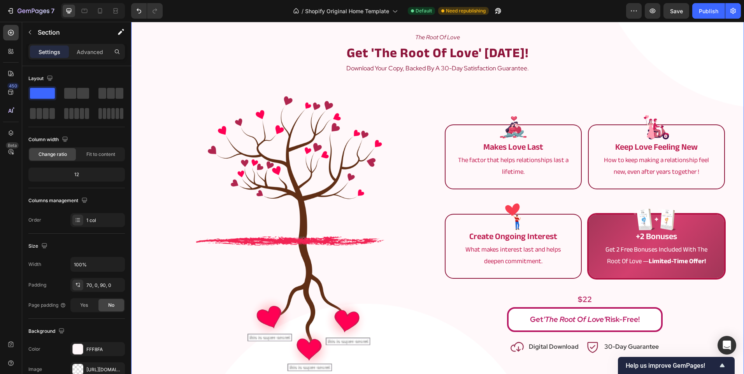
scroll to position [1654, 0]
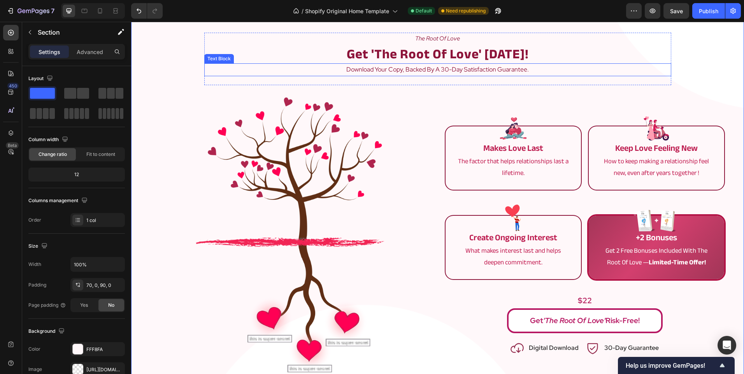
click at [440, 75] on p "download your copy, backed by a 30-day satisfaction guarantee." at bounding box center [437, 69] width 465 height 11
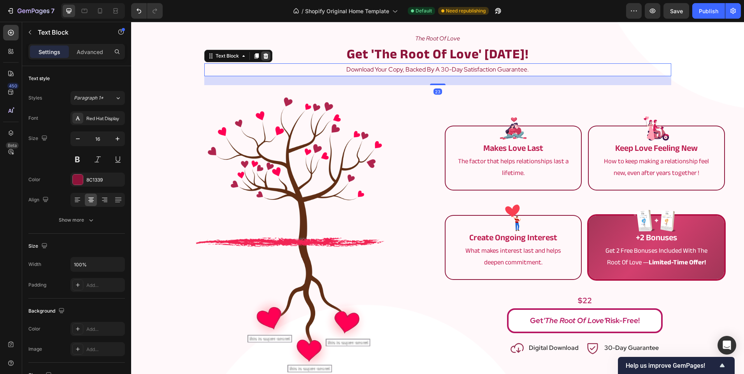
click at [263, 53] on icon at bounding box center [266, 56] width 6 height 6
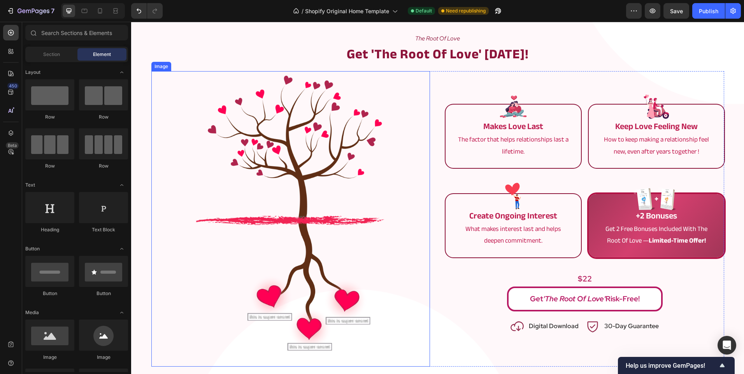
scroll to position [1576, 0]
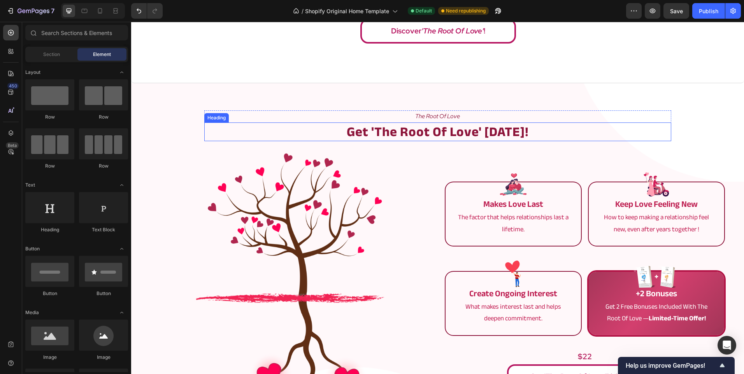
click at [367, 138] on h2 "get 'the root of love' [DATE]!" at bounding box center [437, 132] width 467 height 19
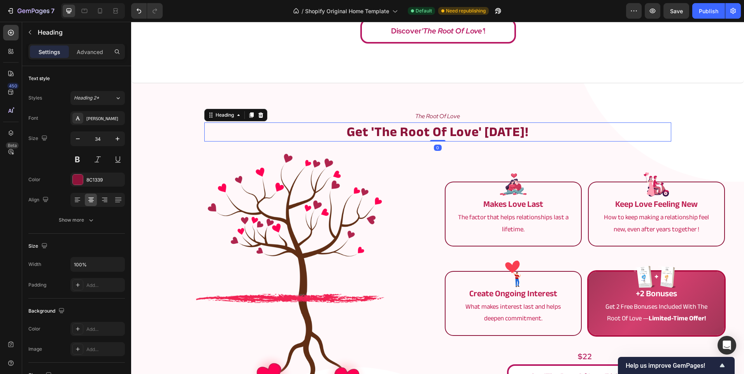
click at [373, 124] on h2 "get 'the root of love' [DATE]!" at bounding box center [437, 132] width 467 height 19
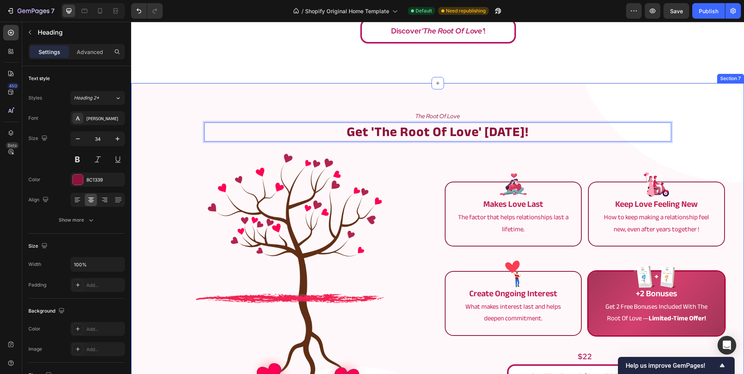
click at [344, 163] on img at bounding box center [290, 297] width 209 height 296
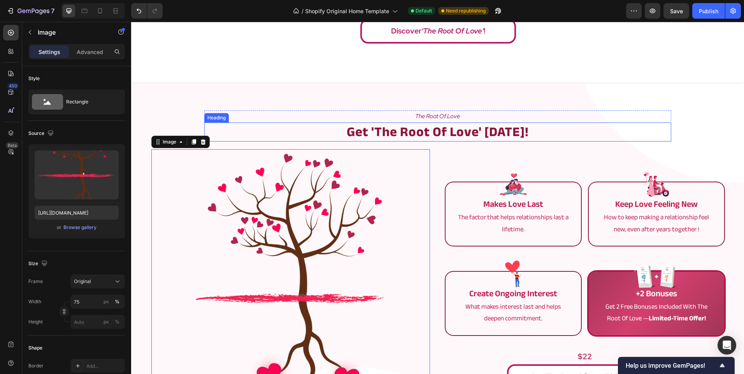
click at [447, 137] on p "get 'the root of love' [DATE]!" at bounding box center [437, 131] width 465 height 17
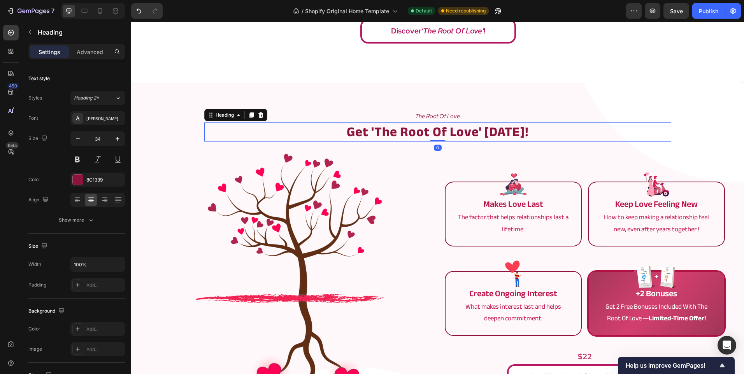
click at [99, 49] on p "Advanced" at bounding box center [90, 52] width 26 height 8
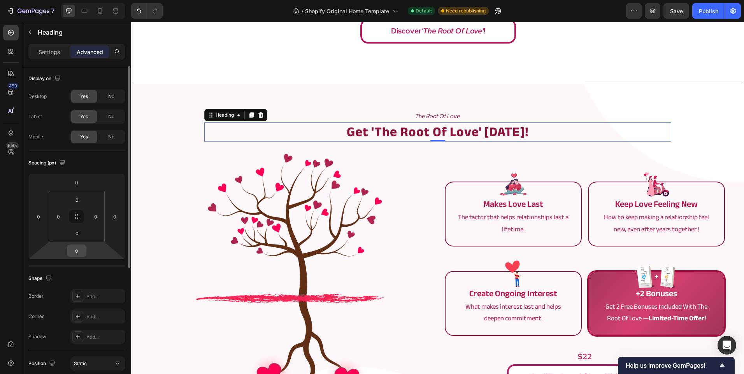
click at [85, 254] on div "0" at bounding box center [76, 251] width 19 height 12
click at [77, 249] on input "0" at bounding box center [77, 251] width 16 height 12
type input "40"
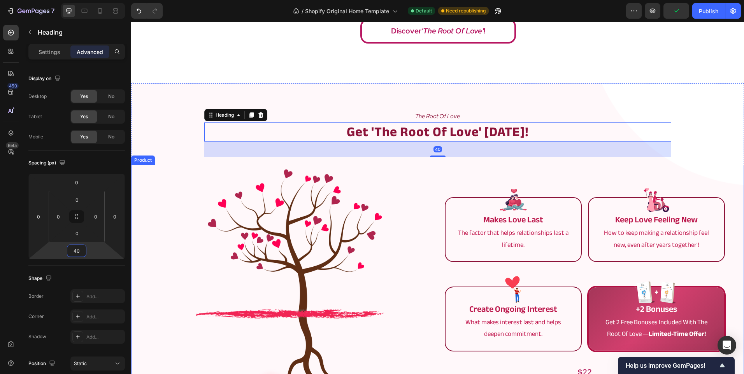
click at [151, 165] on div "Image" at bounding box center [290, 313] width 279 height 296
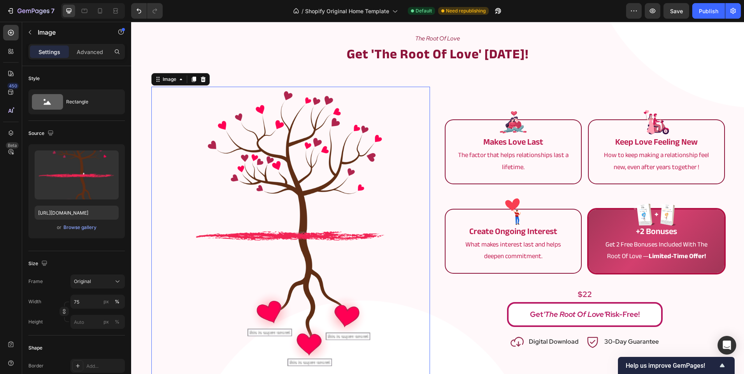
scroll to position [1693, 0]
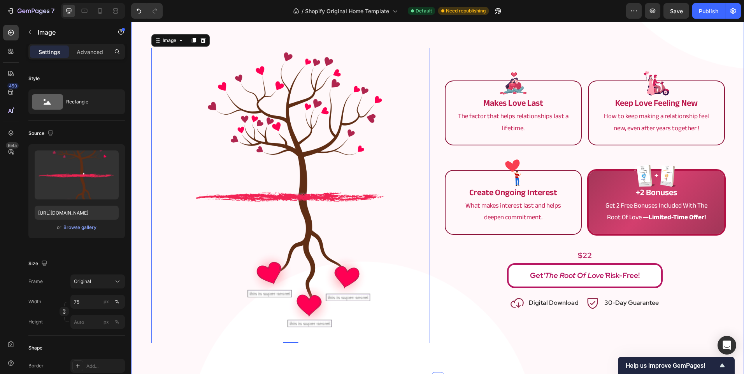
click at [463, 346] on div "the root of love Text Block get 'the root of love' today! Heading Row Image mak…" at bounding box center [437, 173] width 613 height 412
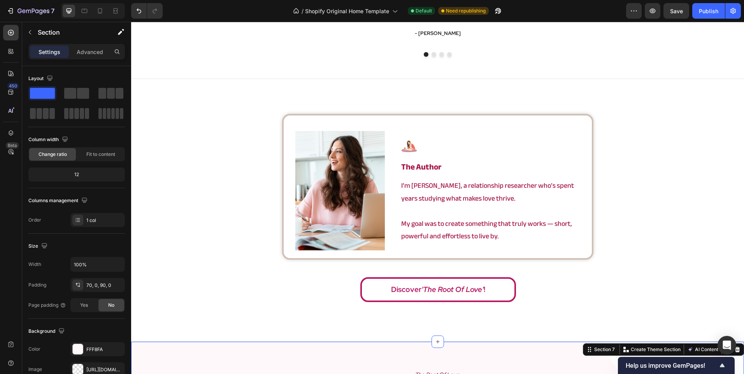
scroll to position [1304, 0]
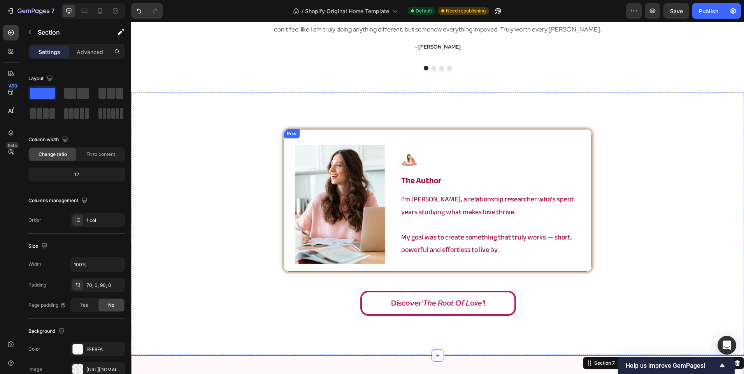
click at [391, 249] on div "Image Image the author Heading I’m Angela, a relationship researcher who’s spen…" at bounding box center [437, 201] width 311 height 146
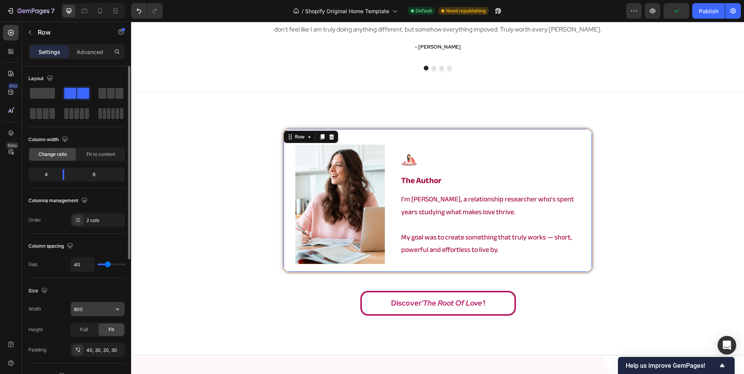
click at [98, 312] on input "800" at bounding box center [98, 309] width 54 height 14
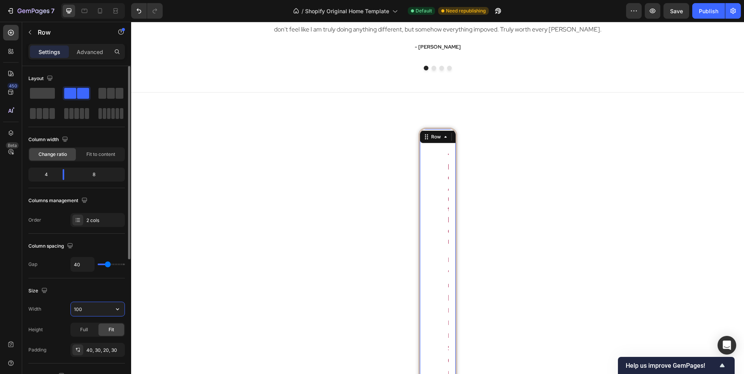
type input "1000"
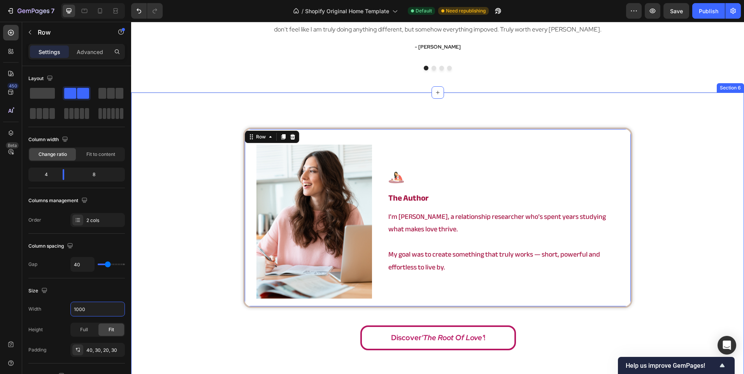
click at [212, 252] on div "Image Image the author Heading I’m Angela, a relationship researcher who’s spen…" at bounding box center [437, 242] width 613 height 228
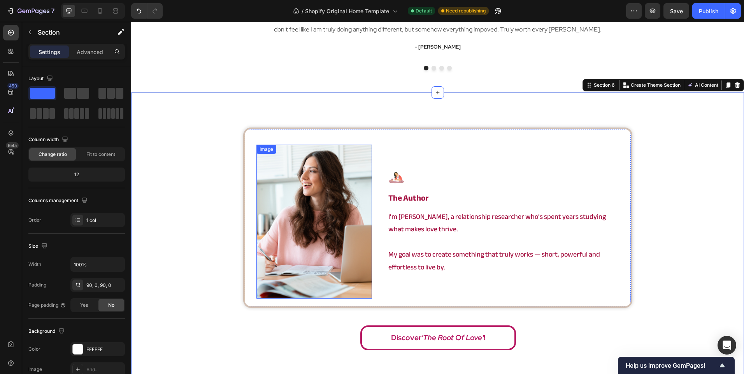
click at [320, 237] on img at bounding box center [314, 222] width 116 height 154
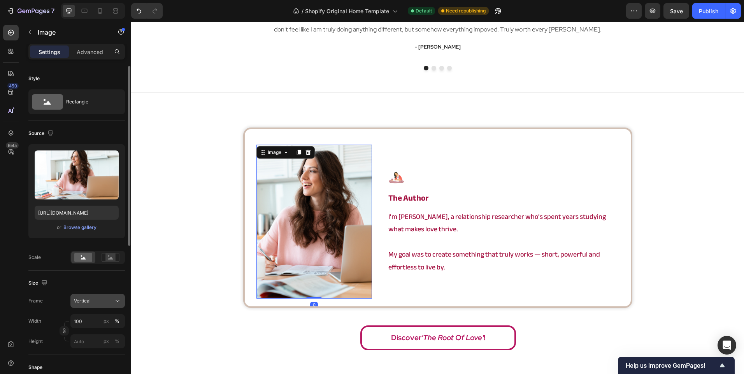
click at [103, 302] on div "Vertical" at bounding box center [93, 301] width 38 height 7
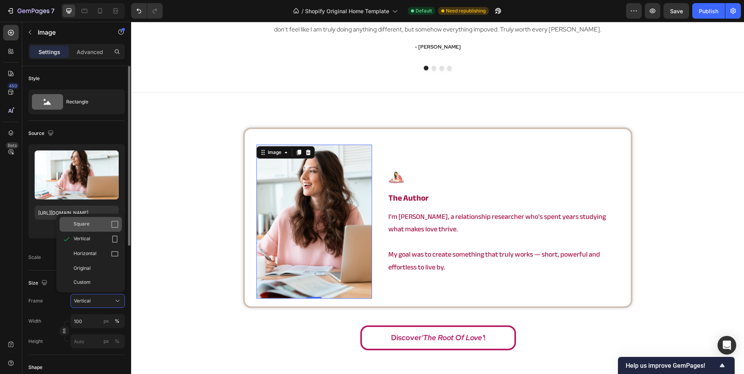
click at [103, 224] on div "Square" at bounding box center [96, 225] width 45 height 8
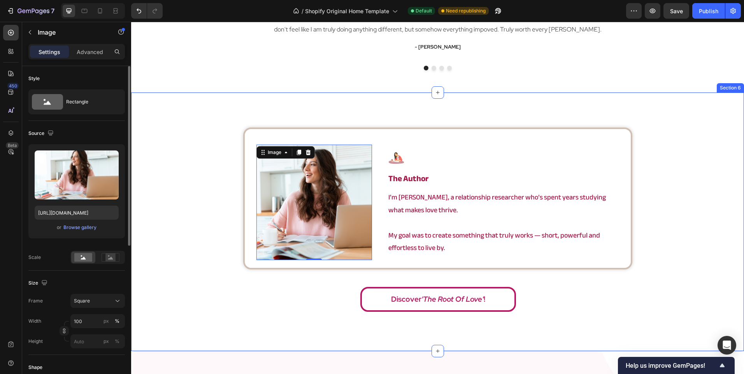
click at [239, 232] on div "Image 0 Image the author Heading I’m Angela, a relationship researcher who’s sp…" at bounding box center [437, 222] width 613 height 189
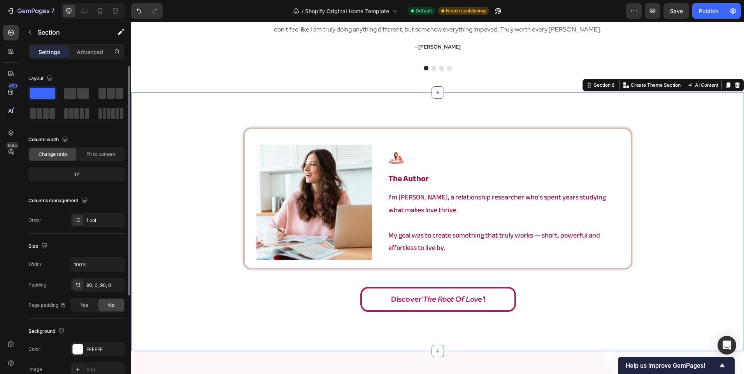
click at [218, 233] on div "Image Image the author Heading I’m Angela, a relationship researcher who’s spen…" at bounding box center [437, 222] width 613 height 189
click at [288, 215] on img at bounding box center [314, 203] width 116 height 116
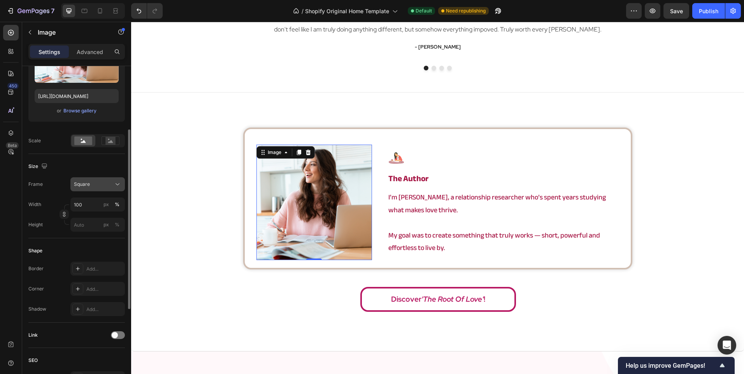
scroll to position [156, 0]
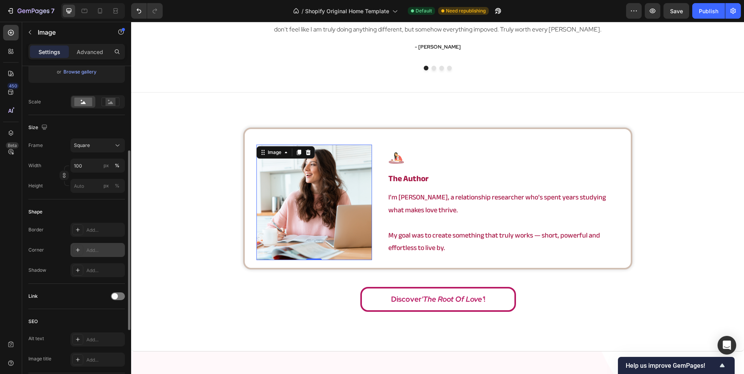
click at [103, 249] on div "Add..." at bounding box center [104, 250] width 37 height 7
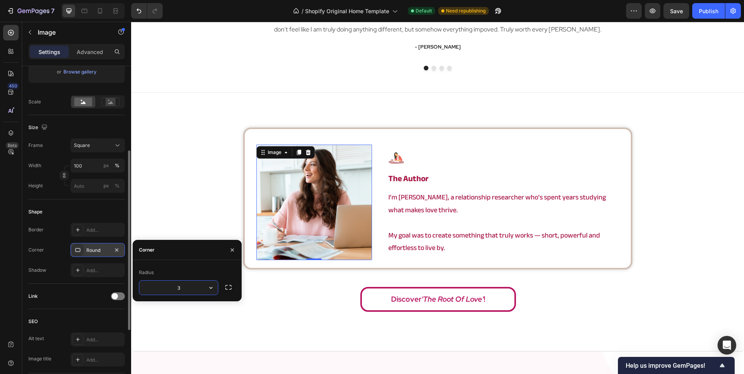
type input "30"
click at [219, 192] on div "Image 0 Image the author Heading I’m Angela, a relationship researcher who’s sp…" at bounding box center [437, 222] width 613 height 189
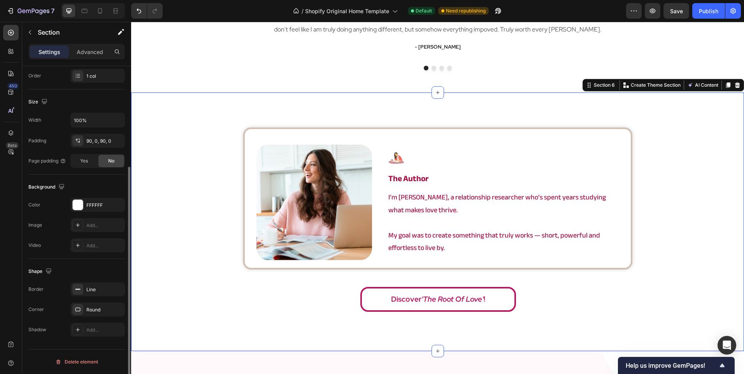
scroll to position [0, 0]
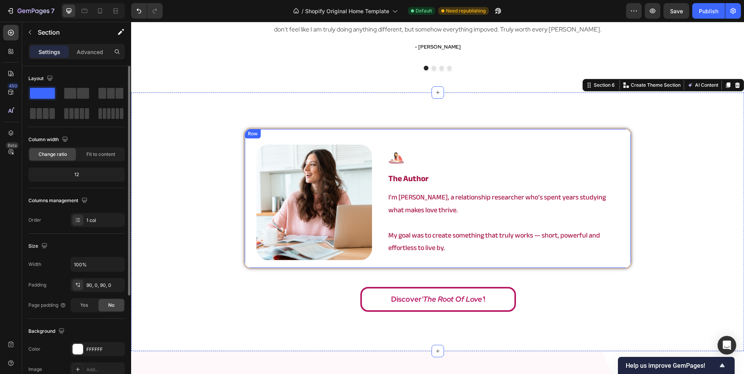
click at [387, 140] on div "Image Image the author Heading I’m Angela, a relationship researcher who’s spen…" at bounding box center [437, 199] width 389 height 142
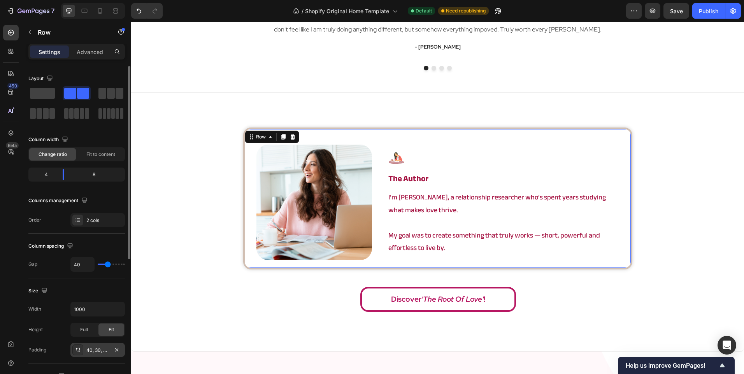
click at [96, 355] on div "40, 30, 20, 30" at bounding box center [97, 350] width 54 height 14
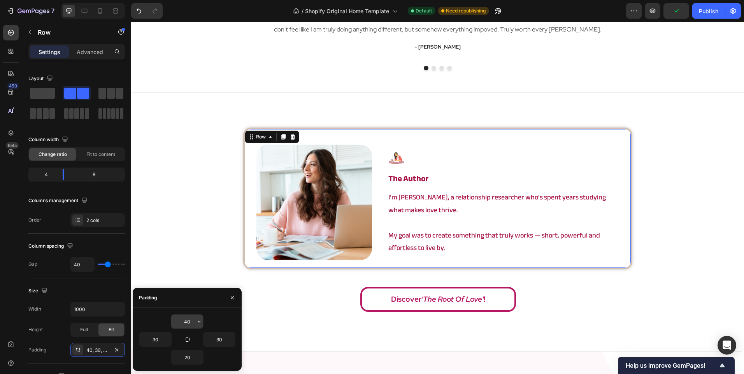
click at [191, 325] on input "40" at bounding box center [187, 322] width 32 height 14
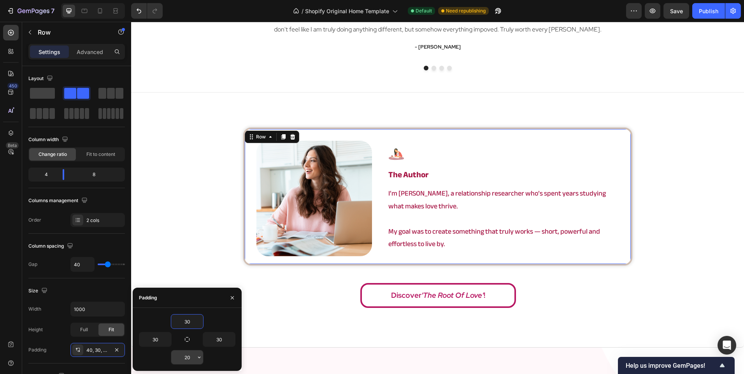
type input "30"
click at [187, 361] on input "20" at bounding box center [187, 358] width 32 height 14
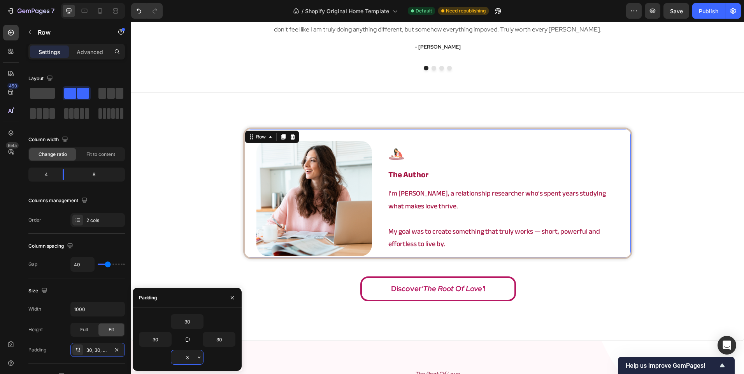
type input "30"
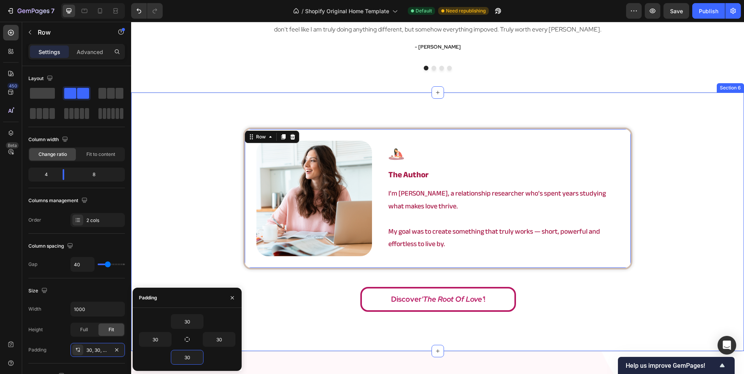
click at [190, 254] on div "Image Image the author Heading I’m Angela, a relationship researcher who’s spen…" at bounding box center [437, 222] width 613 height 189
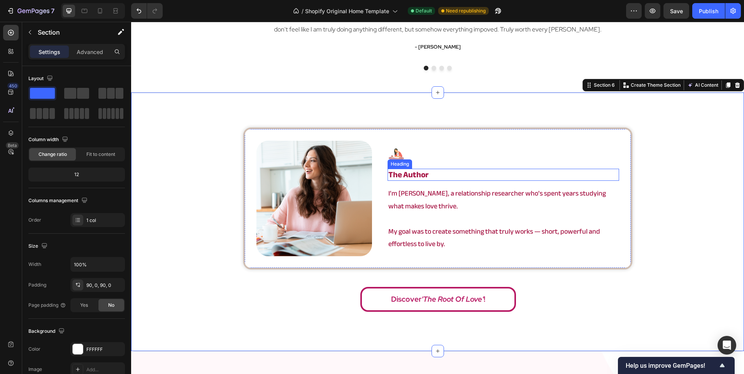
click at [433, 172] on h2 "the author" at bounding box center [502, 175] width 231 height 12
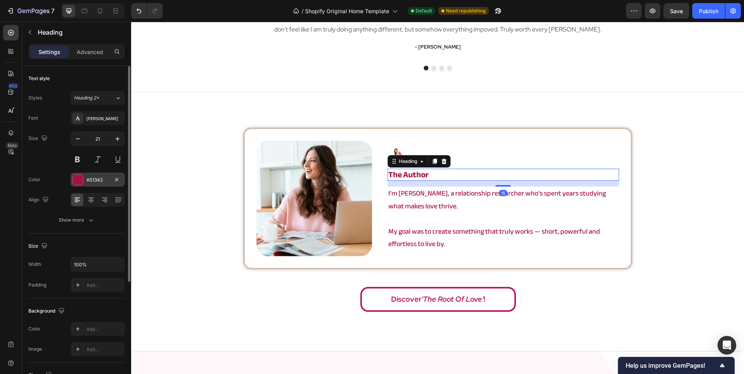
click at [88, 185] on div "A51342" at bounding box center [97, 180] width 54 height 14
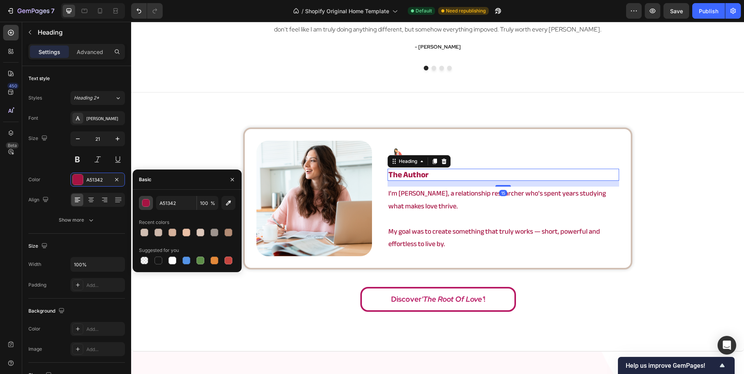
click at [151, 203] on button "button" at bounding box center [146, 203] width 14 height 14
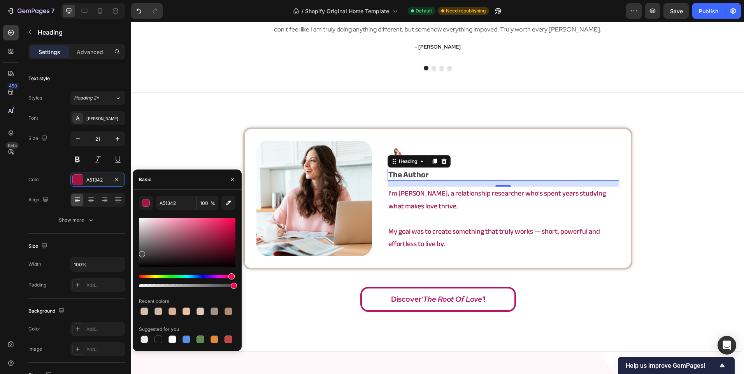
drag, startPoint x: 152, startPoint y: 251, endPoint x: 128, endPoint y: 252, distance: 24.5
click at [128, 252] on div "450 Beta Sections(18) Elements(83) Section Element Hero Section Product Detail …" at bounding box center [65, 198] width 131 height 352
click at [139, 259] on div at bounding box center [187, 242] width 96 height 49
type input "282828"
click at [178, 208] on input "282828" at bounding box center [176, 203] width 40 height 14
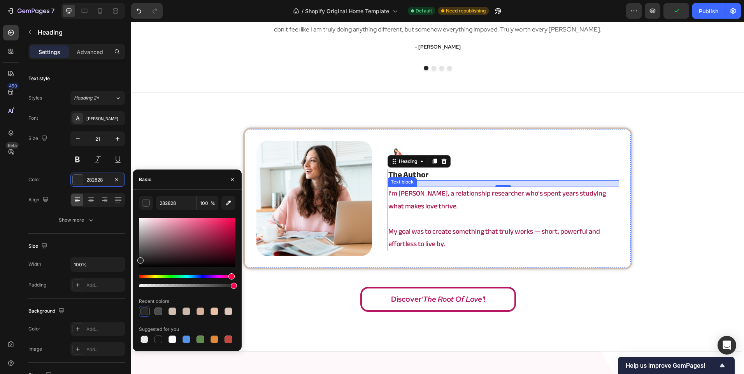
click at [464, 219] on p at bounding box center [503, 219] width 230 height 12
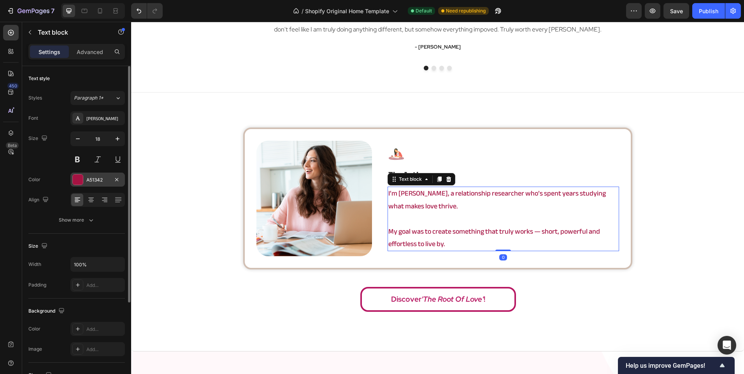
click at [79, 174] on div "A51342" at bounding box center [97, 180] width 54 height 14
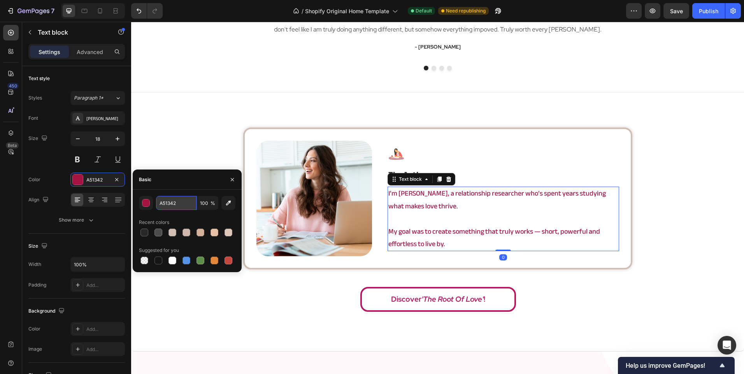
click at [178, 202] on input "A51342" at bounding box center [176, 203] width 40 height 14
paste input "282828"
type input "282828"
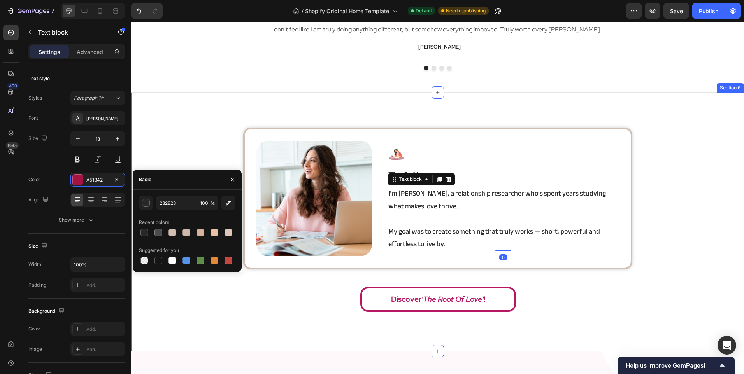
click at [179, 156] on div "Image Image the author Heading I’m Angela, a relationship researcher who’s spen…" at bounding box center [437, 222] width 613 height 189
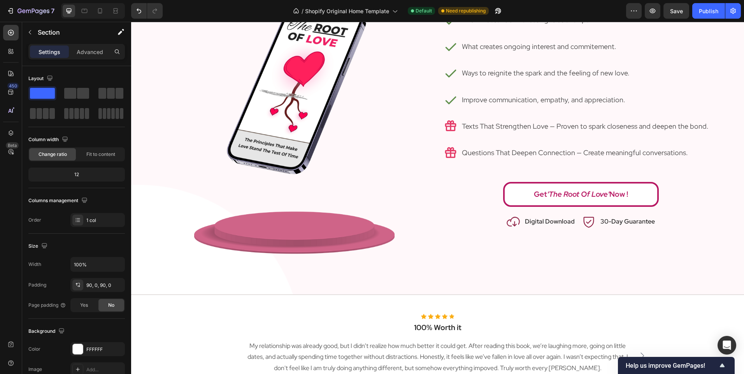
scroll to position [964, 0]
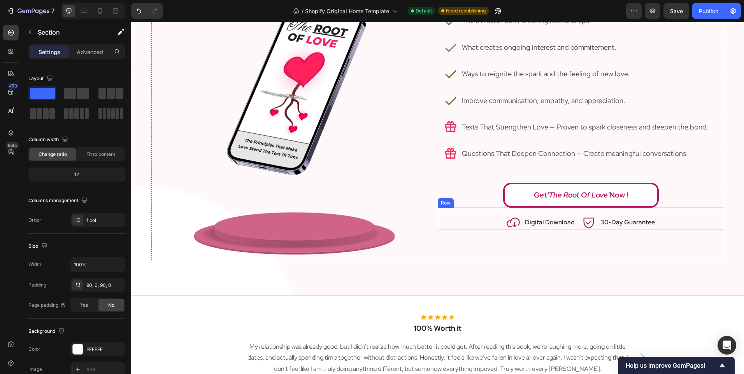
click at [575, 224] on div "Icon Digital Download Text block Row Icon 30-Day Guarantee Text block Row Row" at bounding box center [581, 219] width 286 height 22
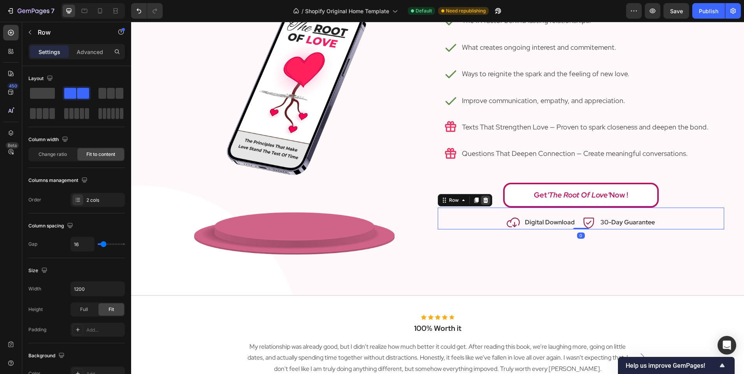
click at [485, 200] on icon at bounding box center [485, 200] width 6 height 6
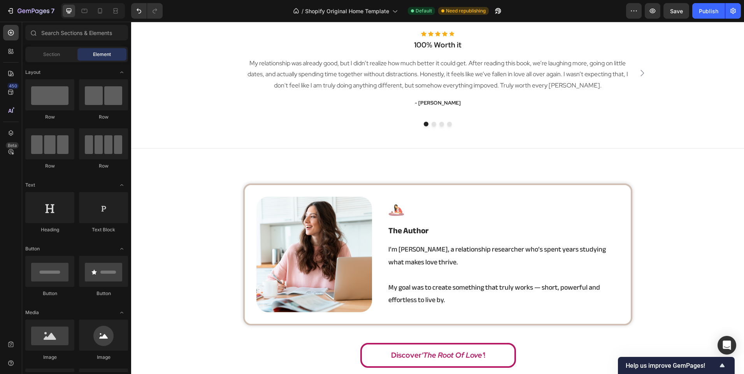
scroll to position [1325, 0]
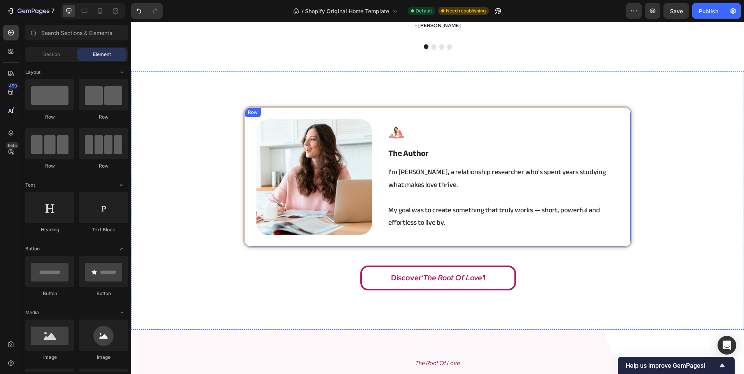
click at [370, 205] on div "Image Image the author Heading I’m Angela, a relationship researcher who’s spen…" at bounding box center [437, 177] width 389 height 142
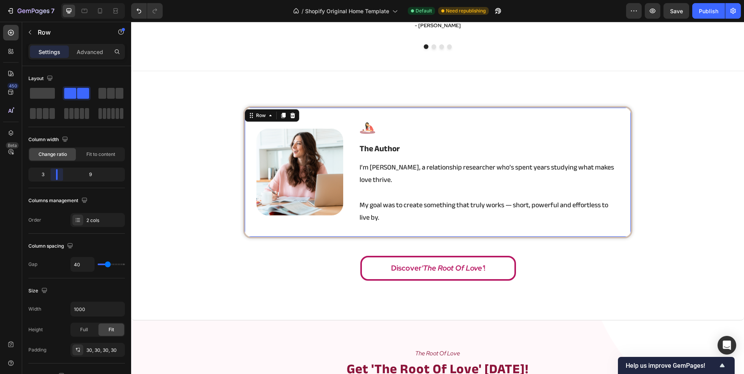
drag, startPoint x: 66, startPoint y: 174, endPoint x: 52, endPoint y: 173, distance: 14.1
click at [52, 0] on body "7 / Shopify Original Home Template Default Need republishing Preview Save Publi…" at bounding box center [372, 0] width 744 height 0
click at [199, 197] on div "Image Image the author Heading I’m Angela, a relationship researcher who’s spen…" at bounding box center [437, 195] width 613 height 179
